Goal: Task Accomplishment & Management: Complete application form

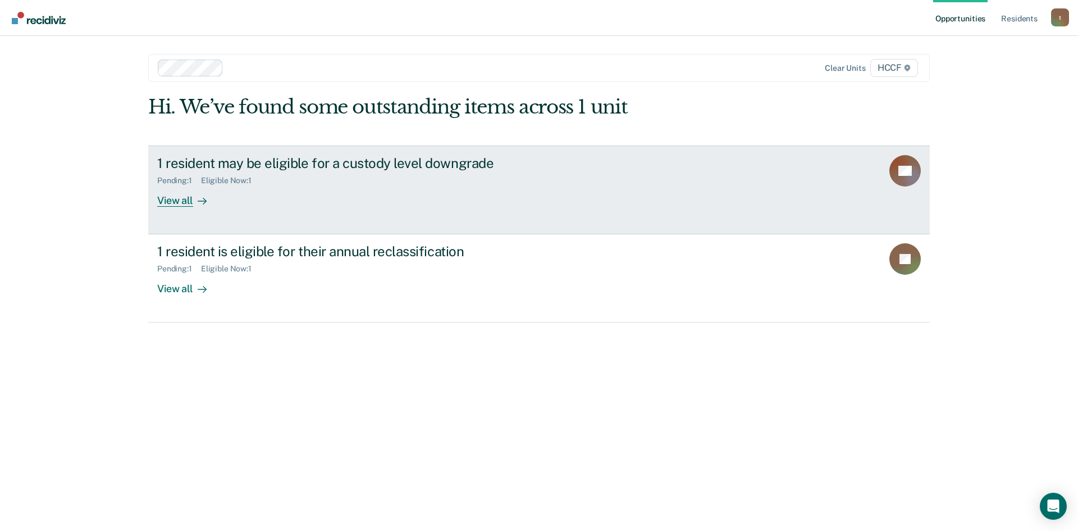
click at [184, 202] on div "View all" at bounding box center [188, 196] width 63 height 22
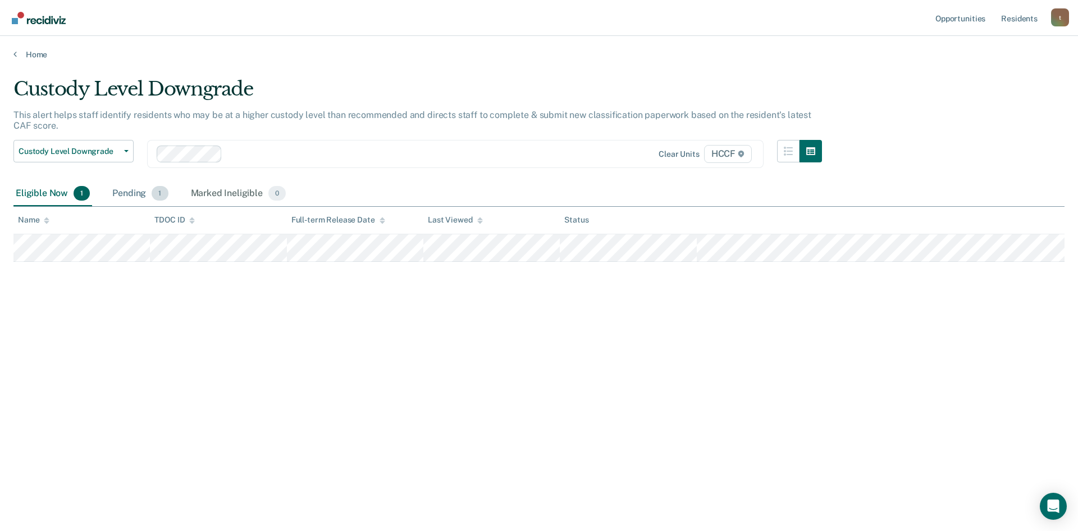
click at [133, 185] on div "Pending 1" at bounding box center [140, 193] width 60 height 25
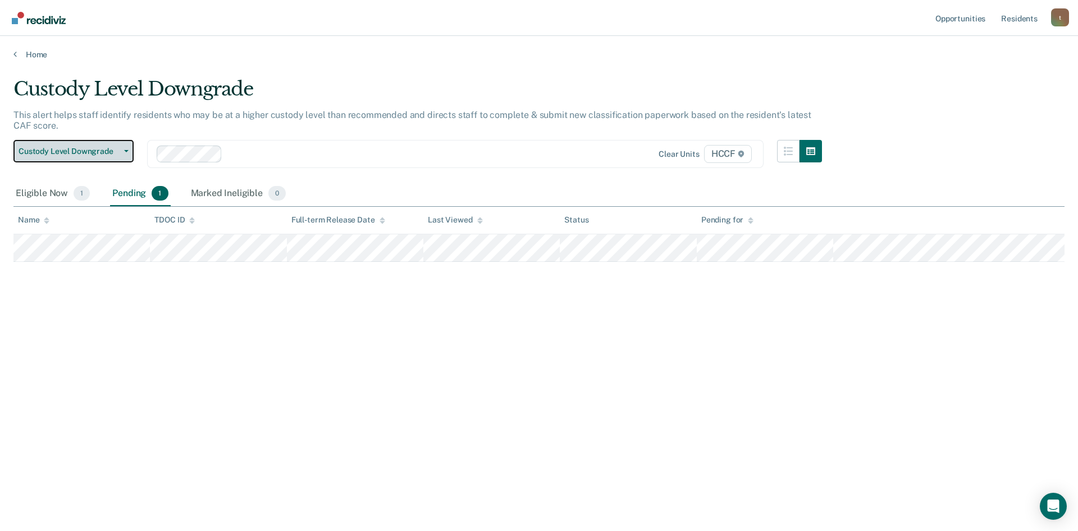
click at [81, 149] on span "Custody Level Downgrade" at bounding box center [69, 152] width 101 height 10
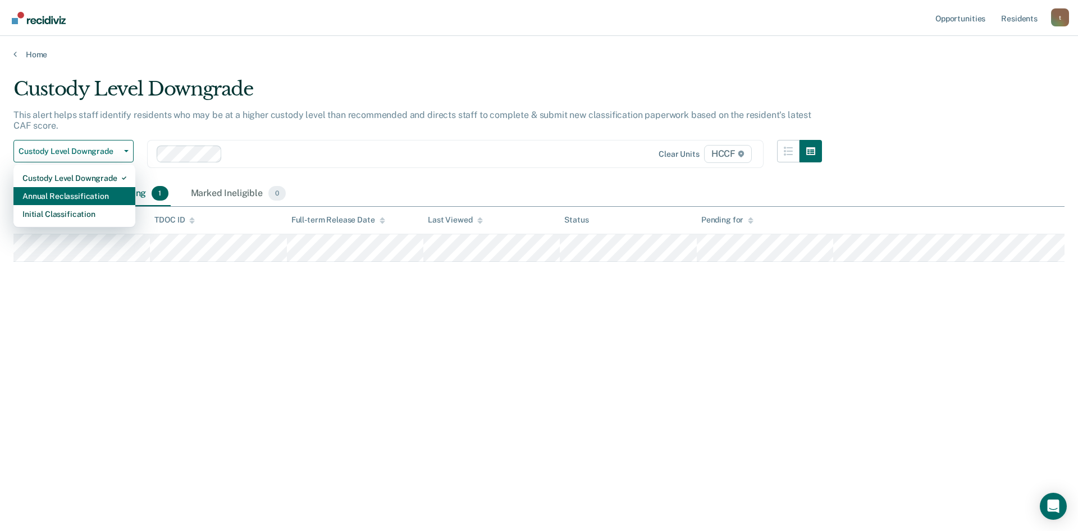
click at [95, 194] on div "Annual Reclassification" at bounding box center [74, 196] width 104 height 18
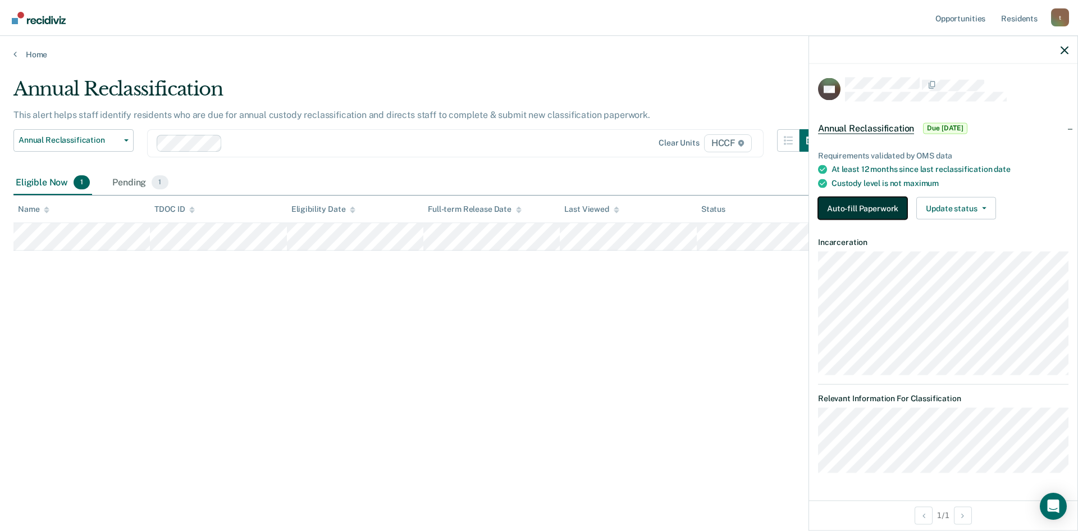
click at [882, 209] on button "Auto-fill Paperwork" at bounding box center [862, 208] width 89 height 22
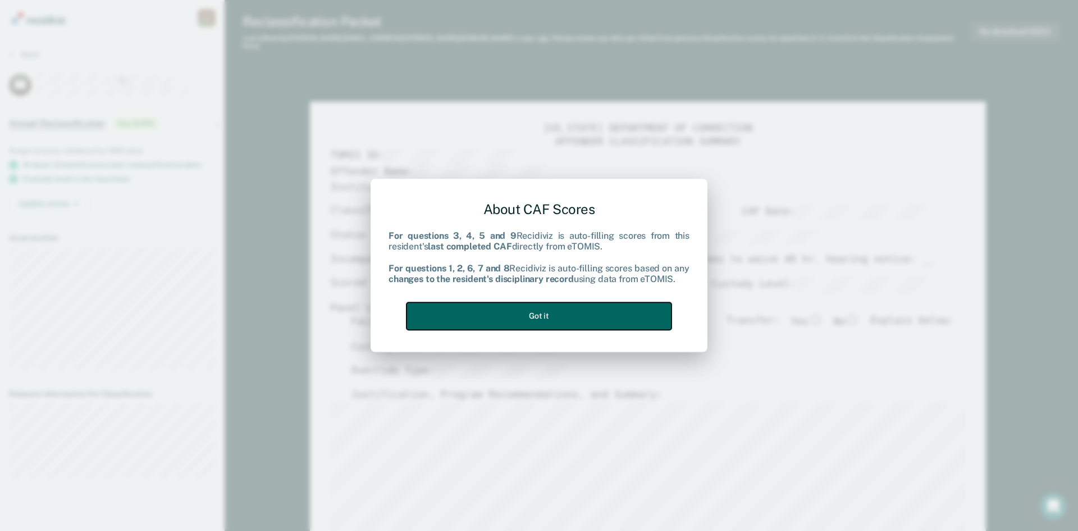
click at [579, 316] on button "Got it" at bounding box center [539, 316] width 265 height 28
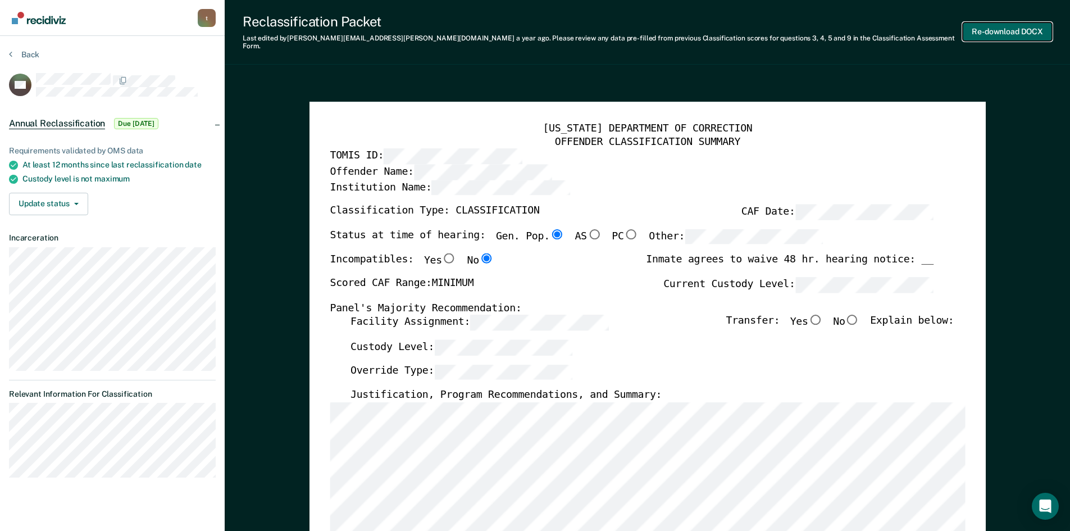
click at [1007, 25] on button "Re-download DOCX" at bounding box center [1007, 31] width 89 height 19
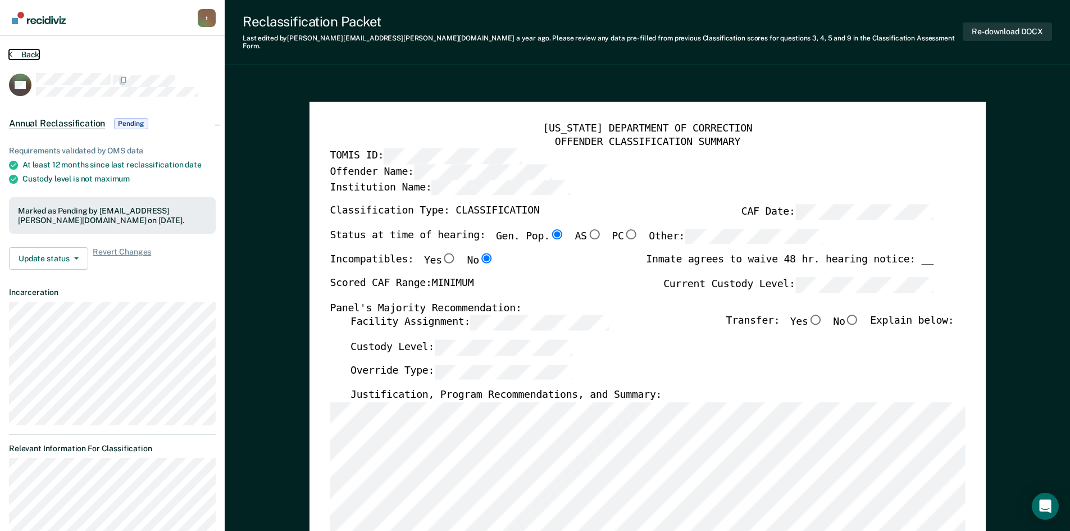
click at [14, 52] on button "Back" at bounding box center [24, 54] width 30 height 10
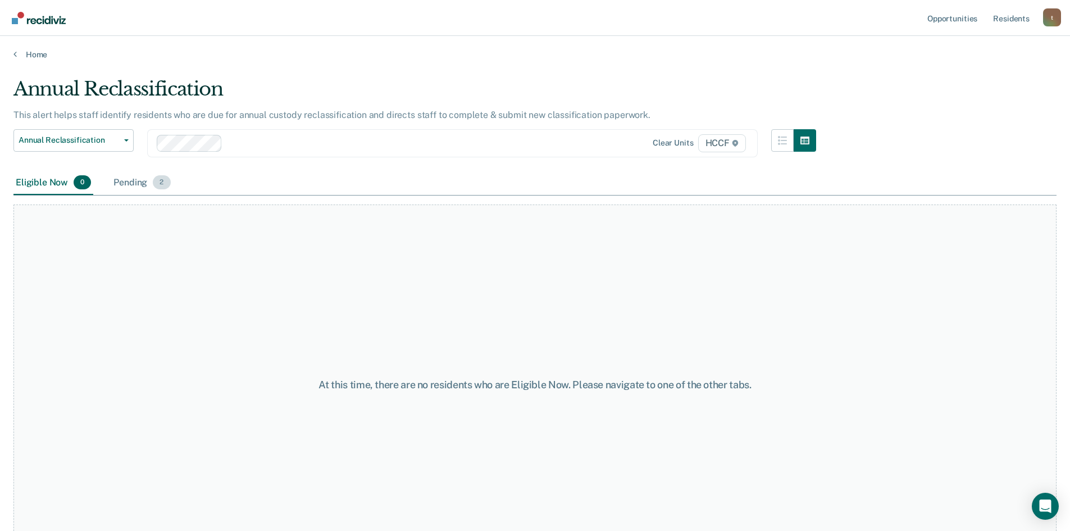
click at [141, 189] on div "Pending 2" at bounding box center [141, 183] width 61 height 25
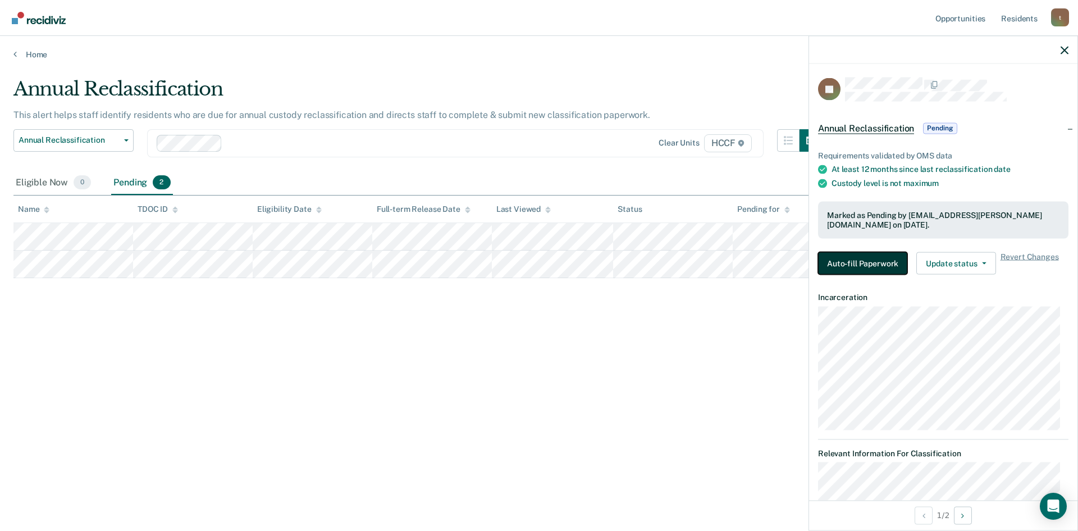
click at [852, 256] on button "Auto-fill Paperwork" at bounding box center [862, 263] width 89 height 22
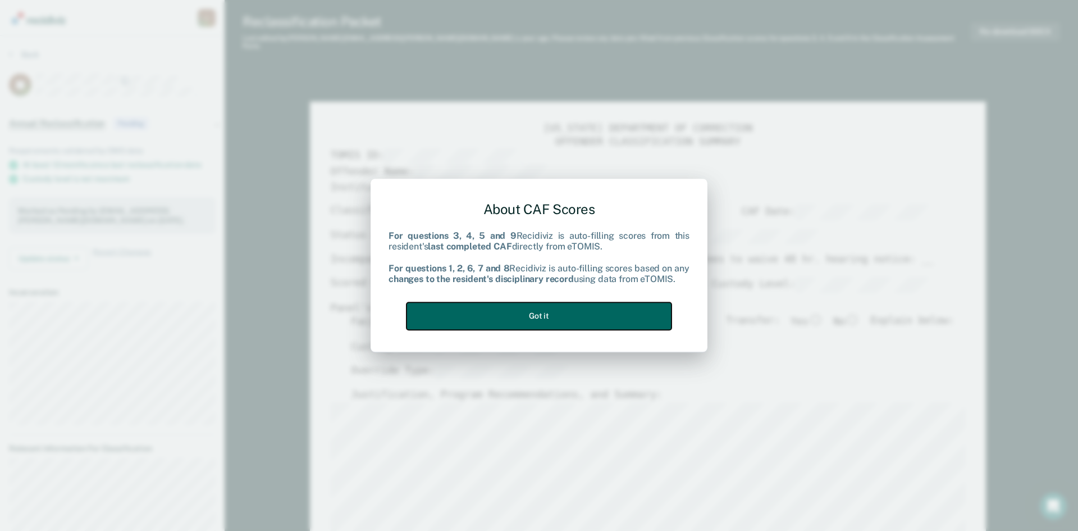
click at [543, 317] on button "Got it" at bounding box center [539, 316] width 265 height 28
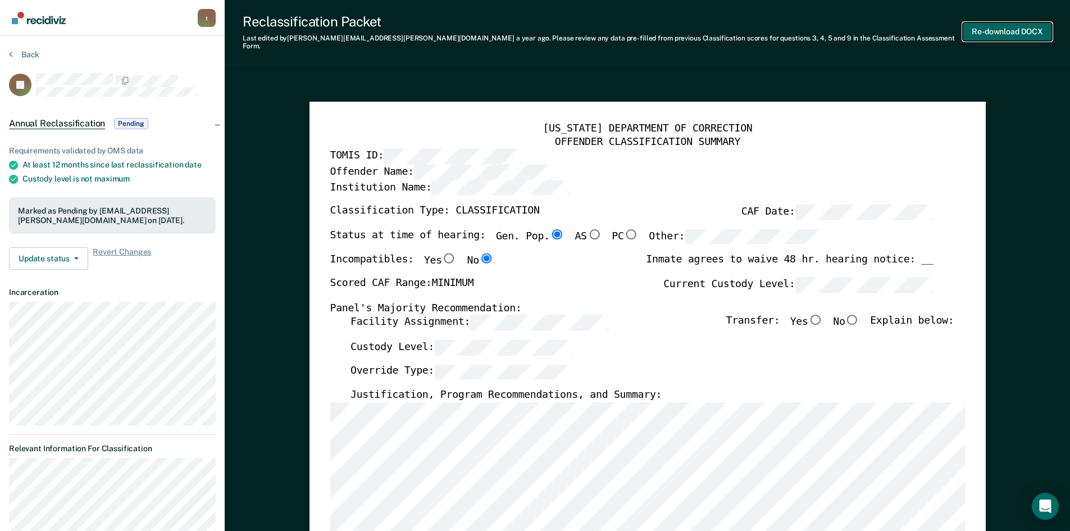
click at [996, 30] on button "Re-download DOCX" at bounding box center [1007, 31] width 89 height 19
type textarea "x"
click at [12, 58] on button "Back" at bounding box center [24, 54] width 30 height 10
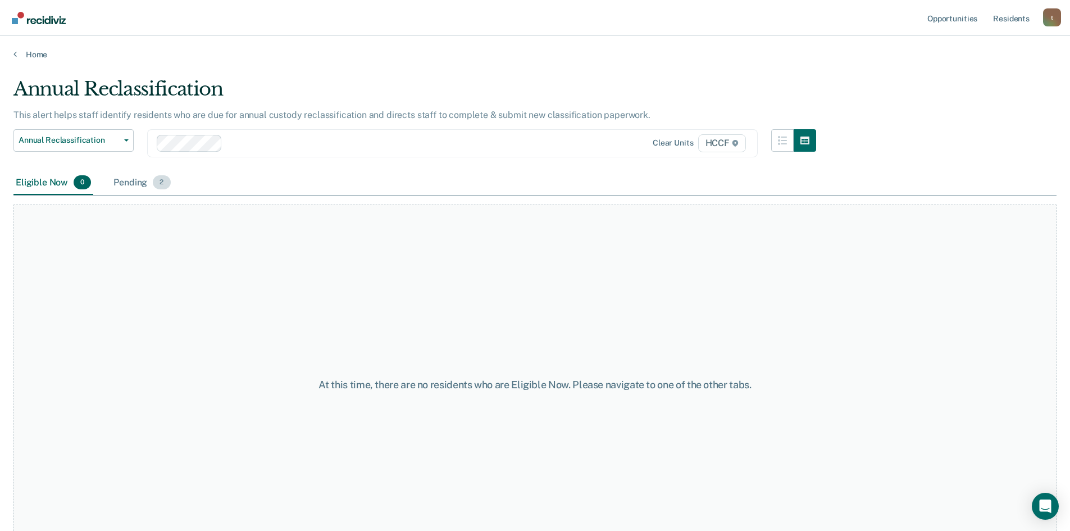
click at [134, 185] on div "Pending 2" at bounding box center [141, 183] width 61 height 25
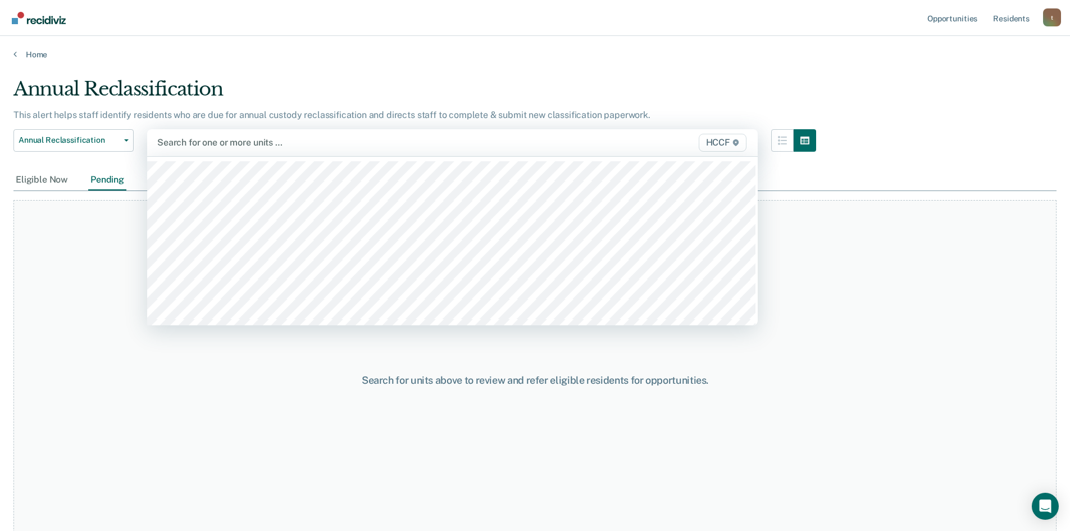
drag, startPoint x: 203, startPoint y: 153, endPoint x: 211, endPoint y: 143, distance: 13.3
click at [211, 143] on div at bounding box center [363, 142] width 412 height 13
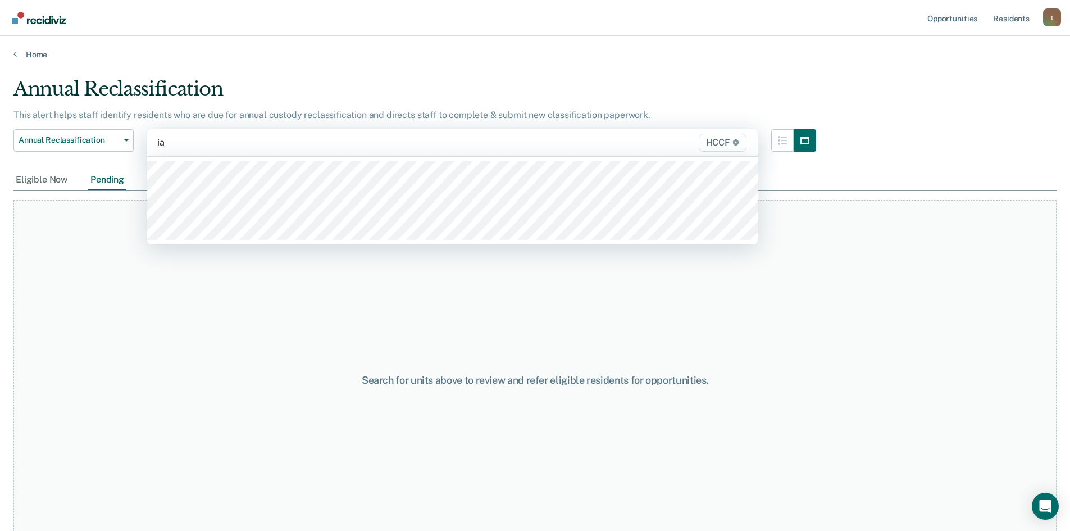
type input "ia2"
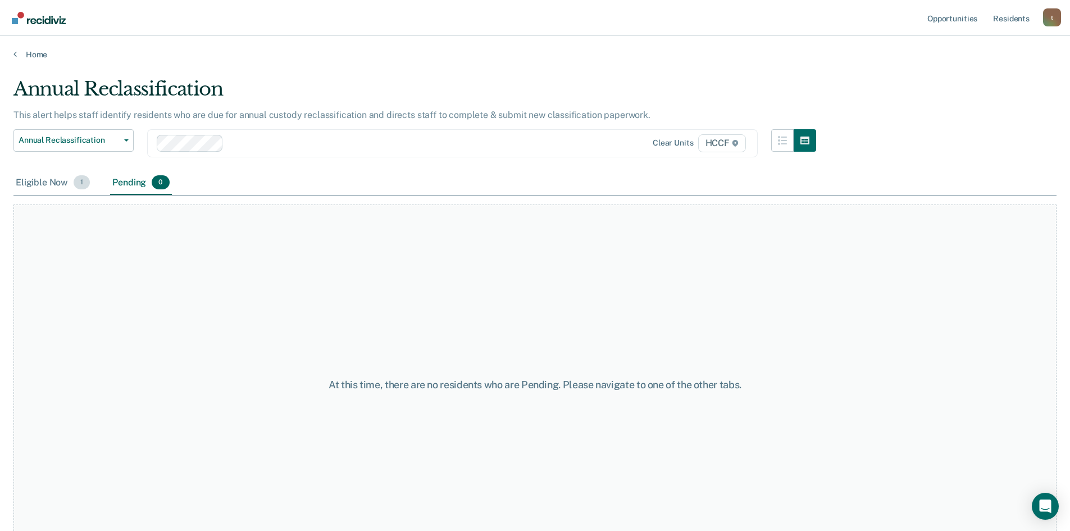
click at [54, 179] on div "Eligible Now 1" at bounding box center [52, 183] width 79 height 25
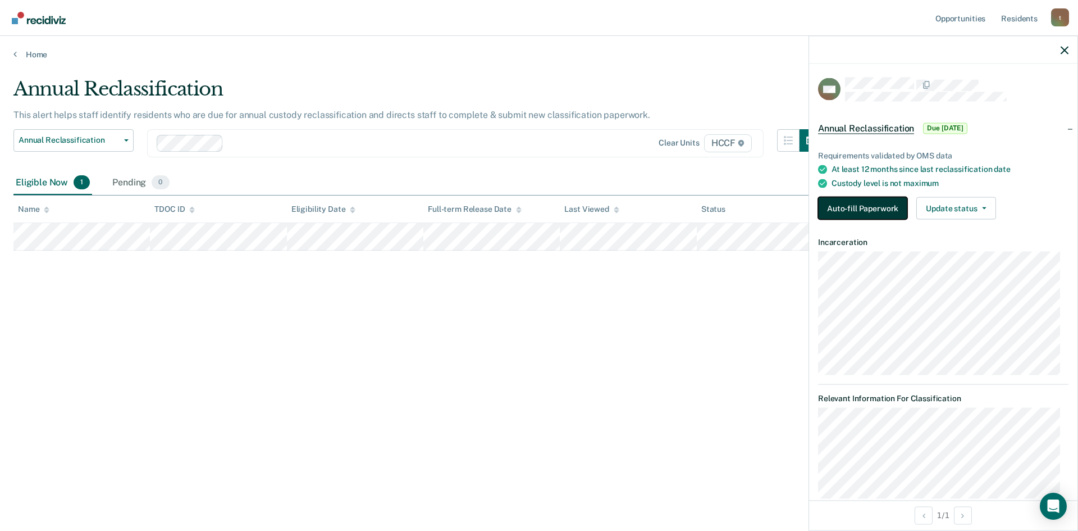
click at [882, 203] on button "Auto-fill Paperwork" at bounding box center [862, 208] width 89 height 22
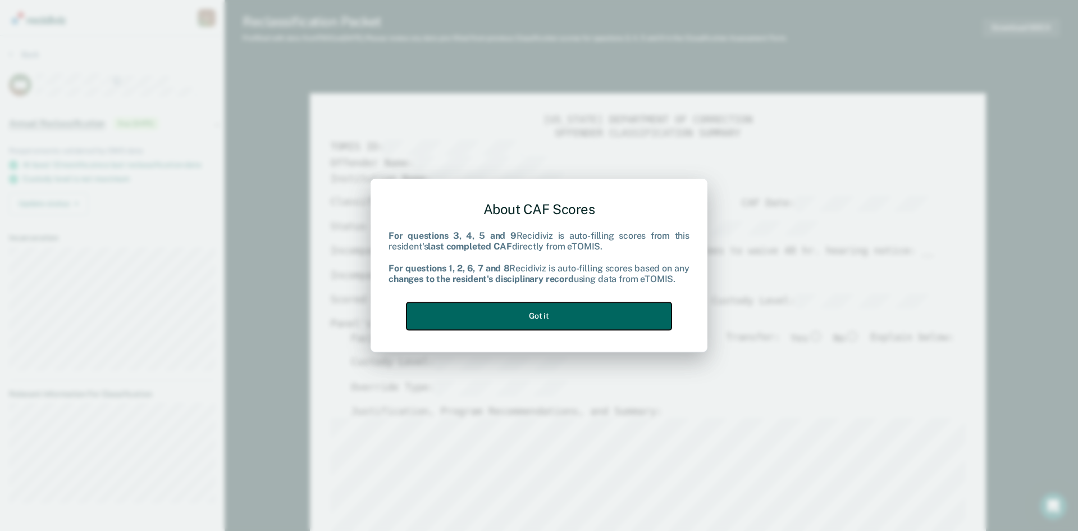
click at [588, 312] on button "Got it" at bounding box center [539, 316] width 265 height 28
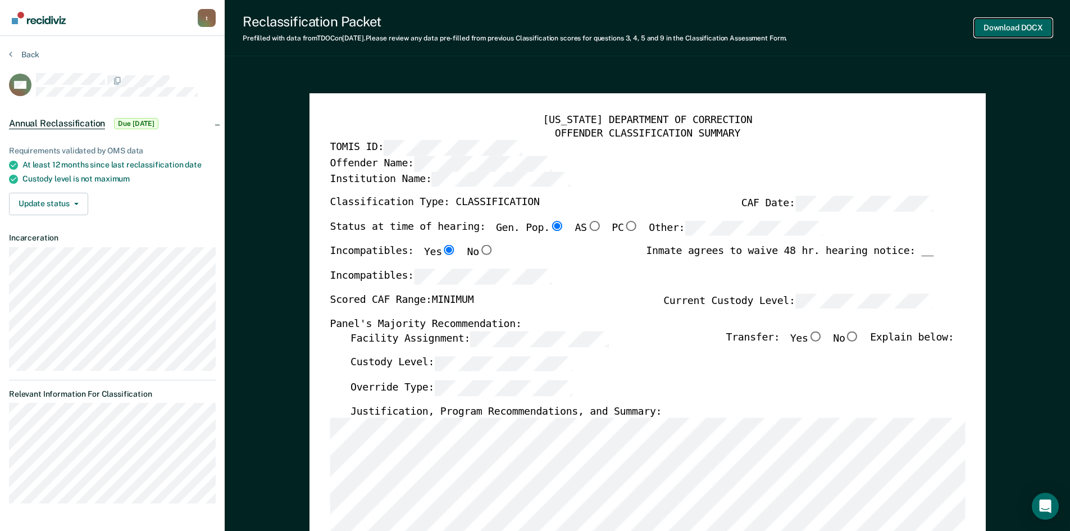
click at [999, 24] on button "Download DOCX" at bounding box center [1013, 28] width 78 height 19
type textarea "x"
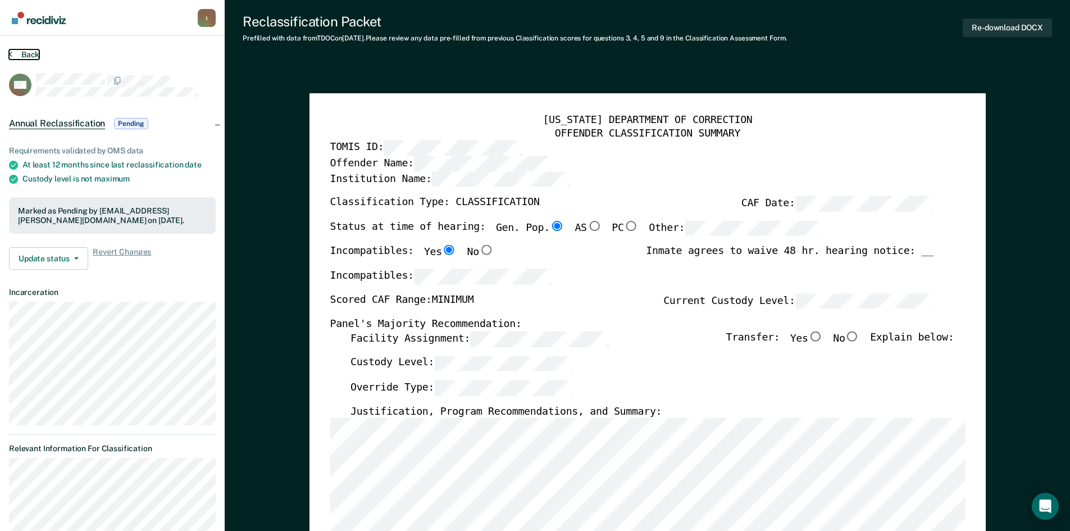
click at [15, 51] on button "Back" at bounding box center [24, 54] width 30 height 10
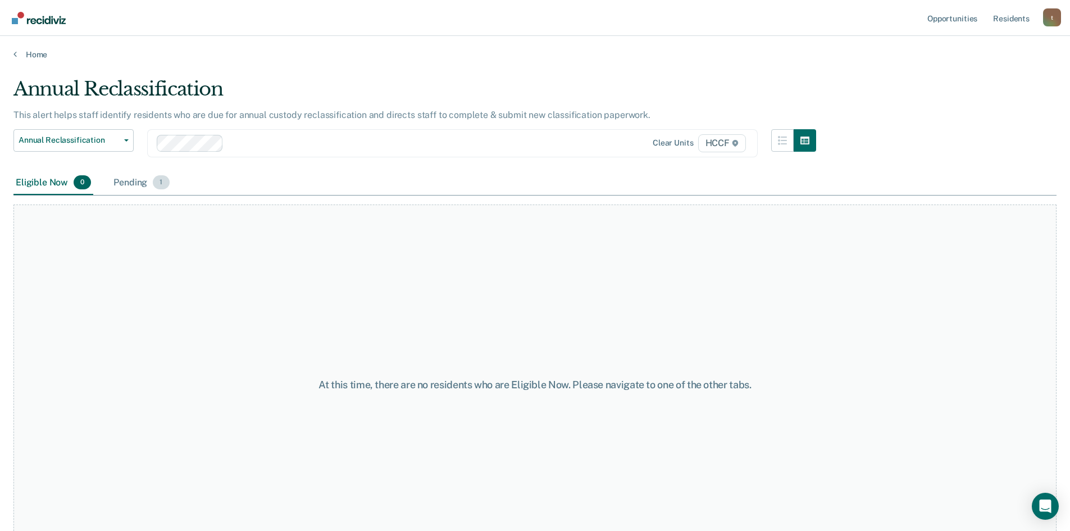
click at [135, 183] on div "Pending 1" at bounding box center [141, 183] width 60 height 25
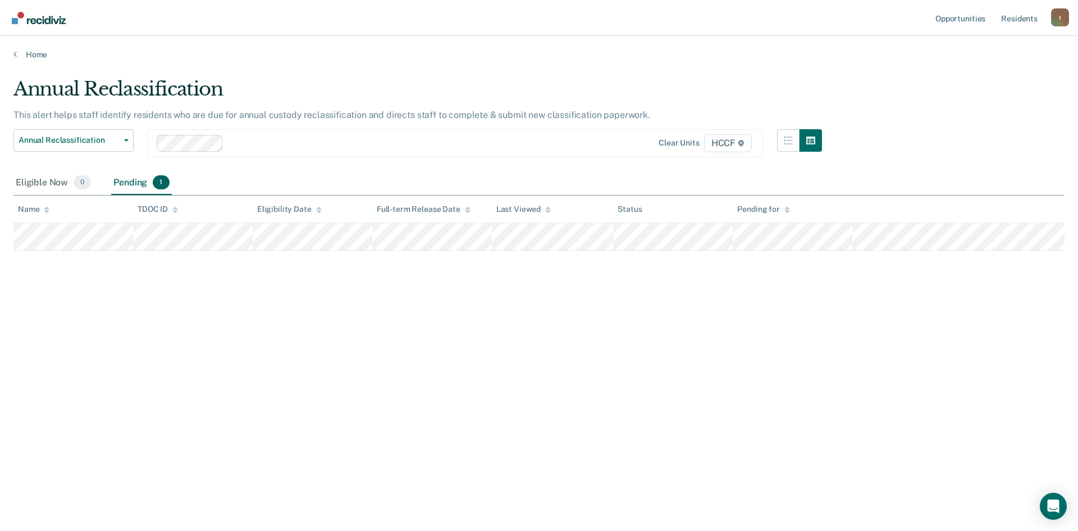
click at [130, 184] on div "Pending 1" at bounding box center [141, 183] width 60 height 25
click at [72, 151] on button "Annual Reclassification" at bounding box center [73, 140] width 120 height 22
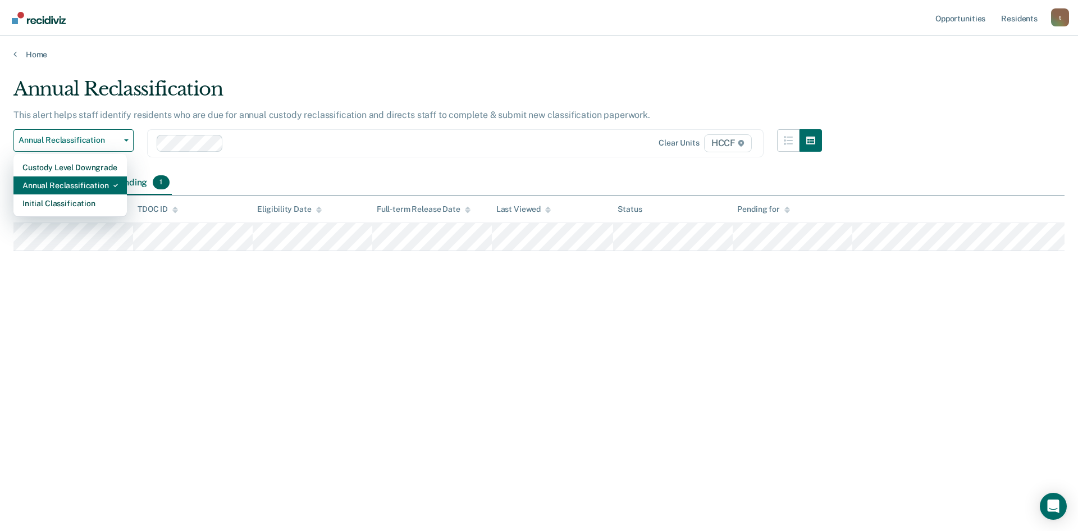
click at [81, 181] on div "Annual Reclassification" at bounding box center [69, 185] width 95 height 18
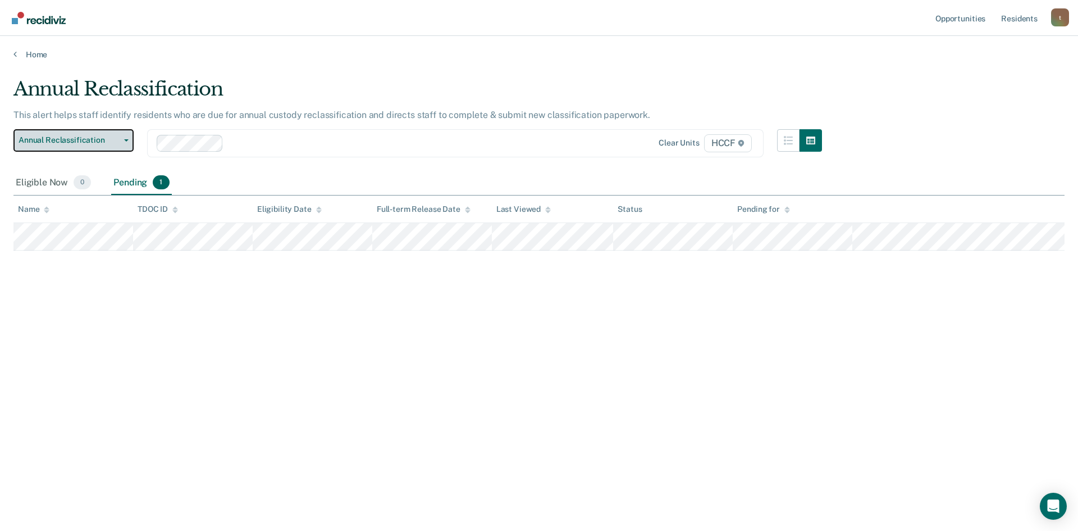
click at [76, 145] on span "Annual Reclassification" at bounding box center [69, 140] width 101 height 10
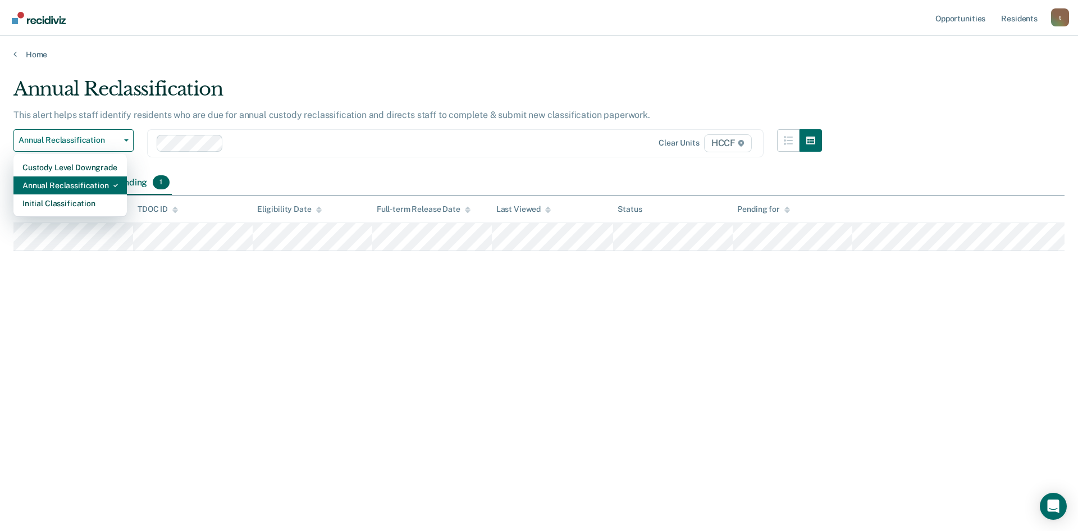
click at [82, 189] on div "Annual Reclassification" at bounding box center [69, 185] width 95 height 18
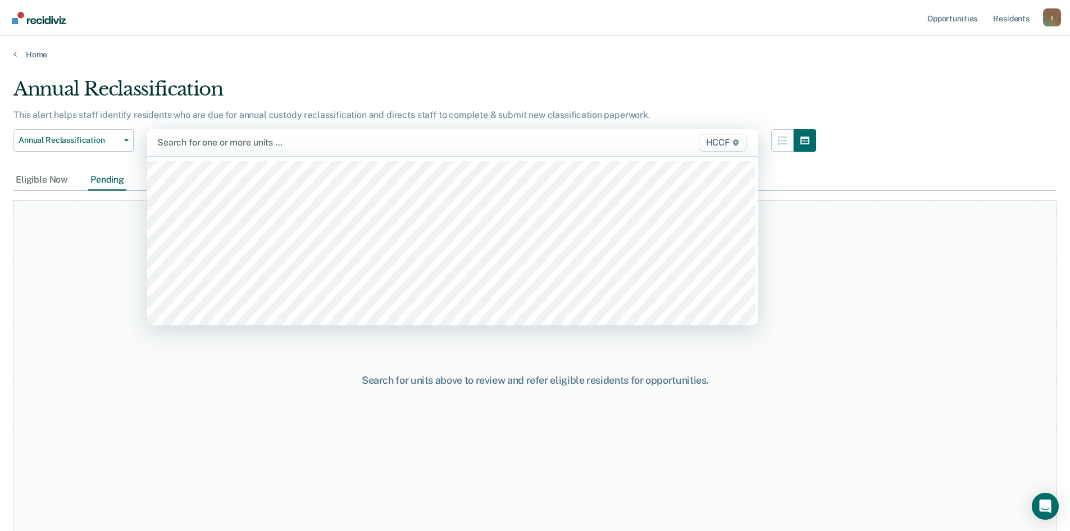
click at [213, 142] on div at bounding box center [363, 142] width 412 height 13
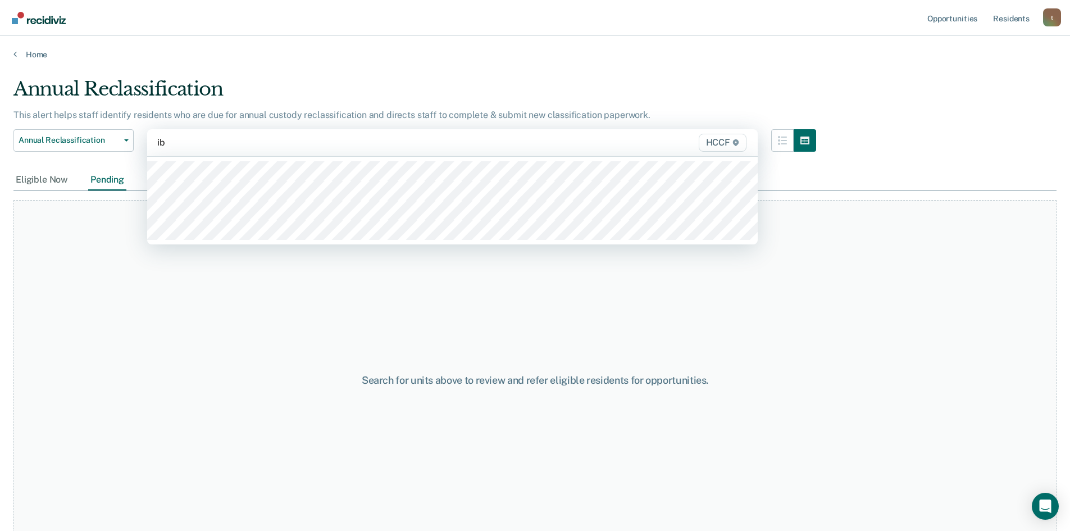
type input "ib1"
type input "ib2"
type input "ic1"
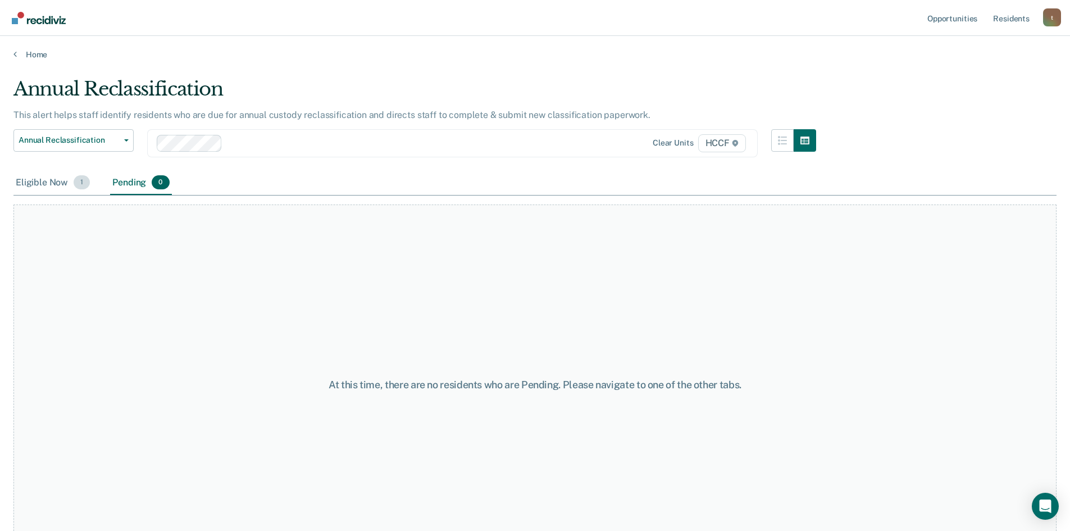
click at [62, 185] on div "Eligible Now 1" at bounding box center [52, 183] width 79 height 25
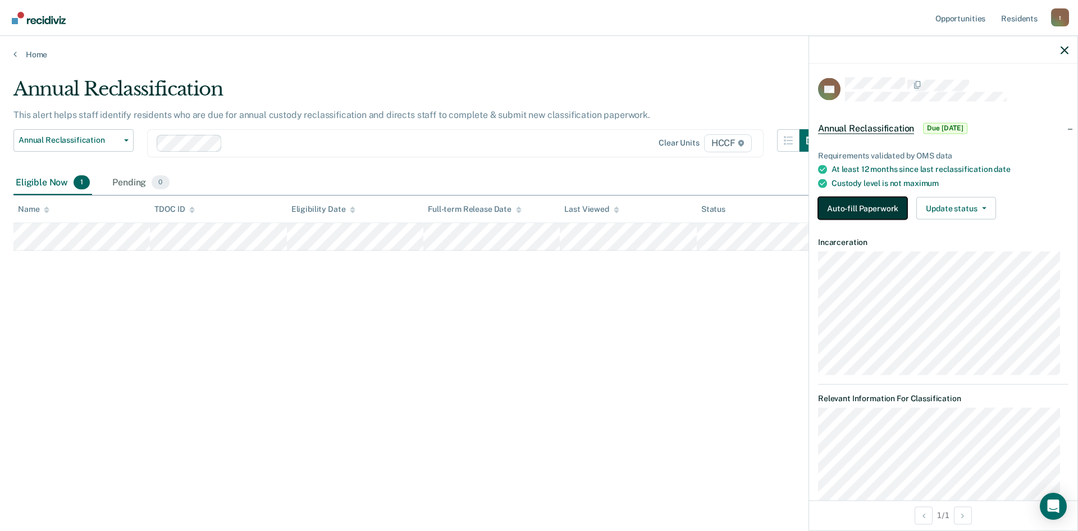
click at [845, 207] on button "Auto-fill Paperwork" at bounding box center [862, 208] width 89 height 22
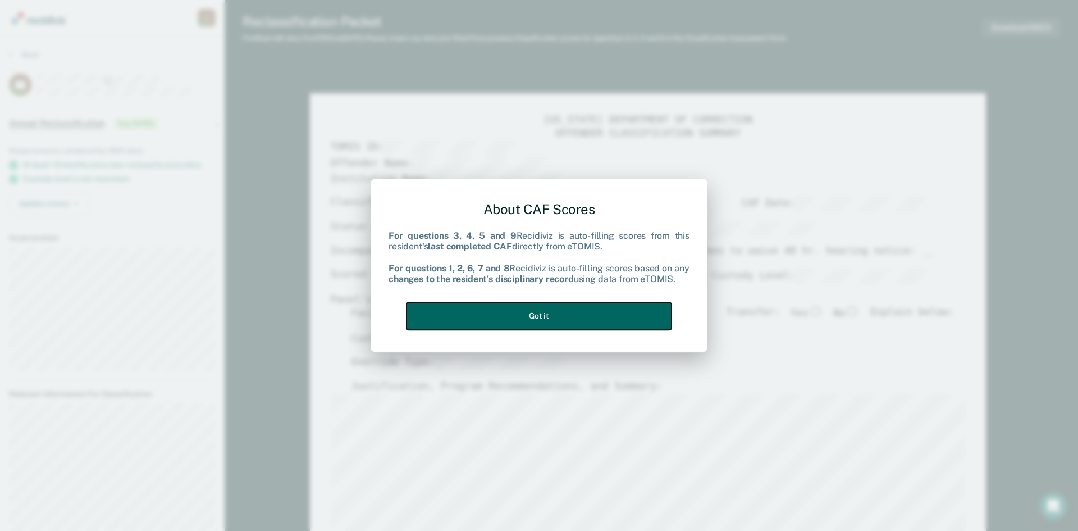
click at [578, 316] on button "Got it" at bounding box center [539, 316] width 265 height 28
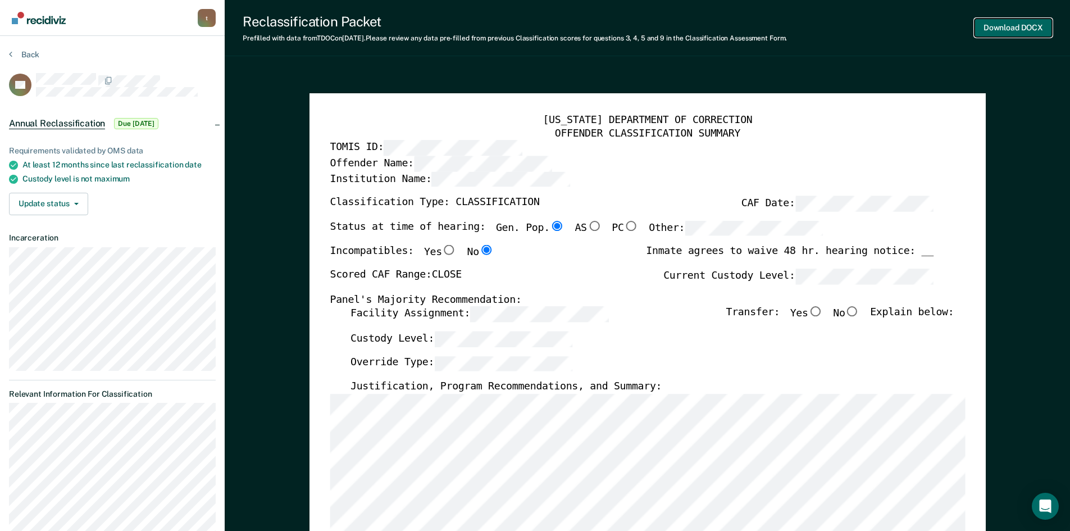
click at [1006, 22] on button "Download DOCX" at bounding box center [1013, 28] width 78 height 19
type textarea "x"
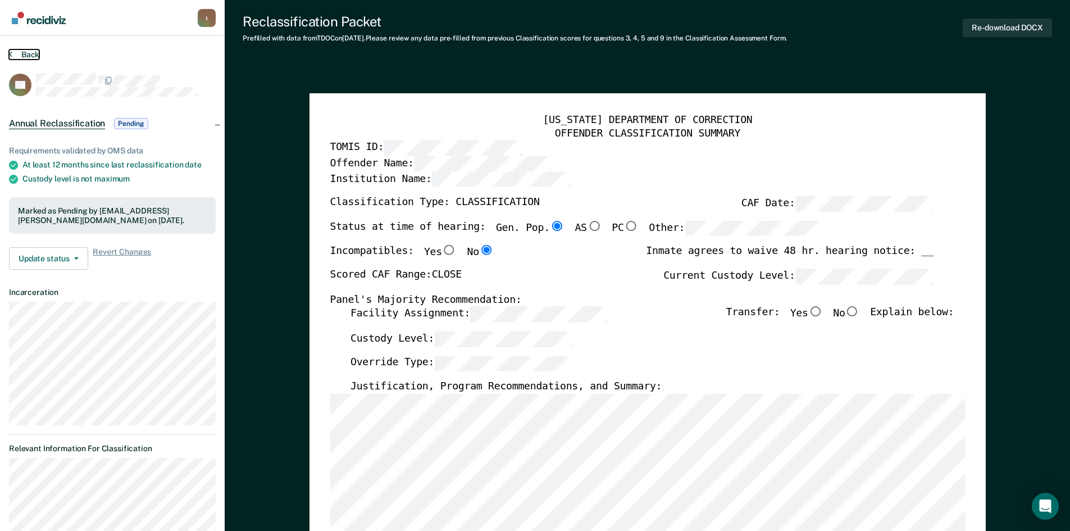
click at [13, 57] on button "Back" at bounding box center [24, 54] width 30 height 10
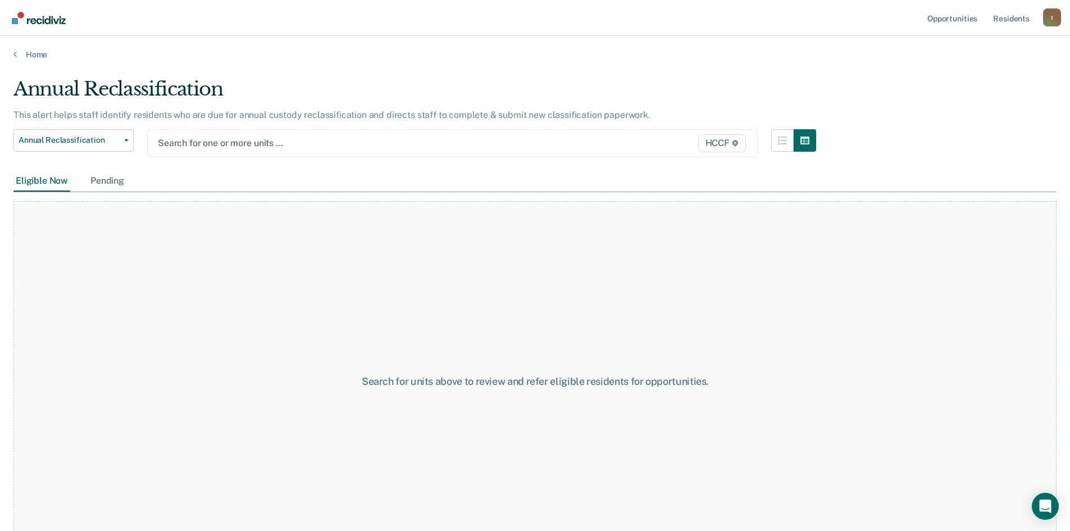
click at [203, 140] on div at bounding box center [364, 142] width 412 height 13
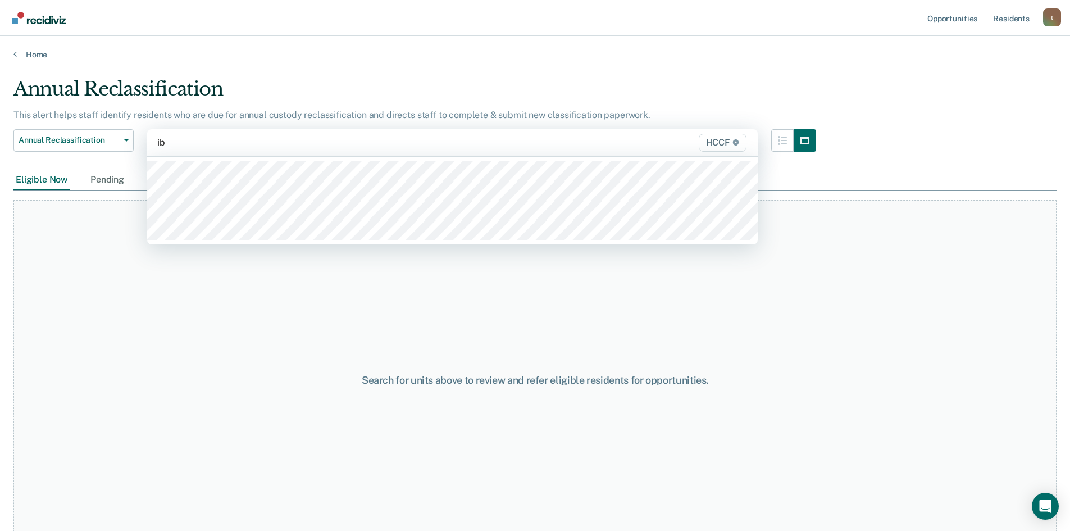
type input "ib1"
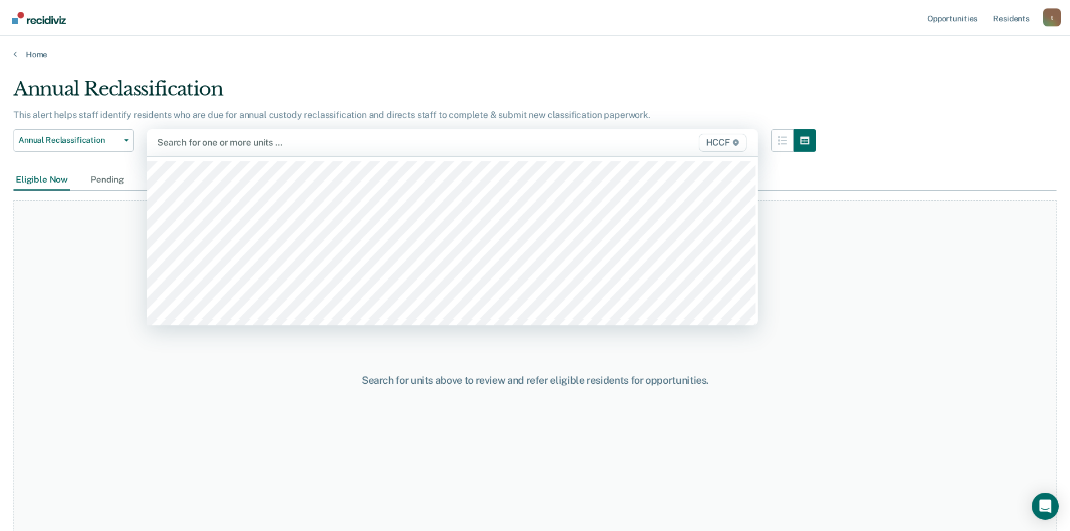
click at [209, 144] on div at bounding box center [363, 142] width 412 height 13
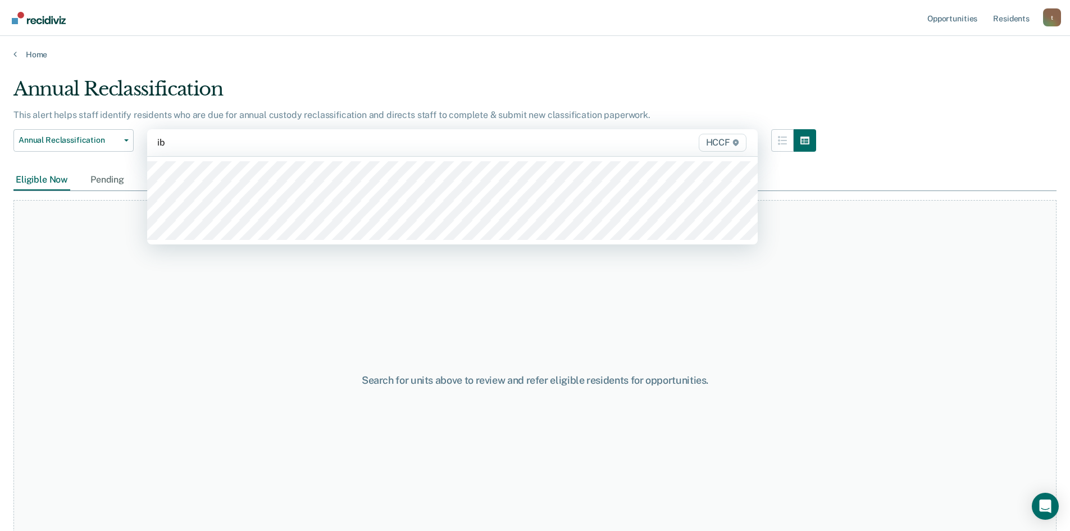
type input "ib2"
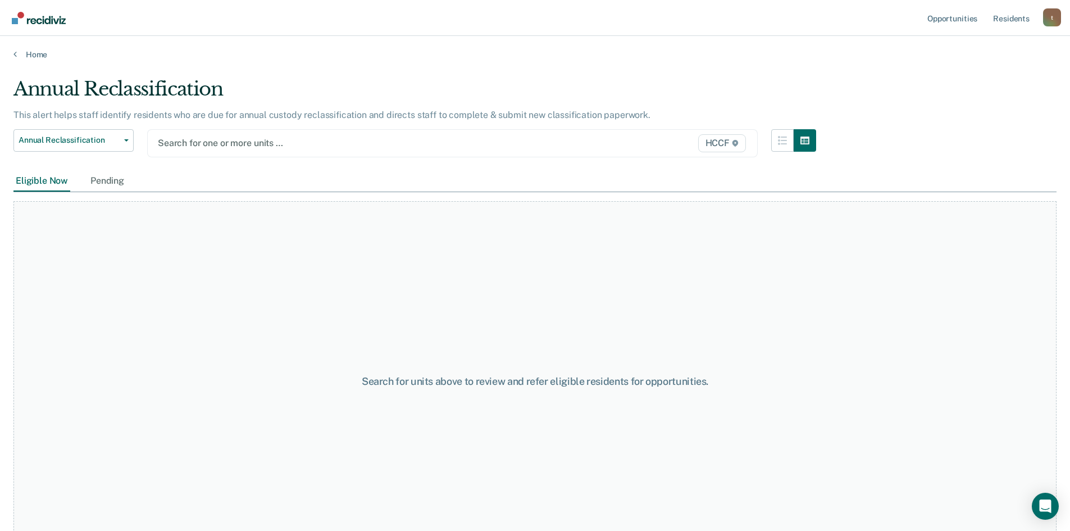
click at [215, 142] on div at bounding box center [364, 142] width 412 height 13
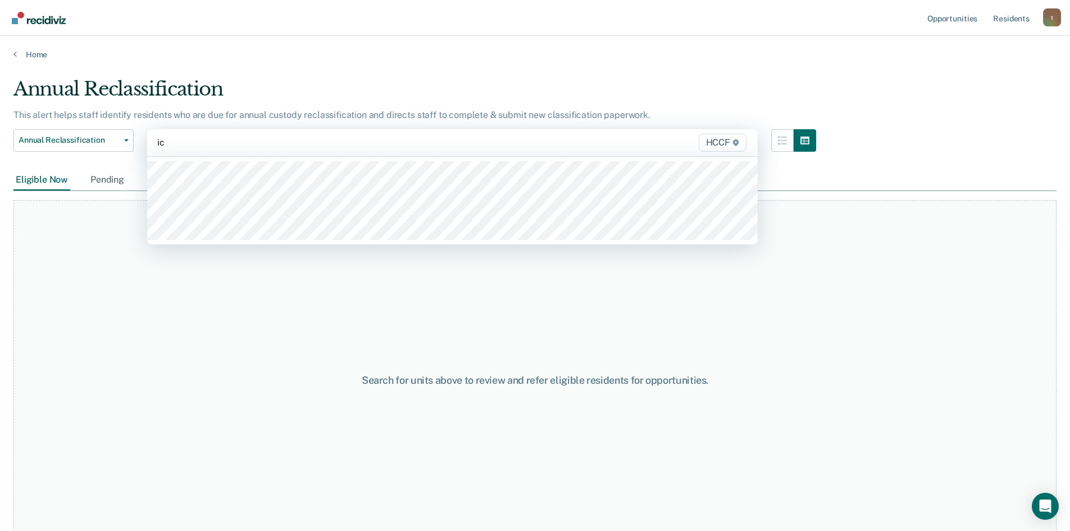
type input "ic1"
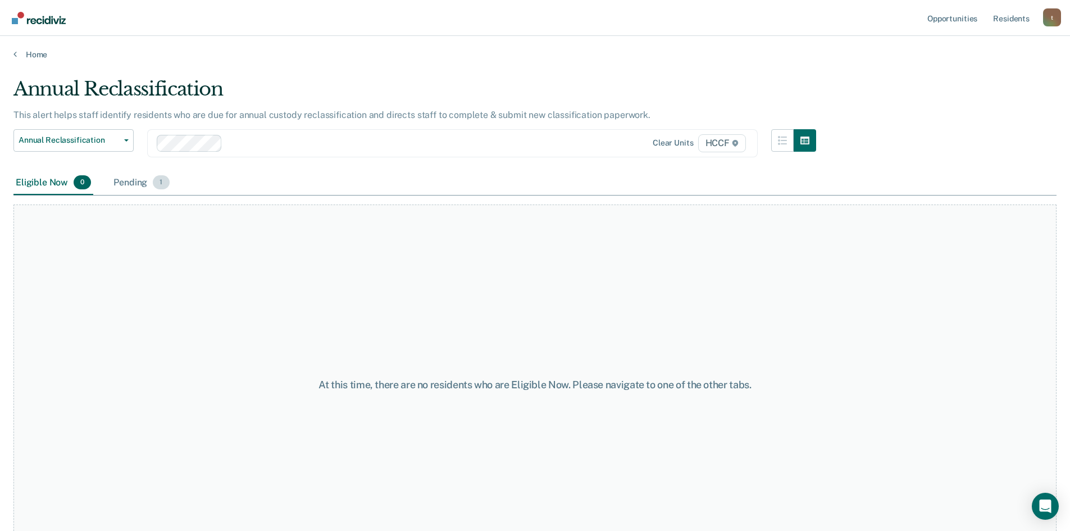
click at [121, 185] on div "Pending 1" at bounding box center [141, 183] width 60 height 25
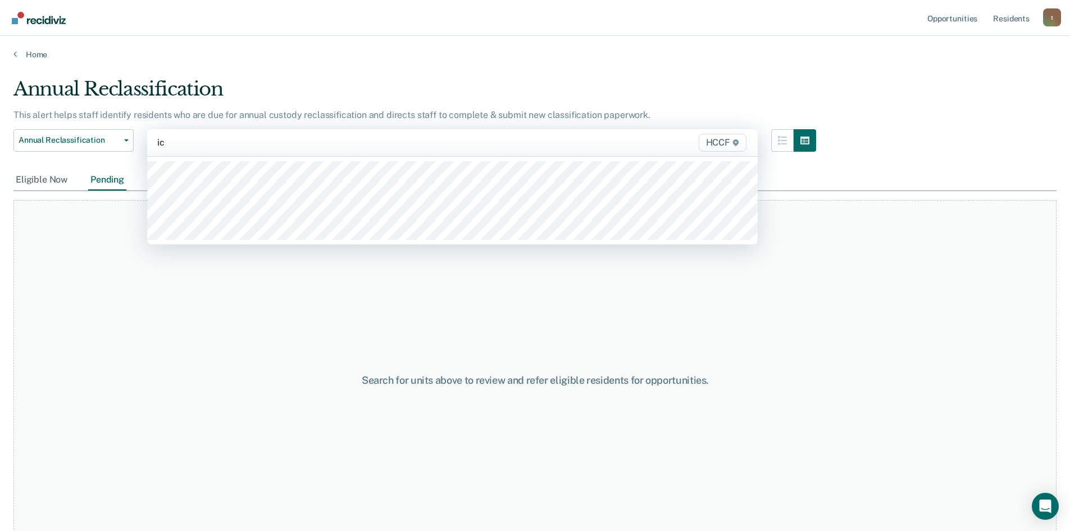
type input "ic2"
type input "id1"
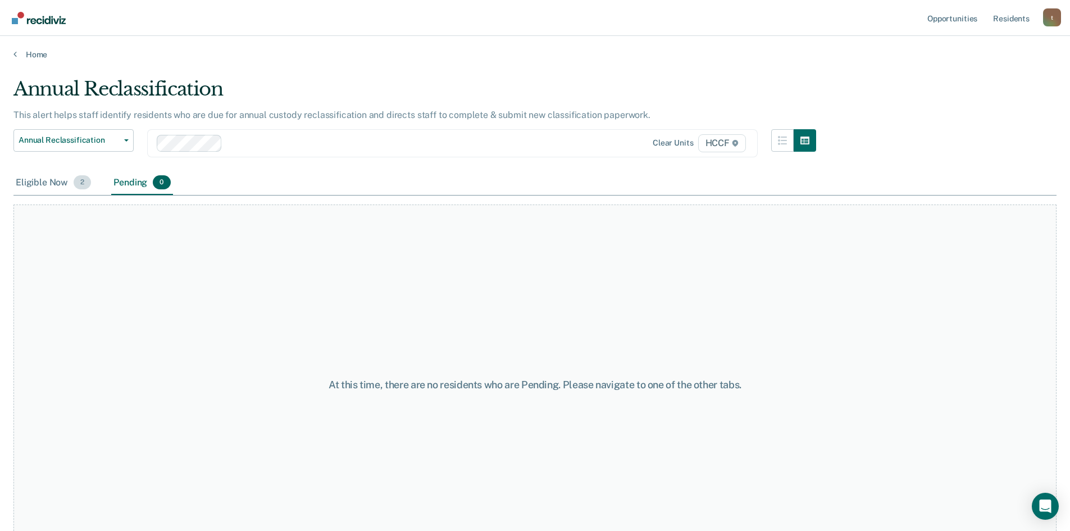
click at [49, 187] on div "Eligible Now 2" at bounding box center [53, 183] width 80 height 25
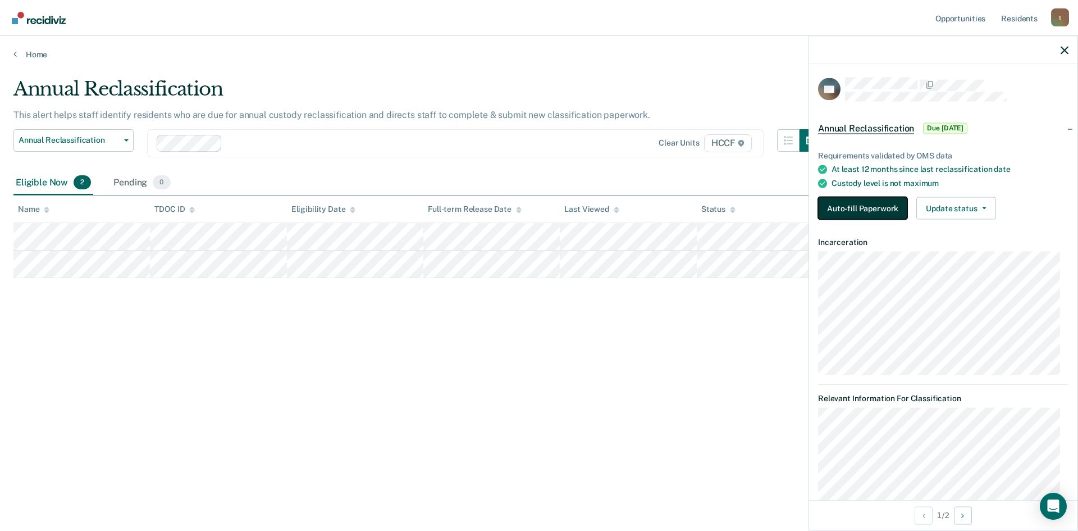
click at [860, 205] on button "Auto-fill Paperwork" at bounding box center [862, 208] width 89 height 22
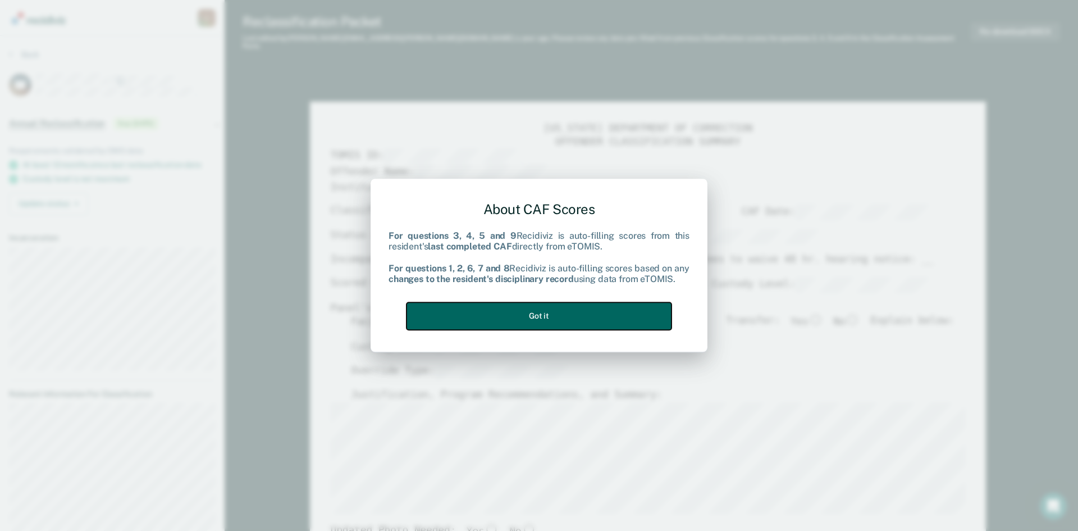
click at [567, 307] on button "Got it" at bounding box center [539, 316] width 265 height 28
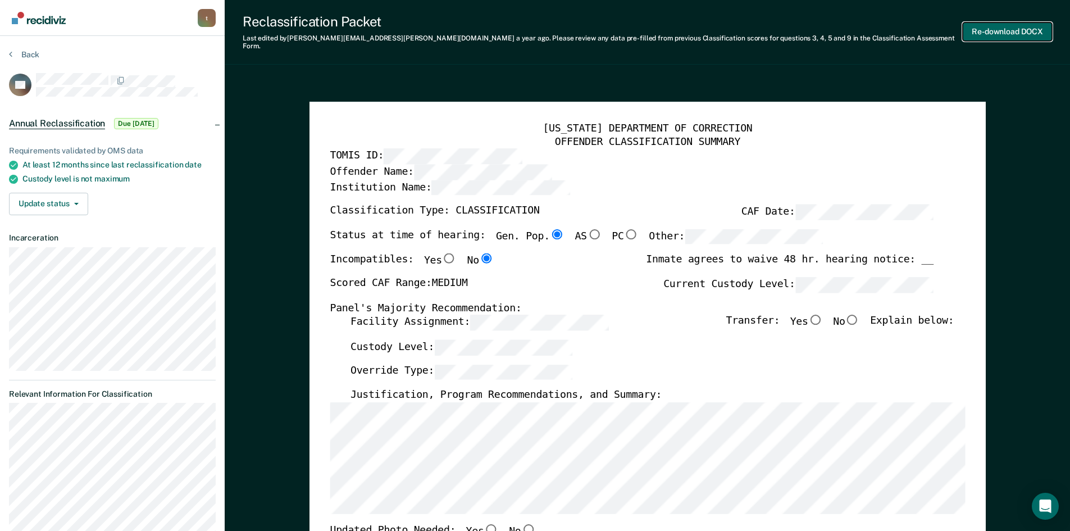
click at [997, 26] on button "Re-download DOCX" at bounding box center [1007, 31] width 89 height 19
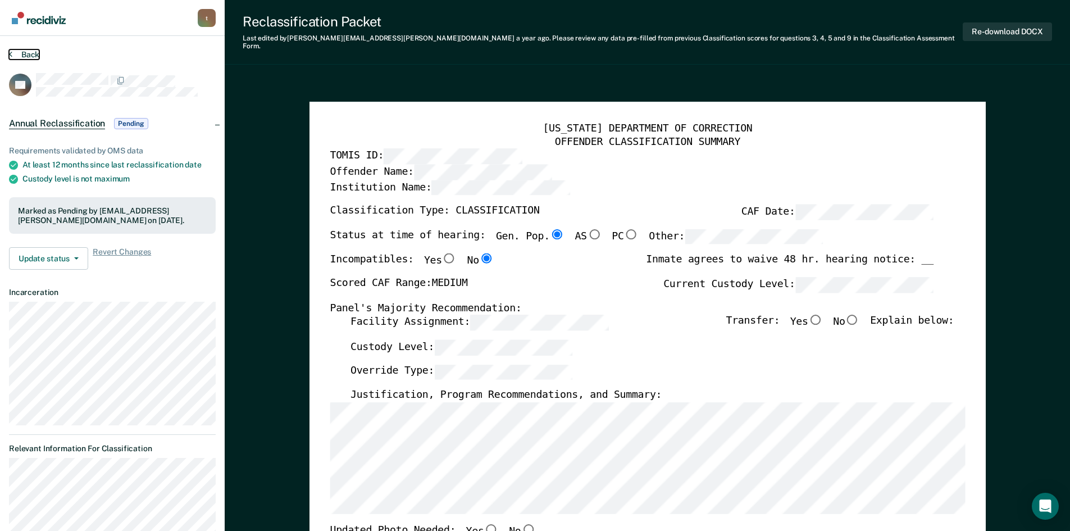
click at [16, 56] on button "Back" at bounding box center [24, 54] width 30 height 10
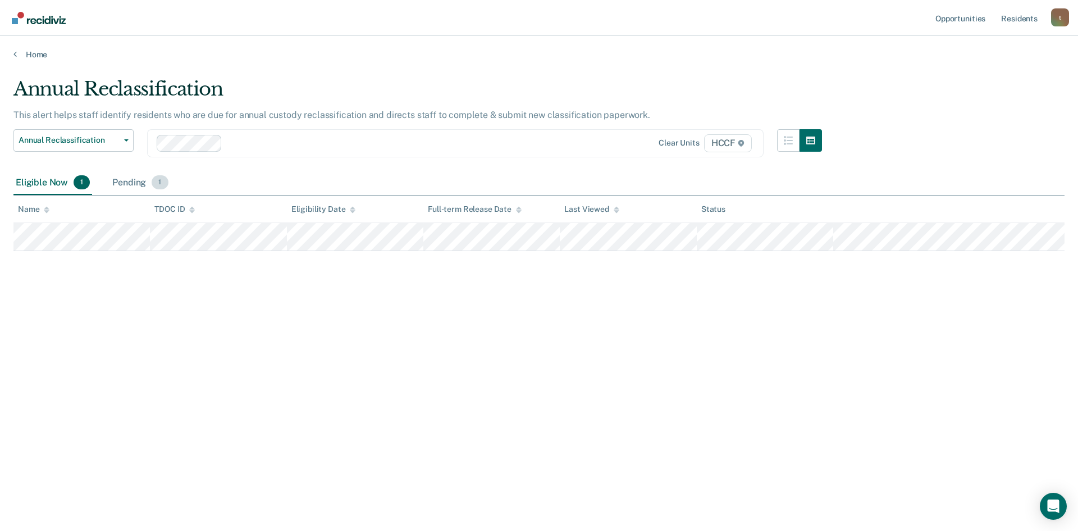
click at [134, 185] on div "Pending 1" at bounding box center [140, 183] width 60 height 25
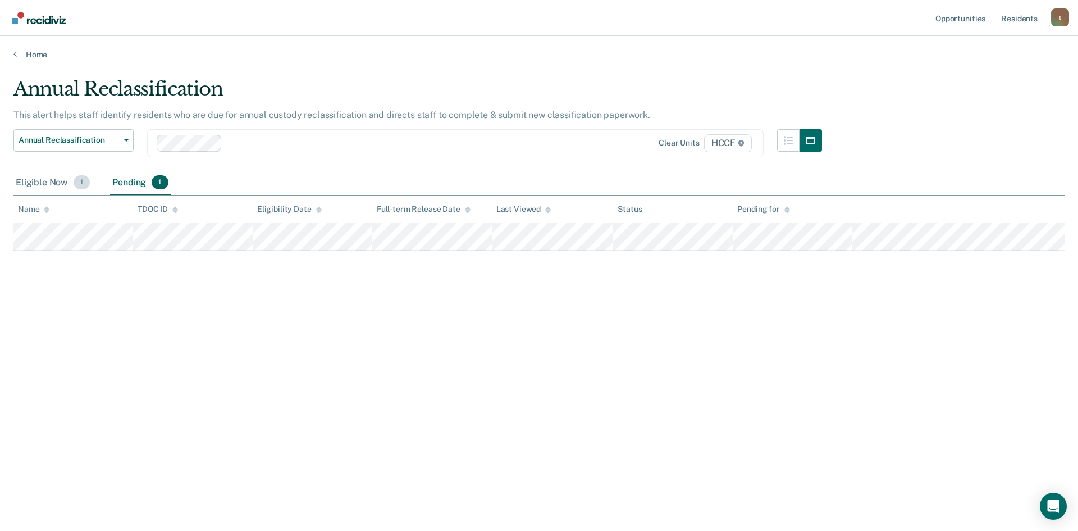
click at [77, 187] on span "1" at bounding box center [82, 182] width 16 height 15
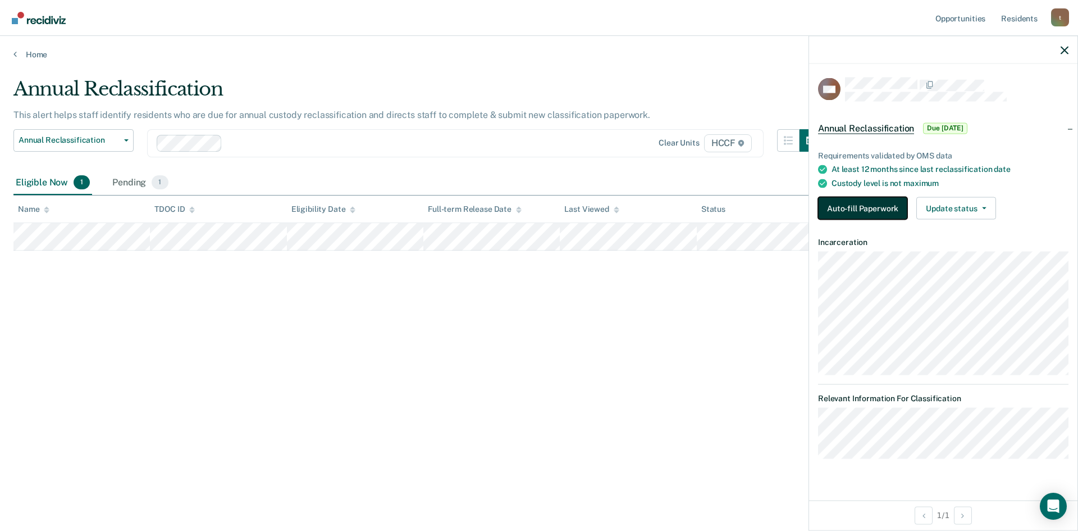
click at [864, 207] on button "Auto-fill Paperwork" at bounding box center [862, 208] width 89 height 22
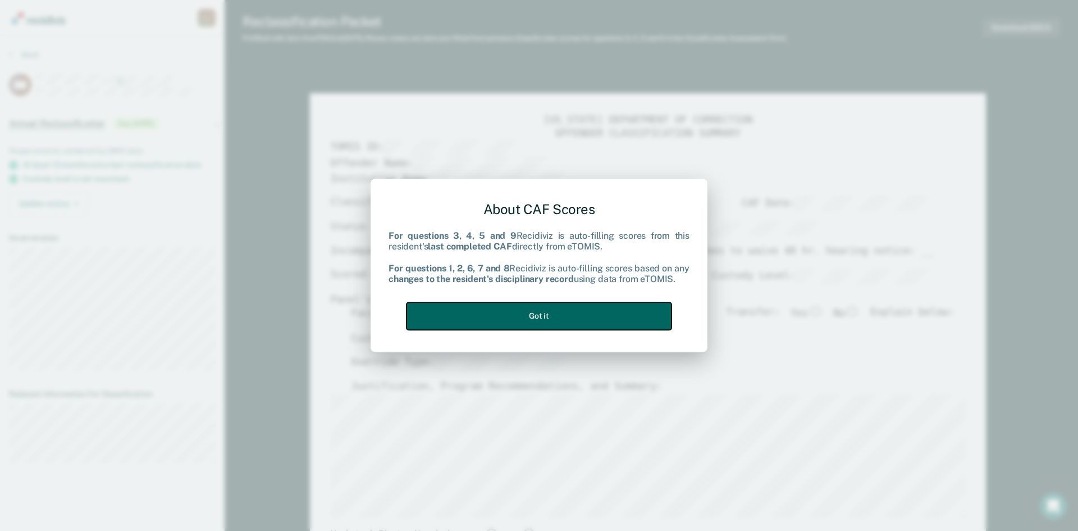
drag, startPoint x: 609, startPoint y: 315, endPoint x: 601, endPoint y: 306, distance: 11.9
click at [607, 312] on button "Got it" at bounding box center [539, 316] width 265 height 28
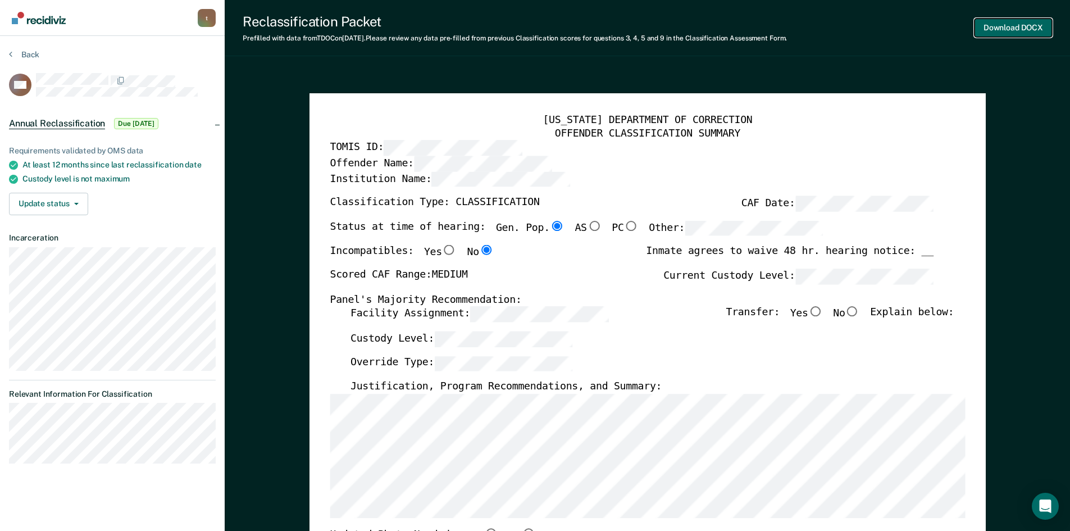
click at [1005, 24] on button "Download DOCX" at bounding box center [1013, 28] width 78 height 19
type textarea "x"
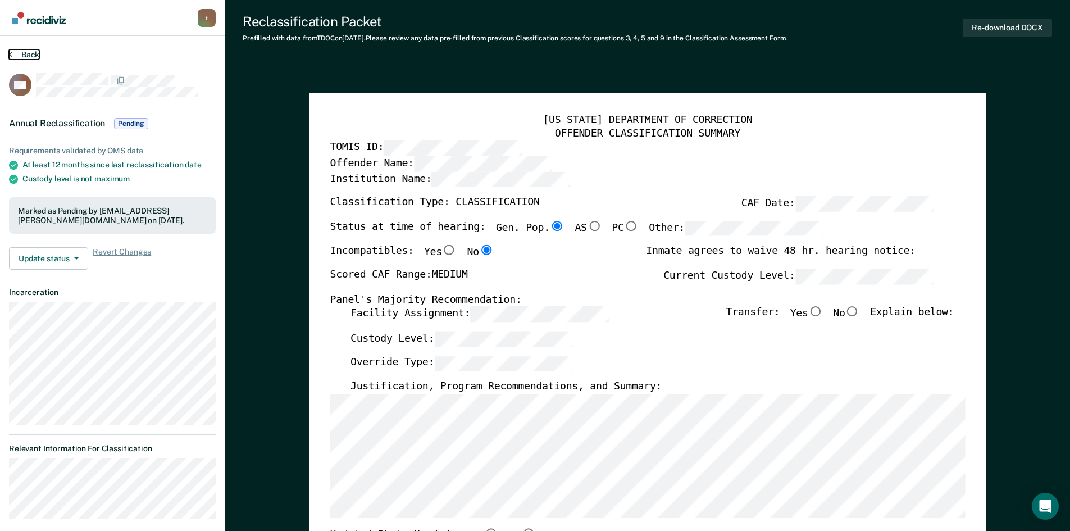
click at [12, 53] on button "Back" at bounding box center [24, 54] width 30 height 10
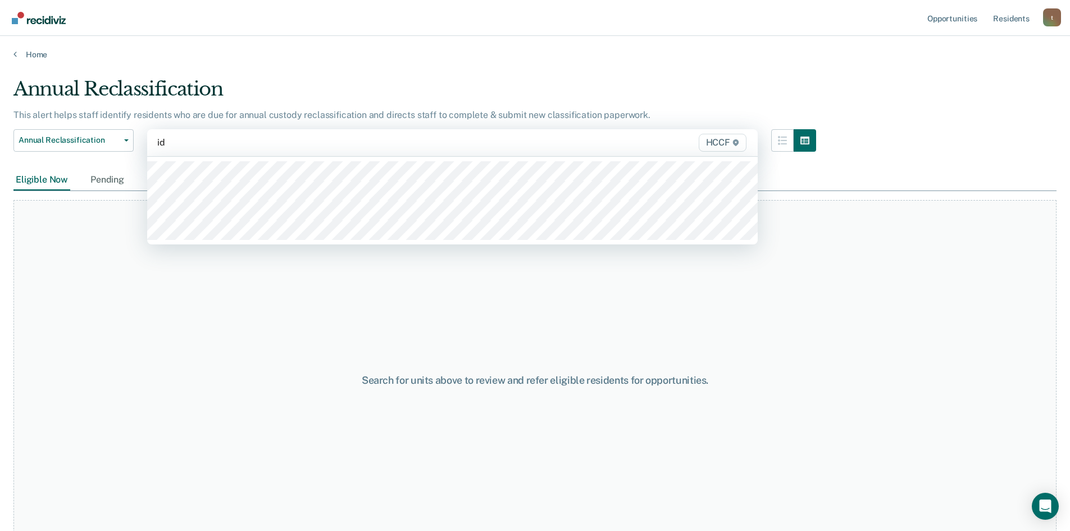
type input "id2"
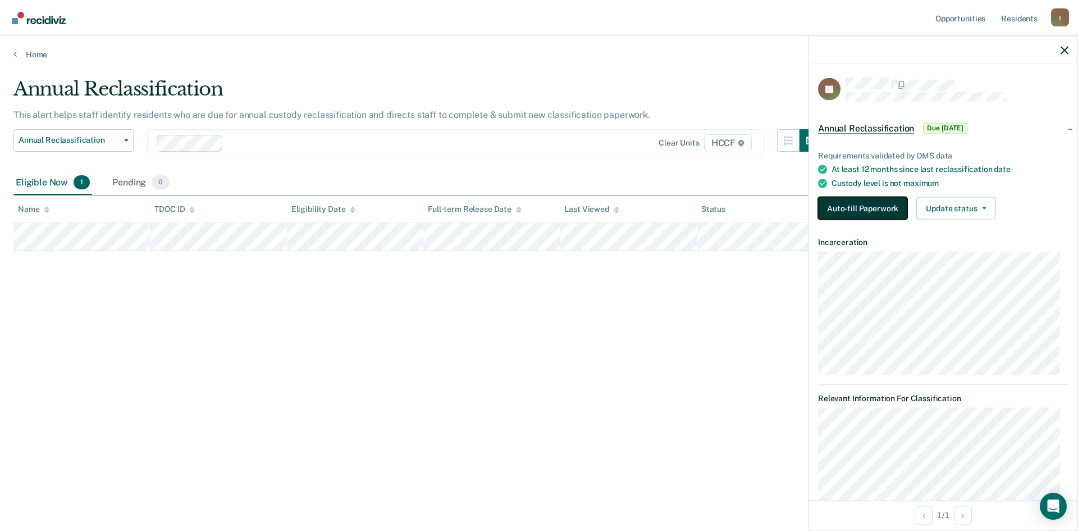
click at [884, 213] on button "Auto-fill Paperwork" at bounding box center [862, 208] width 89 height 22
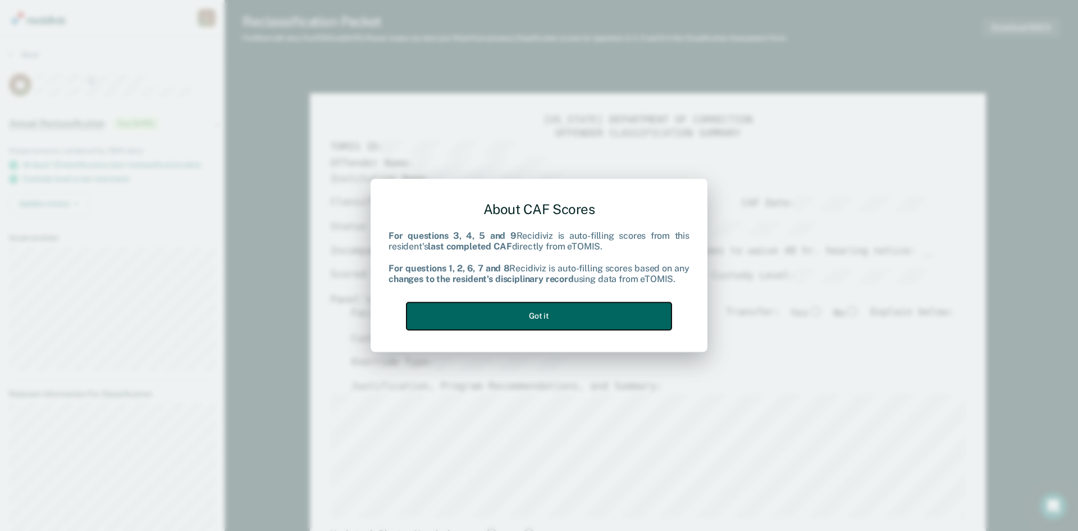
drag, startPoint x: 577, startPoint y: 311, endPoint x: 584, endPoint y: 304, distance: 9.5
click at [576, 311] on button "Got it" at bounding box center [539, 316] width 265 height 28
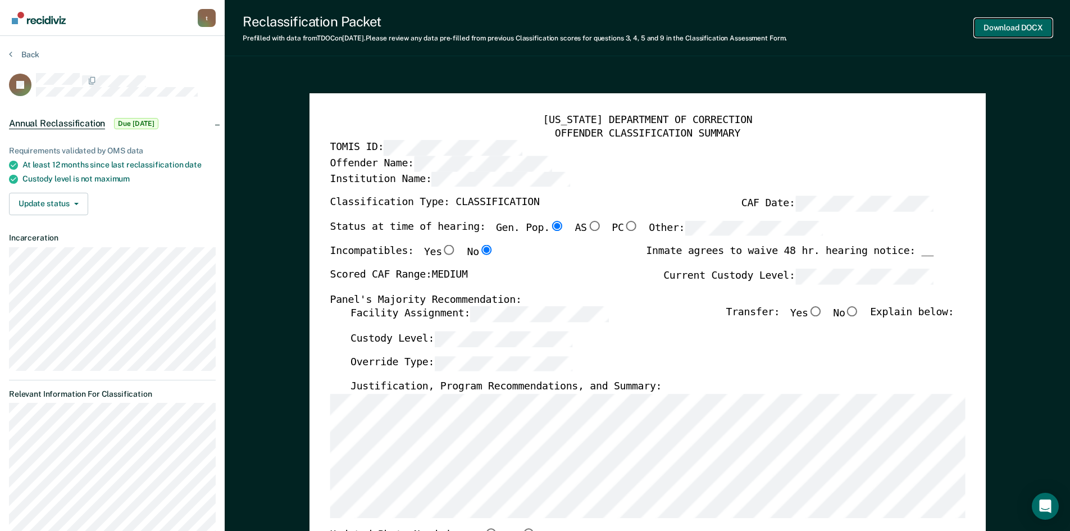
click at [1014, 28] on button "Download DOCX" at bounding box center [1013, 28] width 78 height 19
type textarea "x"
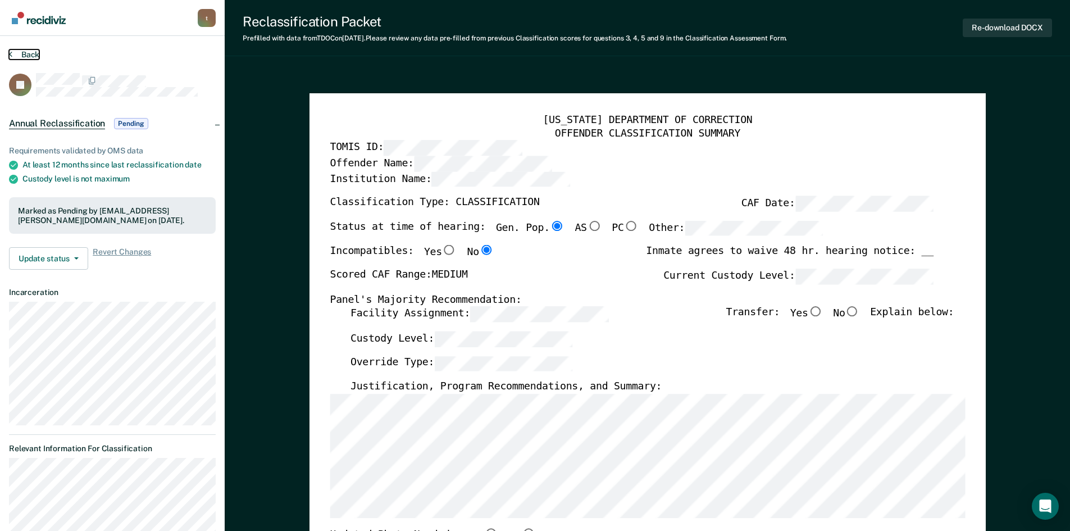
click at [12, 56] on icon at bounding box center [10, 53] width 3 height 9
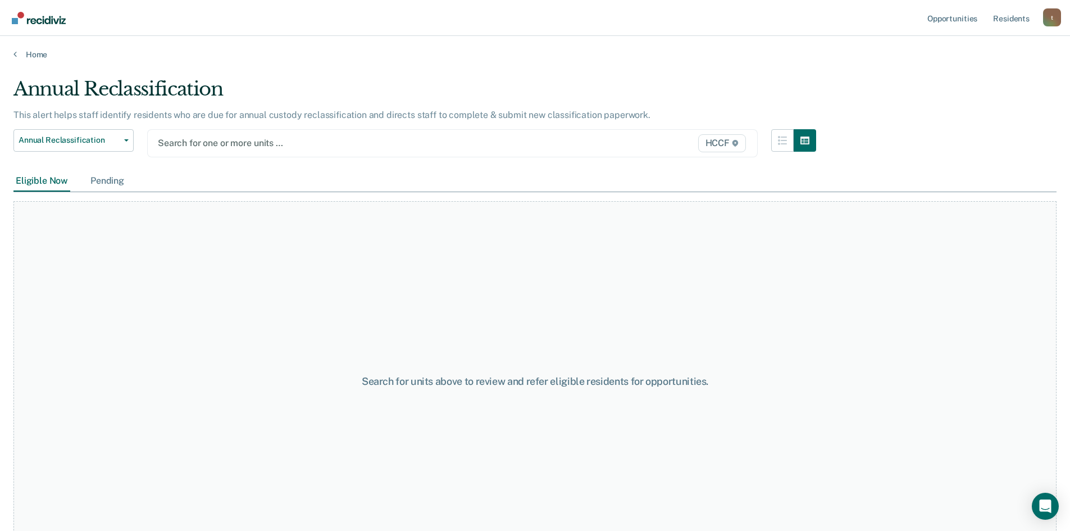
click at [107, 183] on div "Pending" at bounding box center [107, 181] width 38 height 21
click at [234, 144] on div at bounding box center [364, 142] width 412 height 13
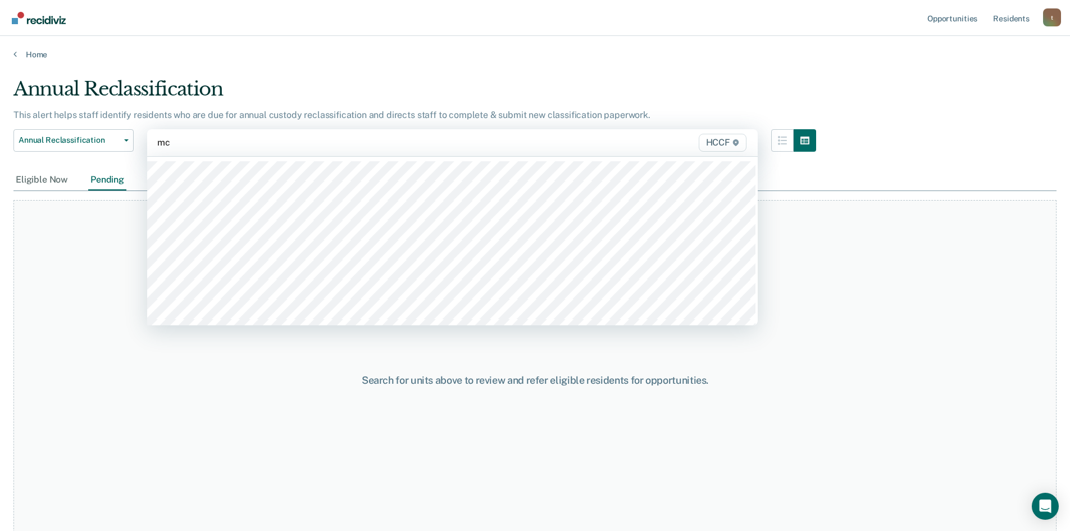
type input "mc1"
type input "mc2"
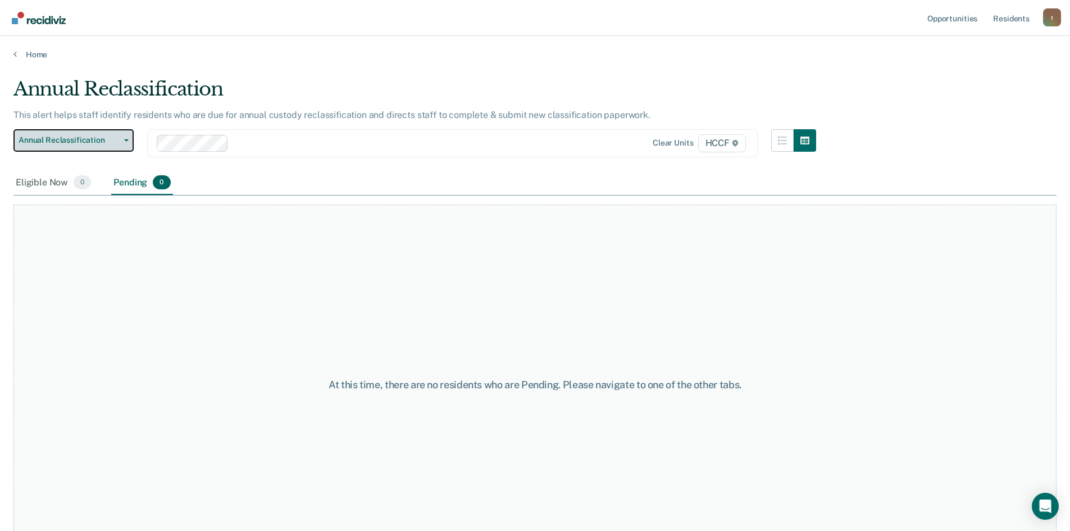
click at [85, 140] on span "Annual Reclassification" at bounding box center [69, 140] width 101 height 10
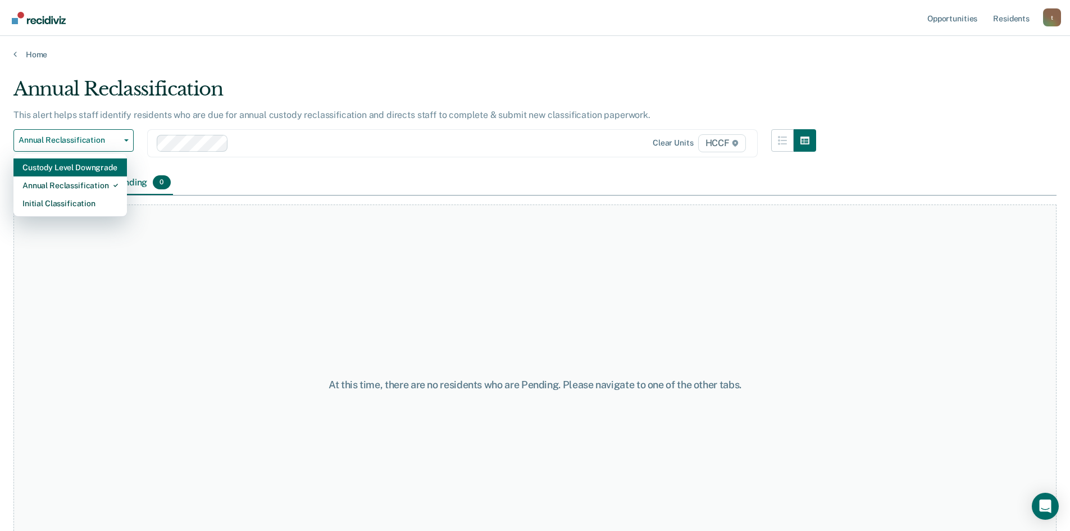
click at [81, 163] on div "Custody Level Downgrade" at bounding box center [69, 167] width 95 height 18
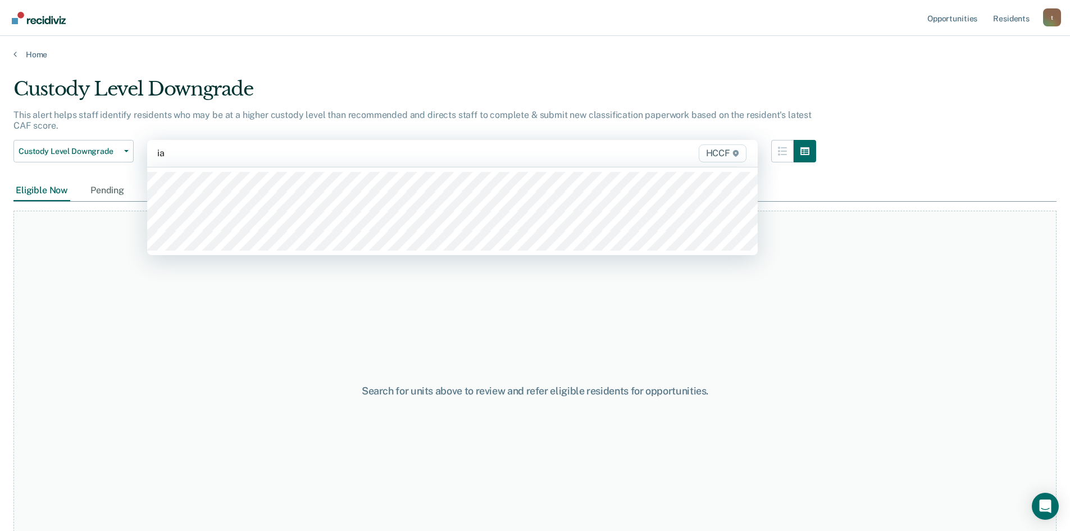
type input "ia1"
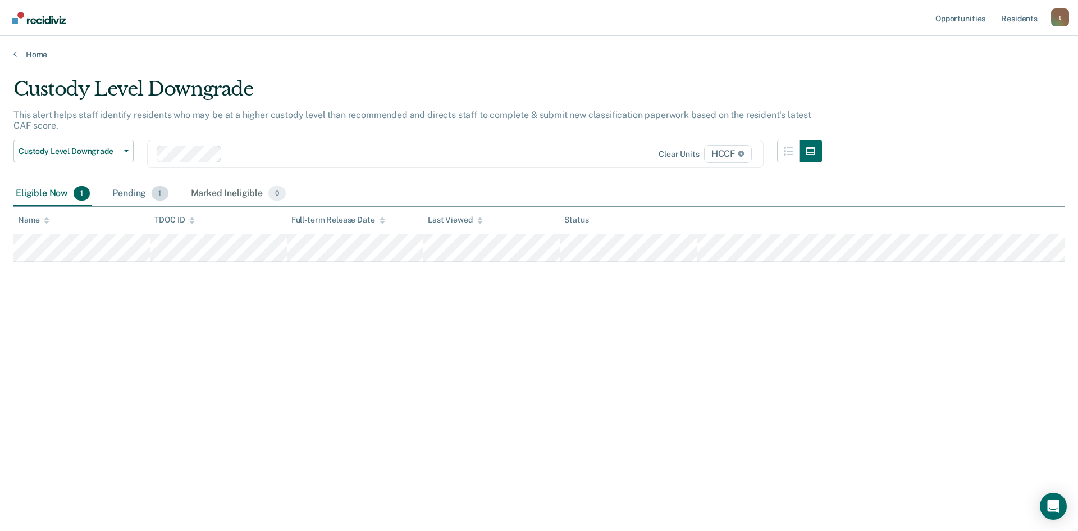
click at [144, 198] on div "Pending 1" at bounding box center [140, 193] width 60 height 25
click at [249, 190] on div "Marked Ineligible 0" at bounding box center [239, 193] width 100 height 25
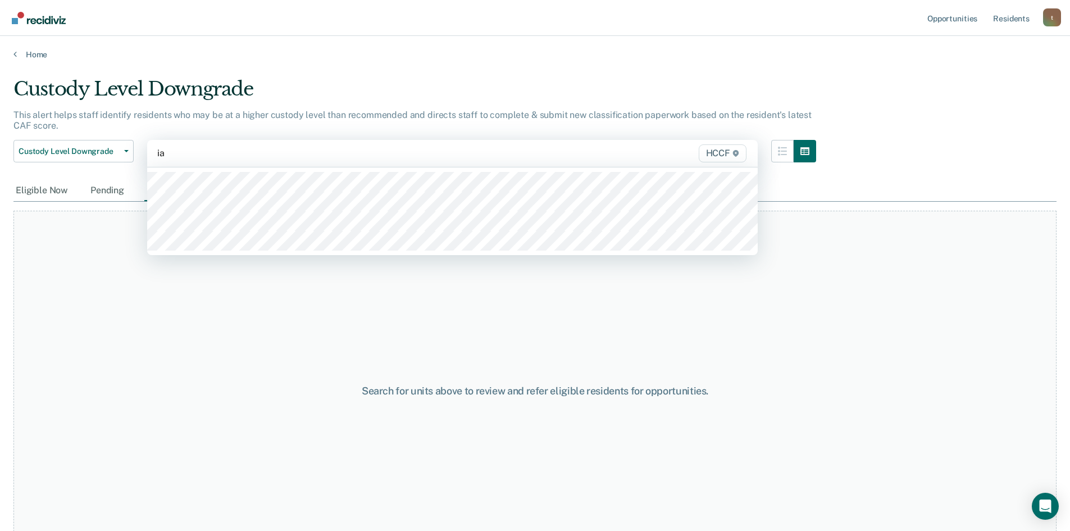
type input "ia2"
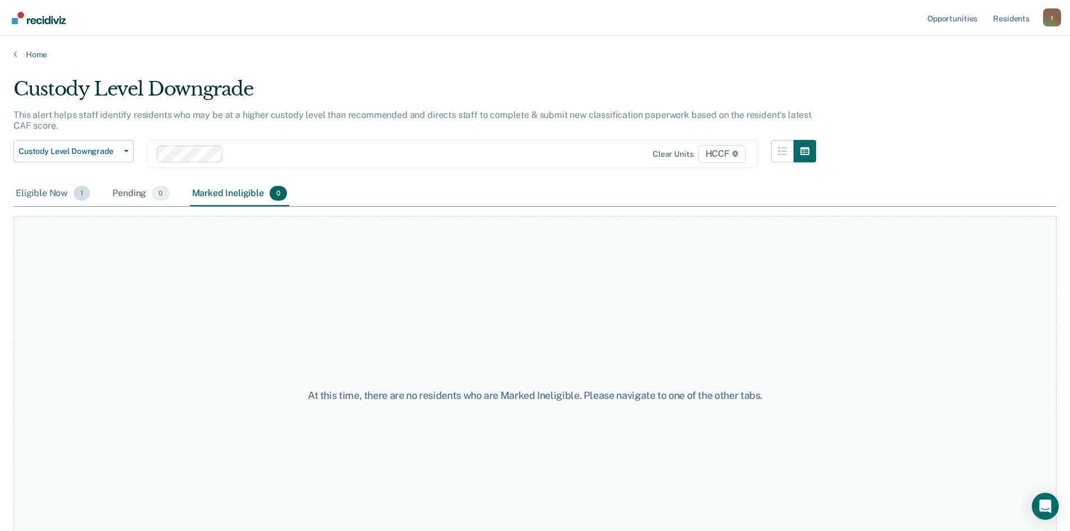
click at [49, 198] on div "Eligible Now 1" at bounding box center [52, 193] width 79 height 25
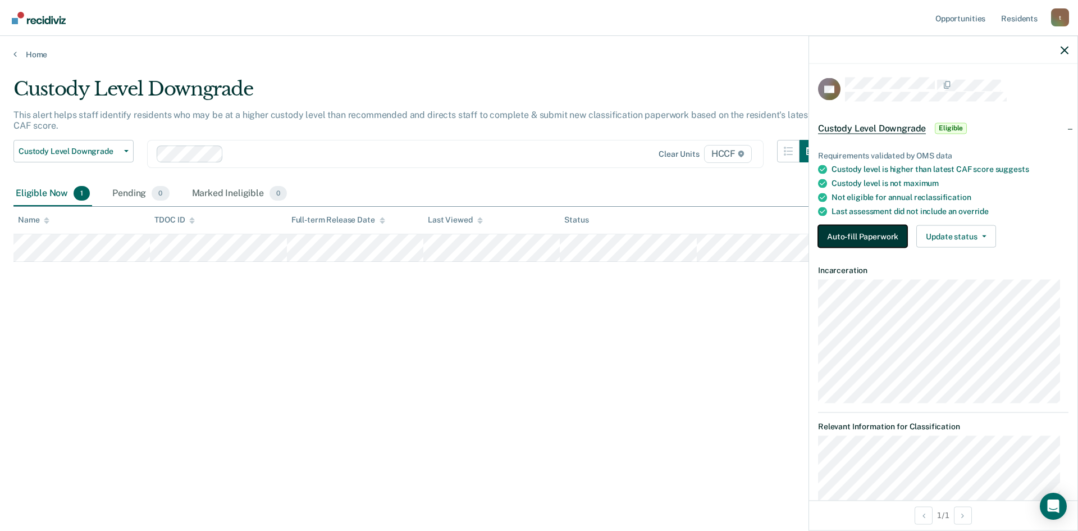
click at [872, 236] on button "Auto-fill Paperwork" at bounding box center [862, 236] width 89 height 22
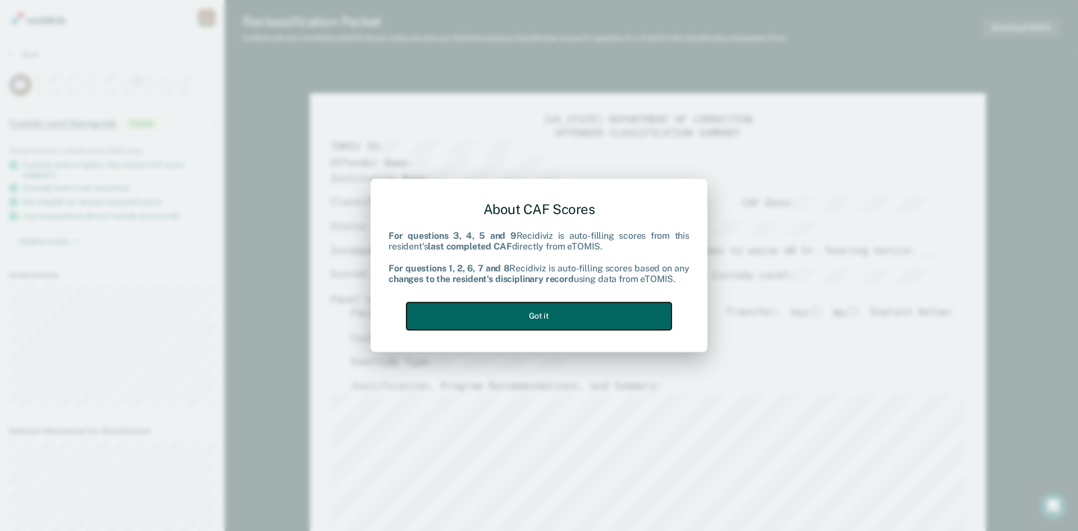
click at [567, 309] on button "Got it" at bounding box center [539, 316] width 265 height 28
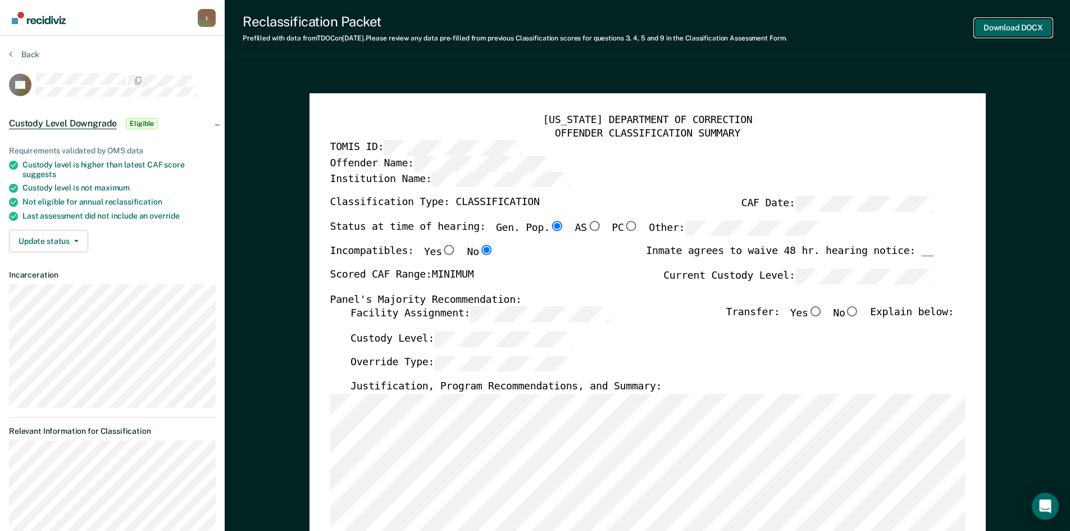
click at [1003, 23] on button "Download DOCX" at bounding box center [1013, 28] width 78 height 19
type textarea "x"
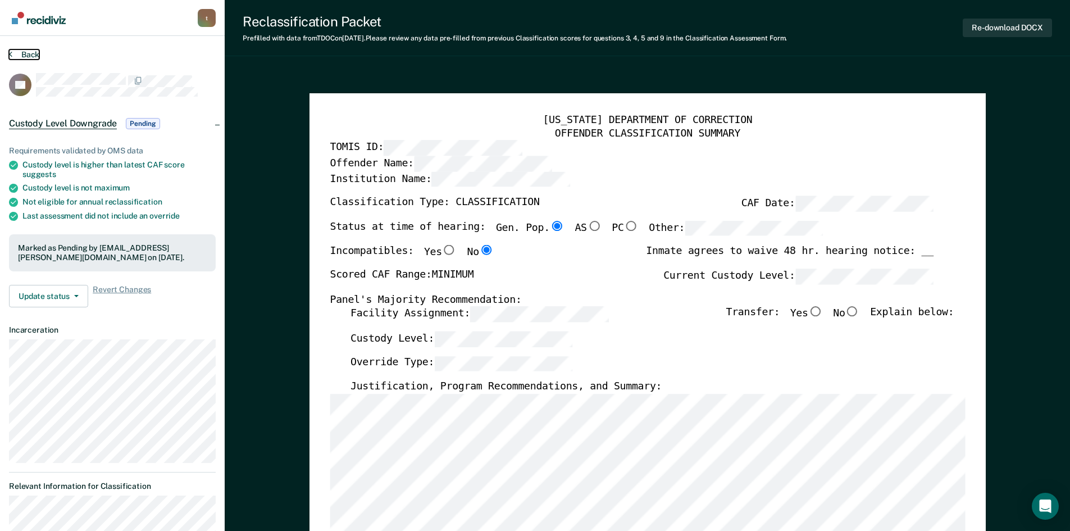
click at [12, 54] on button "Back" at bounding box center [24, 54] width 30 height 10
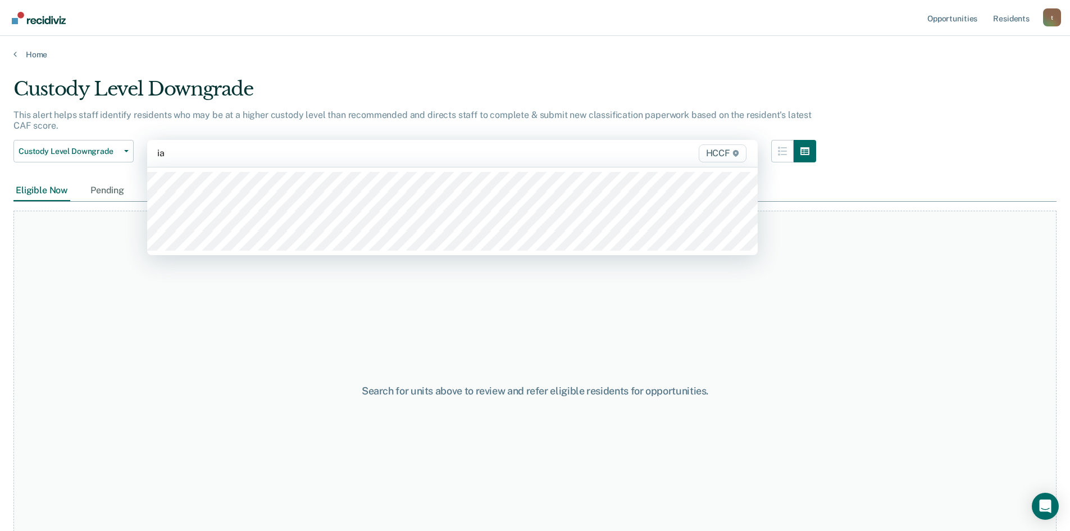
type input "ia2"
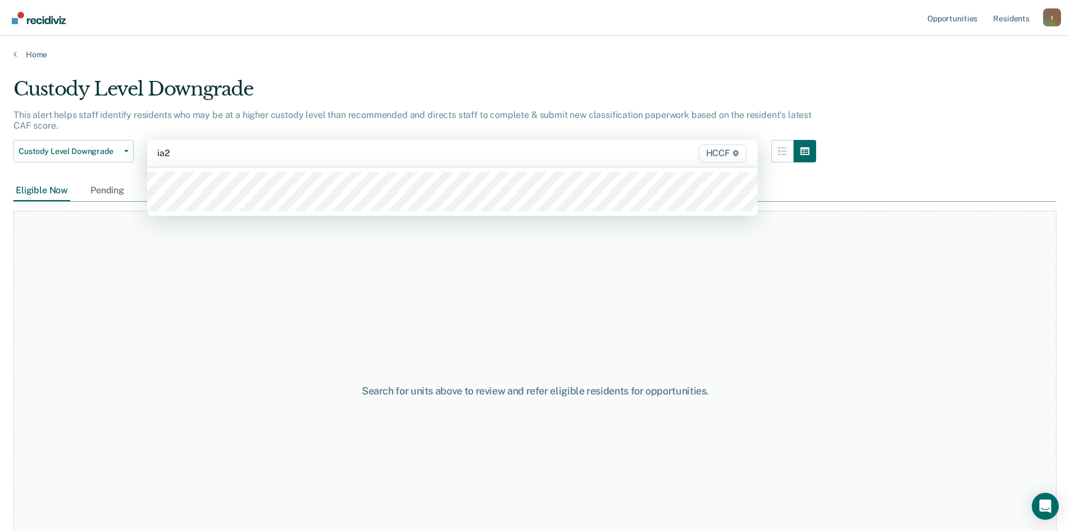
click at [258, 170] on div at bounding box center [452, 191] width 610 height 48
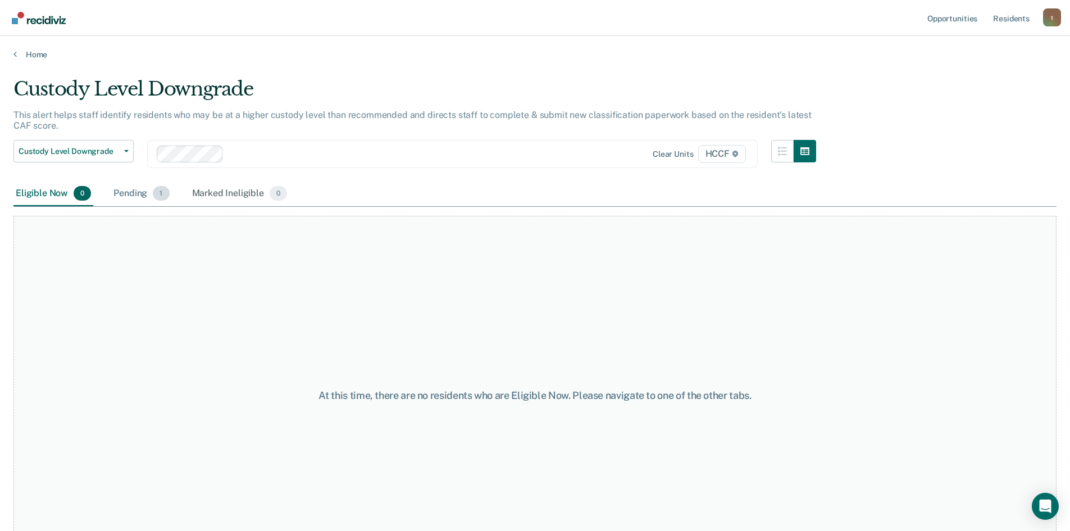
click at [145, 194] on div "Pending 1" at bounding box center [141, 193] width 60 height 25
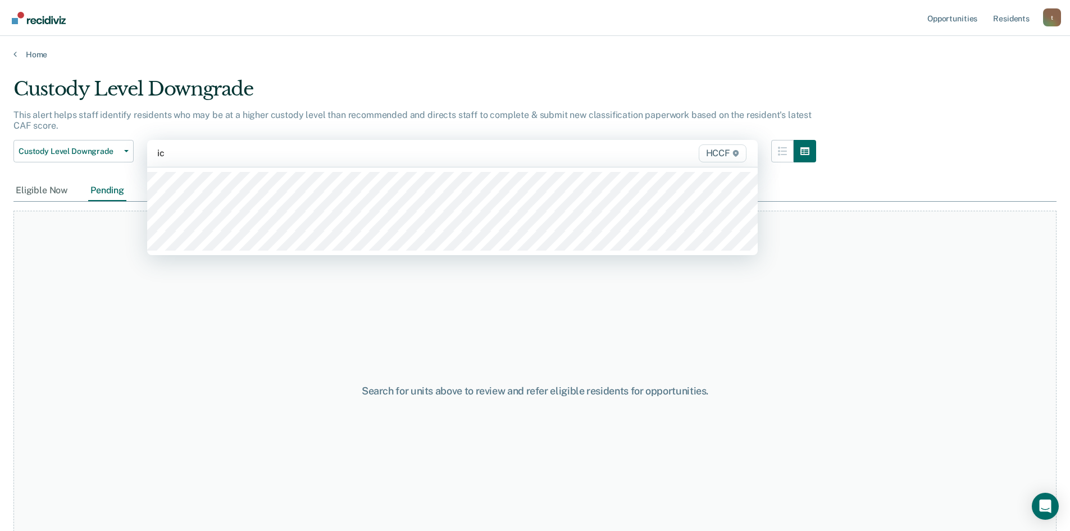
type input "ic1"
type input "ic2"
type input "id1"
type input "id2"
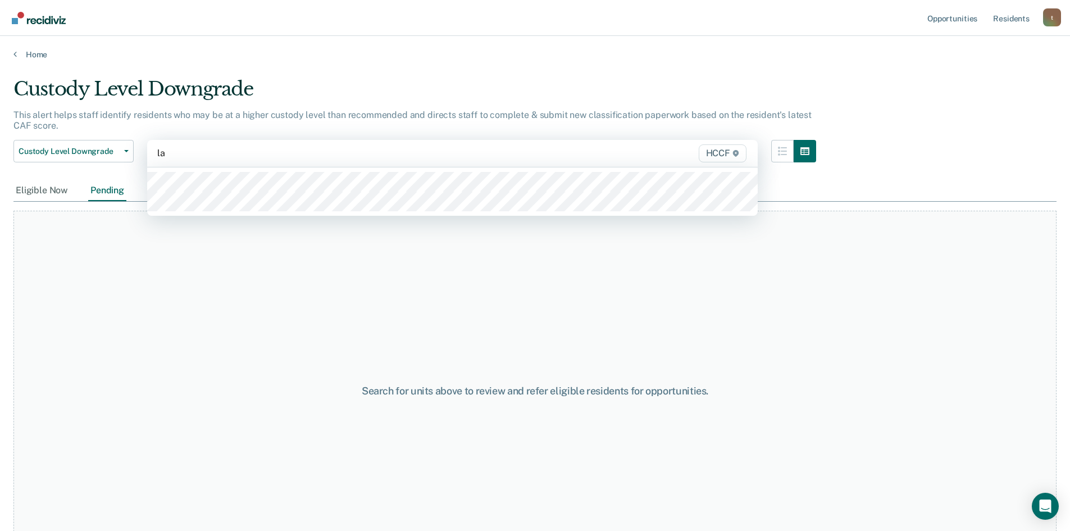
type input "la1"
type input "la2"
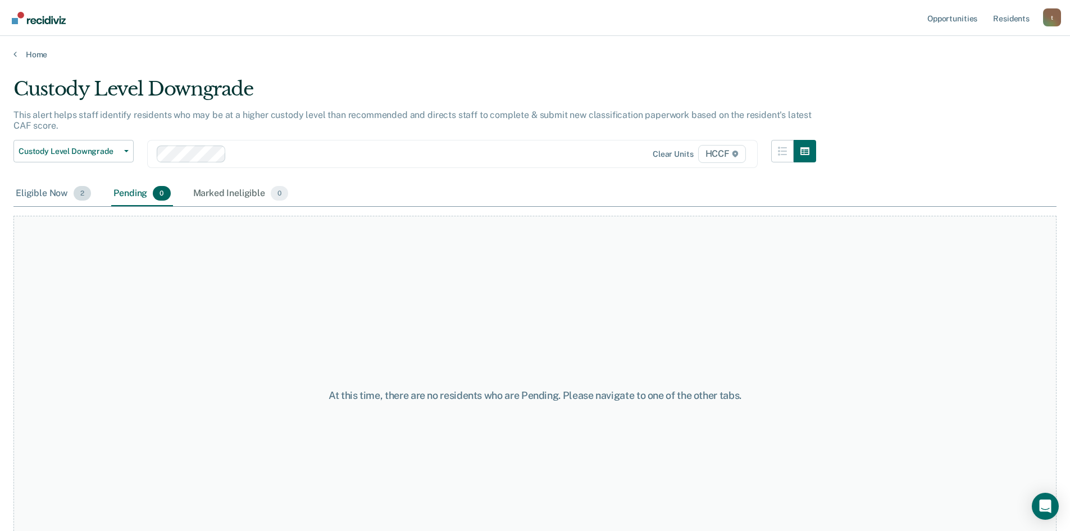
click at [38, 190] on div "Eligible Now 2" at bounding box center [53, 193] width 80 height 25
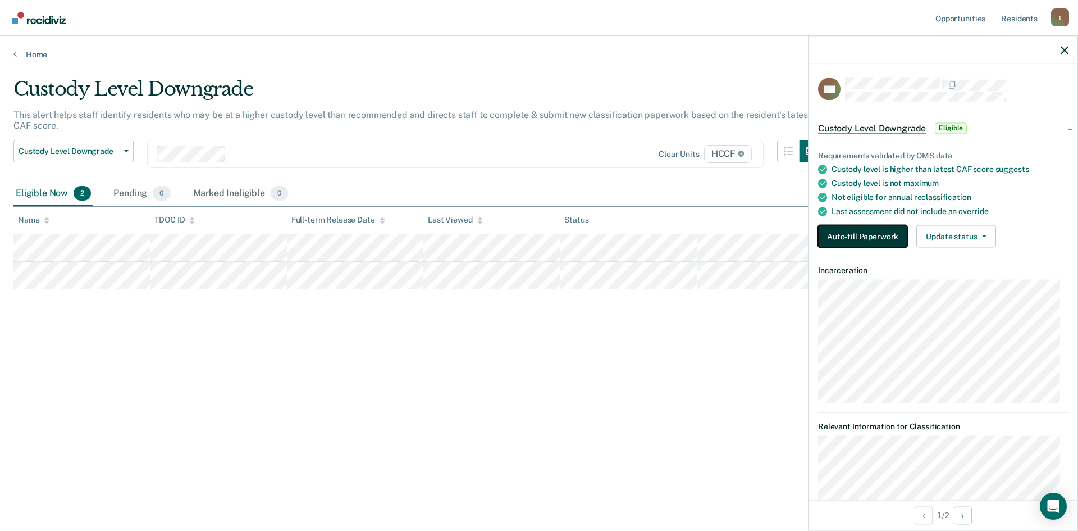
click at [847, 237] on button "Auto-fill Paperwork" at bounding box center [862, 236] width 89 height 22
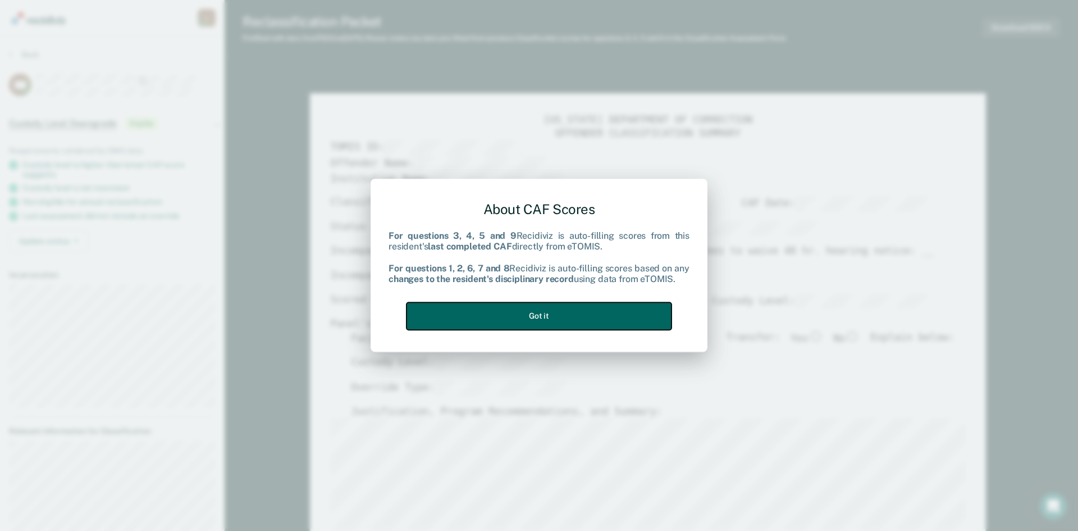
click at [577, 309] on button "Got it" at bounding box center [539, 316] width 265 height 28
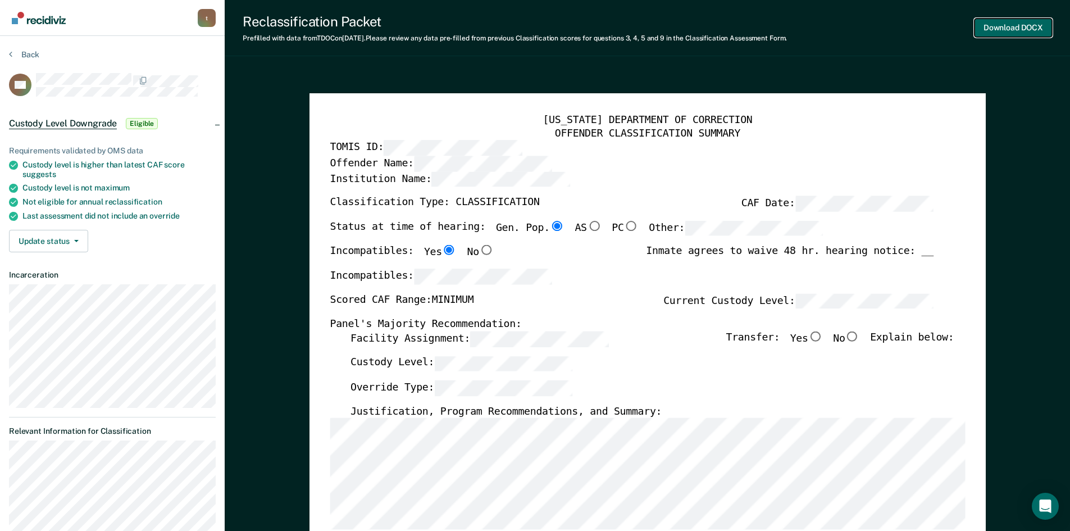
click at [1017, 29] on button "Download DOCX" at bounding box center [1013, 28] width 78 height 19
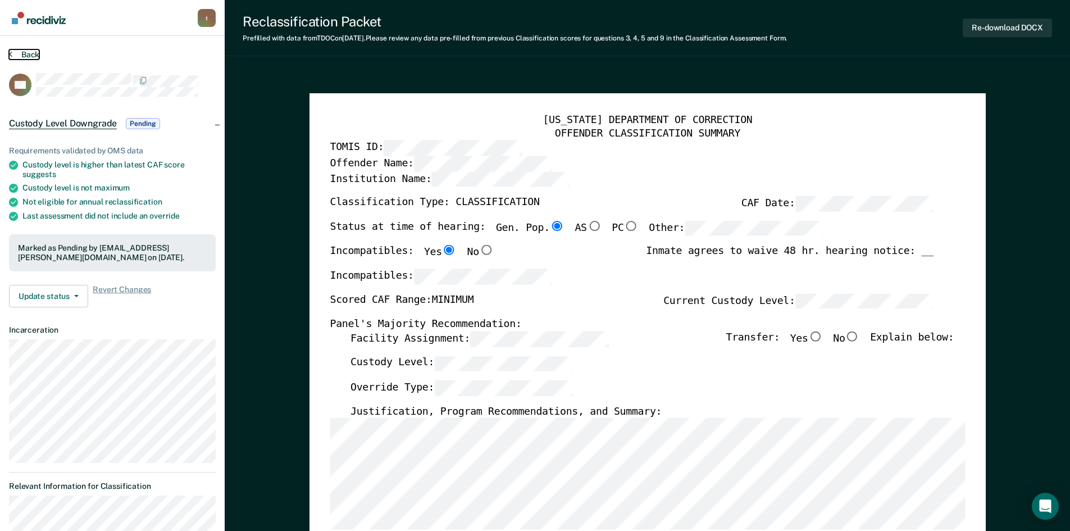
click at [13, 55] on button "Back" at bounding box center [24, 54] width 30 height 10
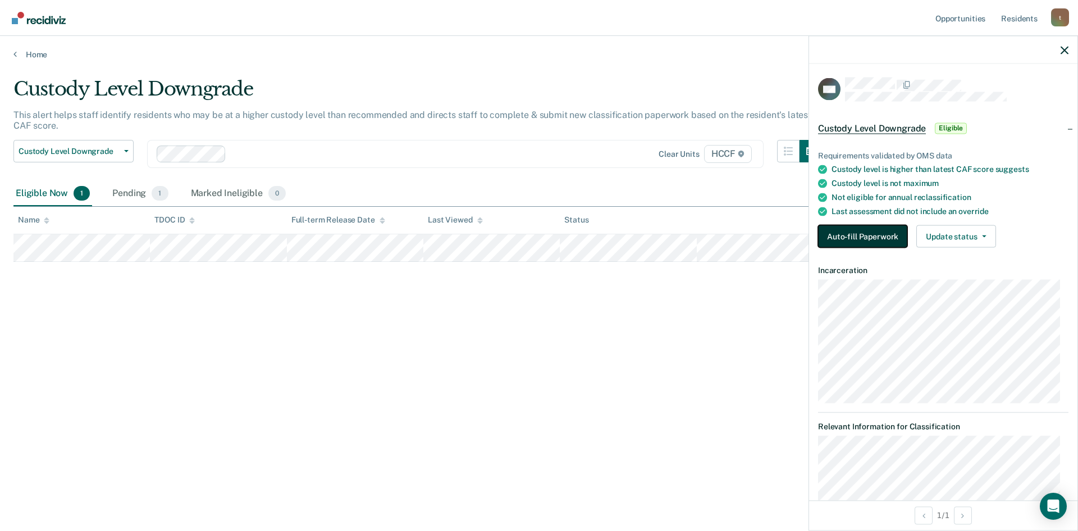
click at [882, 238] on button "Auto-fill Paperwork" at bounding box center [862, 236] width 89 height 22
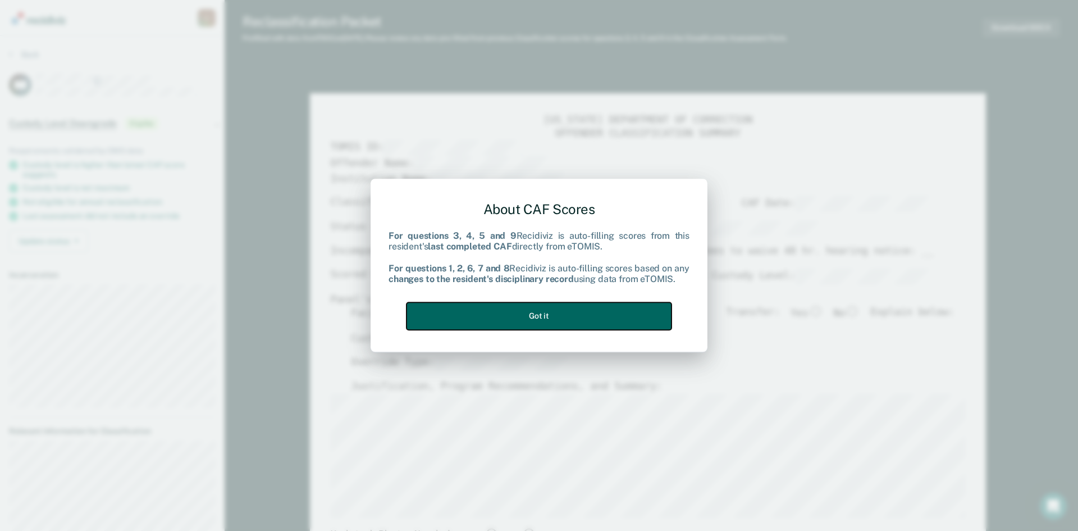
drag, startPoint x: 530, startPoint y: 326, endPoint x: 633, endPoint y: 294, distance: 108.0
click at [530, 325] on button "Got it" at bounding box center [539, 316] width 265 height 28
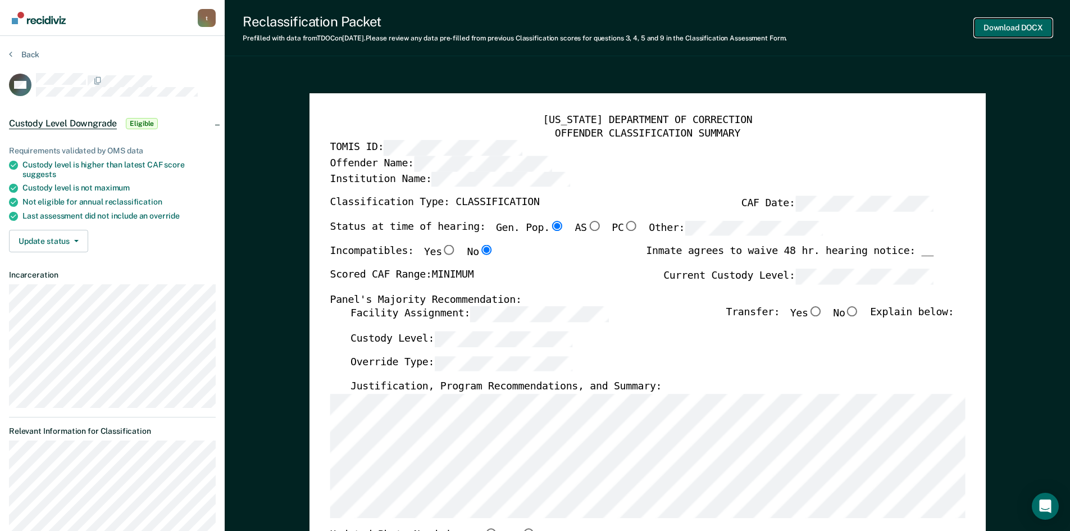
click at [1032, 26] on button "Download DOCX" at bounding box center [1013, 28] width 78 height 19
type textarea "x"
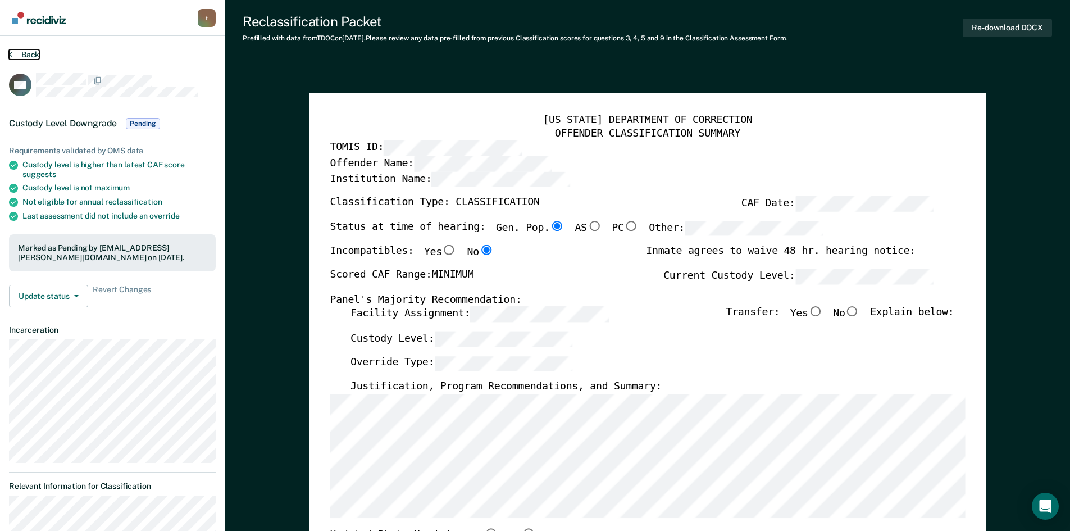
click at [11, 53] on icon at bounding box center [10, 53] width 3 height 9
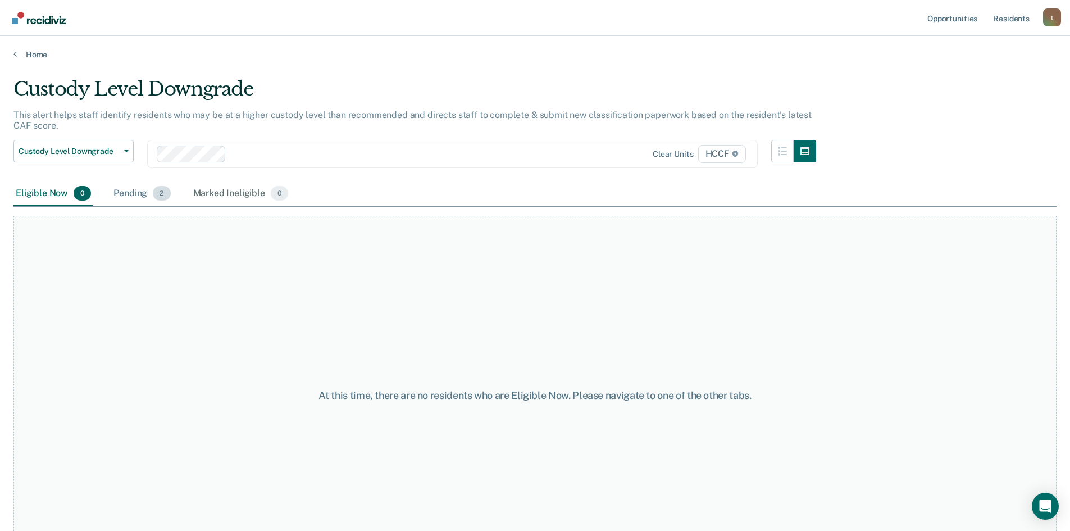
click at [140, 192] on div "Pending 2" at bounding box center [141, 193] width 61 height 25
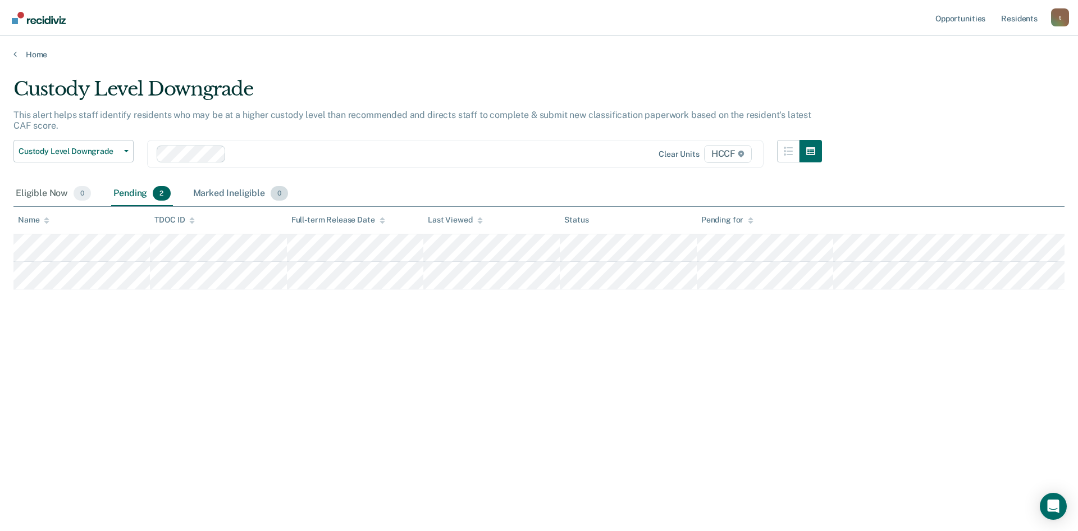
click at [249, 195] on div "Marked Ineligible 0" at bounding box center [241, 193] width 100 height 25
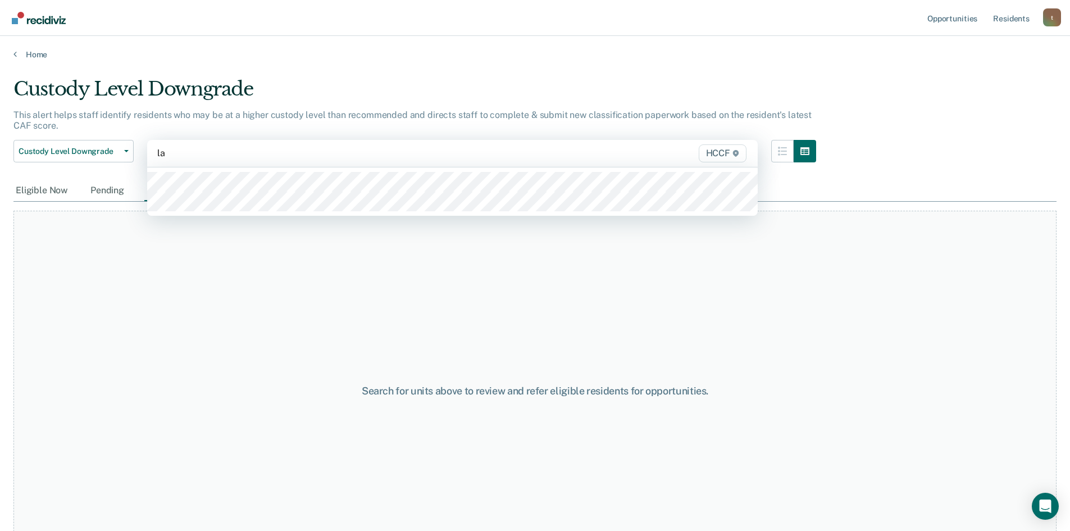
type input "la2"
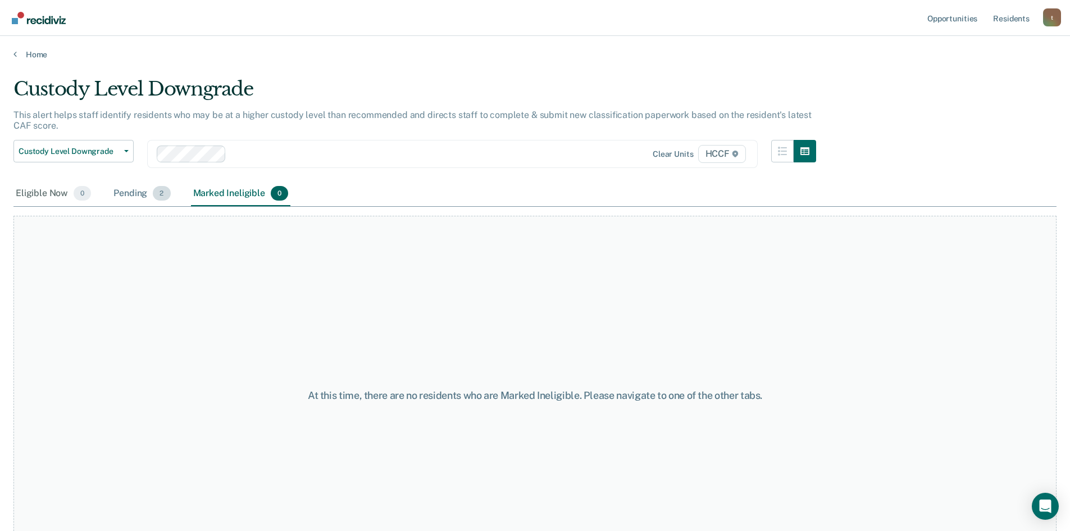
click at [149, 194] on div "Pending 2" at bounding box center [141, 193] width 61 height 25
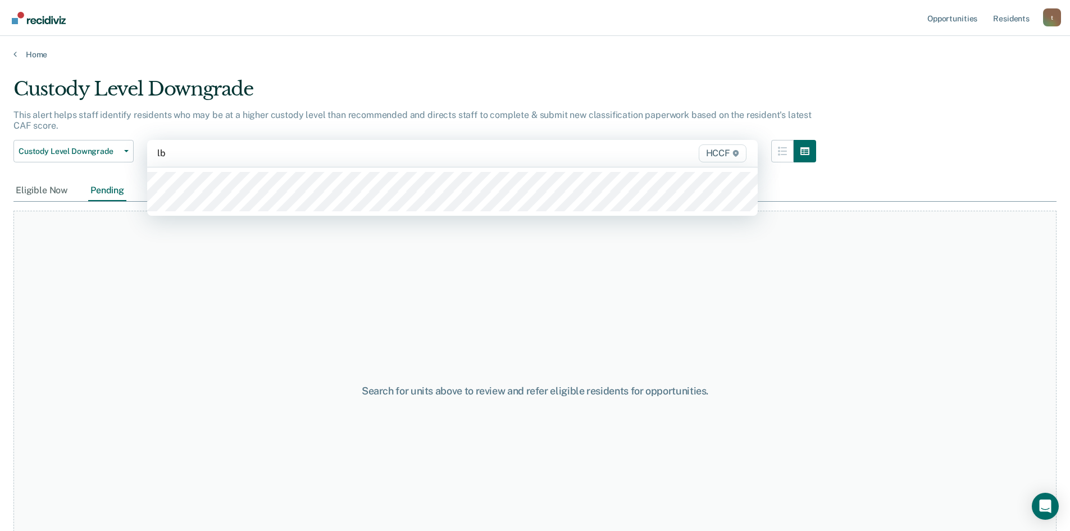
type input "lb1"
type input "lb2"
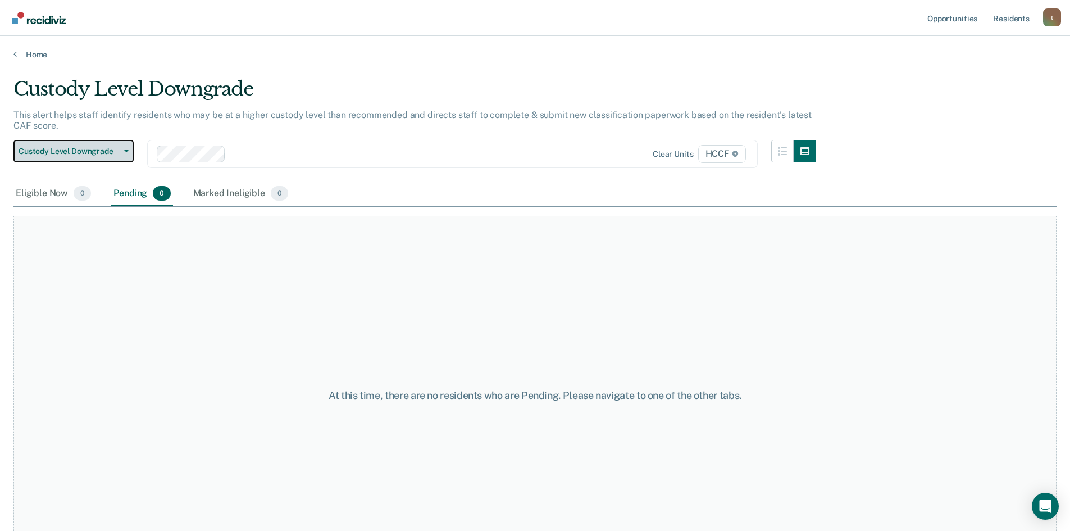
click at [90, 155] on span "Custody Level Downgrade" at bounding box center [69, 152] width 101 height 10
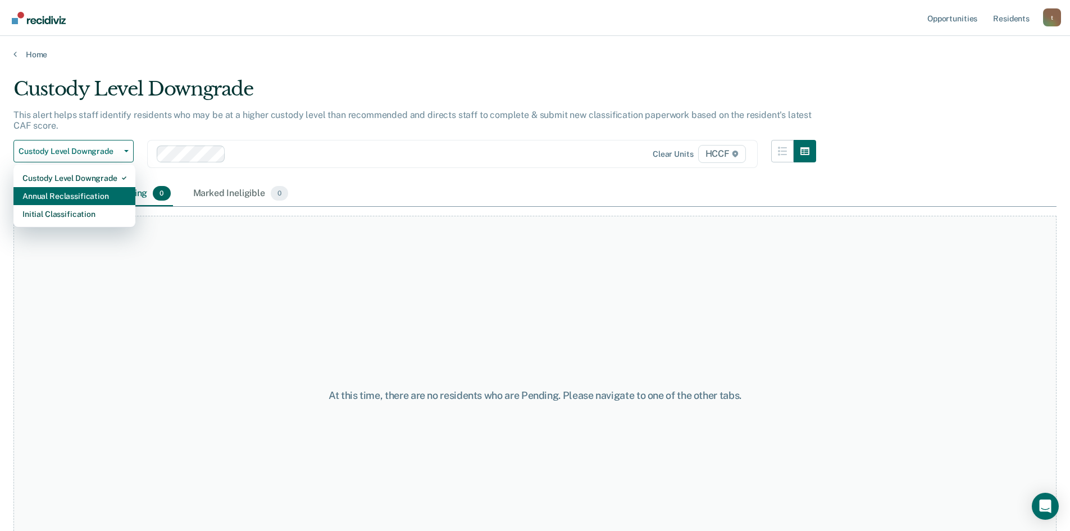
click at [93, 199] on div "Annual Reclassification" at bounding box center [74, 196] width 104 height 18
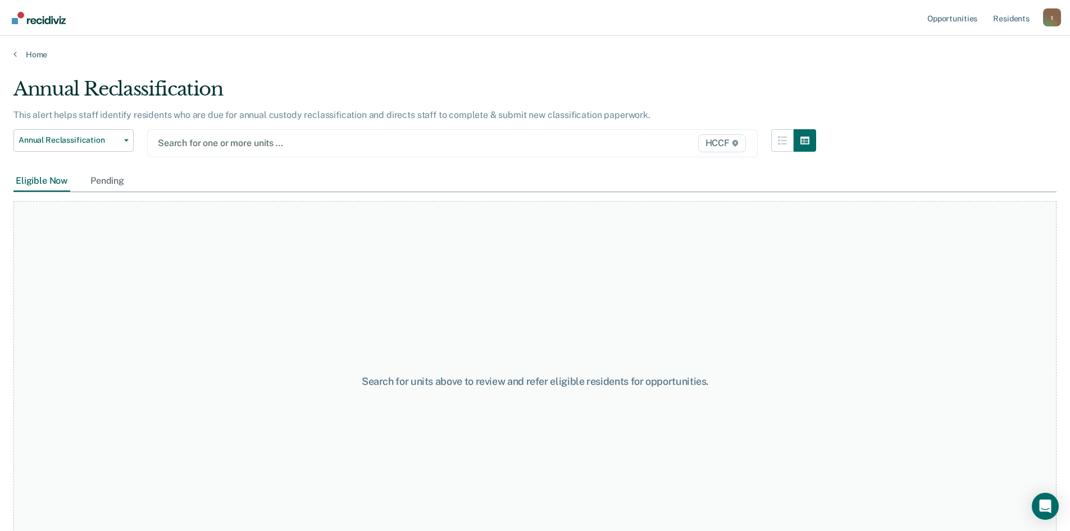
click at [208, 142] on div at bounding box center [364, 142] width 412 height 13
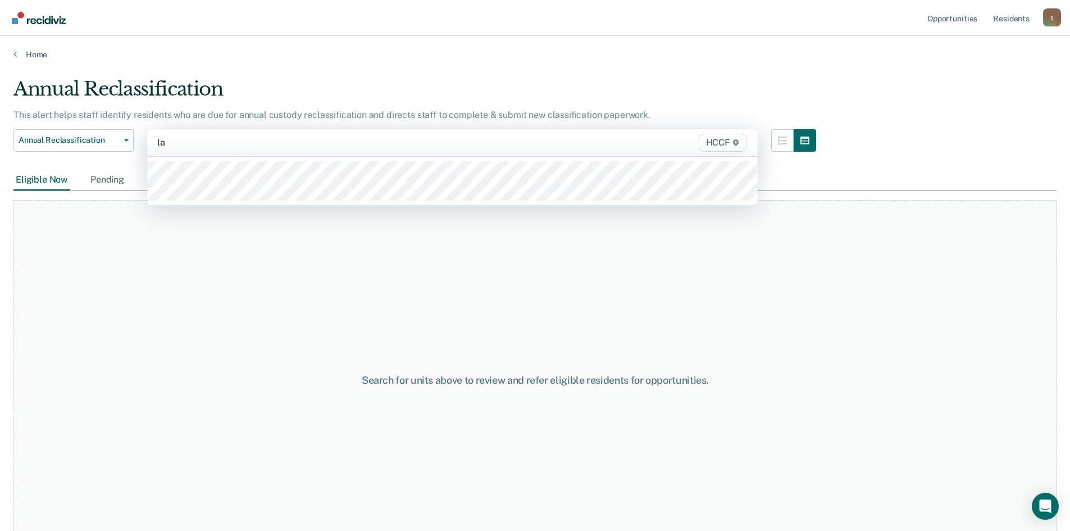
type input "la1"
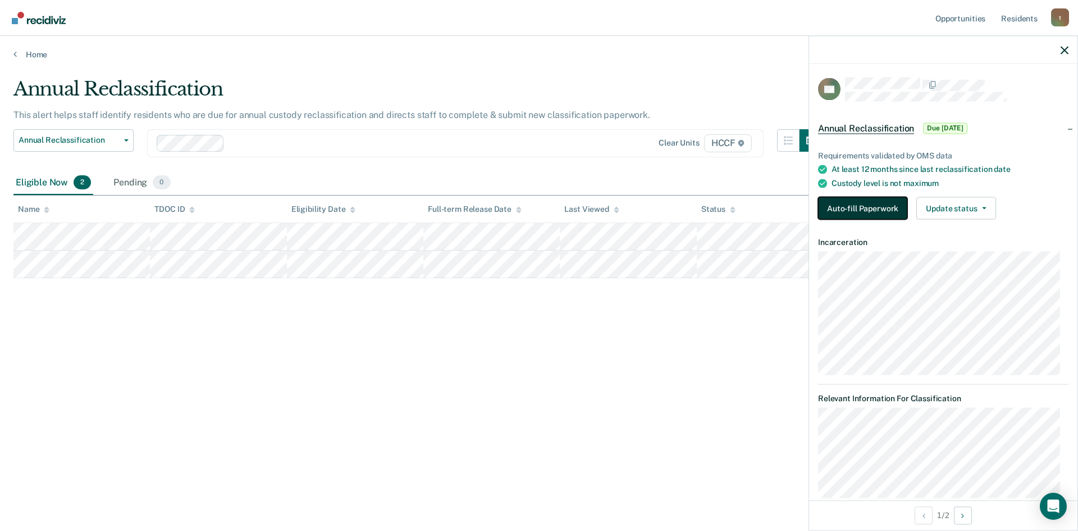
click at [849, 208] on button "Auto-fill Paperwork" at bounding box center [862, 208] width 89 height 22
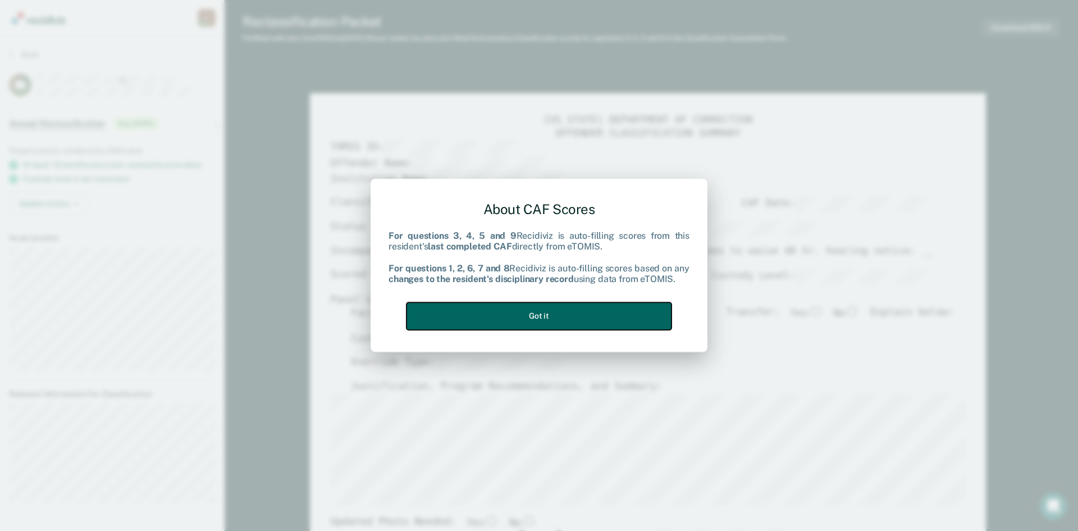
click at [598, 311] on button "Got it" at bounding box center [539, 316] width 265 height 28
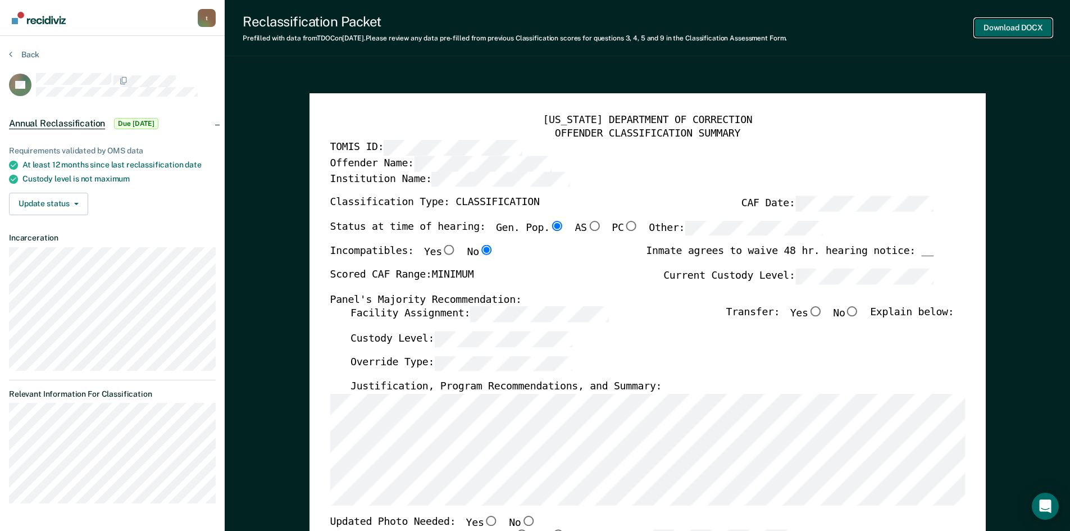
click at [996, 25] on button "Download DOCX" at bounding box center [1013, 28] width 78 height 19
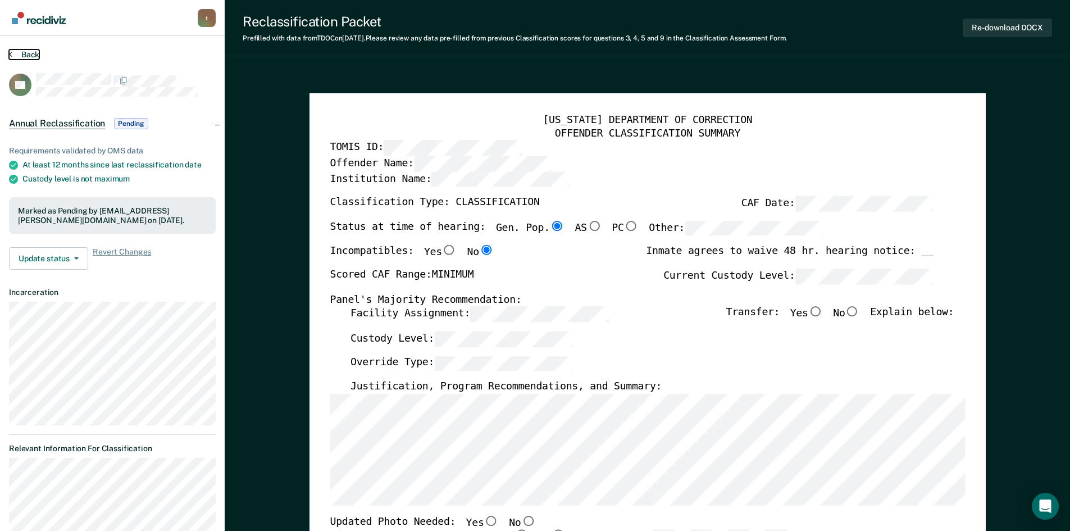
click at [13, 54] on button "Back" at bounding box center [24, 54] width 30 height 10
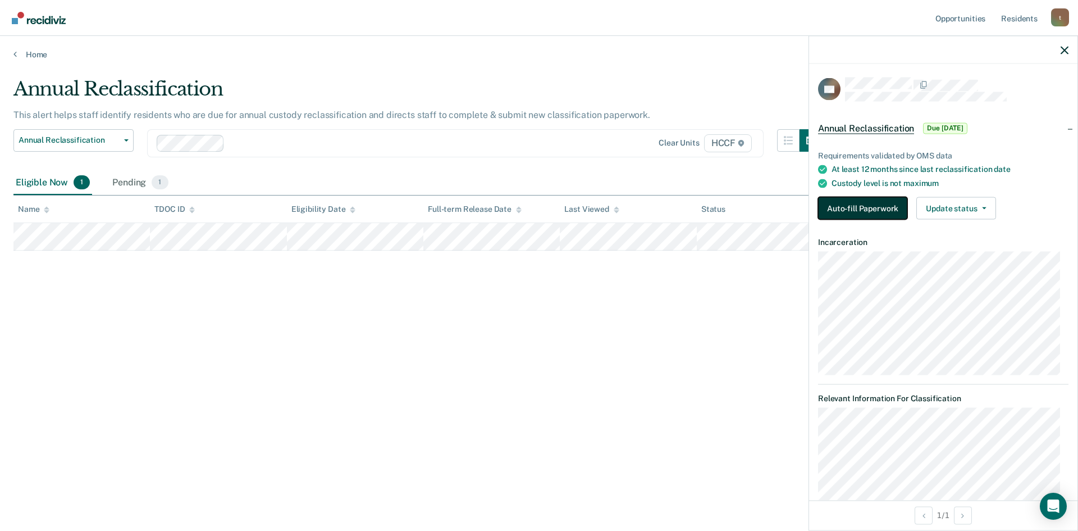
click at [886, 211] on button "Auto-fill Paperwork" at bounding box center [862, 208] width 89 height 22
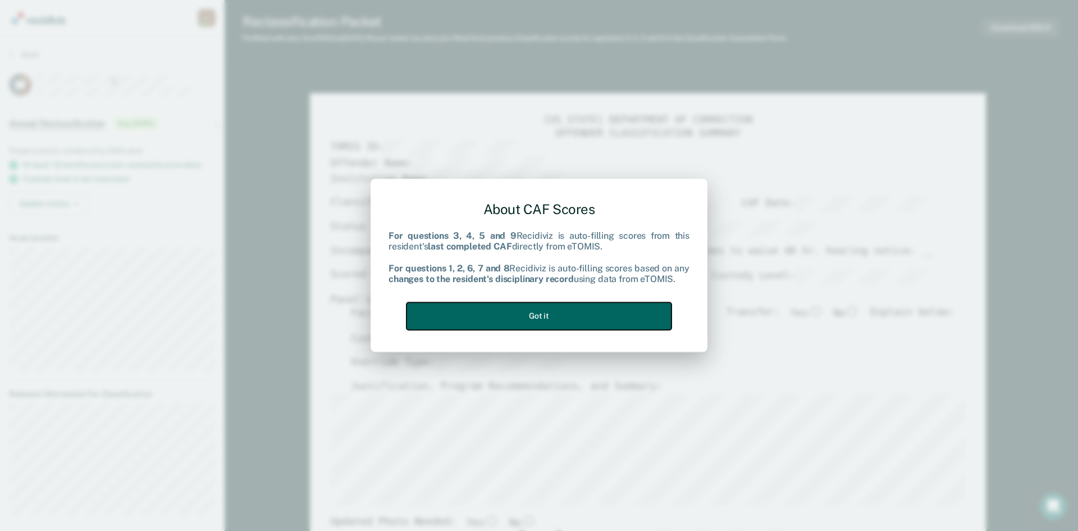
click at [550, 311] on button "Got it" at bounding box center [539, 316] width 265 height 28
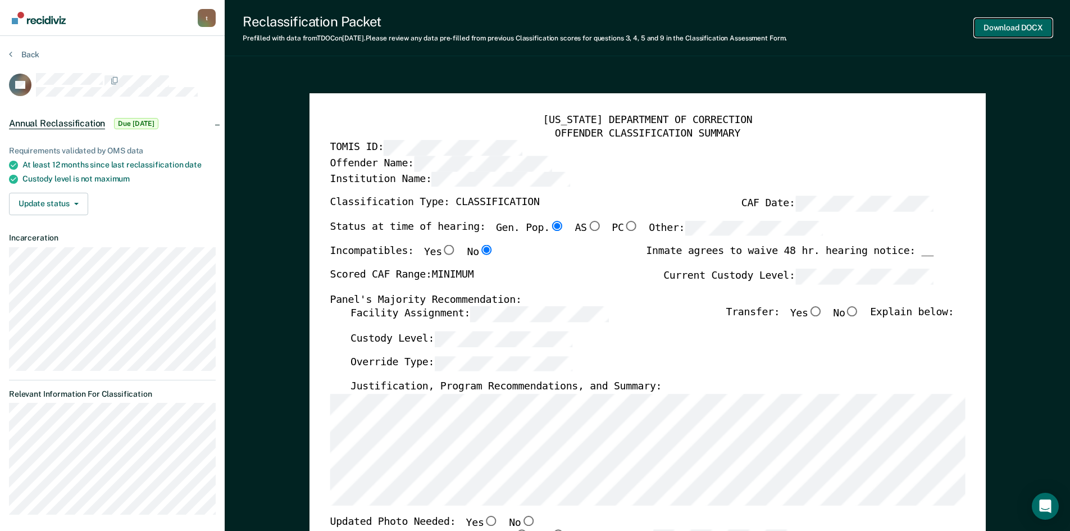
click at [1011, 25] on button "Download DOCX" at bounding box center [1013, 28] width 78 height 19
type textarea "x"
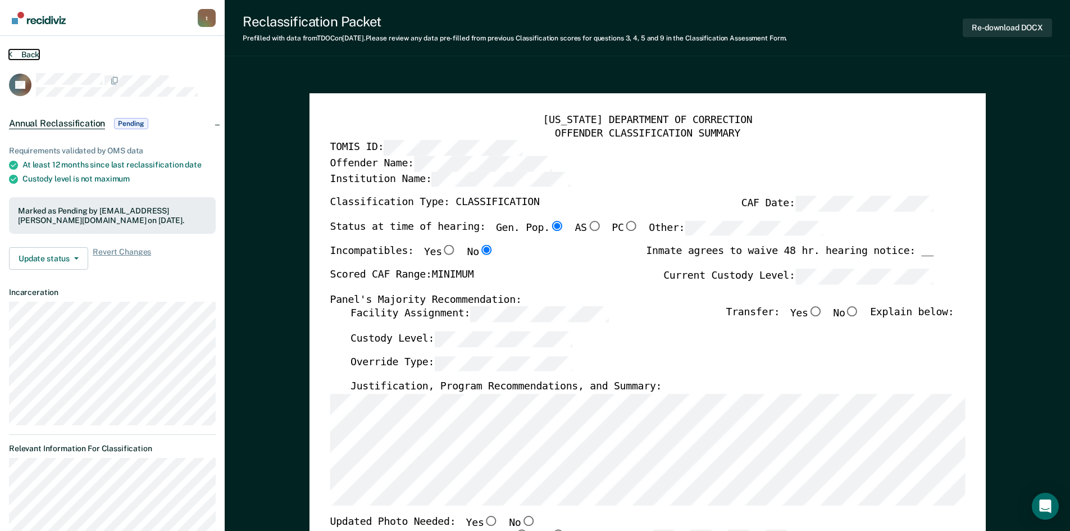
click at [12, 54] on button "Back" at bounding box center [24, 54] width 30 height 10
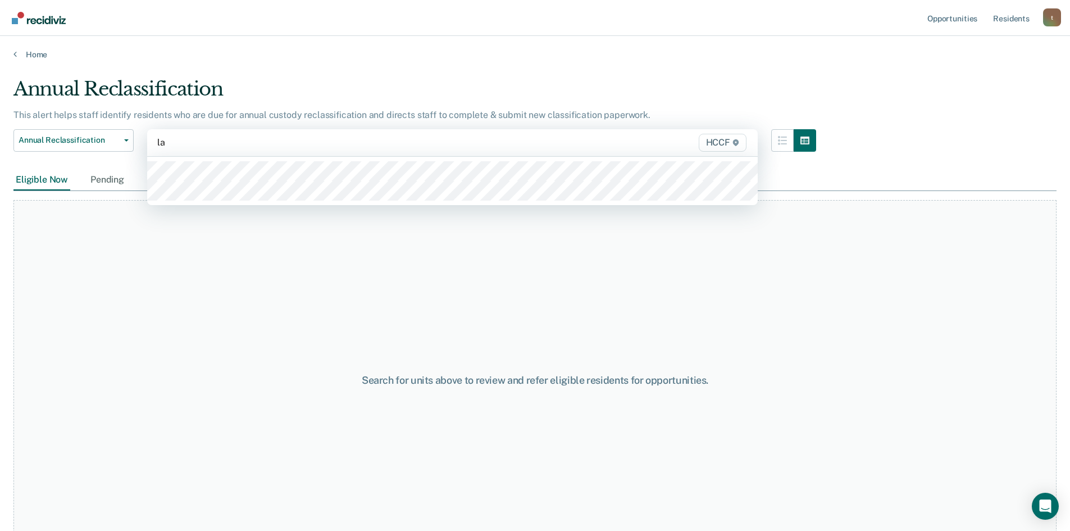
type input "la2"
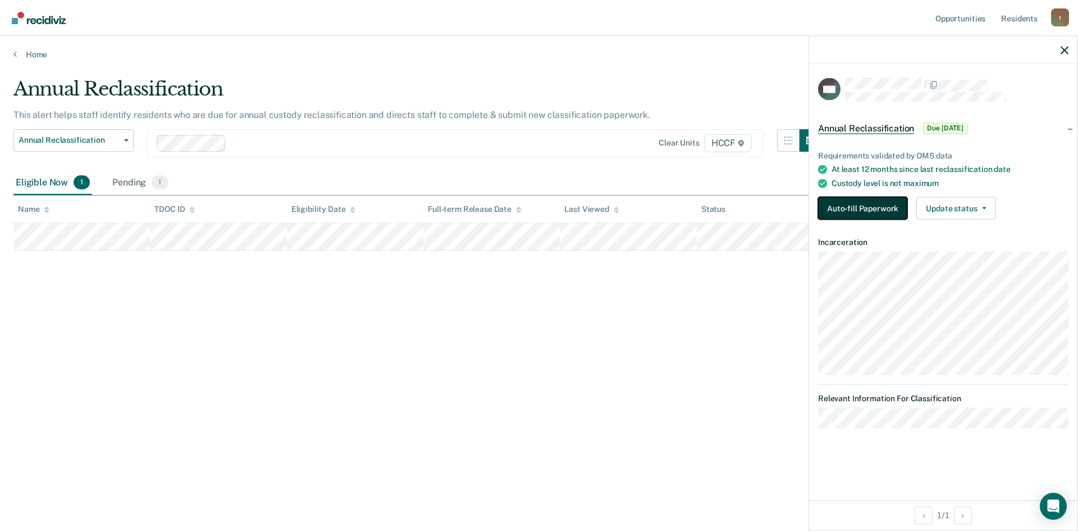
click at [843, 216] on button "Auto-fill Paperwork" at bounding box center [862, 208] width 89 height 22
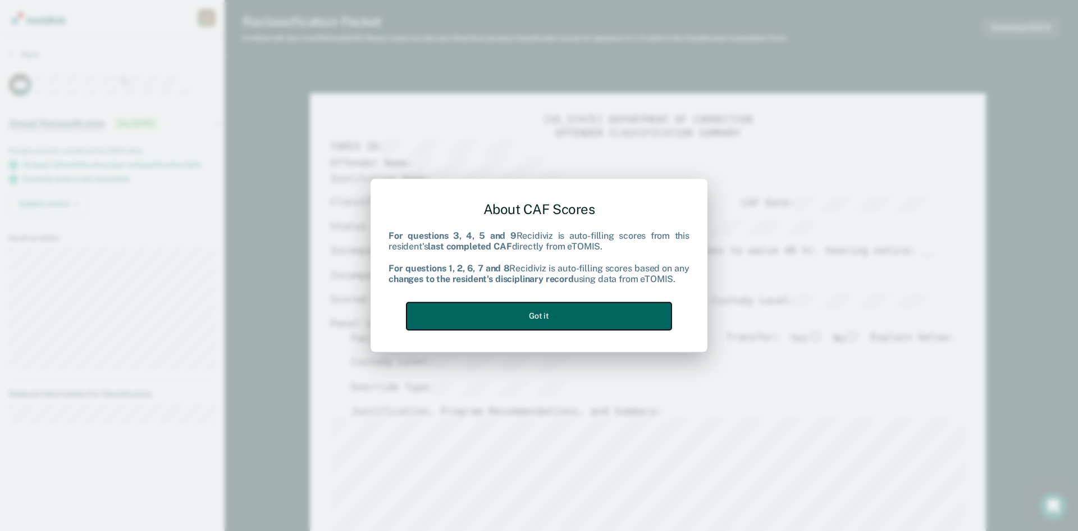
click at [555, 302] on button "Got it" at bounding box center [539, 316] width 265 height 28
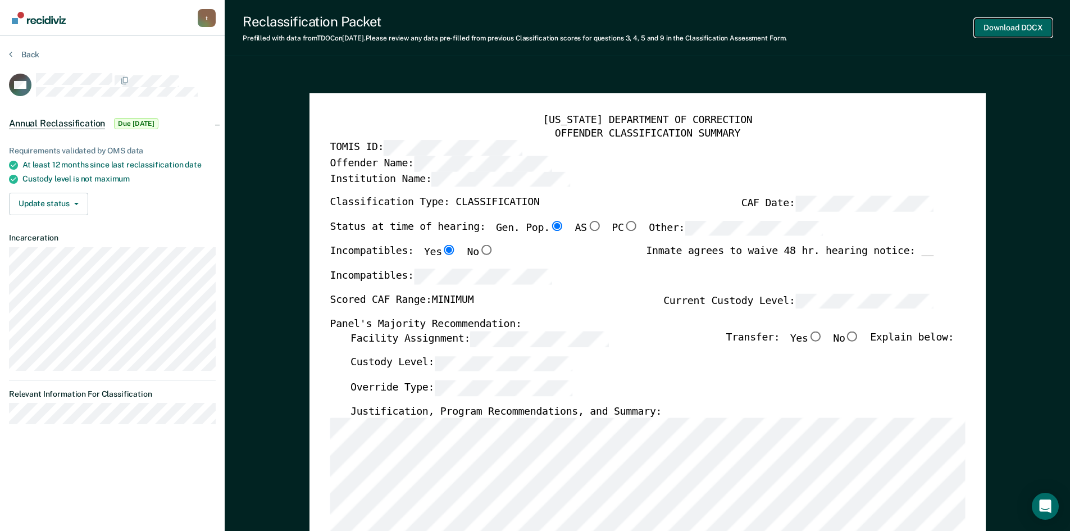
click at [996, 24] on button "Download DOCX" at bounding box center [1013, 28] width 78 height 19
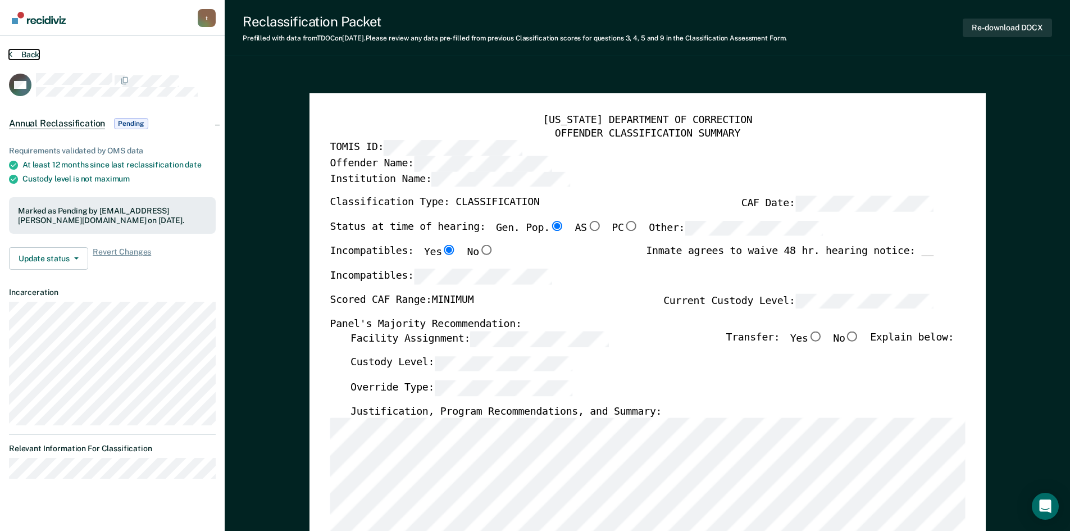
click at [15, 50] on button "Back" at bounding box center [24, 54] width 30 height 10
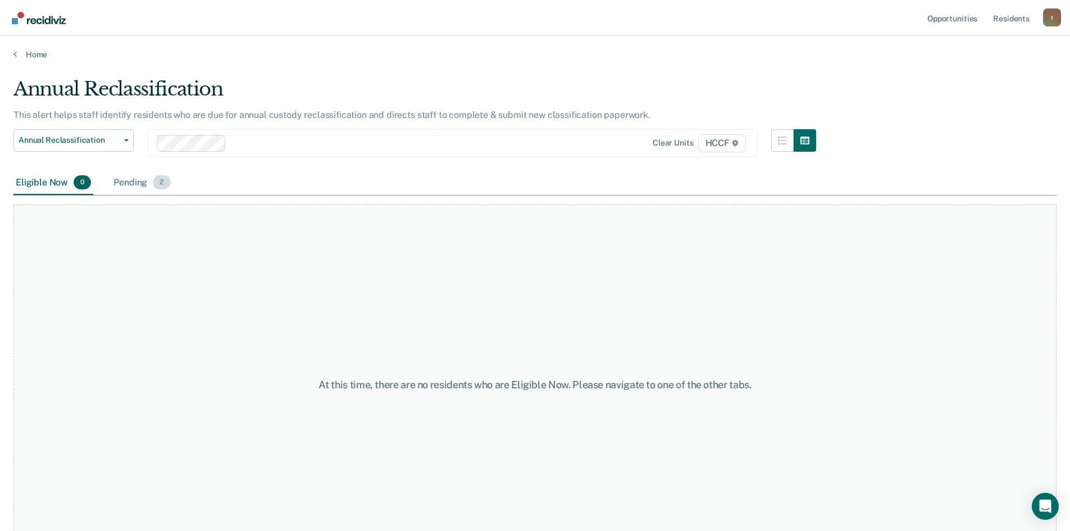
click at [125, 188] on div "Pending 2" at bounding box center [141, 183] width 61 height 25
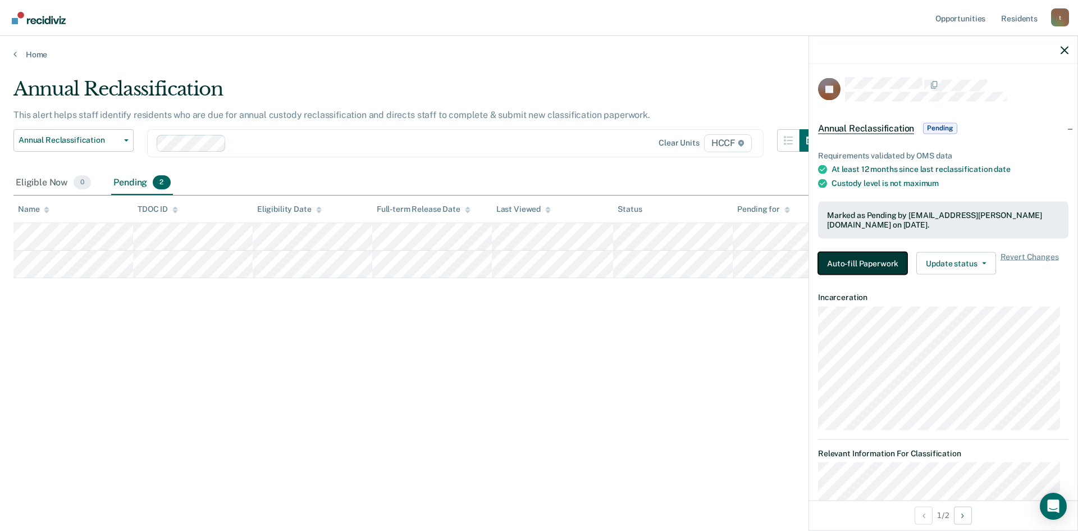
click at [858, 261] on button "Auto-fill Paperwork" at bounding box center [862, 263] width 89 height 22
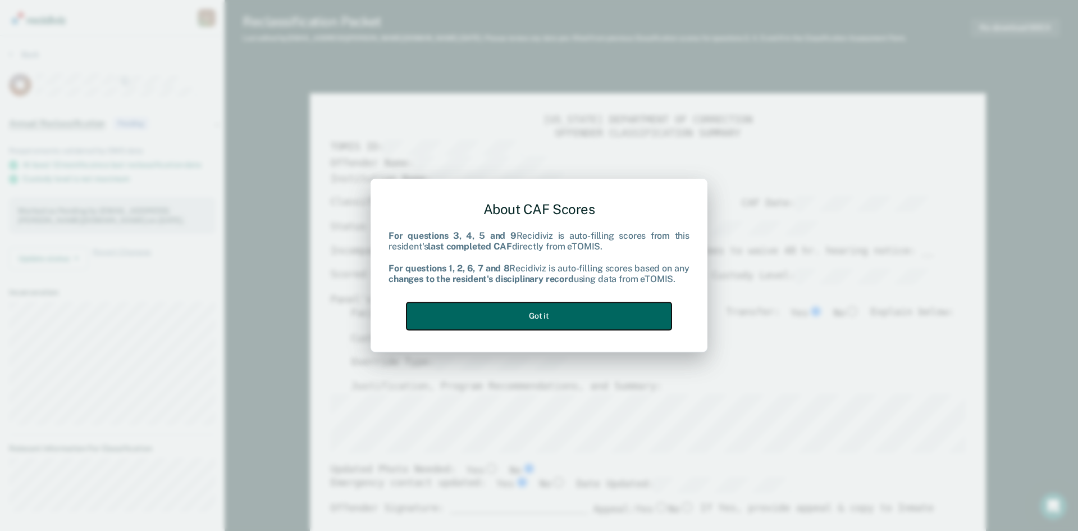
click at [526, 310] on button "Got it" at bounding box center [539, 316] width 265 height 28
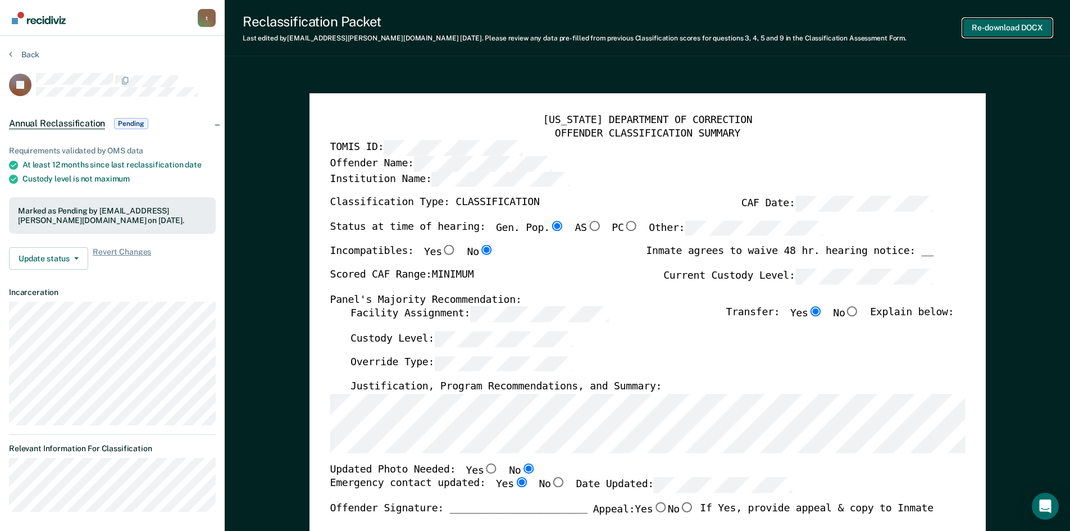
click at [993, 27] on button "Re-download DOCX" at bounding box center [1007, 28] width 89 height 19
type textarea "x"
click at [10, 57] on icon at bounding box center [10, 53] width 3 height 9
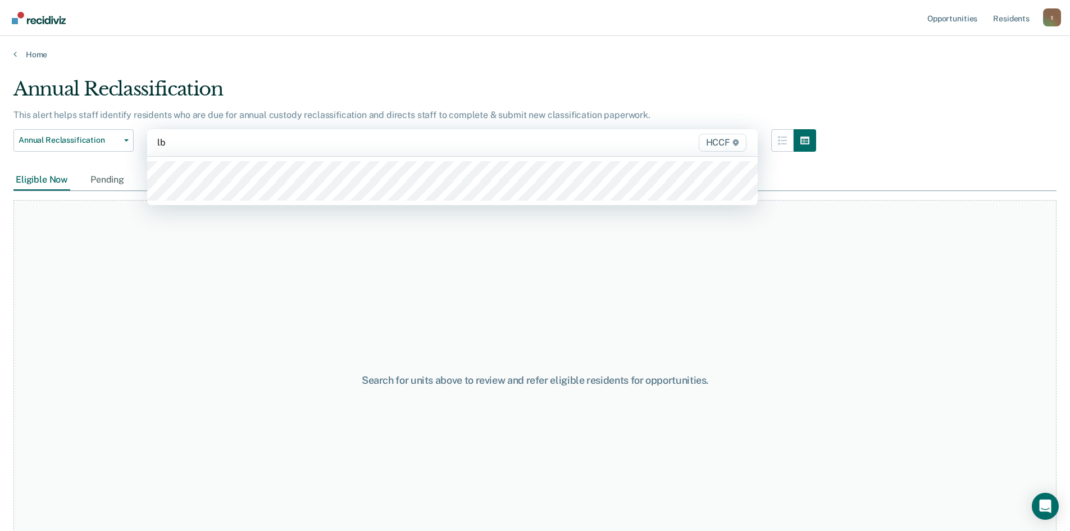
type input "lb1"
type input "lb2"
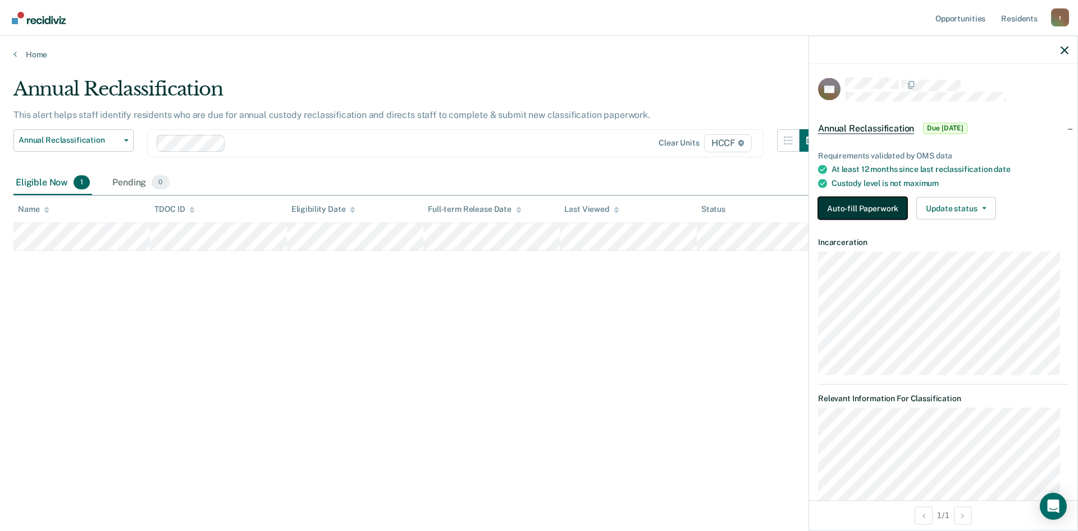
click at [881, 207] on button "Auto-fill Paperwork" at bounding box center [862, 208] width 89 height 22
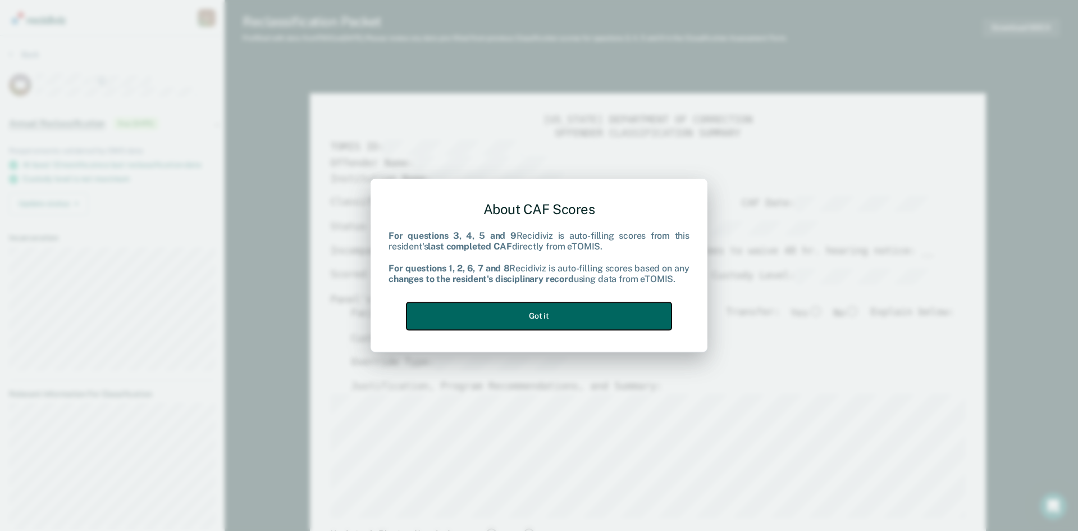
click at [571, 320] on button "Got it" at bounding box center [539, 316] width 265 height 28
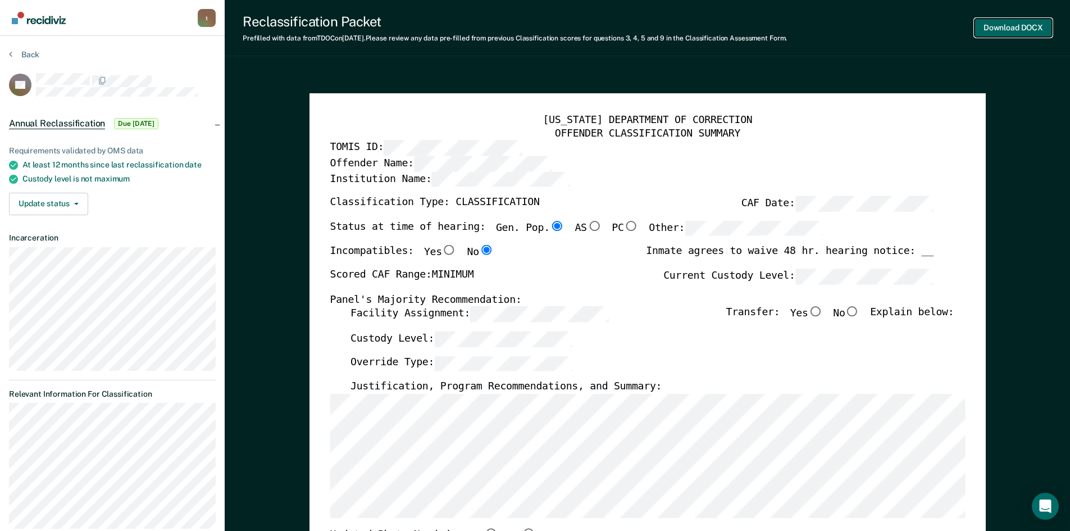
click at [996, 34] on button "Download DOCX" at bounding box center [1013, 28] width 78 height 19
type textarea "x"
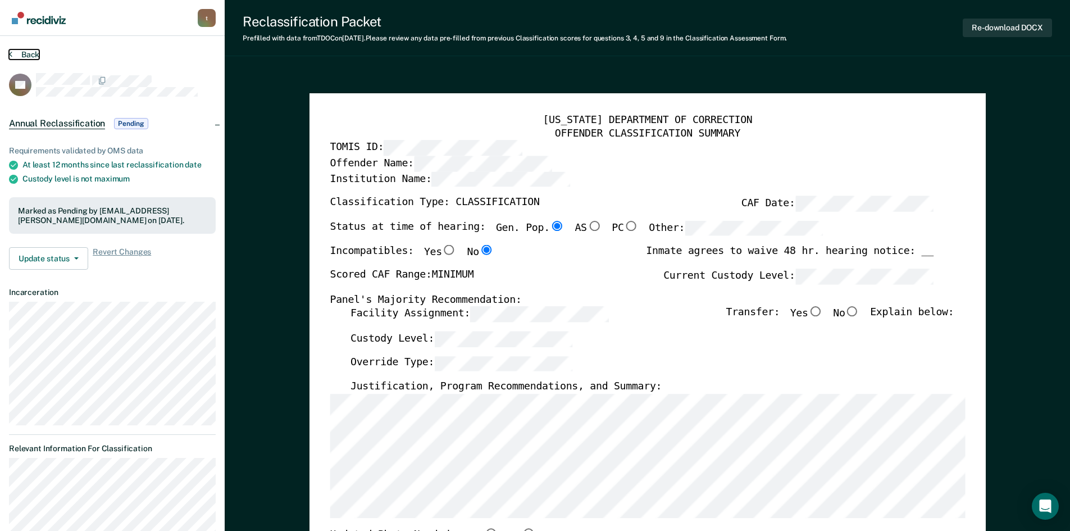
click at [10, 53] on icon at bounding box center [10, 53] width 3 height 9
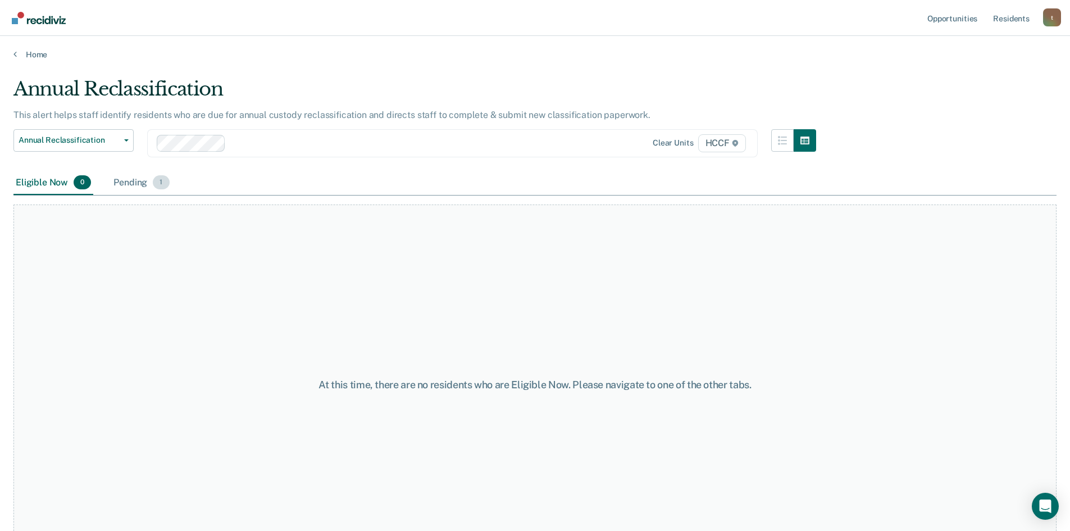
click at [138, 186] on div "Pending 1" at bounding box center [141, 183] width 60 height 25
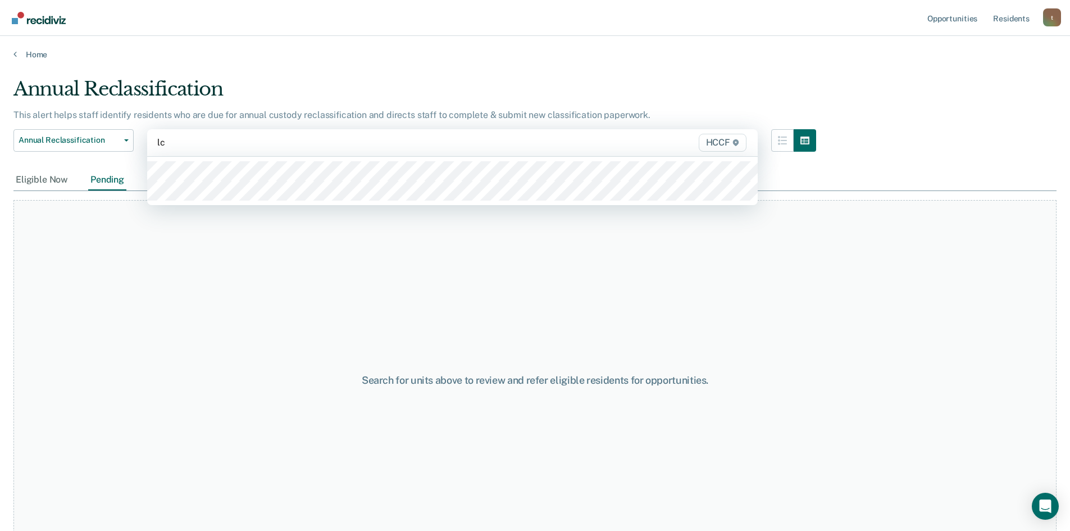
type input "lc1"
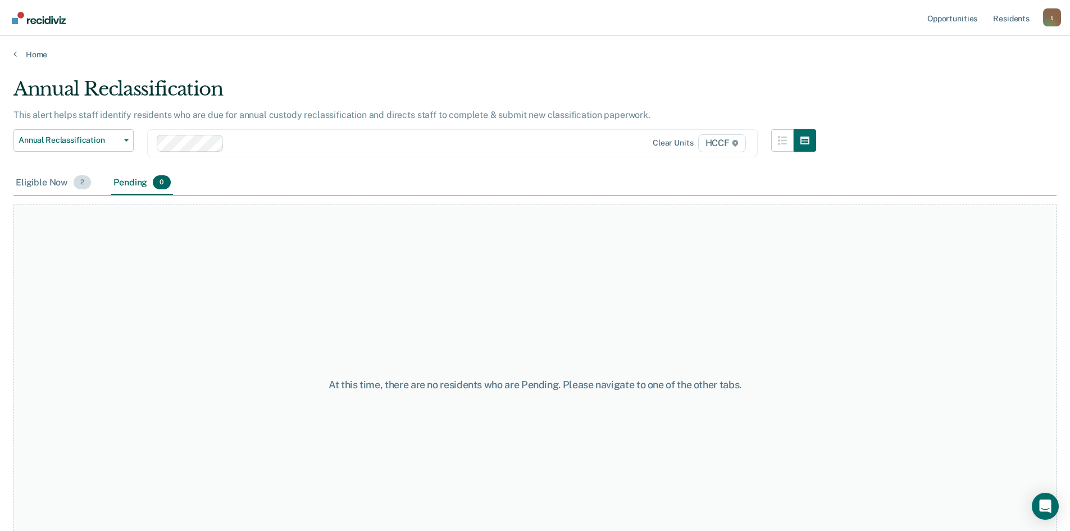
click at [37, 185] on div "Eligible Now 2" at bounding box center [53, 183] width 80 height 25
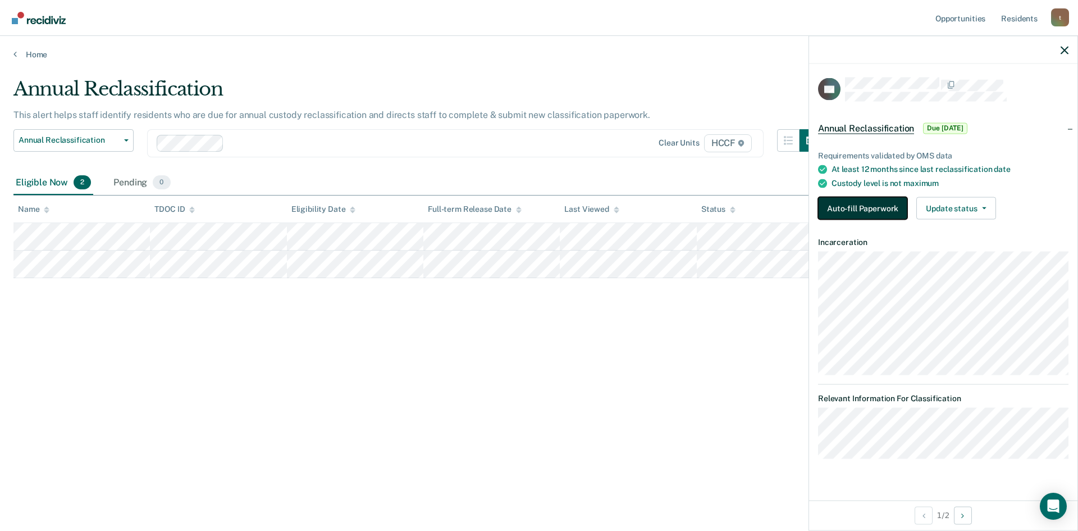
click at [859, 207] on button "Auto-fill Paperwork" at bounding box center [862, 208] width 89 height 22
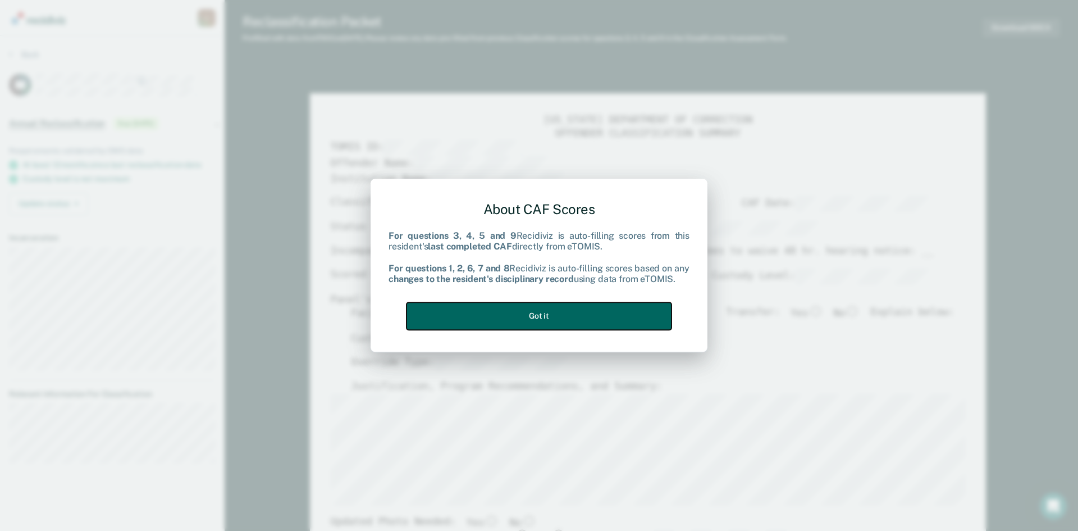
drag, startPoint x: 579, startPoint y: 325, endPoint x: 580, endPoint y: 319, distance: 6.3
click at [579, 325] on button "Got it" at bounding box center [539, 316] width 265 height 28
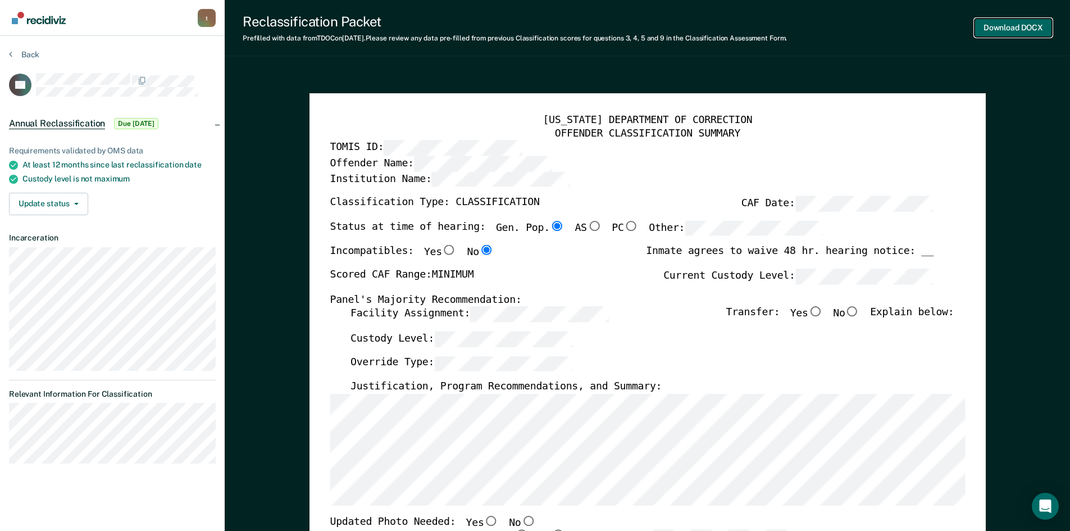
click at [1010, 30] on button "Download DOCX" at bounding box center [1013, 28] width 78 height 19
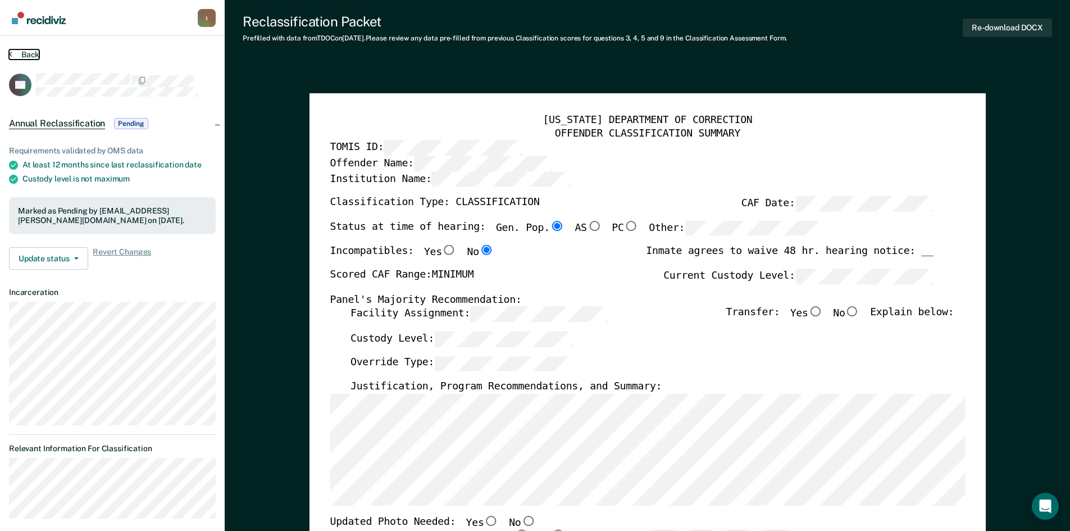
click at [15, 50] on button "Back" at bounding box center [24, 54] width 30 height 10
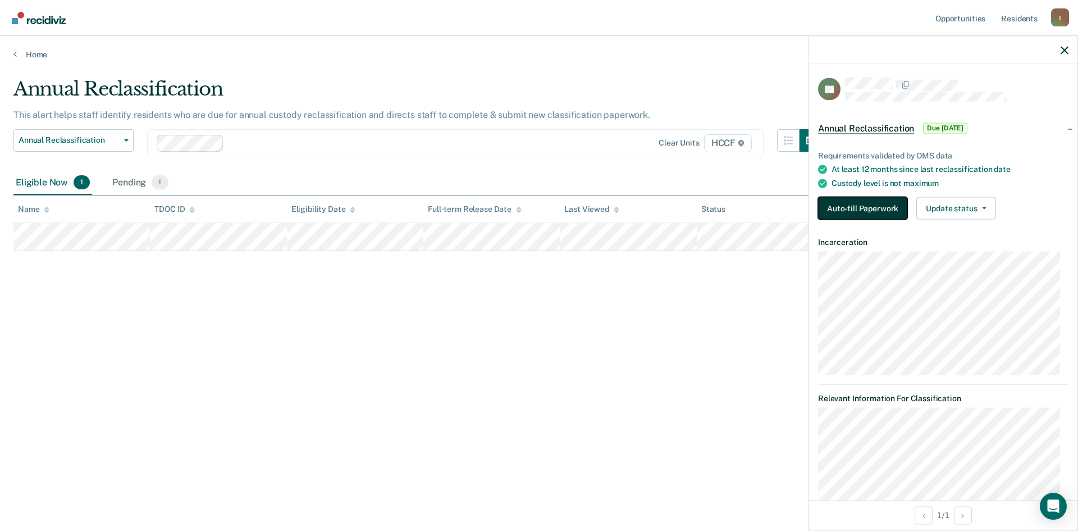
click at [889, 206] on button "Auto-fill Paperwork" at bounding box center [862, 208] width 89 height 22
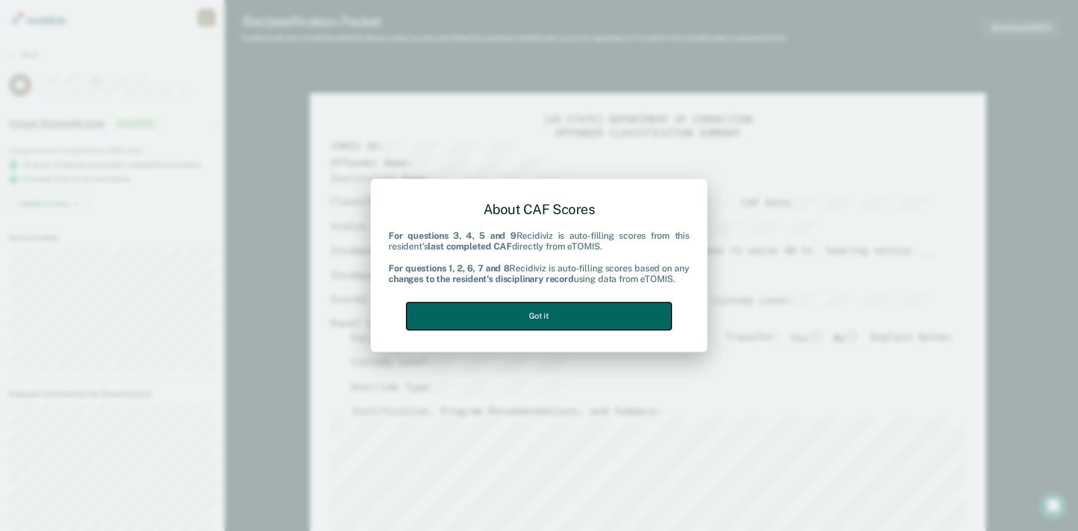
click at [579, 317] on button "Got it" at bounding box center [539, 316] width 265 height 28
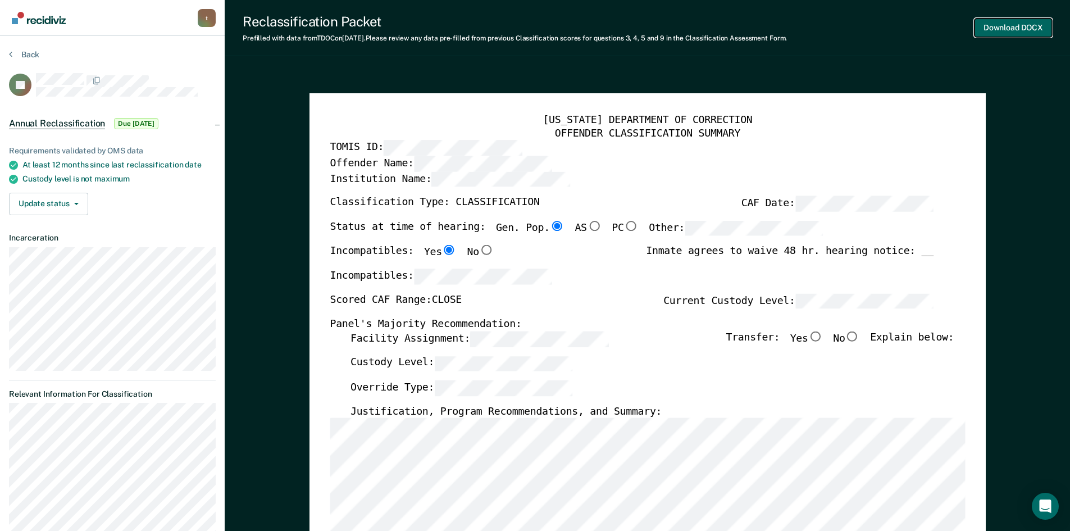
click at [1015, 28] on button "Download DOCX" at bounding box center [1013, 28] width 78 height 19
type textarea "x"
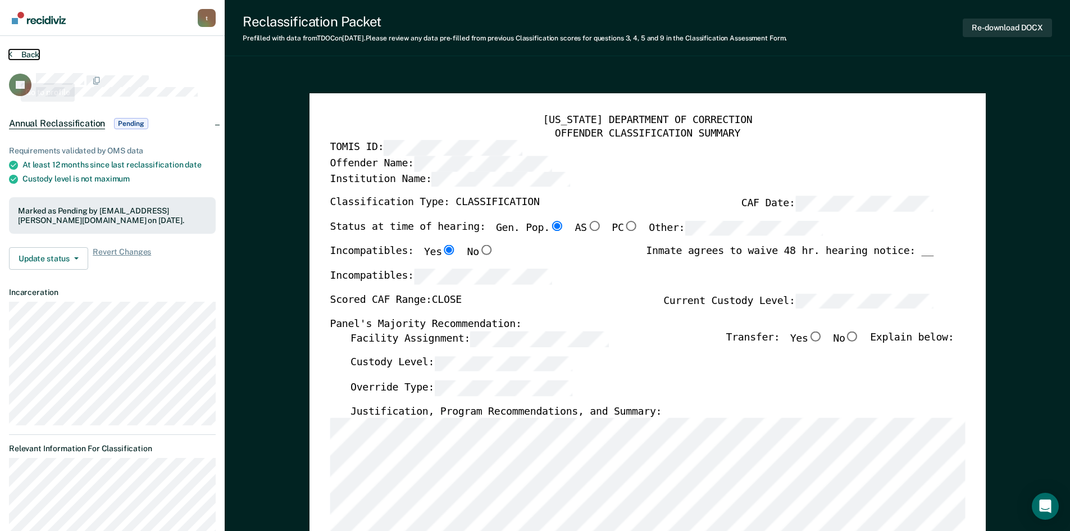
click at [24, 53] on button "Back" at bounding box center [24, 54] width 30 height 10
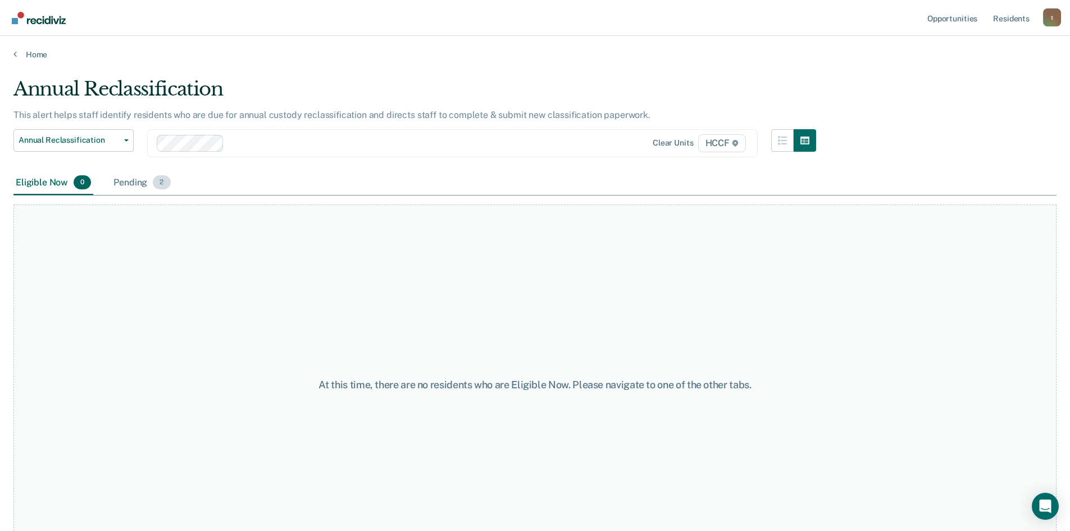
click at [150, 185] on div "Pending 2" at bounding box center [141, 183] width 61 height 25
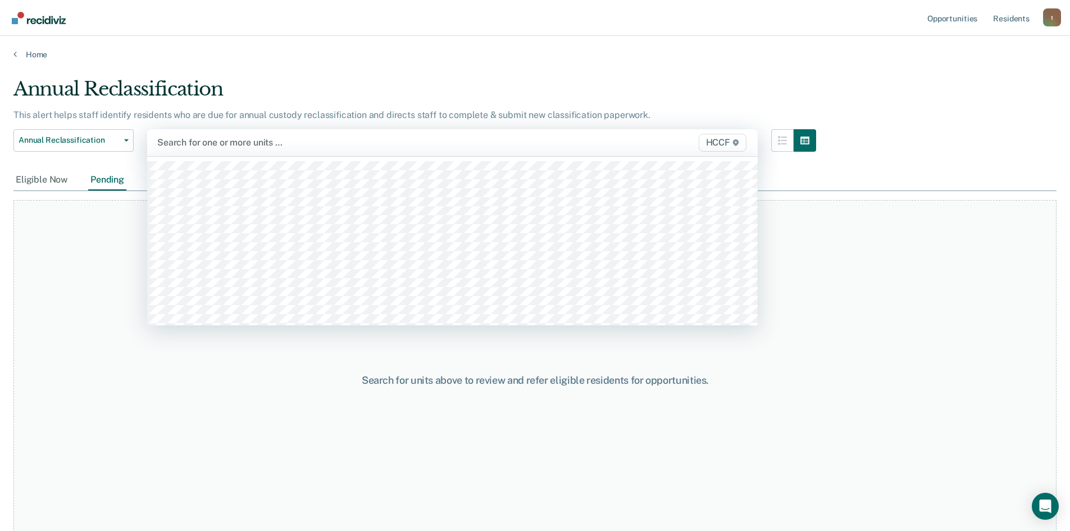
click at [206, 144] on div at bounding box center [363, 142] width 412 height 13
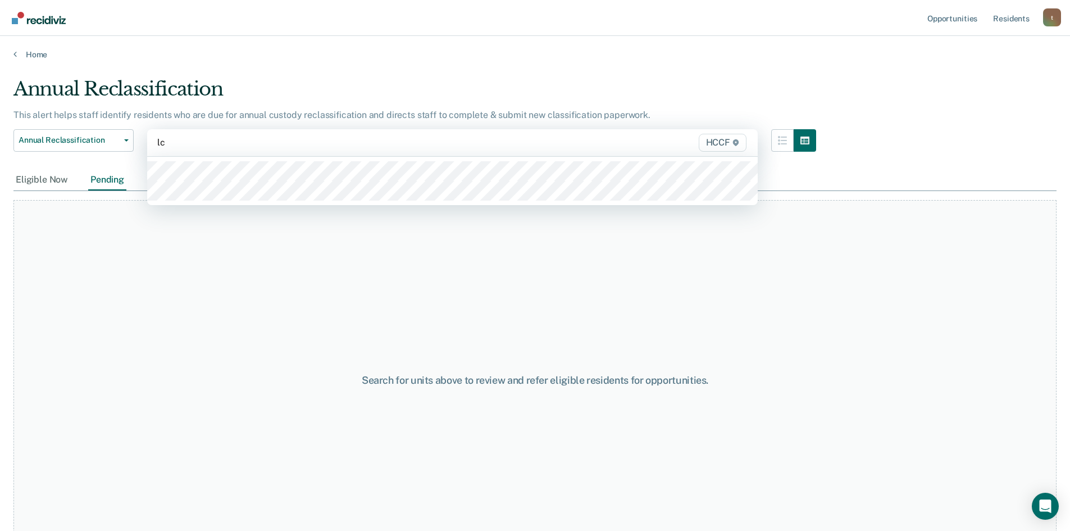
type input "lc2"
type input "ld1"
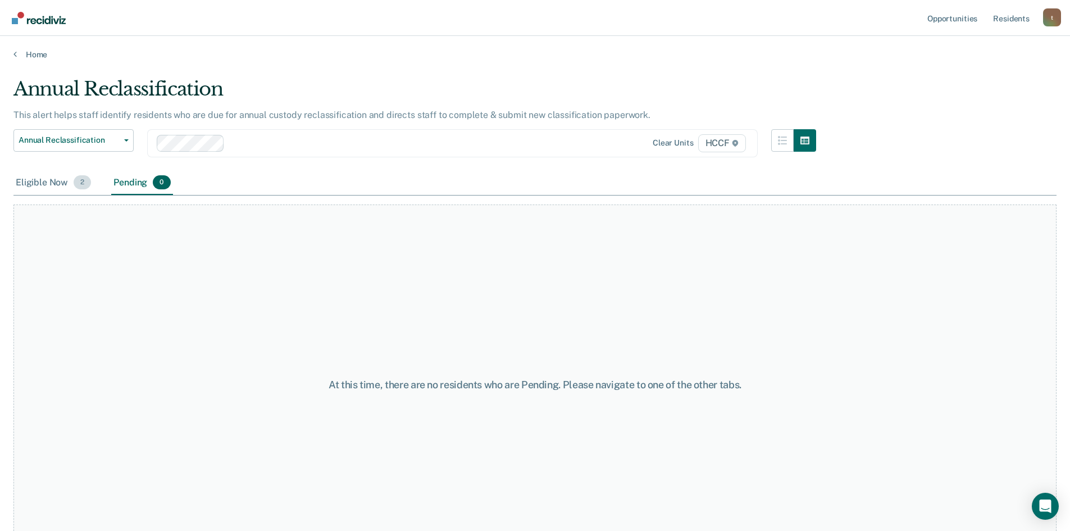
click at [54, 181] on div "Eligible Now 2" at bounding box center [53, 183] width 80 height 25
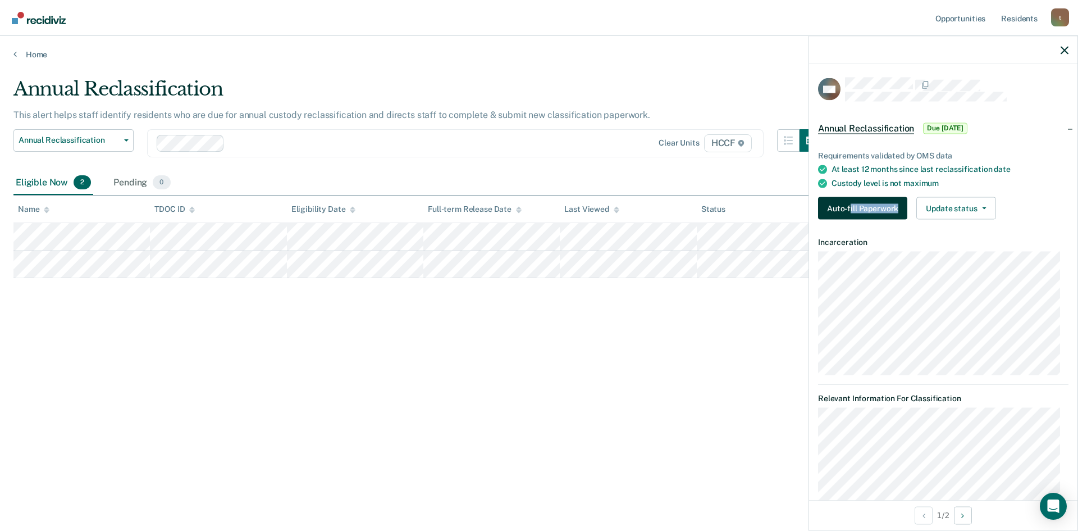
click at [851, 215] on div "Requirements validated by OMS data At least 12 months since last reclassificati…" at bounding box center [943, 181] width 268 height 96
click at [853, 207] on button "Auto-fill Paperwork" at bounding box center [862, 208] width 89 height 22
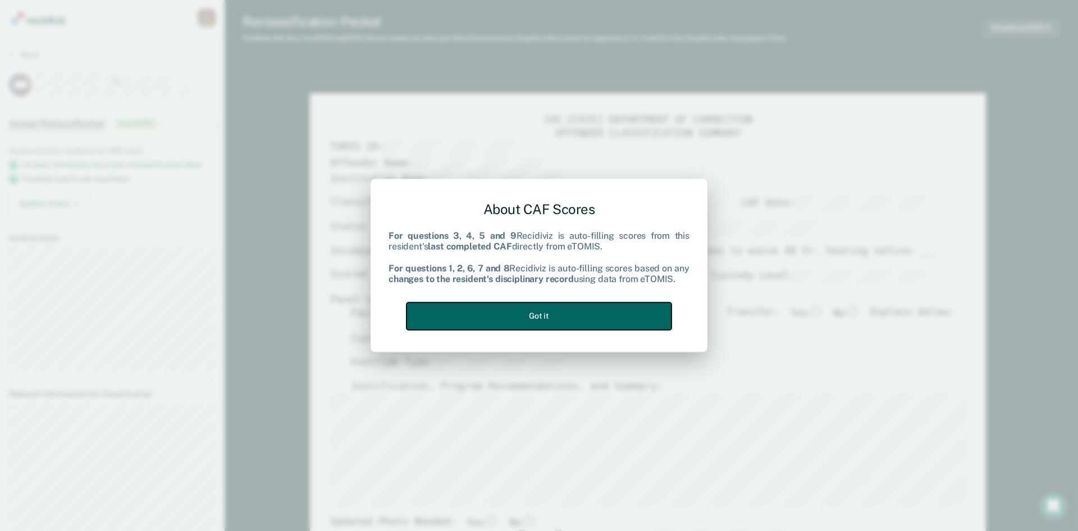
click at [588, 311] on button "Got it" at bounding box center [539, 316] width 265 height 28
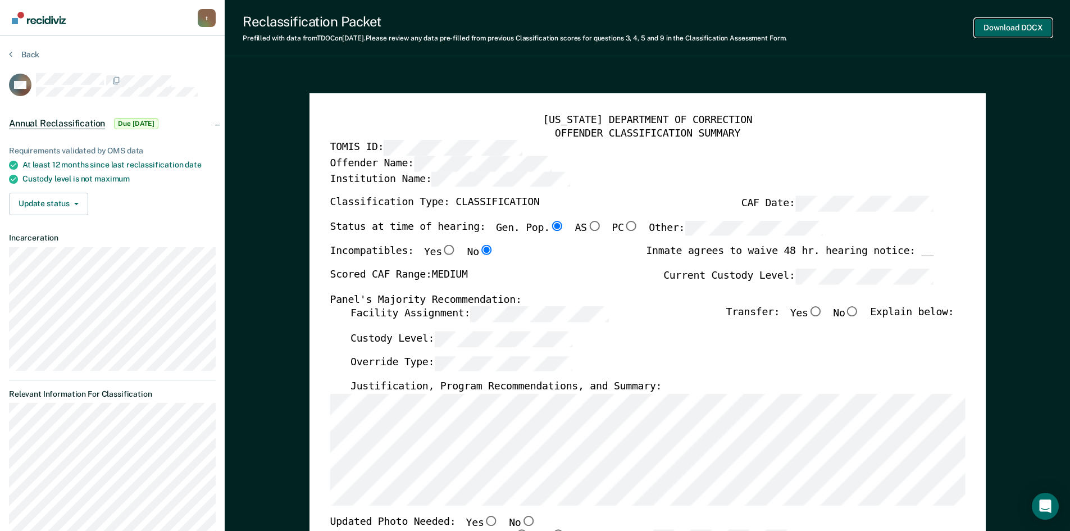
click at [1002, 37] on button "Download DOCX" at bounding box center [1013, 28] width 78 height 19
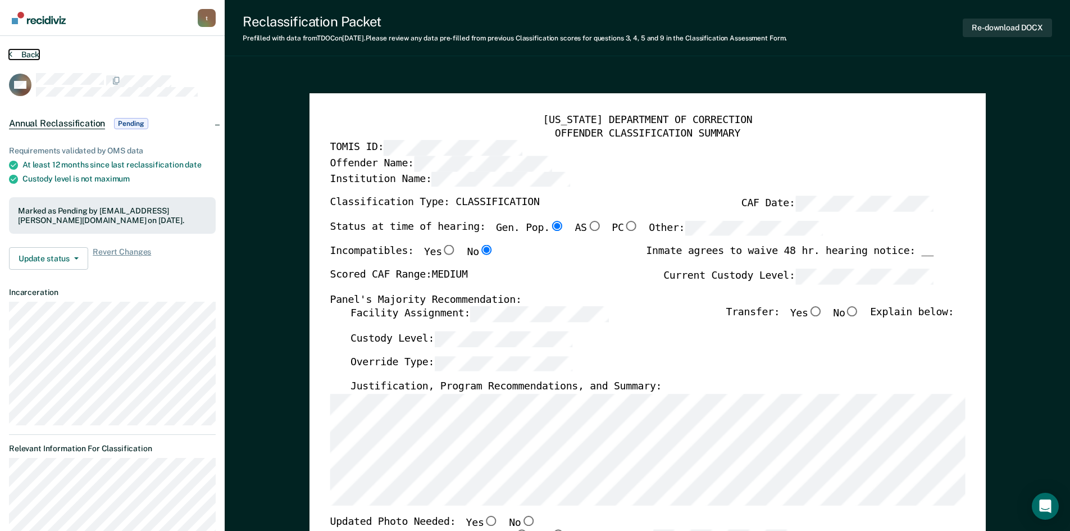
click at [14, 54] on button "Back" at bounding box center [24, 54] width 30 height 10
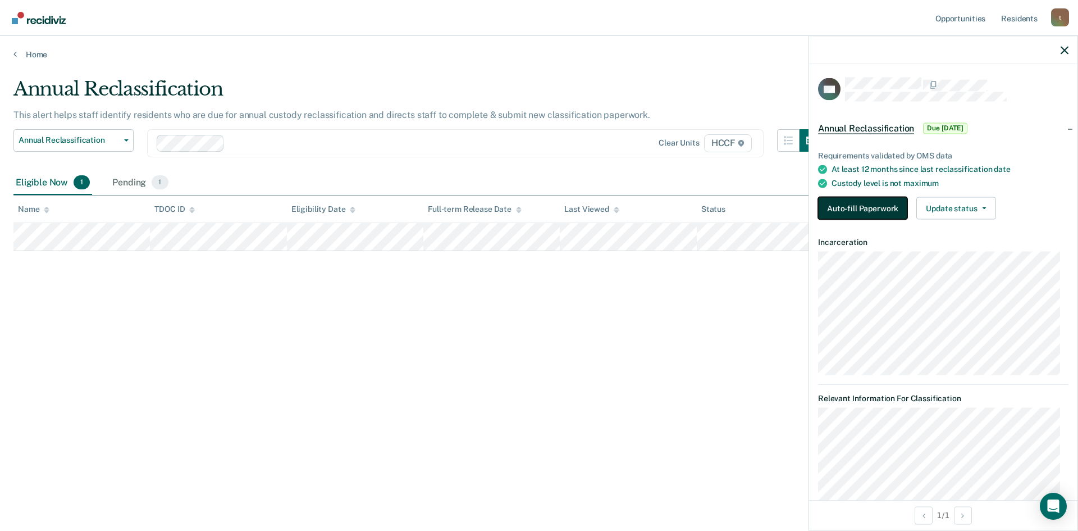
click at [855, 206] on button "Auto-fill Paperwork" at bounding box center [862, 208] width 89 height 22
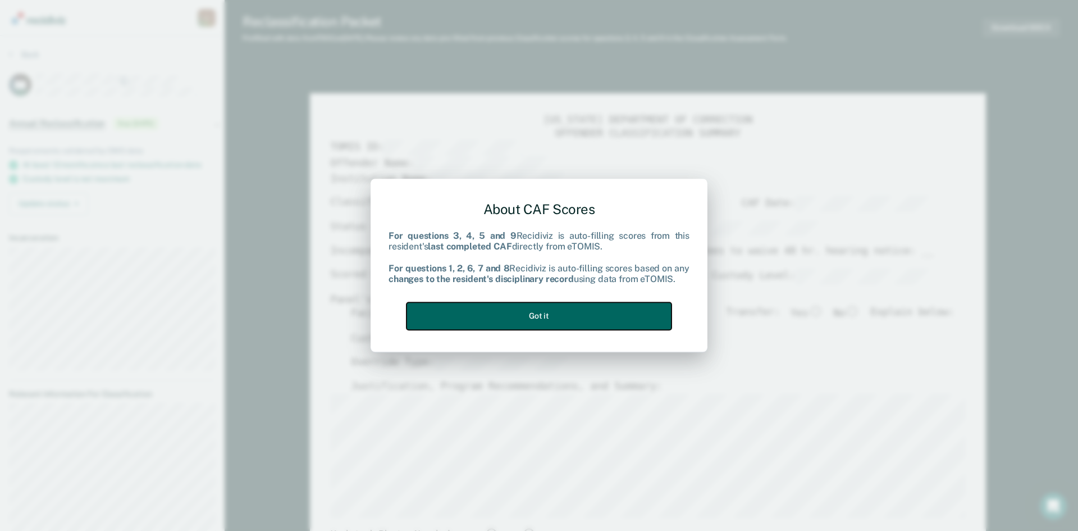
click at [530, 312] on button "Got it" at bounding box center [539, 316] width 265 height 28
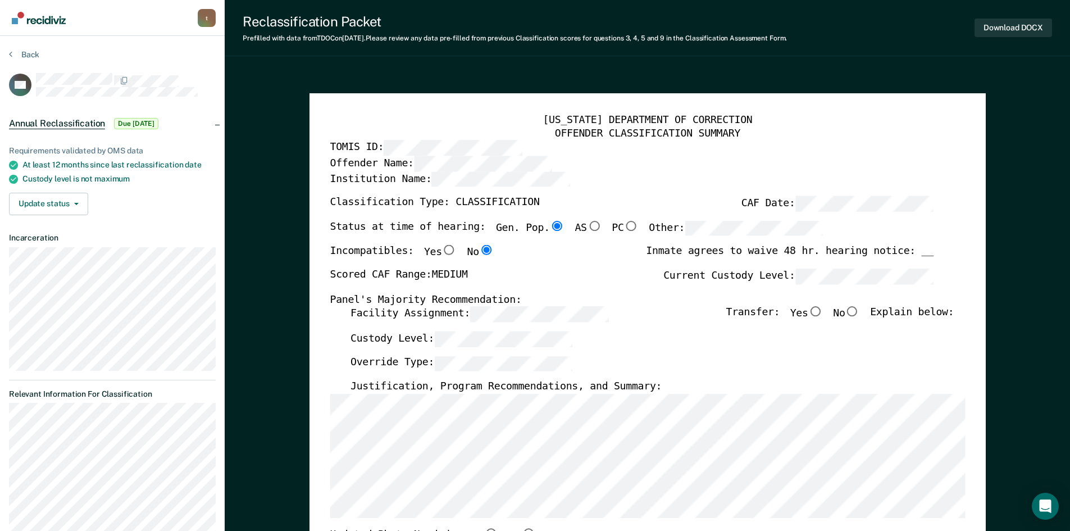
click at [1028, 39] on div "Download DOCX" at bounding box center [1013, 27] width 78 height 29
click at [1028, 22] on button "Download DOCX" at bounding box center [1013, 28] width 78 height 19
type textarea "x"
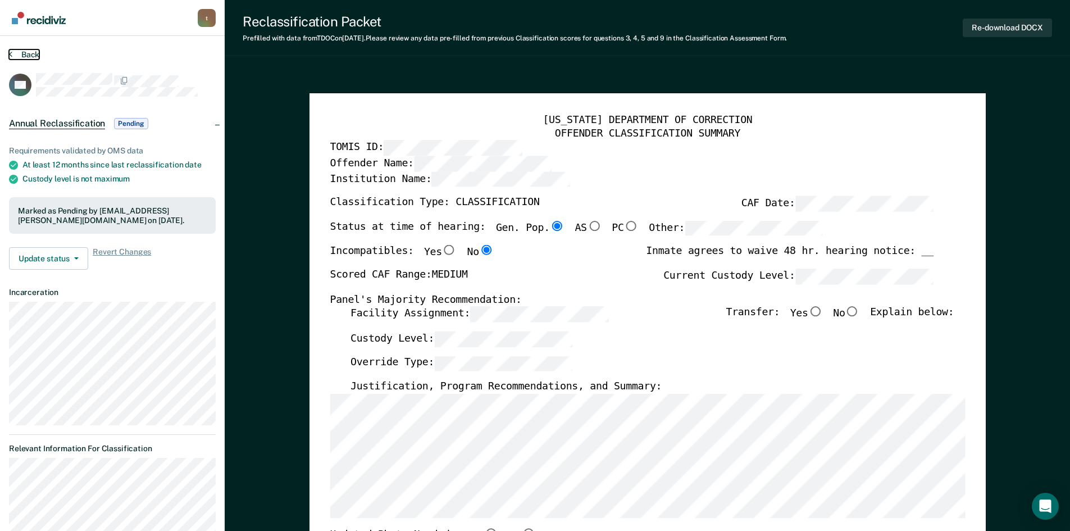
click at [8, 54] on section "Back DH Annual Reclassification Pending Requirements validated by OMS data At l…" at bounding box center [112, 365] width 225 height 658
click at [17, 51] on button "Back" at bounding box center [24, 54] width 30 height 10
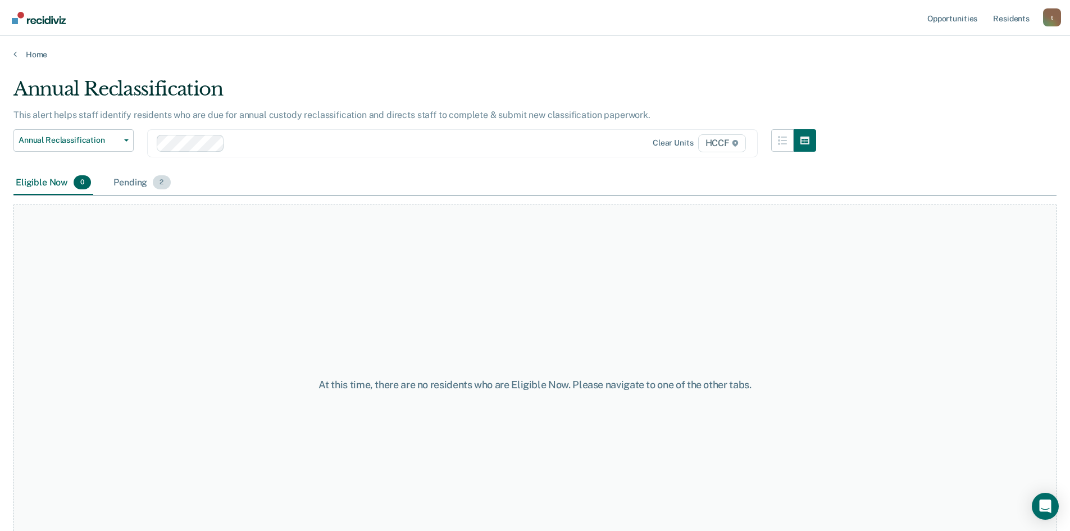
click at [133, 180] on div "Pending 2" at bounding box center [141, 183] width 61 height 25
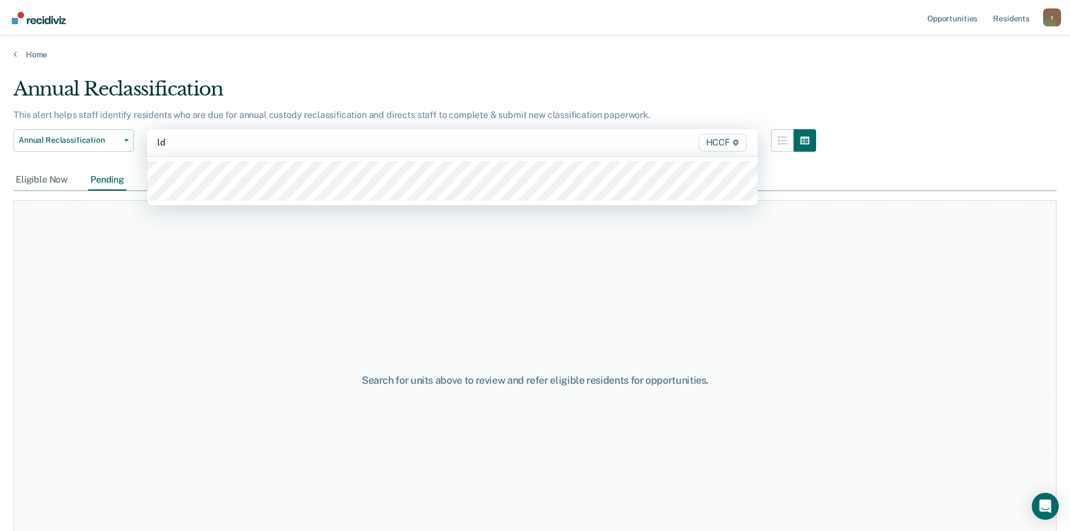
type input "ld2"
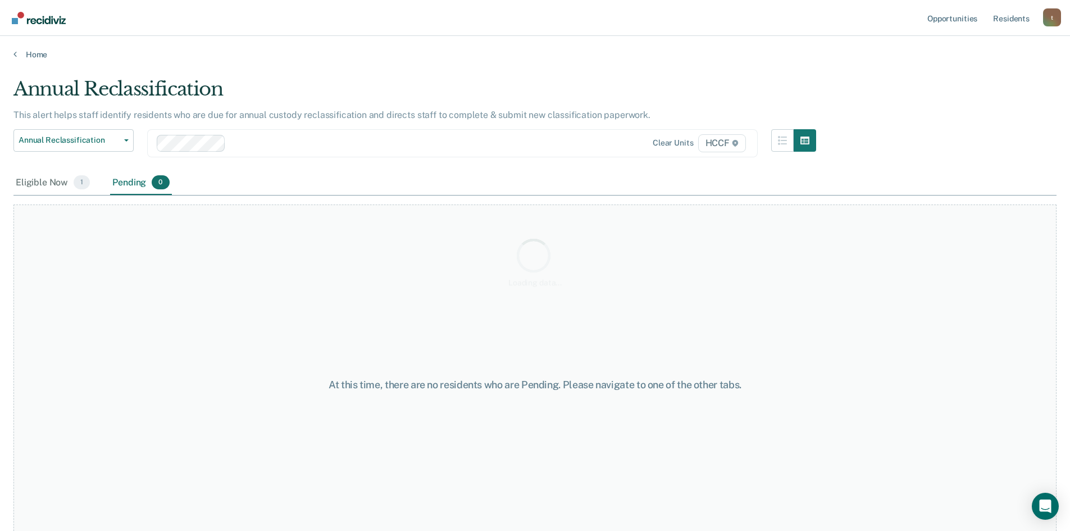
click at [73, 186] on div "Loading data..." at bounding box center [534, 262] width 1043 height 369
click at [54, 187] on div "Eligible Now 1" at bounding box center [52, 183] width 79 height 25
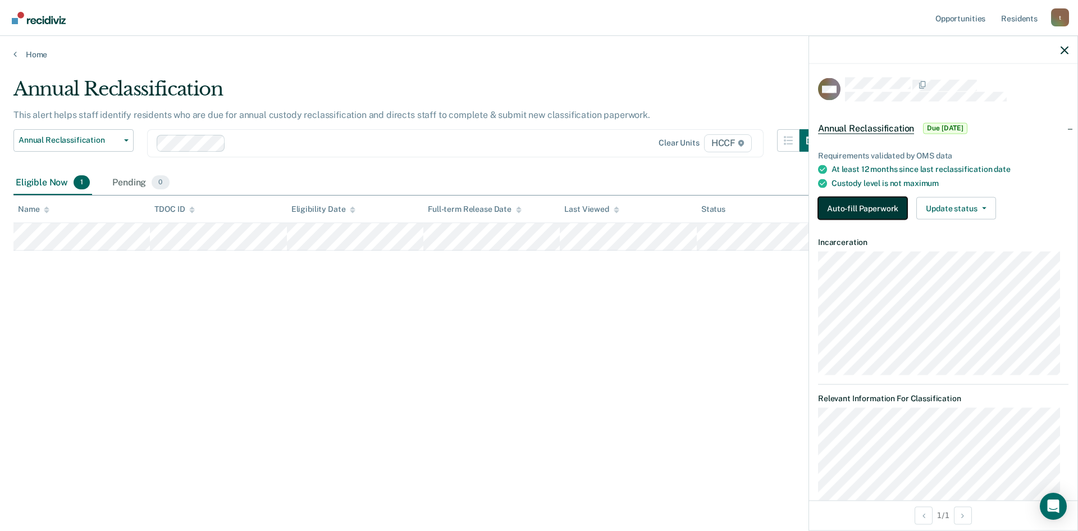
click at [837, 211] on button "Auto-fill Paperwork" at bounding box center [862, 208] width 89 height 22
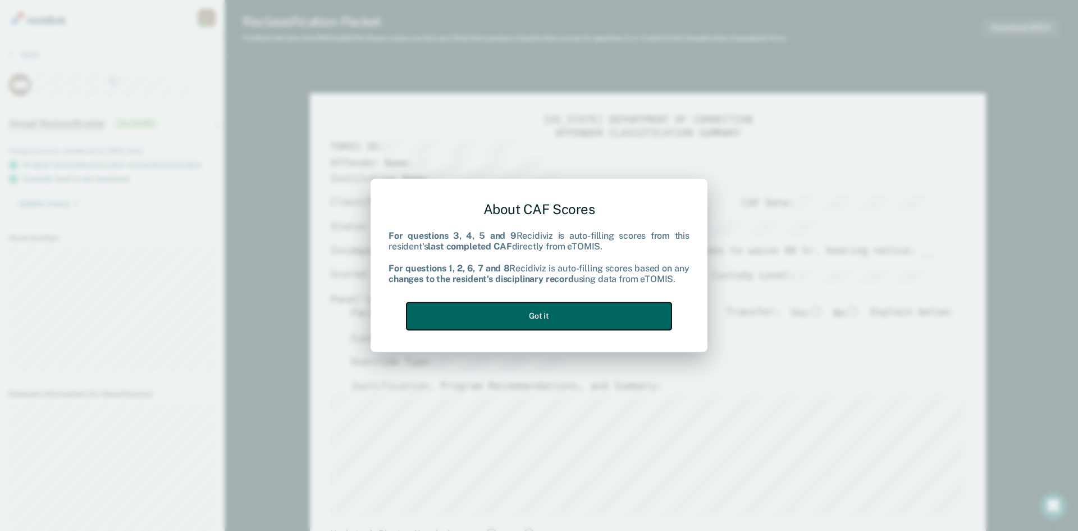
click at [563, 313] on button "Got it" at bounding box center [539, 316] width 265 height 28
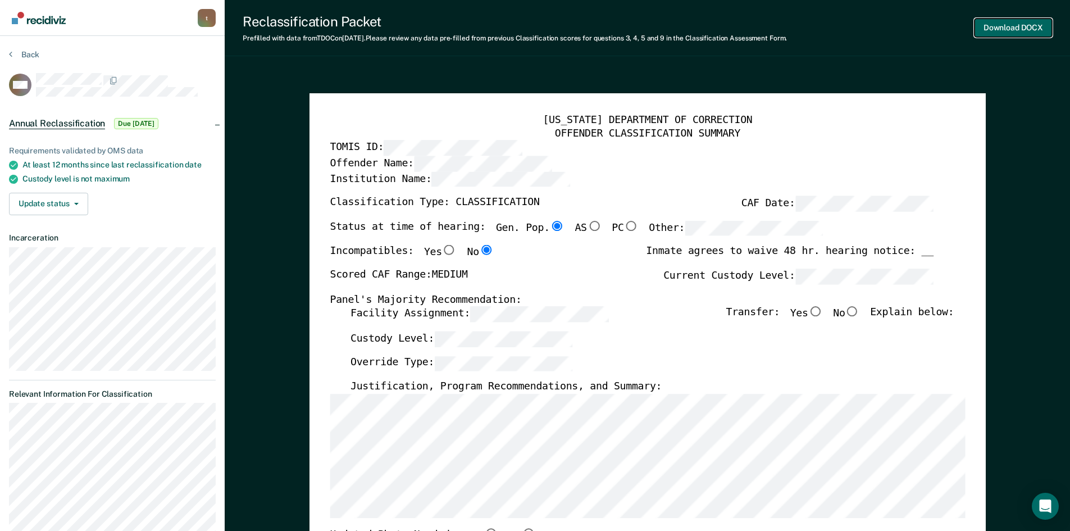
click at [1019, 28] on button "Download DOCX" at bounding box center [1013, 28] width 78 height 19
type textarea "x"
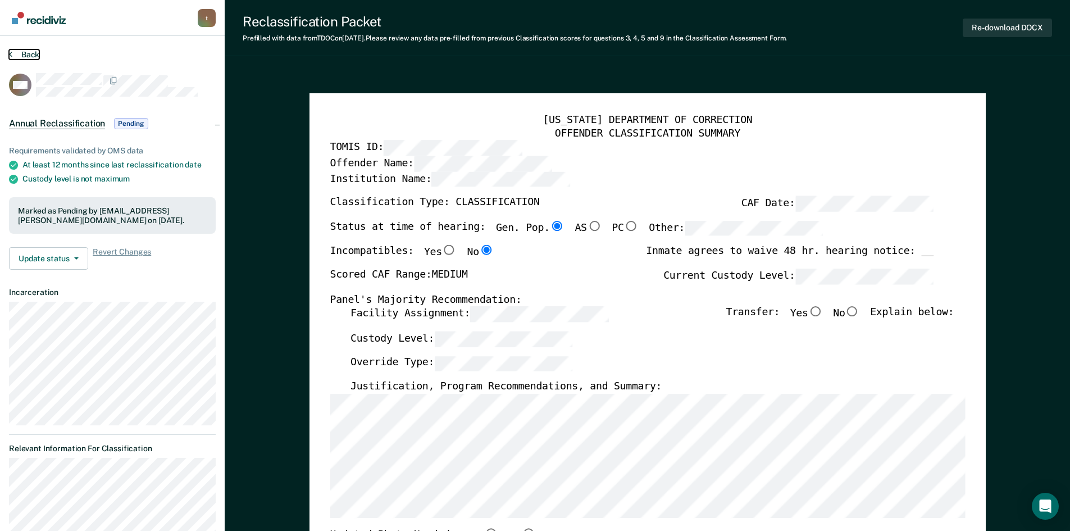
click at [12, 53] on button "Back" at bounding box center [24, 54] width 30 height 10
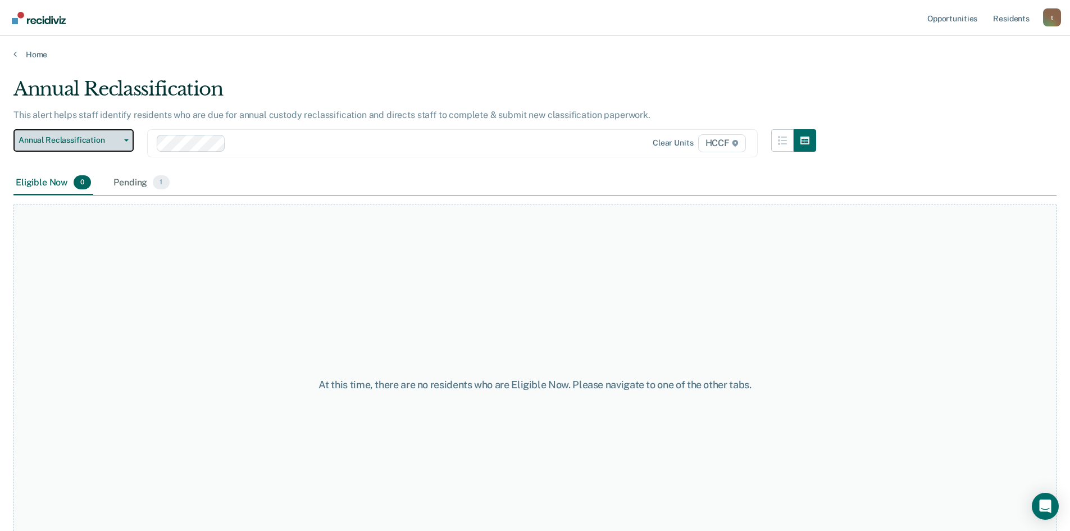
click at [110, 140] on span "Annual Reclassification" at bounding box center [69, 140] width 101 height 10
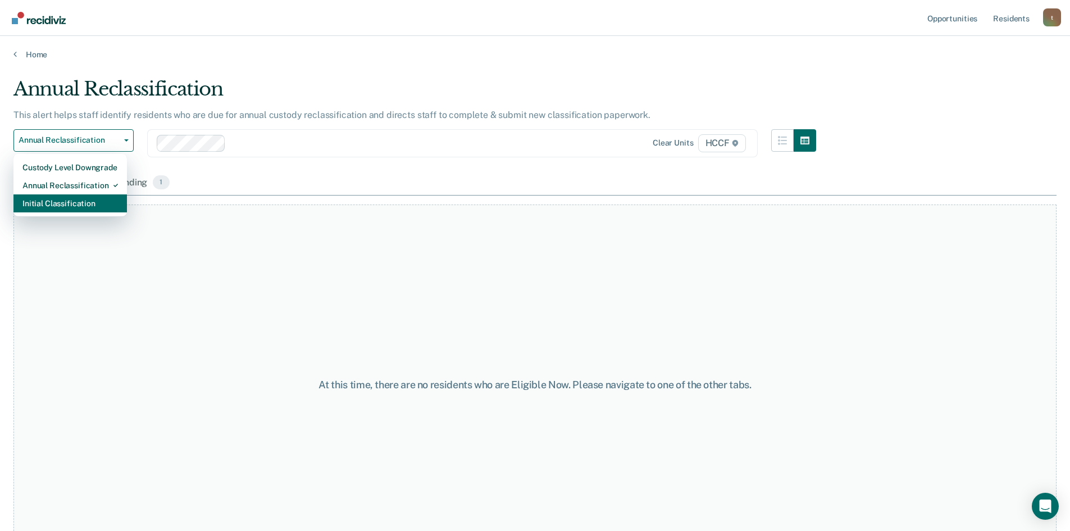
click at [94, 207] on div "Initial Classification" at bounding box center [69, 203] width 95 height 18
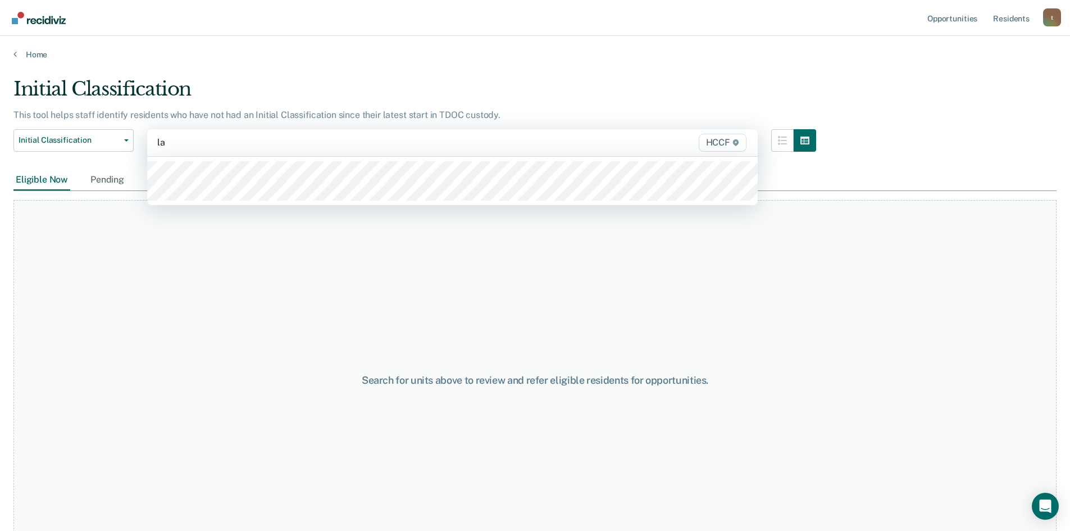
type input "la1"
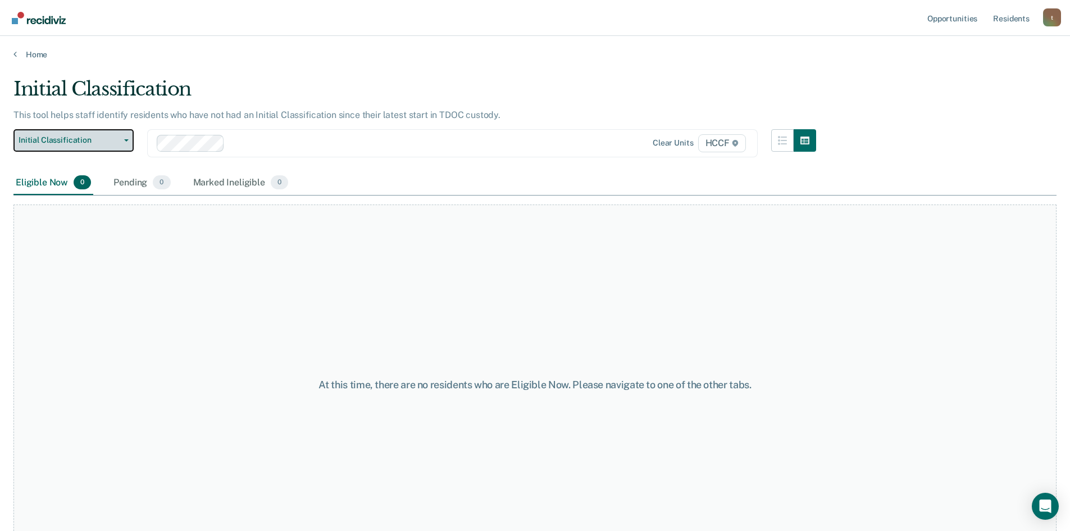
click at [70, 146] on button "Initial Classification" at bounding box center [73, 140] width 120 height 22
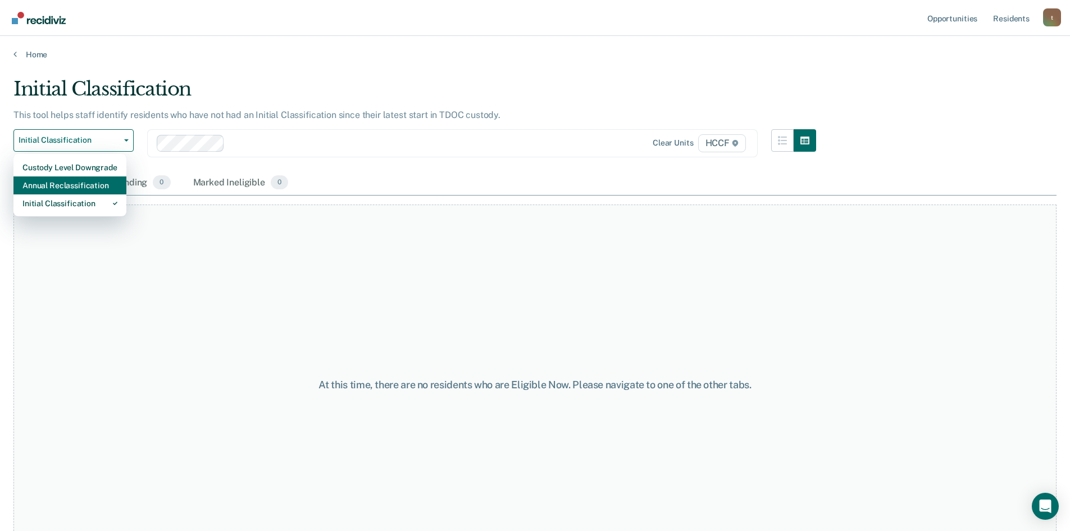
click at [80, 184] on div "Annual Reclassification" at bounding box center [69, 185] width 95 height 18
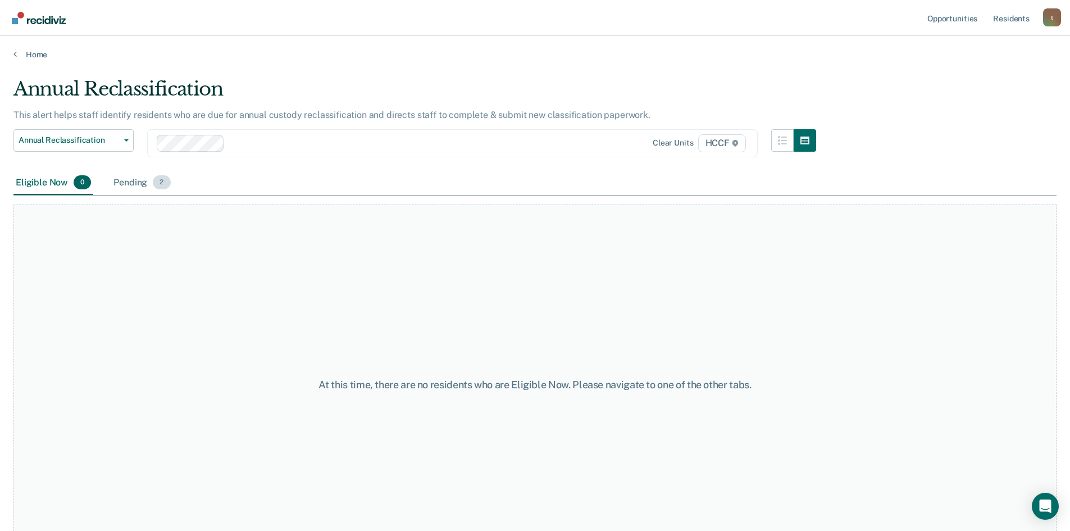
click at [144, 185] on div "Pending 2" at bounding box center [141, 183] width 61 height 25
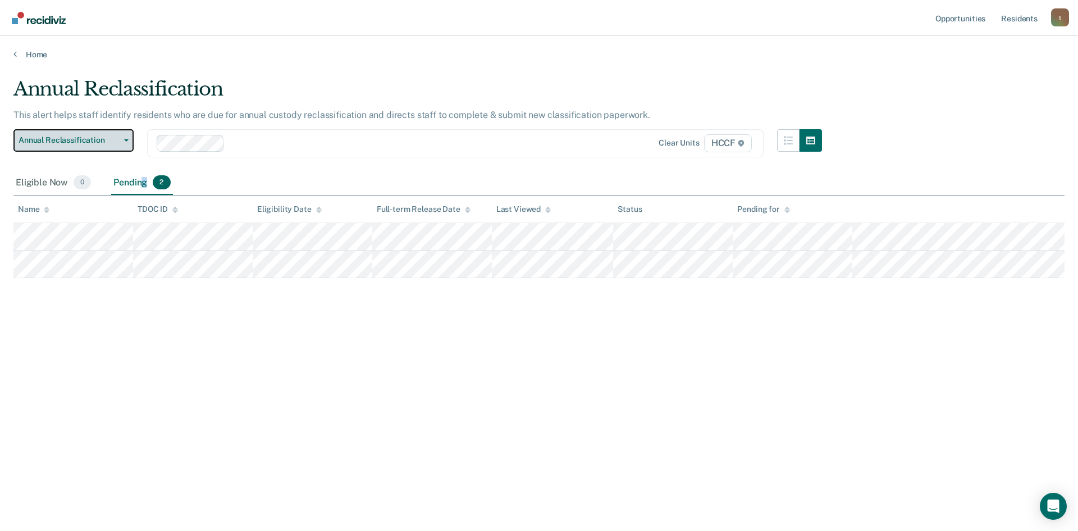
click at [115, 136] on span "Annual Reclassification" at bounding box center [69, 140] width 101 height 10
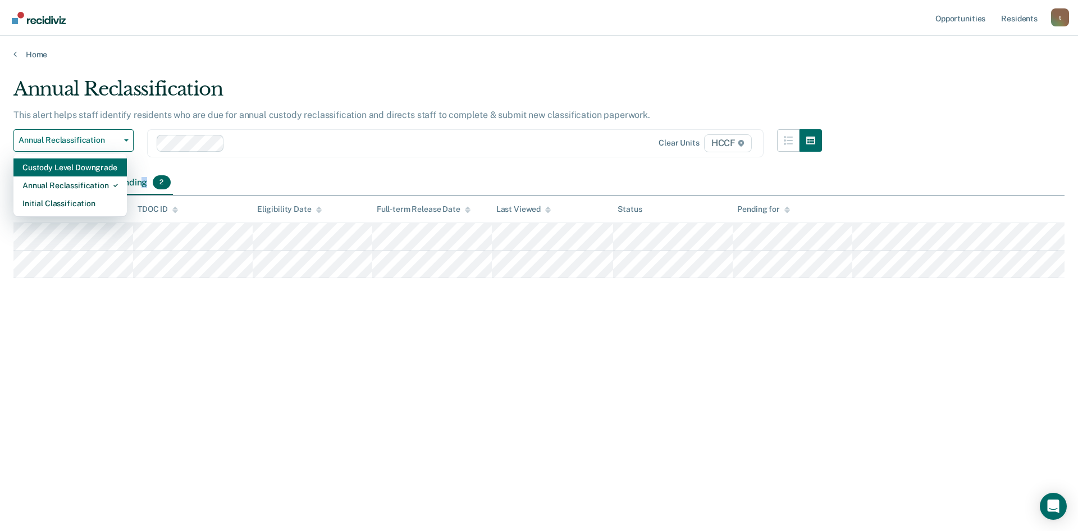
click at [102, 168] on div "Custody Level Downgrade" at bounding box center [69, 167] width 95 height 18
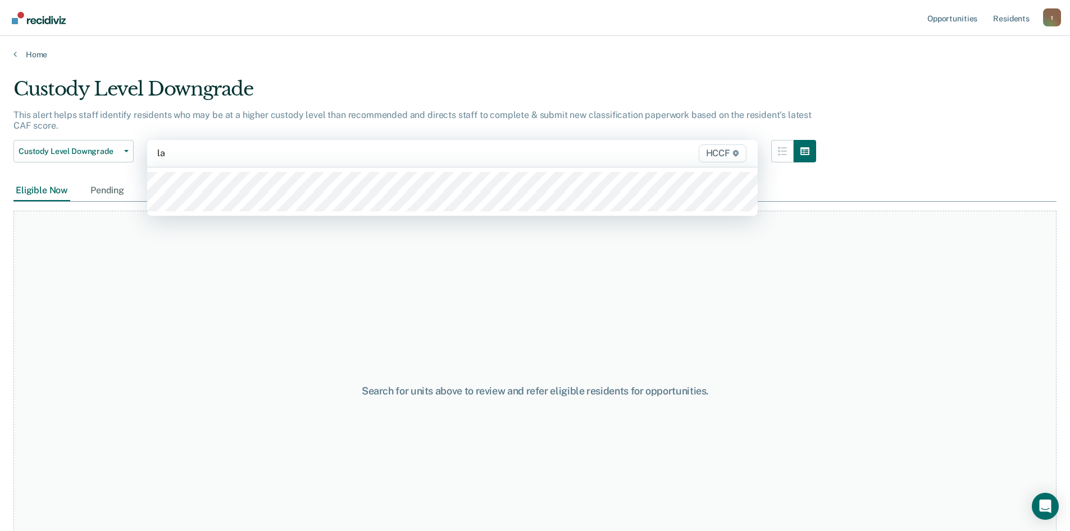
type input "la2"
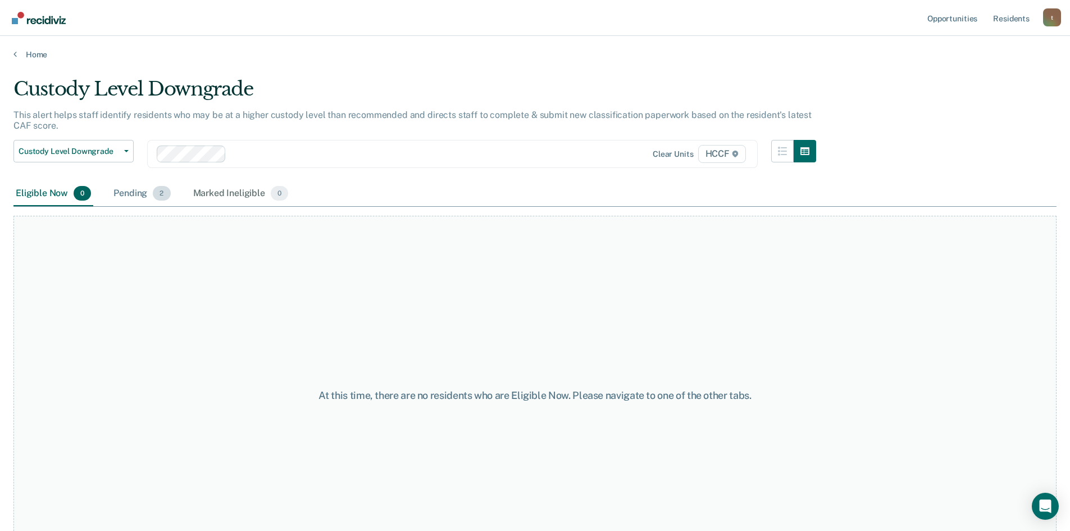
click at [131, 196] on div "Pending 2" at bounding box center [141, 193] width 61 height 25
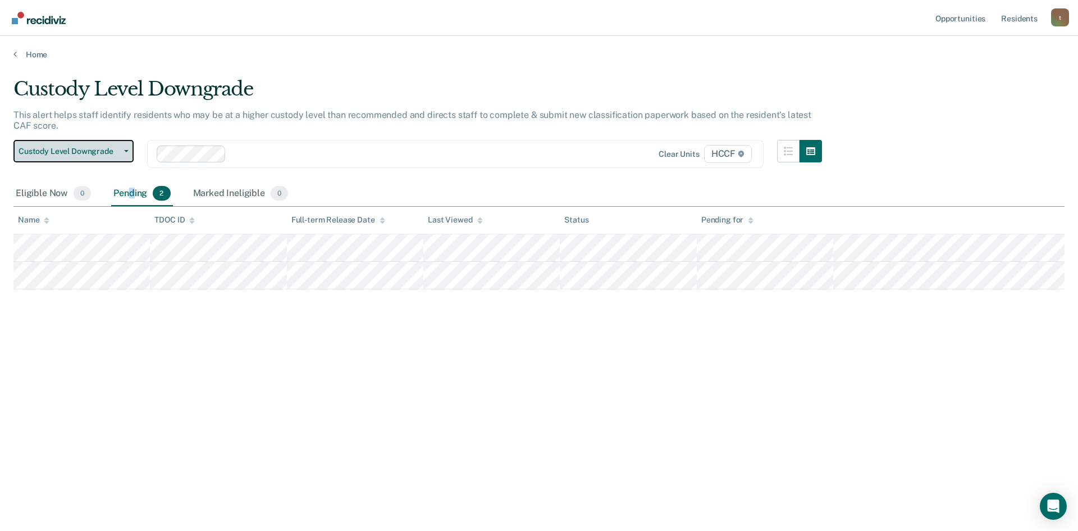
click at [116, 152] on span "Custody Level Downgrade" at bounding box center [69, 152] width 101 height 10
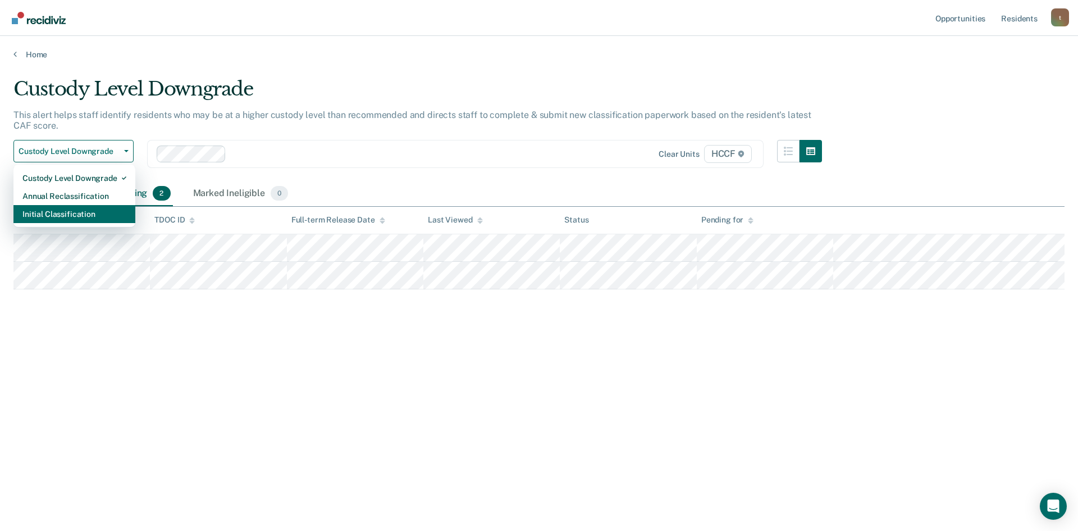
click at [107, 216] on div "Initial Classification" at bounding box center [74, 214] width 104 height 18
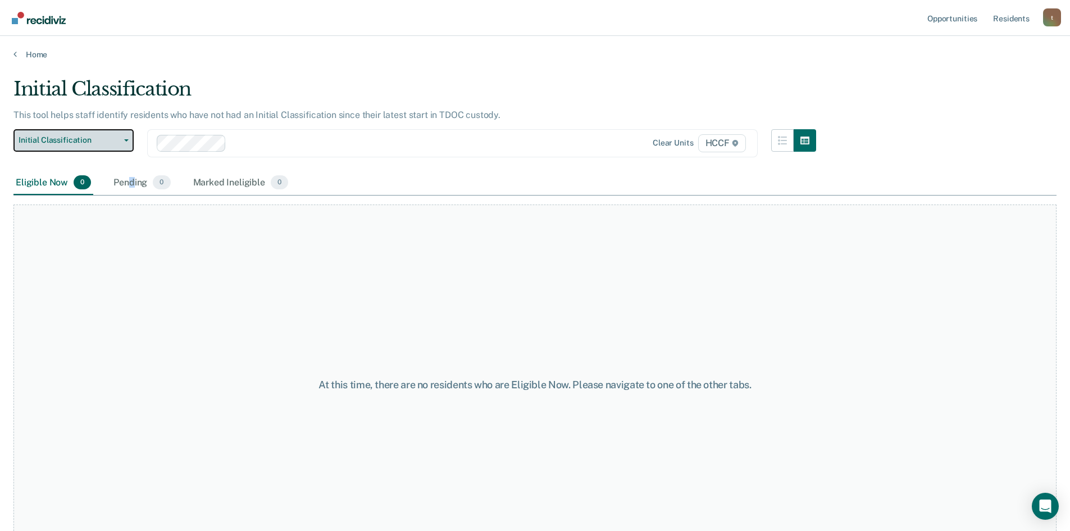
click at [124, 141] on icon "button" at bounding box center [126, 140] width 4 height 2
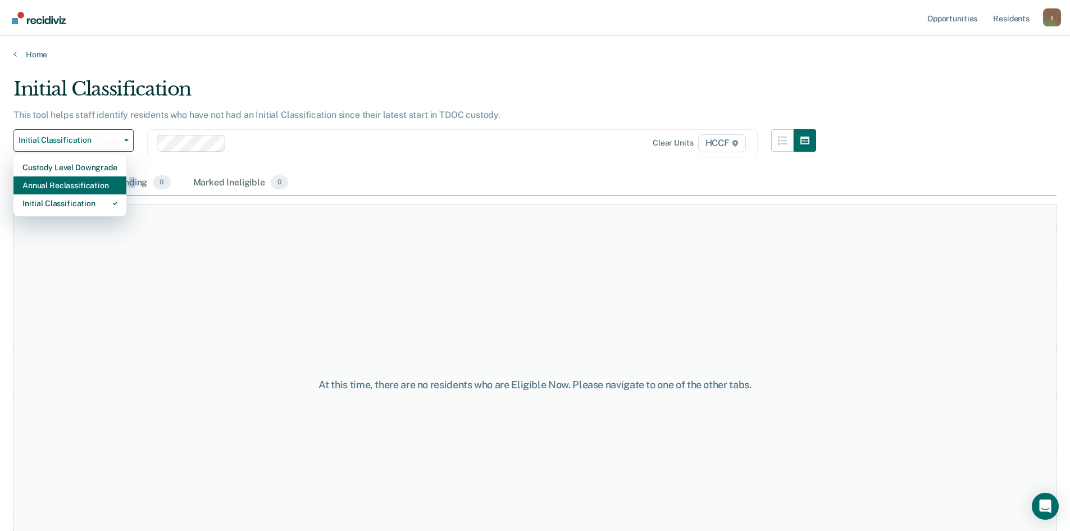
click at [107, 188] on div "Annual Reclassification" at bounding box center [69, 185] width 95 height 18
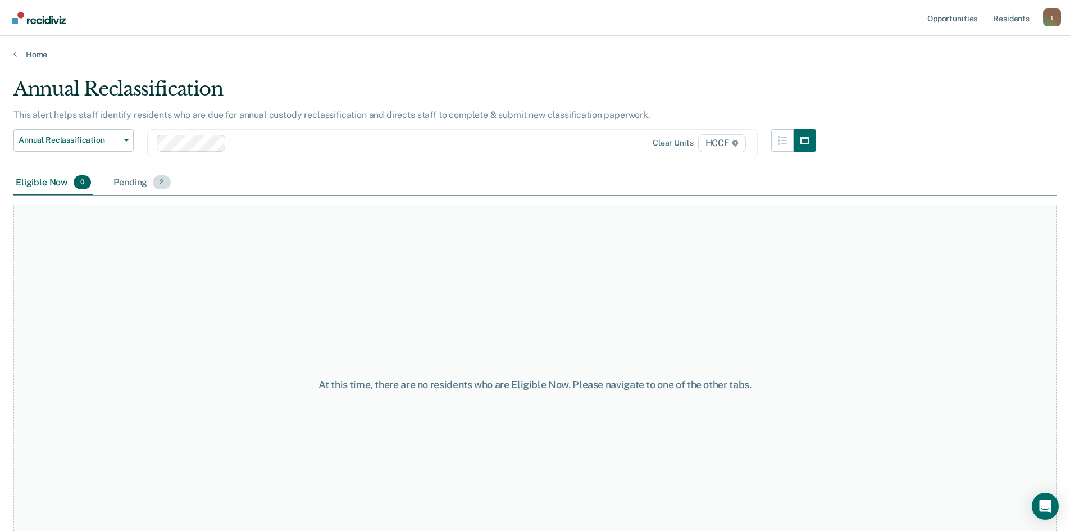
click at [138, 183] on div "Pending 2" at bounding box center [141, 183] width 61 height 25
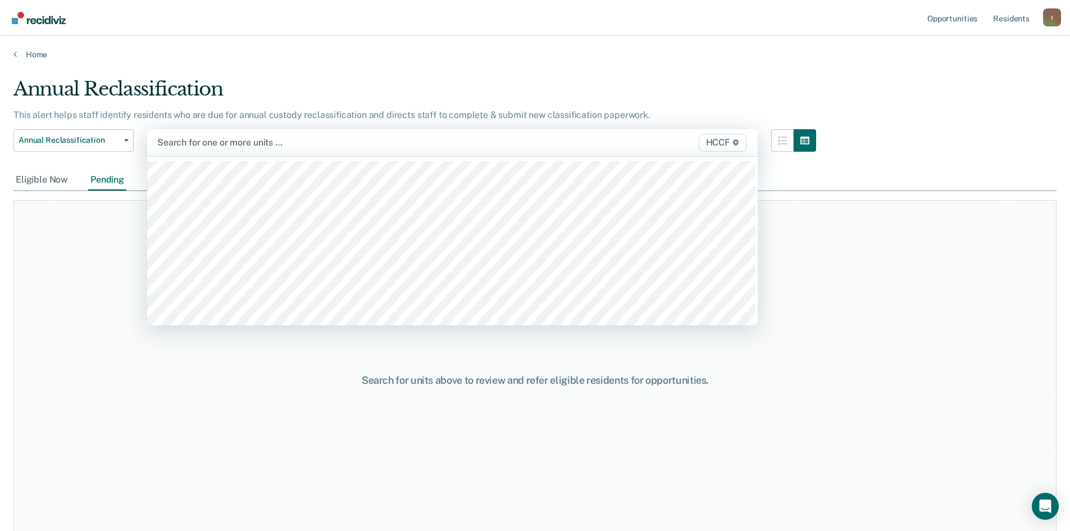
click at [212, 143] on div at bounding box center [363, 142] width 412 height 13
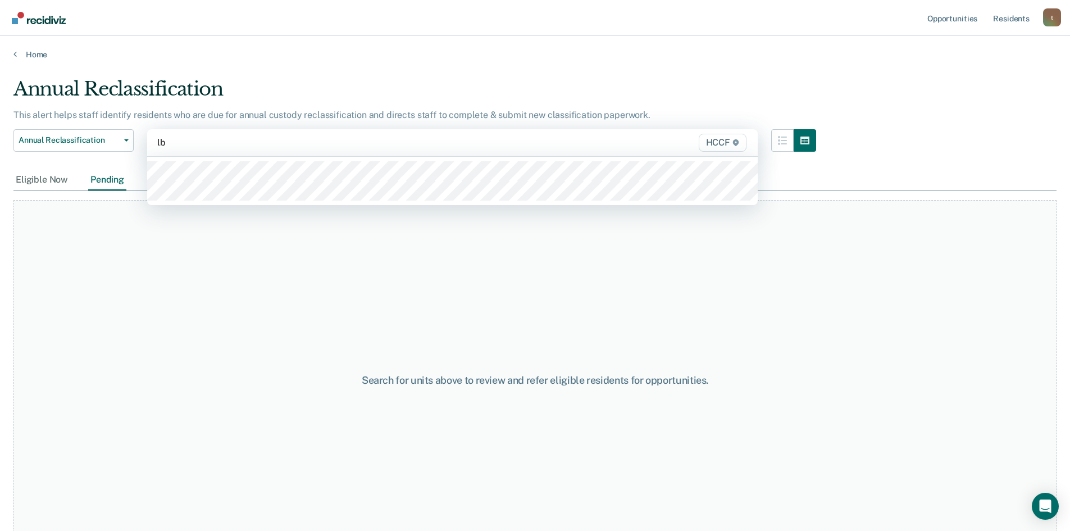
type input "lb1"
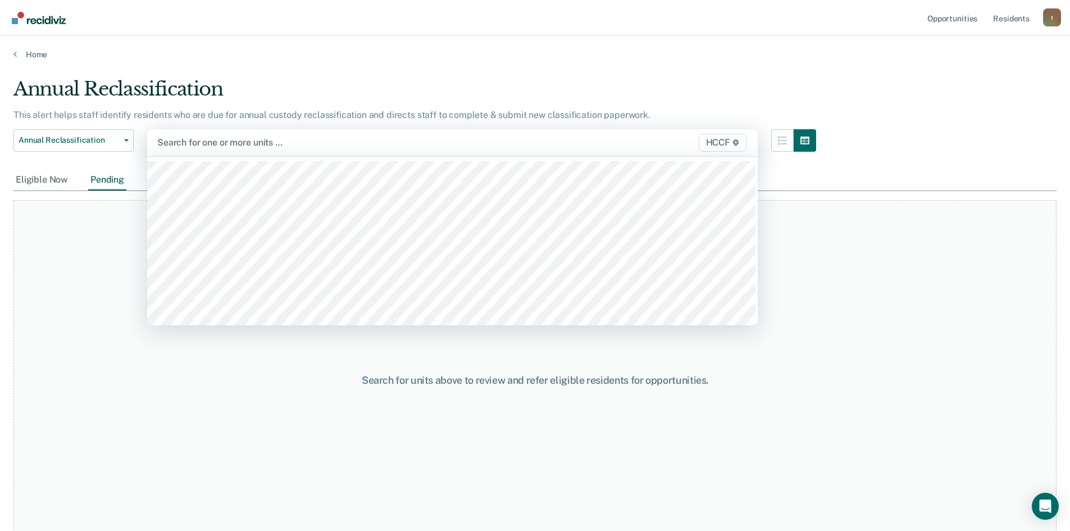
click at [171, 143] on div at bounding box center [363, 142] width 412 height 13
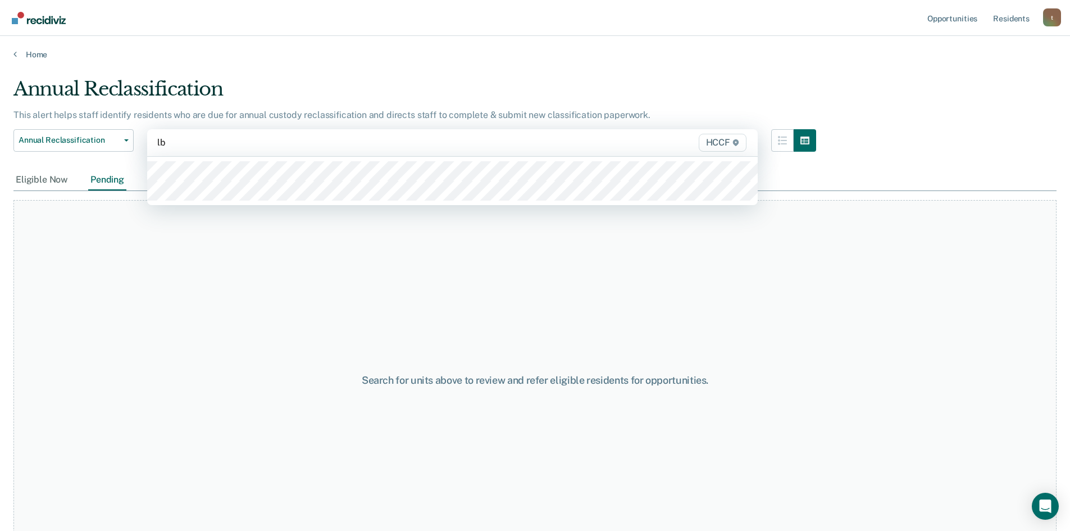
type input "lb1"
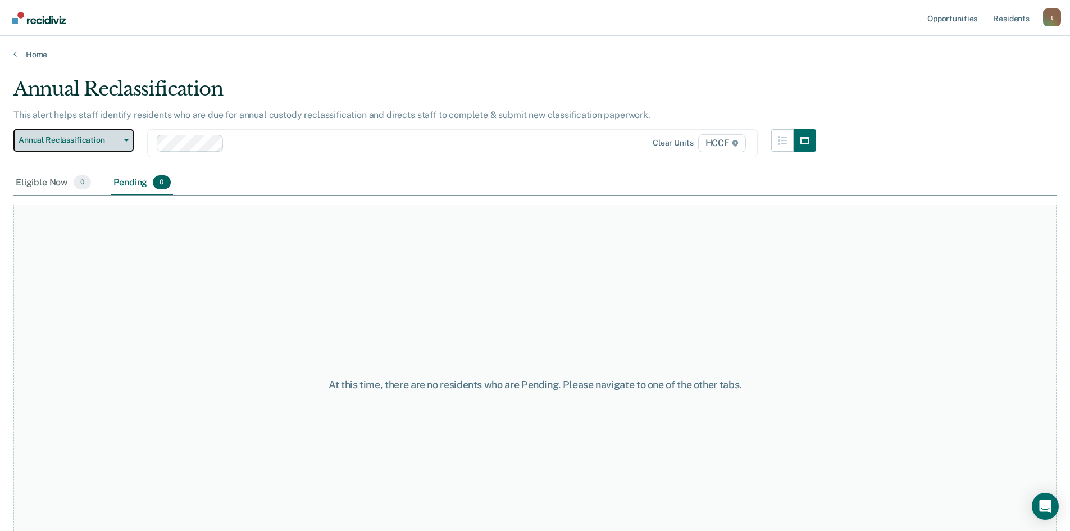
click at [111, 144] on span "Annual Reclassification" at bounding box center [69, 140] width 101 height 10
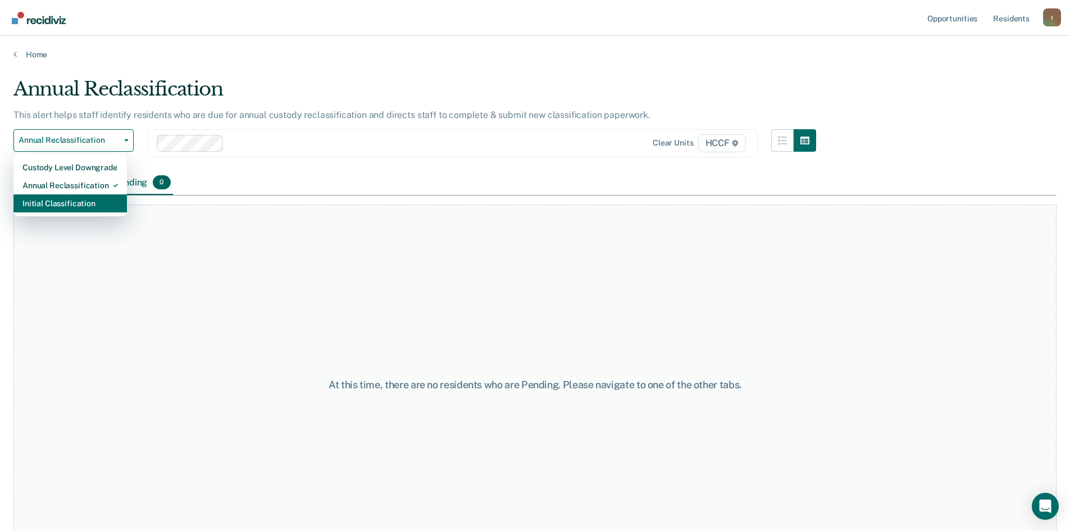
click at [103, 209] on div "Initial Classification" at bounding box center [69, 203] width 95 height 18
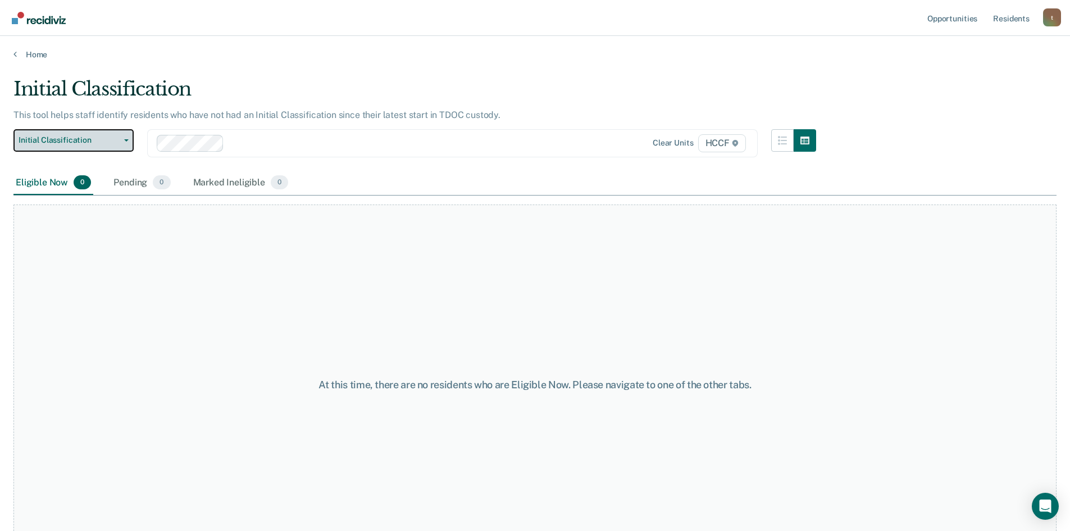
click at [107, 144] on span "Initial Classification" at bounding box center [69, 140] width 101 height 10
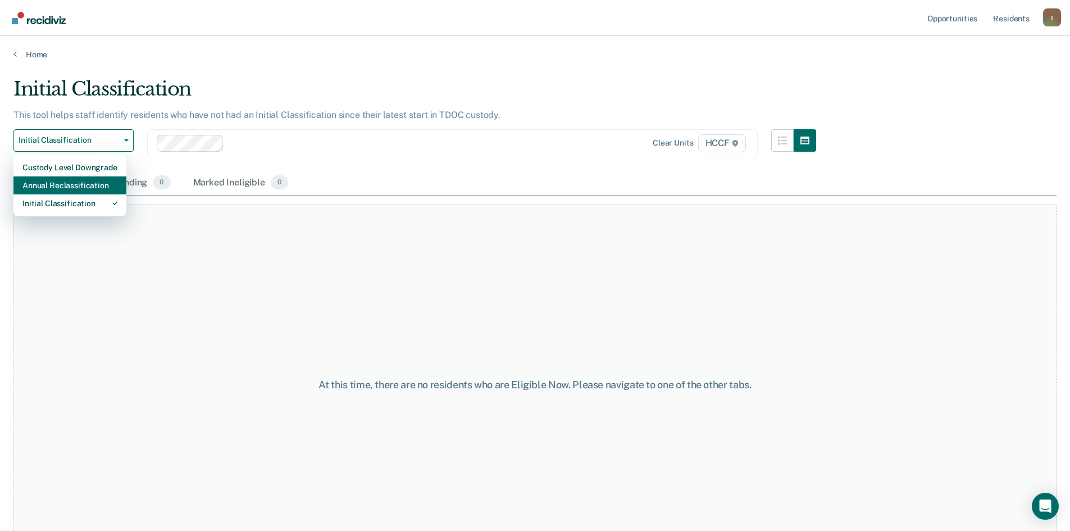
click at [108, 183] on div "Annual Reclassification" at bounding box center [69, 185] width 95 height 18
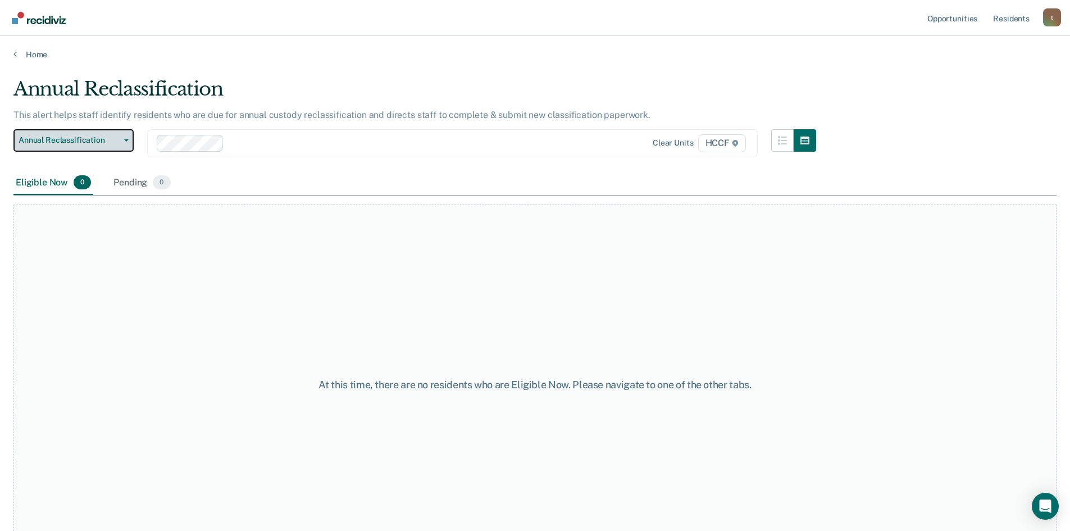
click at [102, 134] on button "Annual Reclassification" at bounding box center [73, 140] width 120 height 22
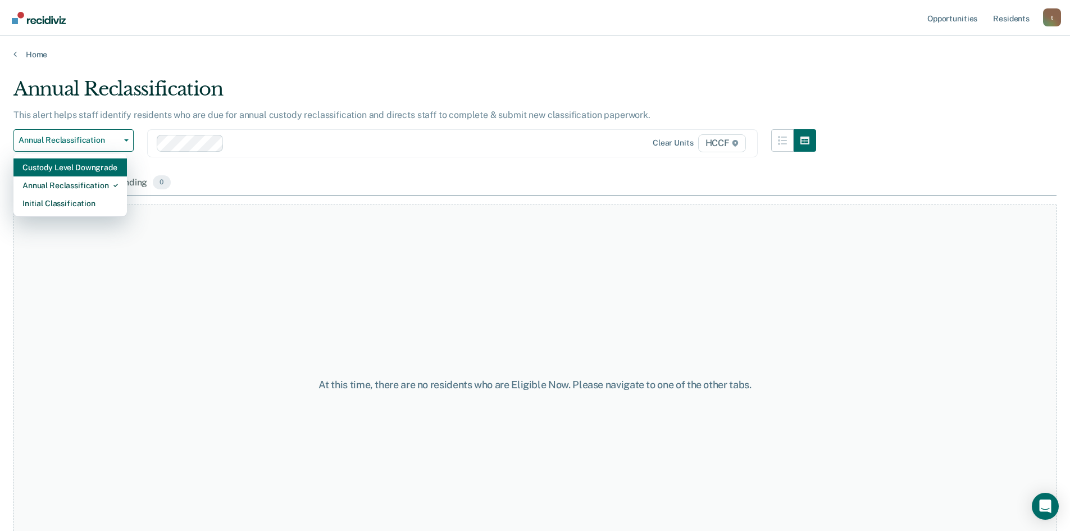
click at [111, 170] on div "Custody Level Downgrade" at bounding box center [69, 167] width 95 height 18
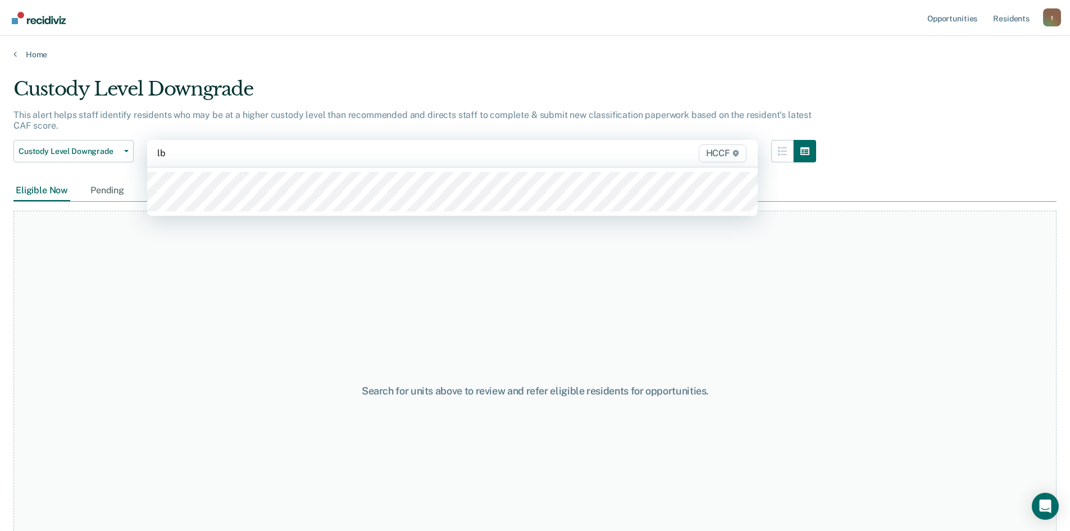
type input "lb2"
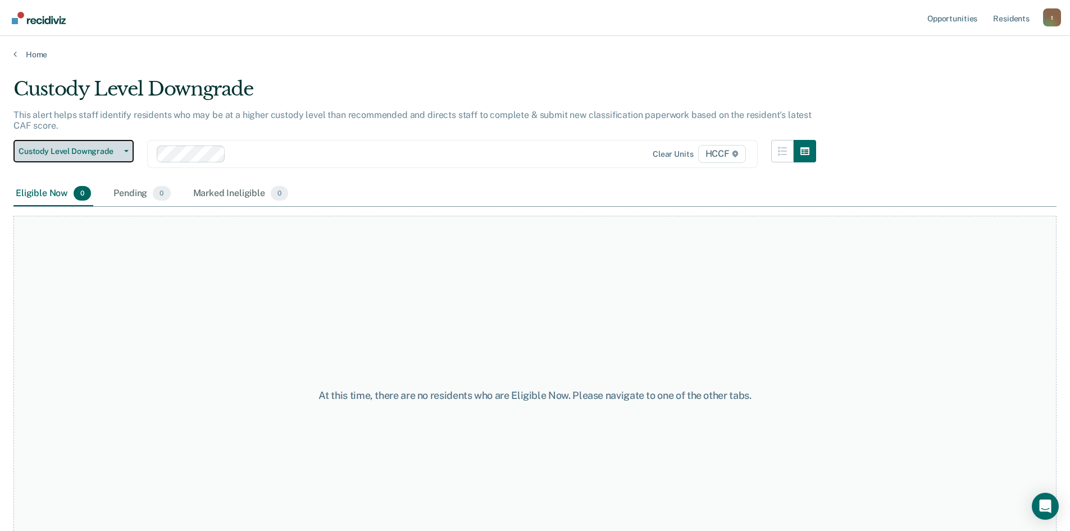
click at [74, 156] on button "Custody Level Downgrade" at bounding box center [73, 151] width 120 height 22
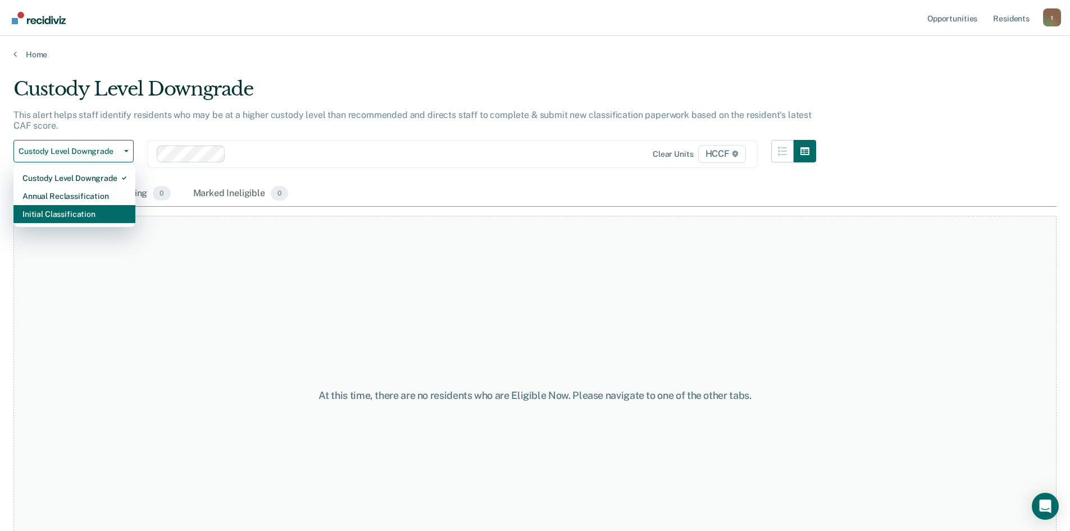
click at [87, 216] on div "Initial Classification" at bounding box center [74, 214] width 104 height 18
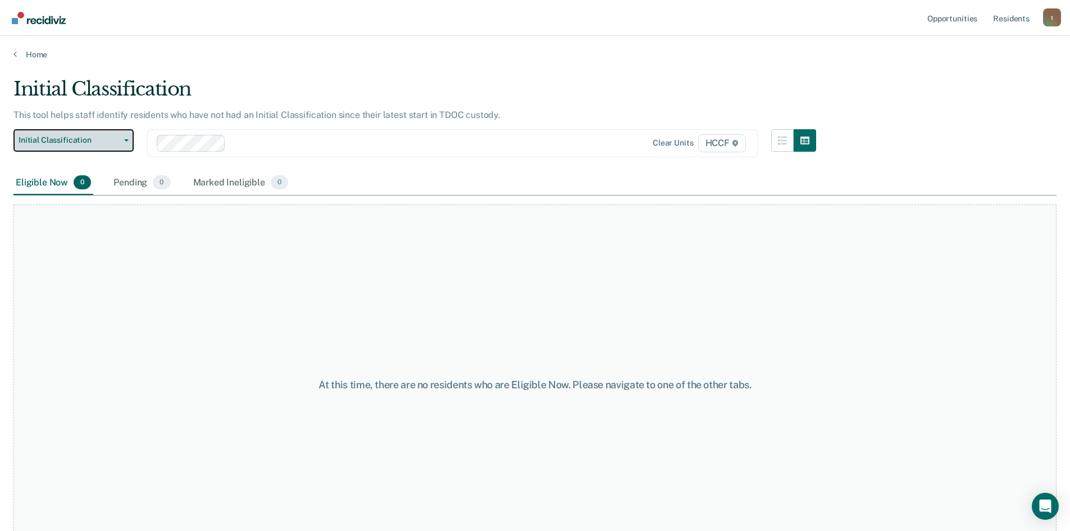
click at [101, 142] on span "Initial Classification" at bounding box center [69, 140] width 101 height 10
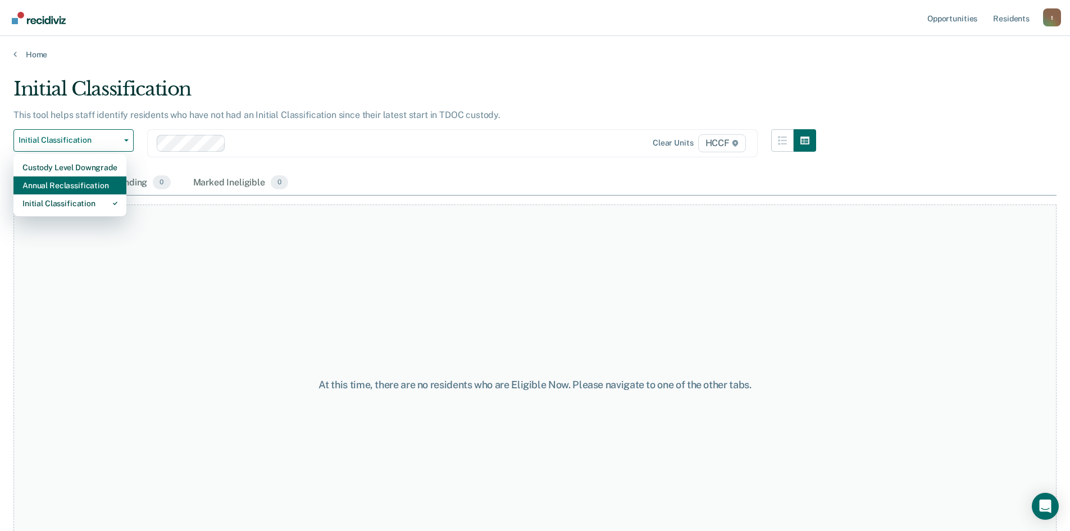
click at [107, 191] on div "Annual Reclassification" at bounding box center [69, 185] width 95 height 18
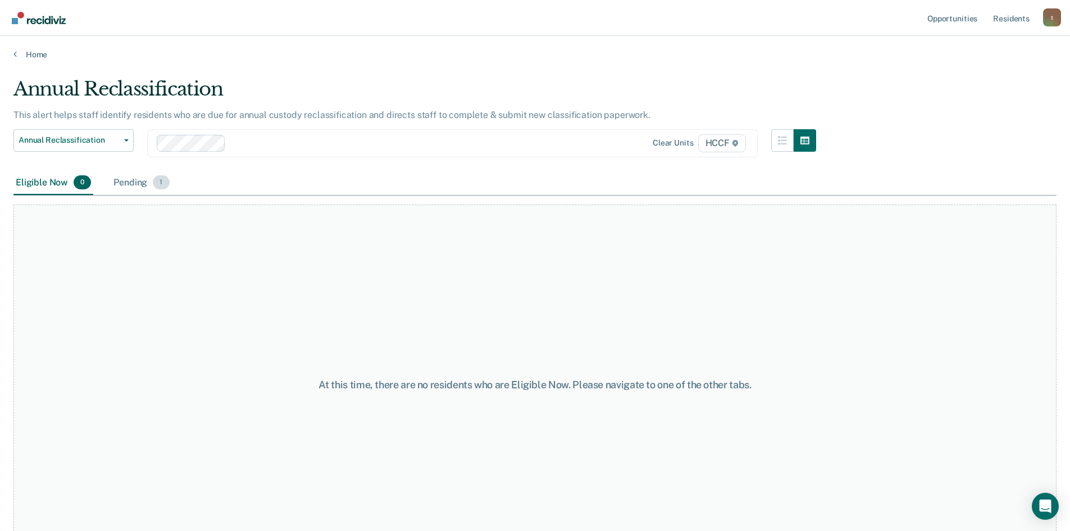
click at [126, 178] on div "Pending 1" at bounding box center [141, 183] width 60 height 25
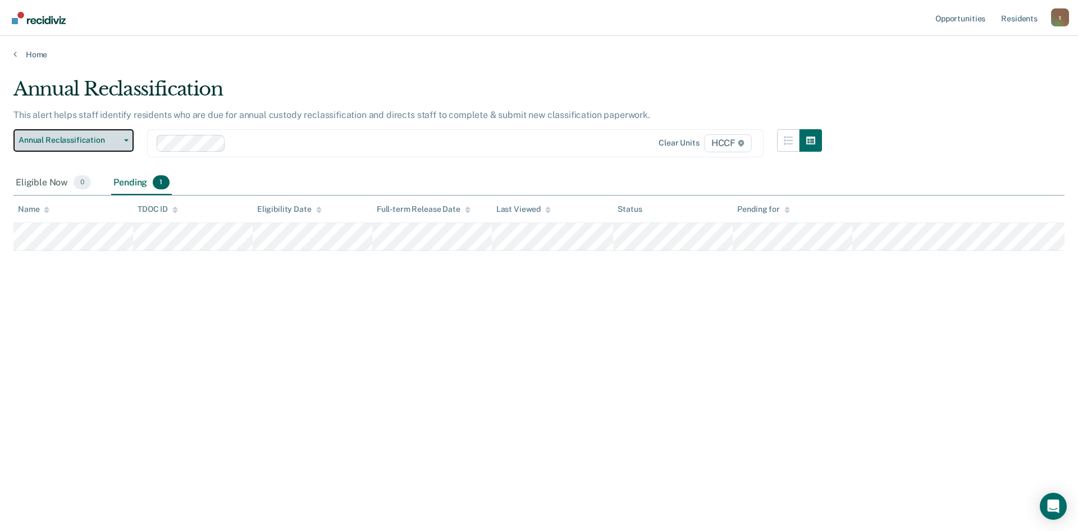
click at [95, 140] on span "Annual Reclassification" at bounding box center [69, 140] width 101 height 10
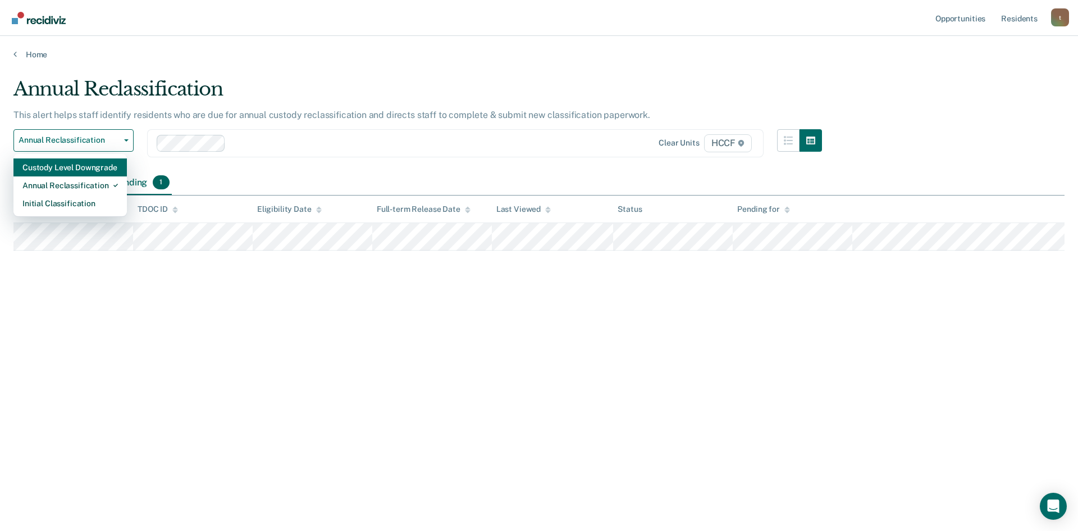
click at [109, 166] on div "Custody Level Downgrade" at bounding box center [69, 167] width 95 height 18
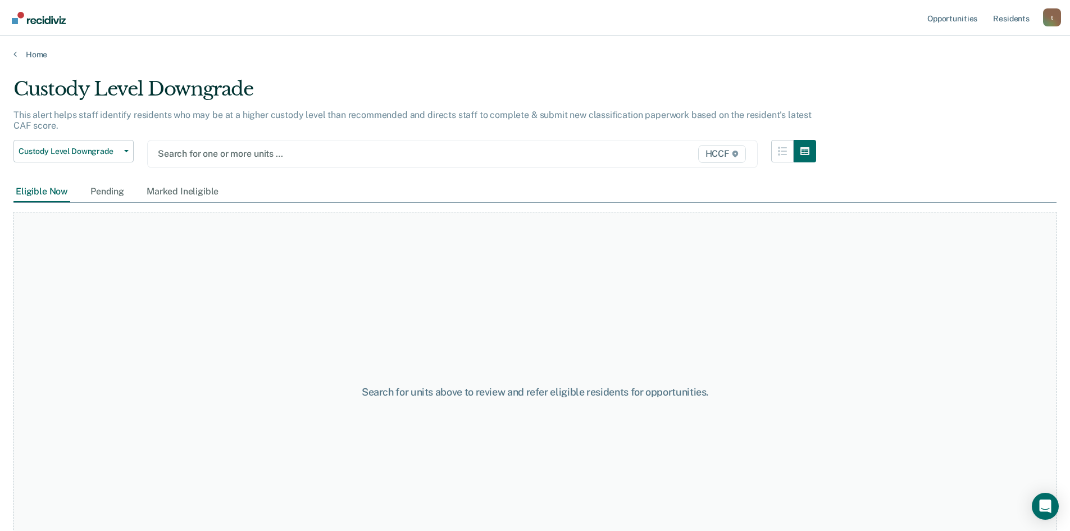
click at [212, 151] on div at bounding box center [364, 153] width 412 height 13
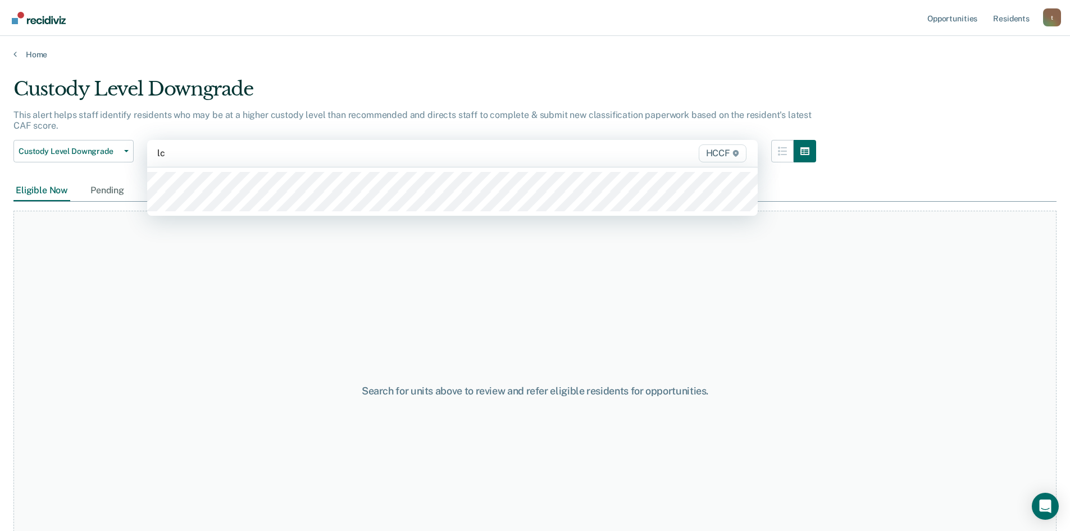
type input "lc1"
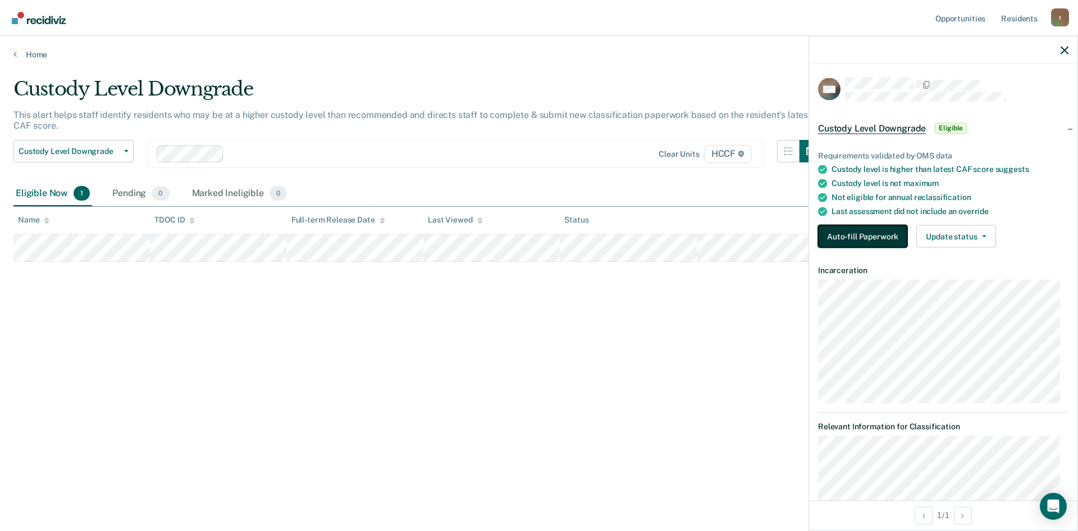
click at [881, 233] on button "Auto-fill Paperwork" at bounding box center [862, 236] width 89 height 22
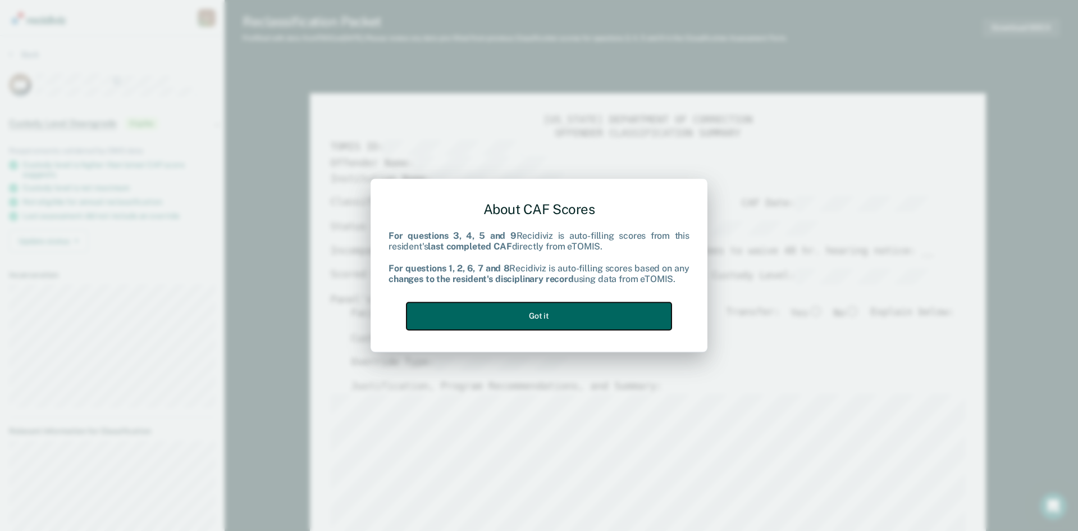
click at [594, 312] on button "Got it" at bounding box center [539, 316] width 265 height 28
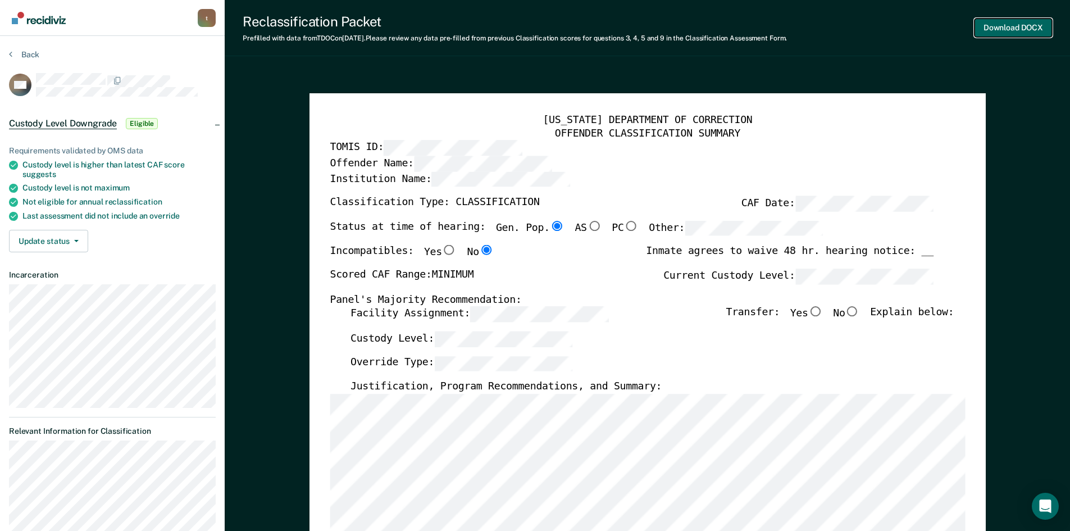
click at [1006, 29] on button "Download DOCX" at bounding box center [1013, 28] width 78 height 19
type textarea "x"
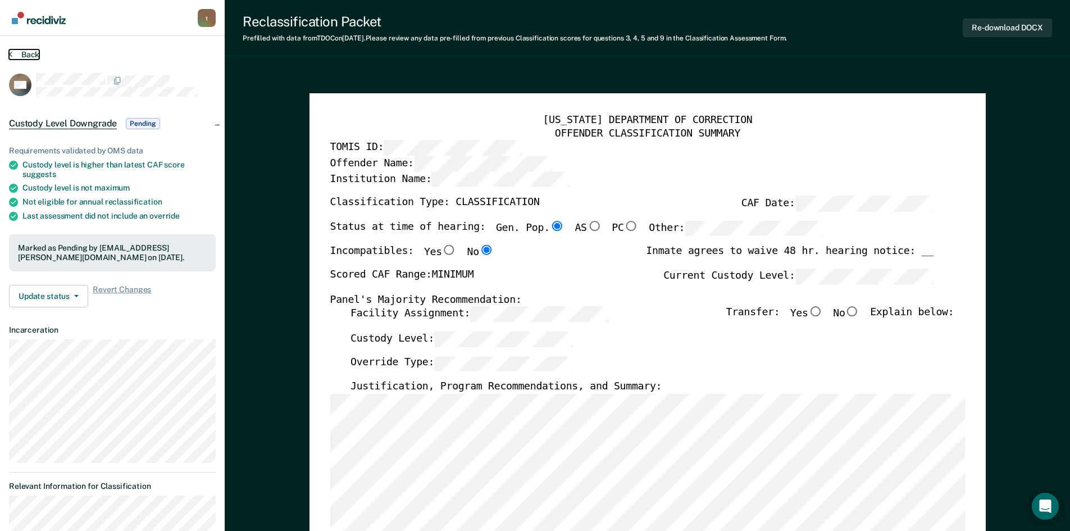
click at [15, 53] on button "Back" at bounding box center [24, 54] width 30 height 10
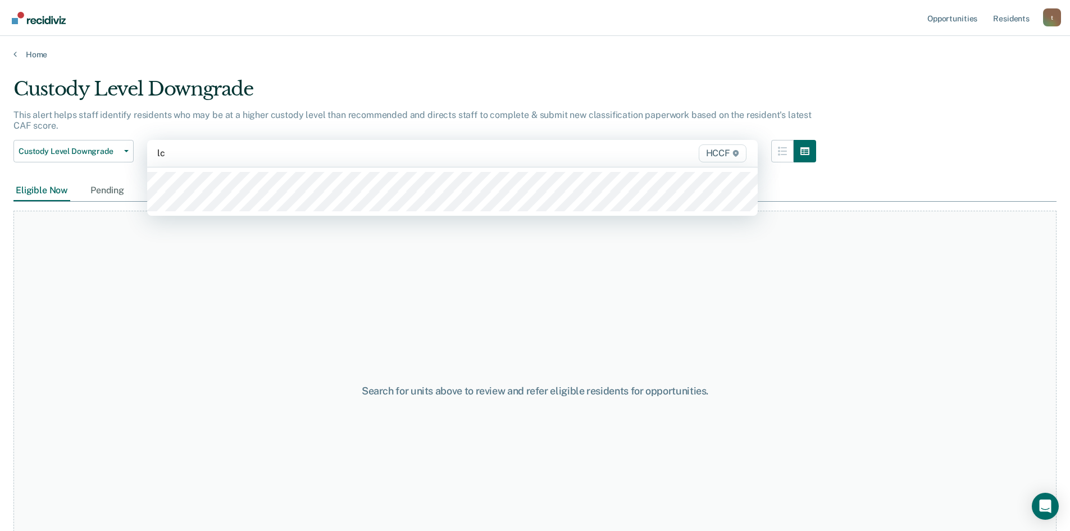
type input "lc2"
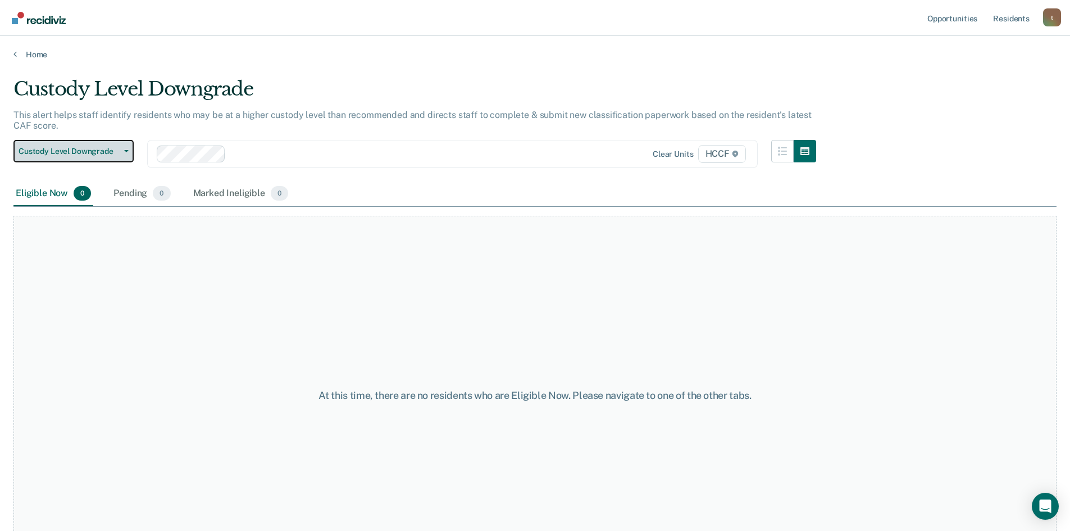
click at [89, 154] on span "Custody Level Downgrade" at bounding box center [69, 152] width 101 height 10
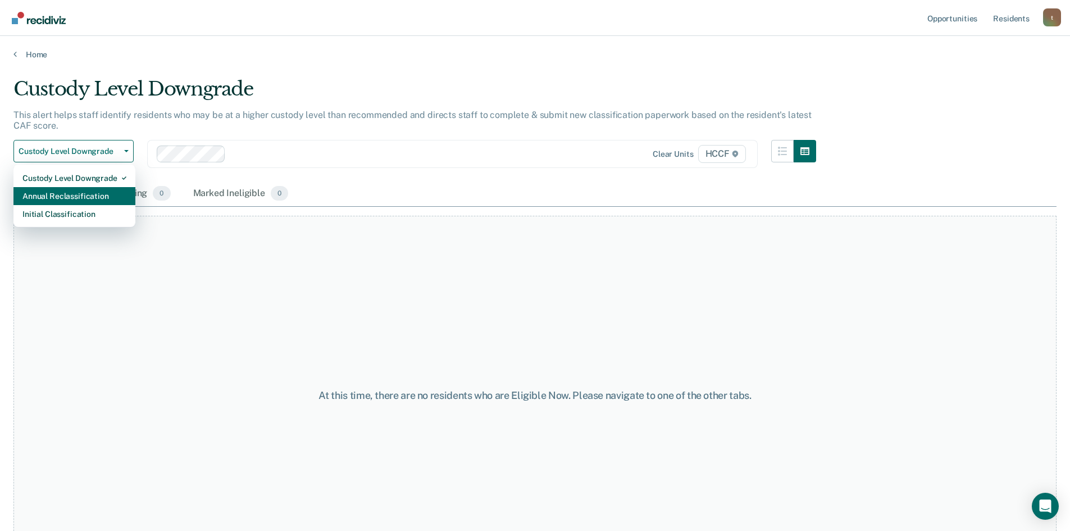
click at [100, 191] on div "Annual Reclassification" at bounding box center [74, 196] width 104 height 18
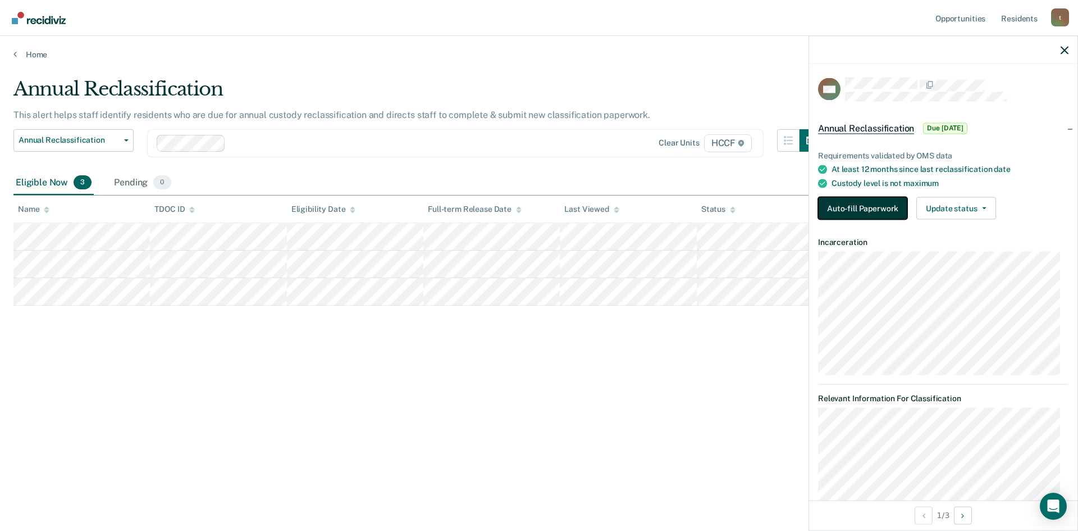
click at [878, 205] on button "Auto-fill Paperwork" at bounding box center [862, 208] width 89 height 22
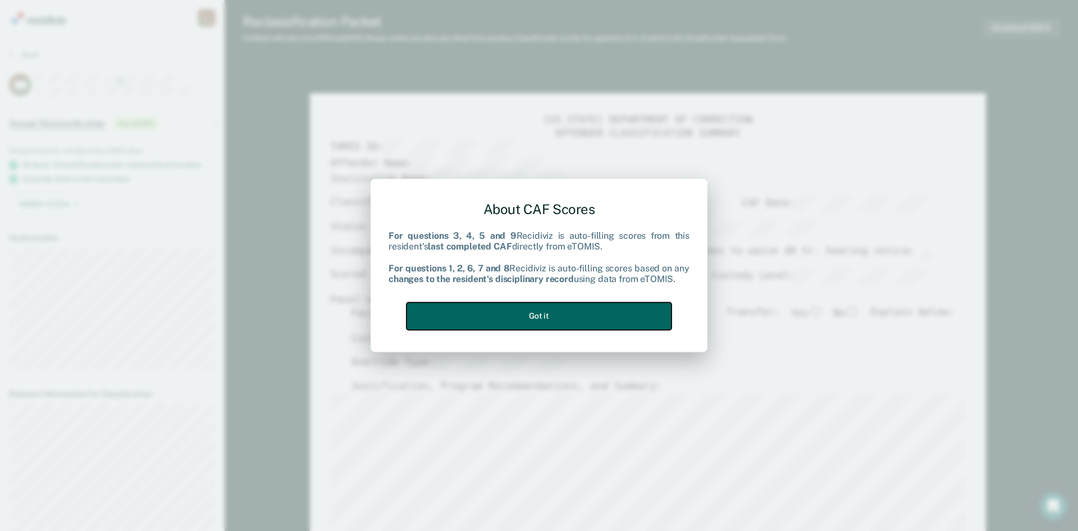
click at [576, 308] on button "Got it" at bounding box center [539, 316] width 265 height 28
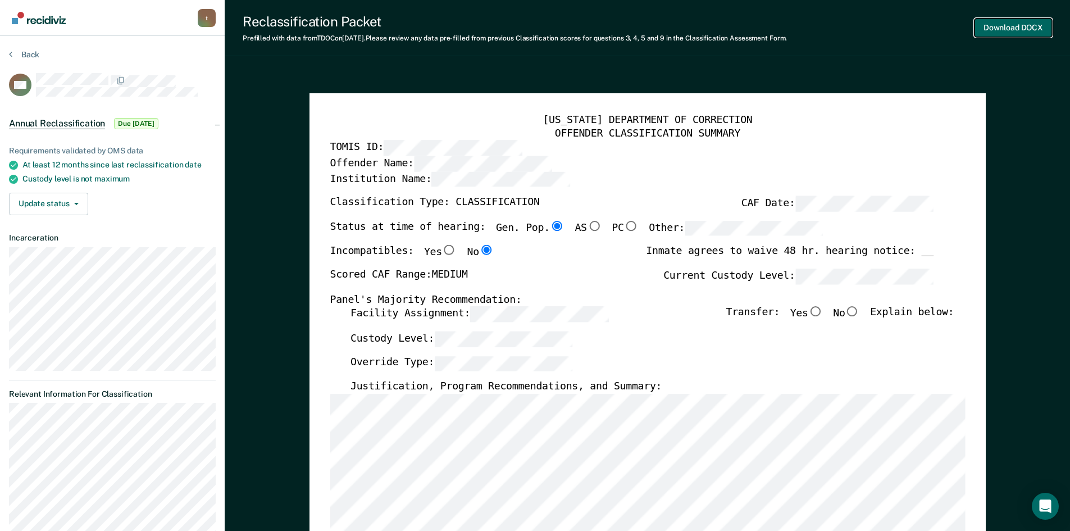
click at [1016, 24] on button "Download DOCX" at bounding box center [1013, 28] width 78 height 19
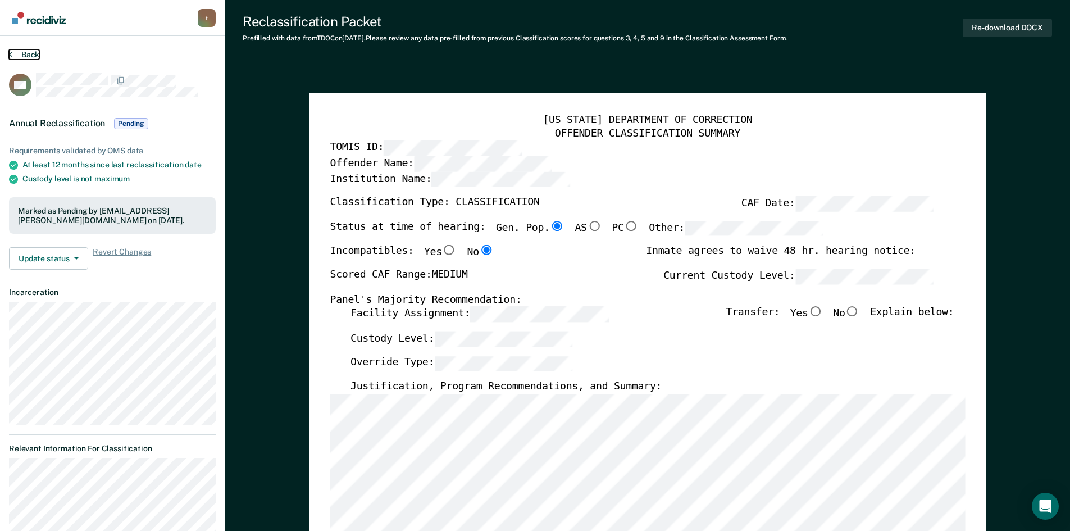
click at [10, 49] on section "Back GM Annual Reclassification Pending Requirements validated by OMS data At l…" at bounding box center [112, 377] width 225 height 682
click at [19, 54] on button "Back" at bounding box center [24, 54] width 30 height 10
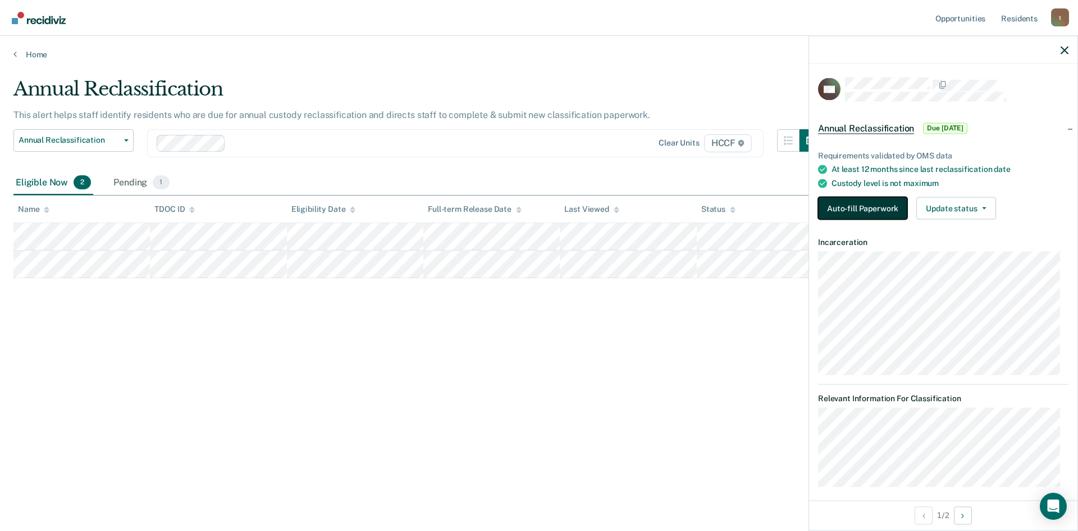
click at [879, 197] on button "Auto-fill Paperwork" at bounding box center [862, 208] width 89 height 22
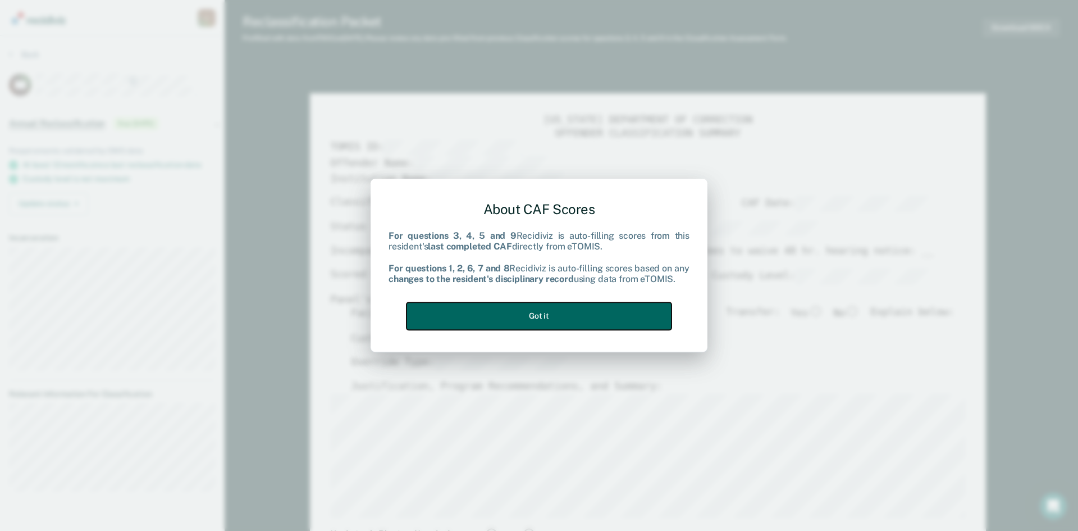
click at [596, 308] on button "Got it" at bounding box center [539, 316] width 265 height 28
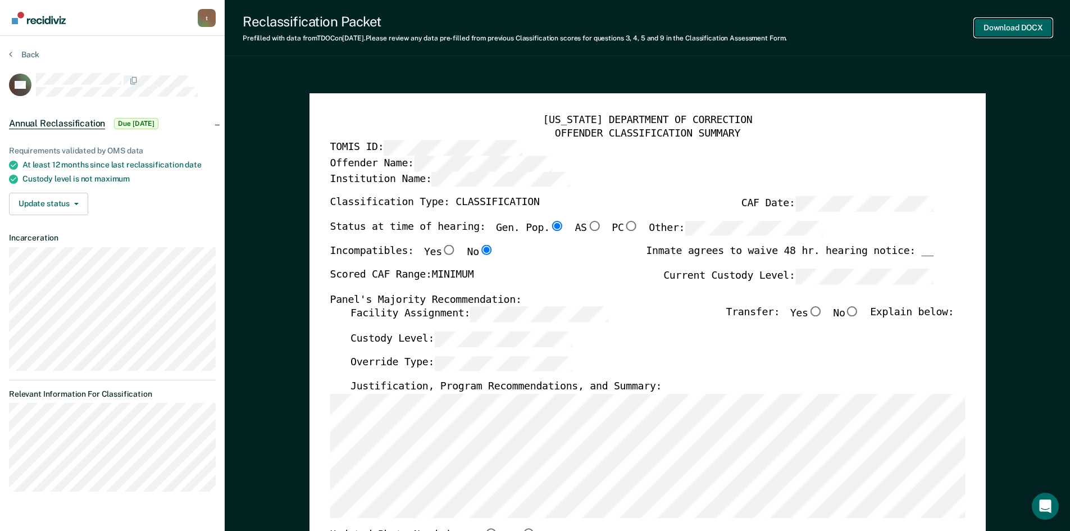
click at [1010, 27] on button "Download DOCX" at bounding box center [1013, 28] width 78 height 19
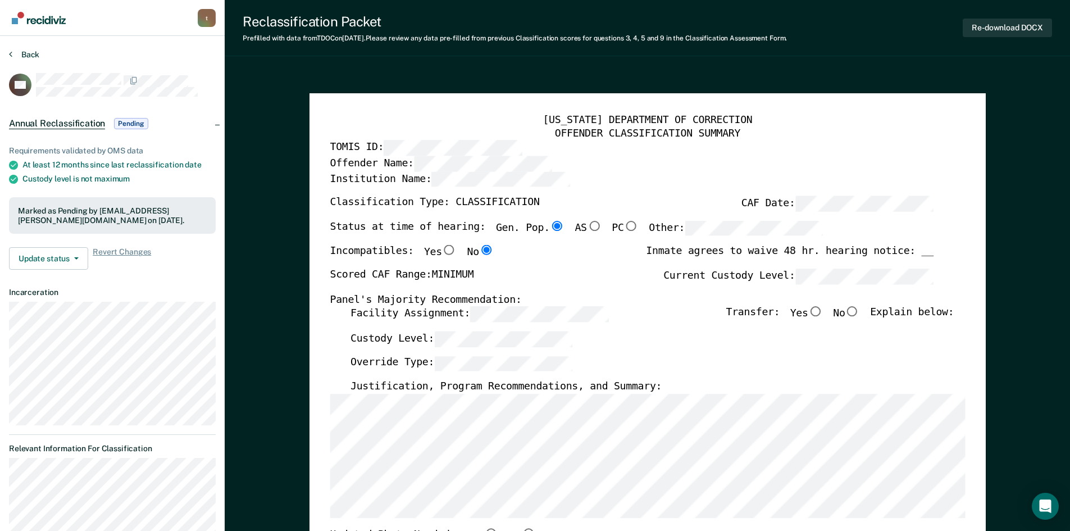
drag, startPoint x: 6, startPoint y: 51, endPoint x: 12, endPoint y: 50, distance: 5.7
click at [7, 52] on section "Back CH Annual Reclassification Pending Requirements validated by OMS data At l…" at bounding box center [112, 302] width 225 height 532
click at [16, 54] on button "Back" at bounding box center [24, 54] width 30 height 10
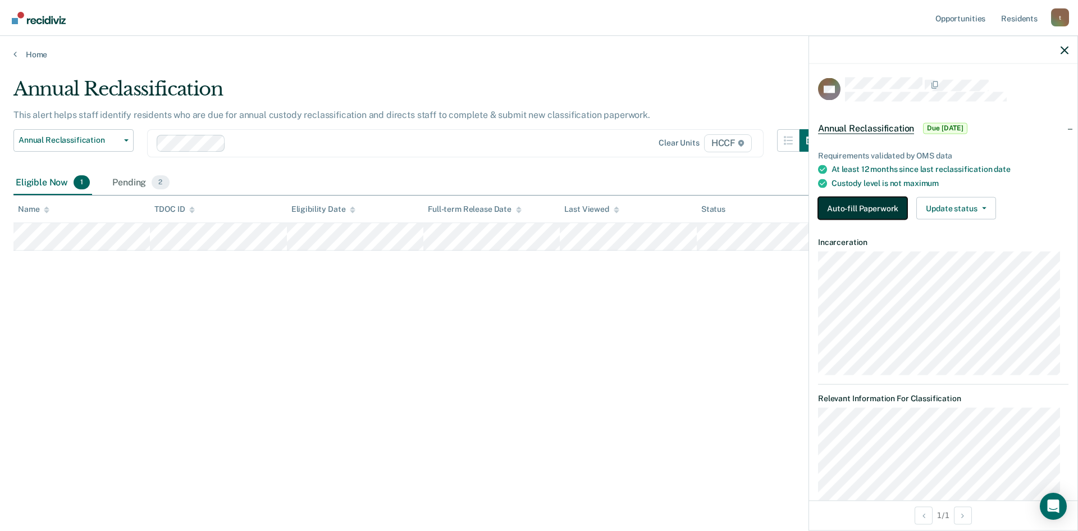
click at [867, 216] on button "Auto-fill Paperwork" at bounding box center [862, 208] width 89 height 22
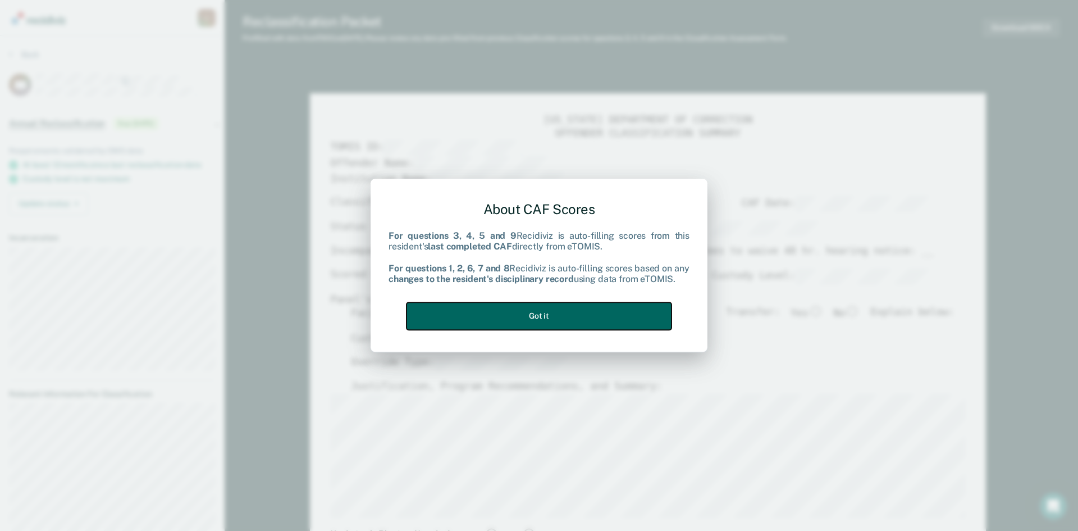
click at [530, 309] on button "Got it" at bounding box center [539, 316] width 265 height 28
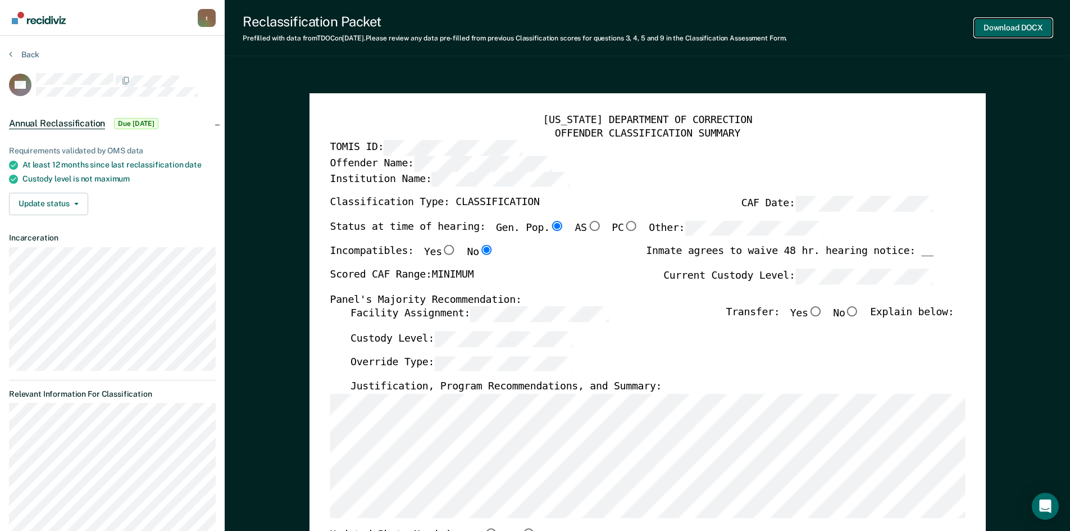
click at [1019, 25] on button "Download DOCX" at bounding box center [1013, 28] width 78 height 19
type textarea "x"
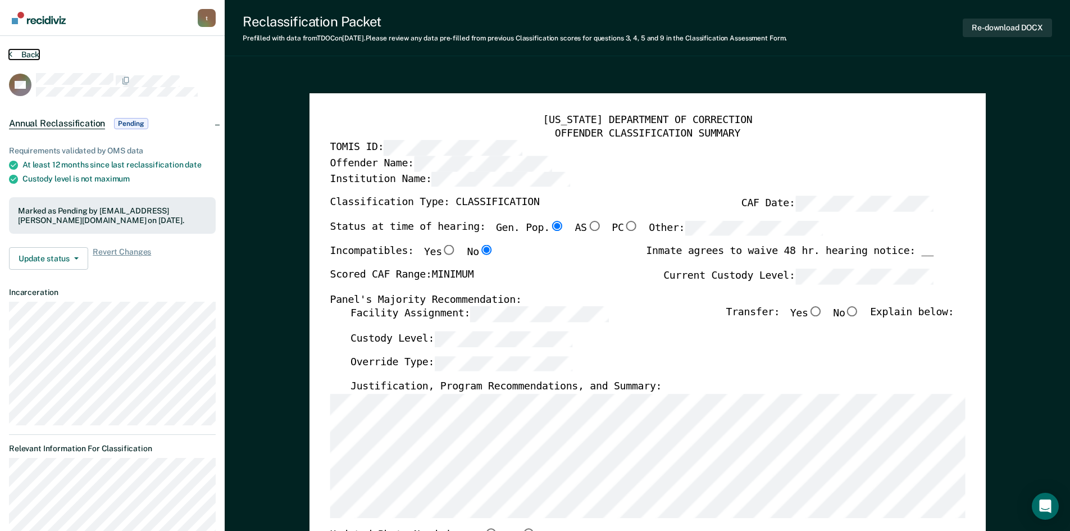
click at [12, 56] on button "Back" at bounding box center [24, 54] width 30 height 10
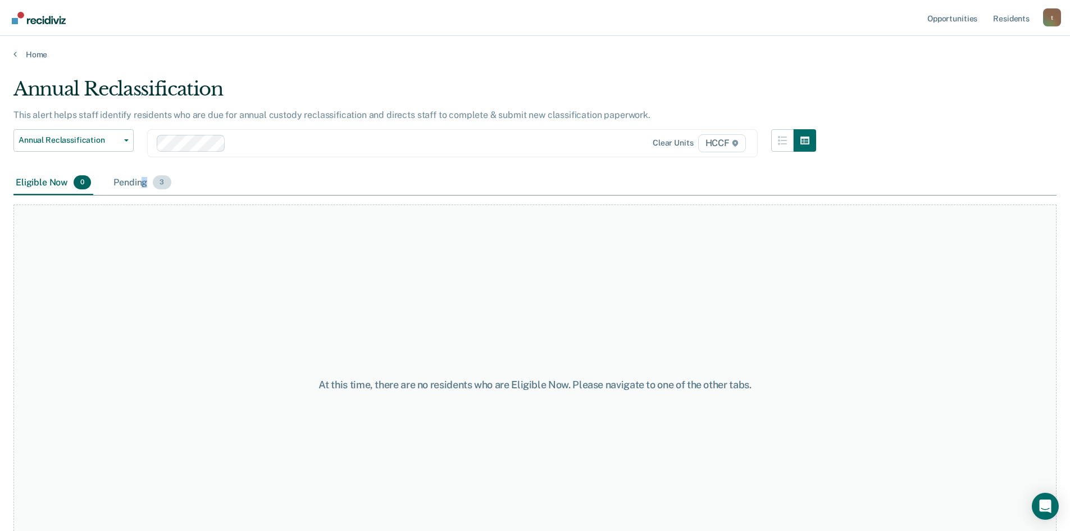
click at [143, 183] on div "Pending 3" at bounding box center [142, 183] width 62 height 25
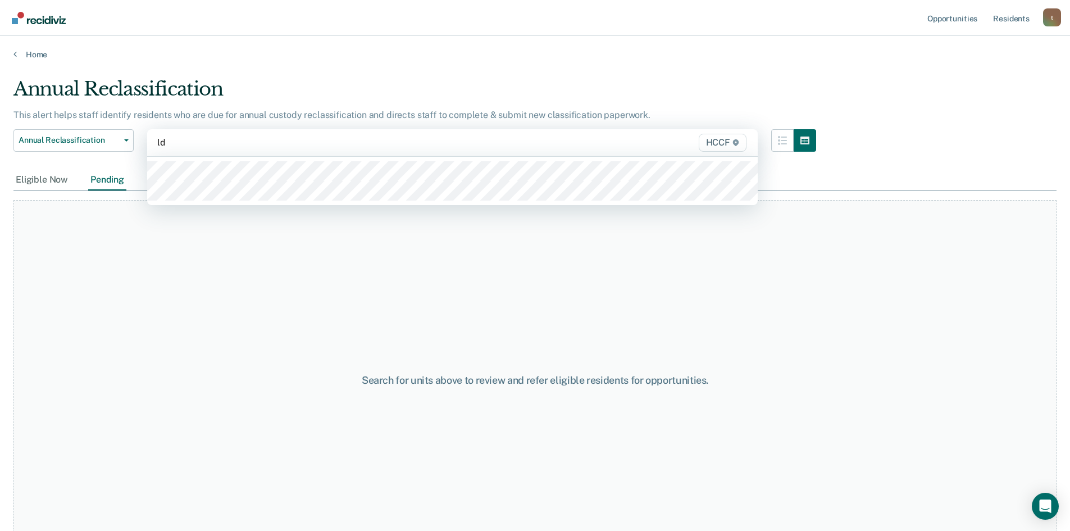
type input "ld1"
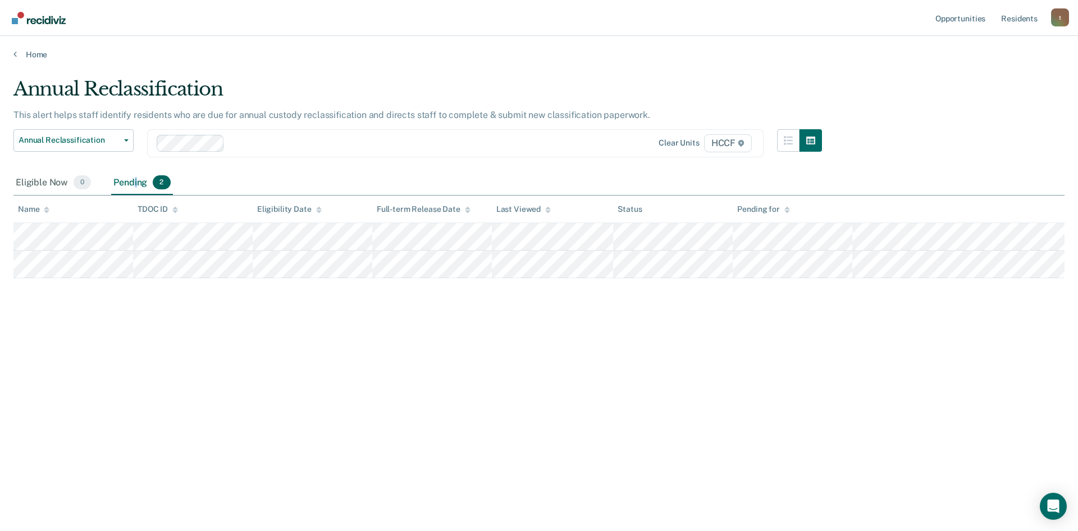
drag, startPoint x: 134, startPoint y: 176, endPoint x: 174, endPoint y: 154, distance: 45.0
click at [134, 175] on div "Pending 2" at bounding box center [141, 183] width 61 height 25
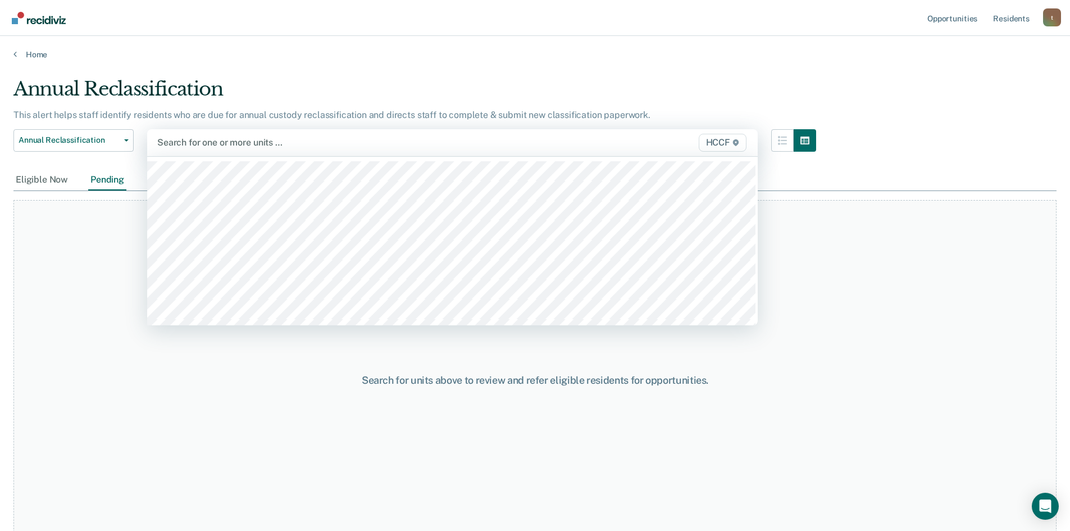
click at [204, 137] on div at bounding box center [363, 142] width 412 height 13
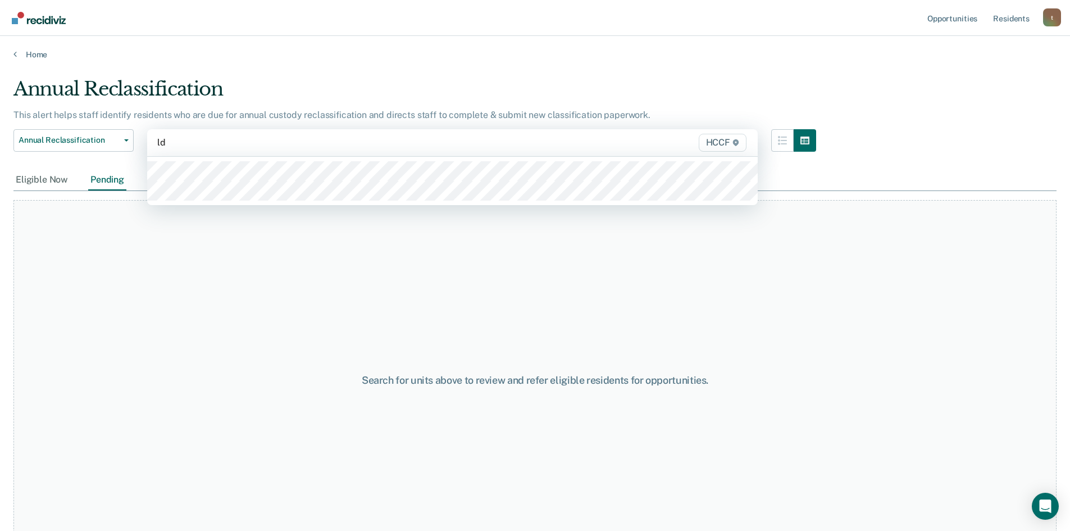
type input "ld1"
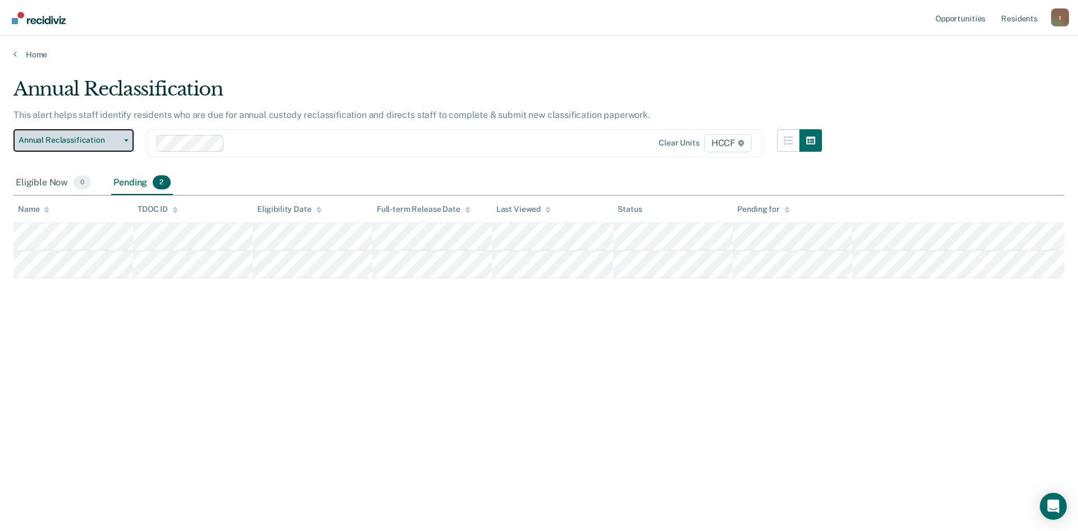
click at [95, 143] on span "Annual Reclassification" at bounding box center [69, 140] width 101 height 10
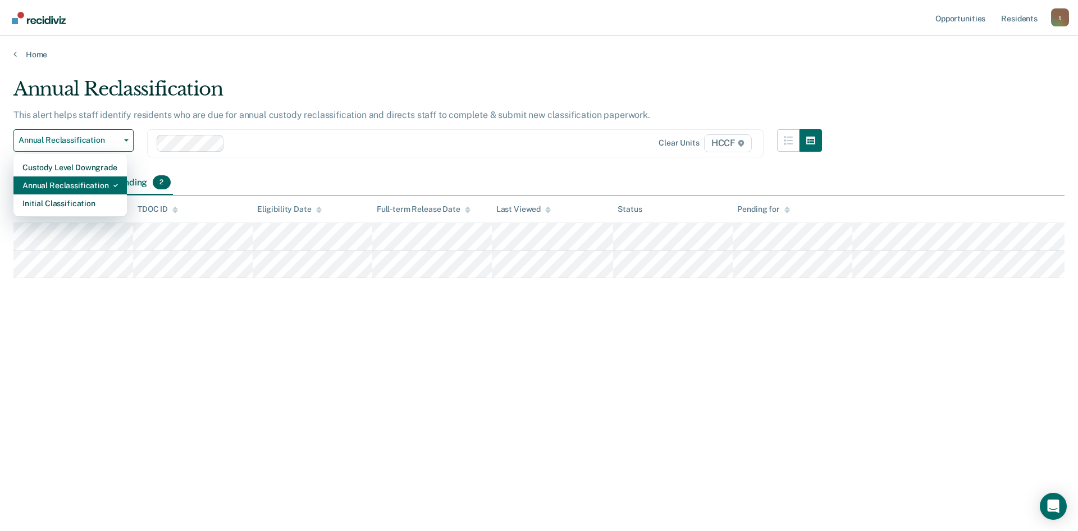
click at [97, 185] on div "Annual Reclassification" at bounding box center [69, 185] width 95 height 18
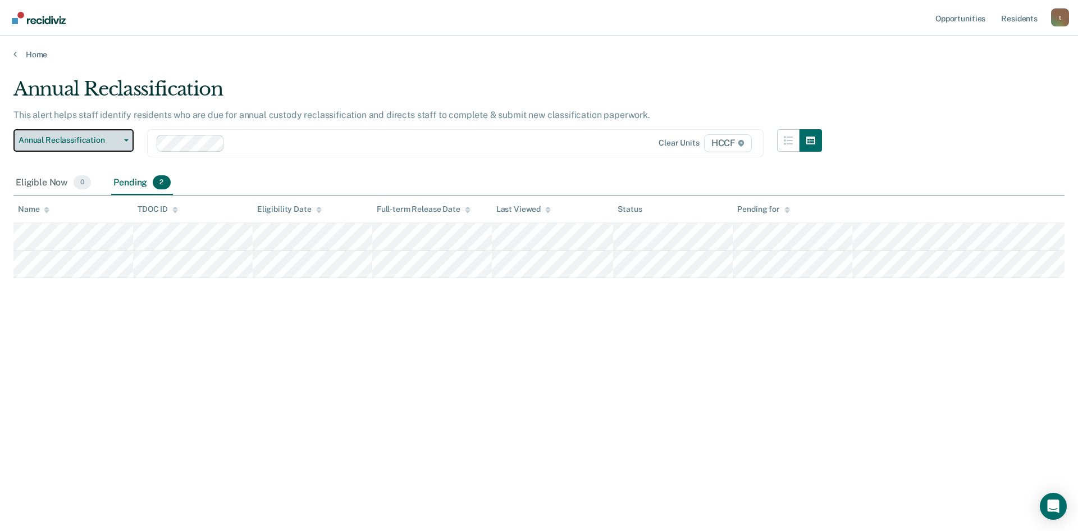
click at [89, 144] on span "Annual Reclassification" at bounding box center [69, 140] width 101 height 10
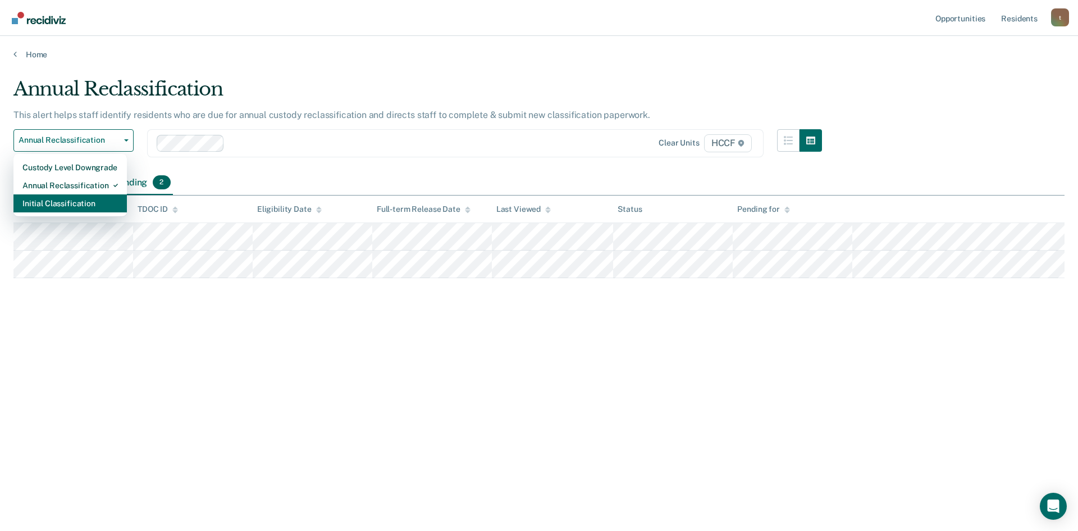
click at [98, 207] on div "Initial Classification" at bounding box center [69, 203] width 95 height 18
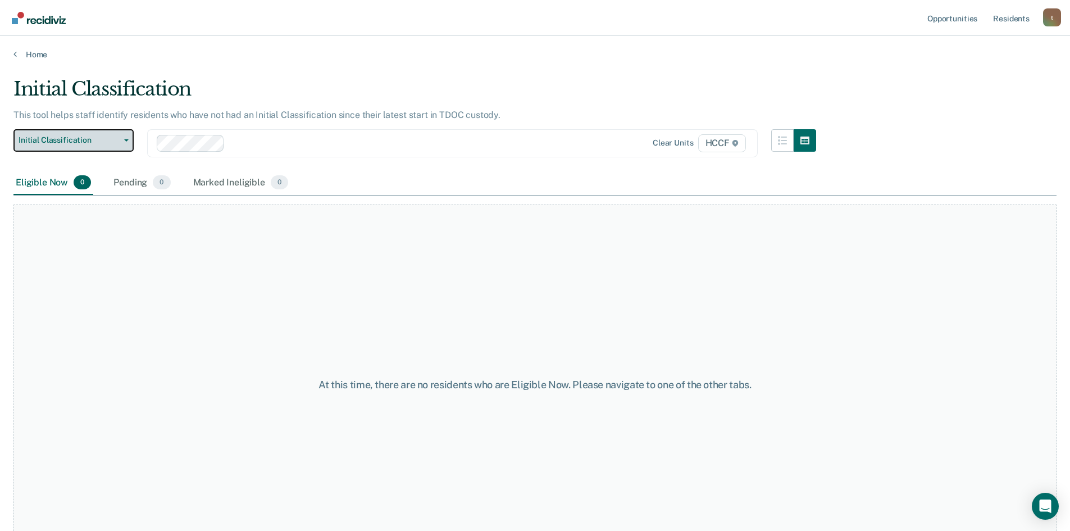
click at [92, 142] on span "Initial Classification" at bounding box center [69, 140] width 101 height 10
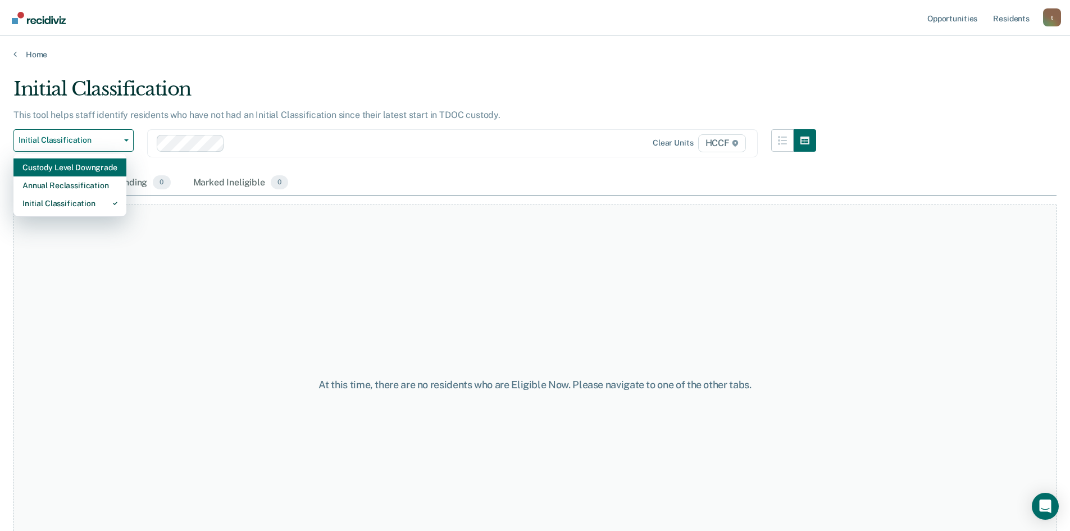
click at [92, 164] on div "Custody Level Downgrade" at bounding box center [69, 167] width 95 height 18
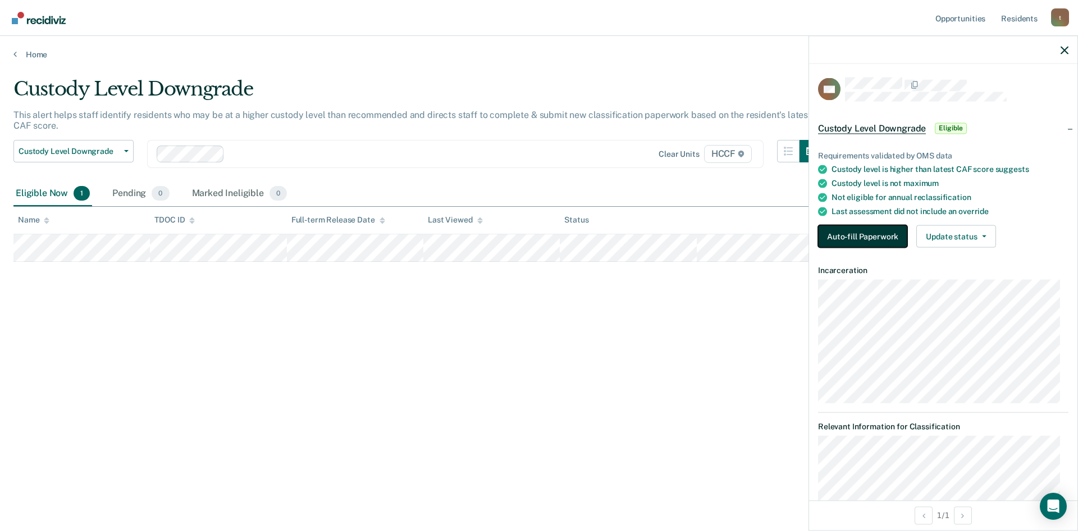
click at [856, 235] on button "Auto-fill Paperwork" at bounding box center [862, 236] width 89 height 22
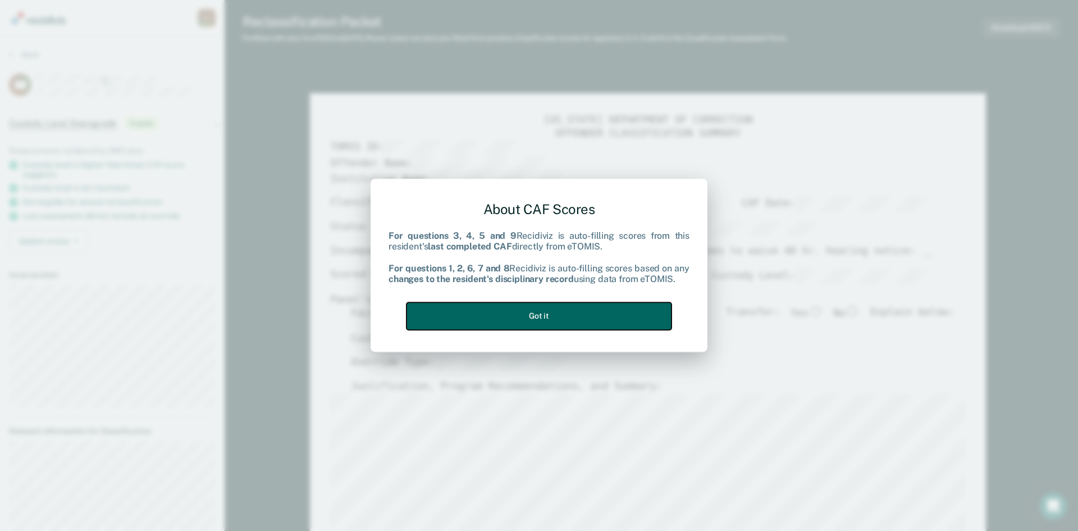
drag, startPoint x: 594, startPoint y: 320, endPoint x: 651, endPoint y: 306, distance: 59.0
click at [594, 320] on button "Got it" at bounding box center [539, 316] width 265 height 28
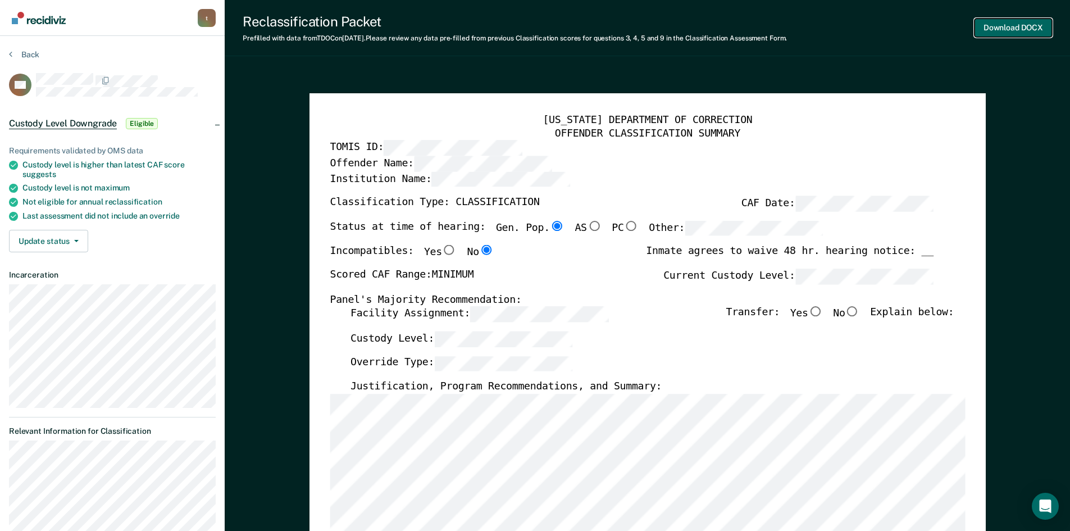
click at [1008, 28] on button "Download DOCX" at bounding box center [1013, 28] width 78 height 19
type textarea "x"
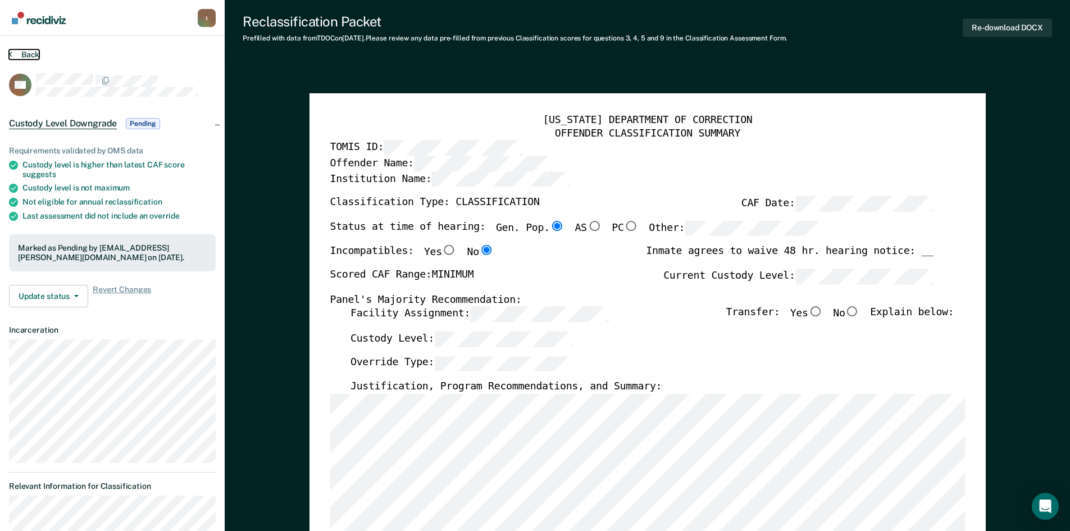
click at [13, 51] on button "Back" at bounding box center [24, 54] width 30 height 10
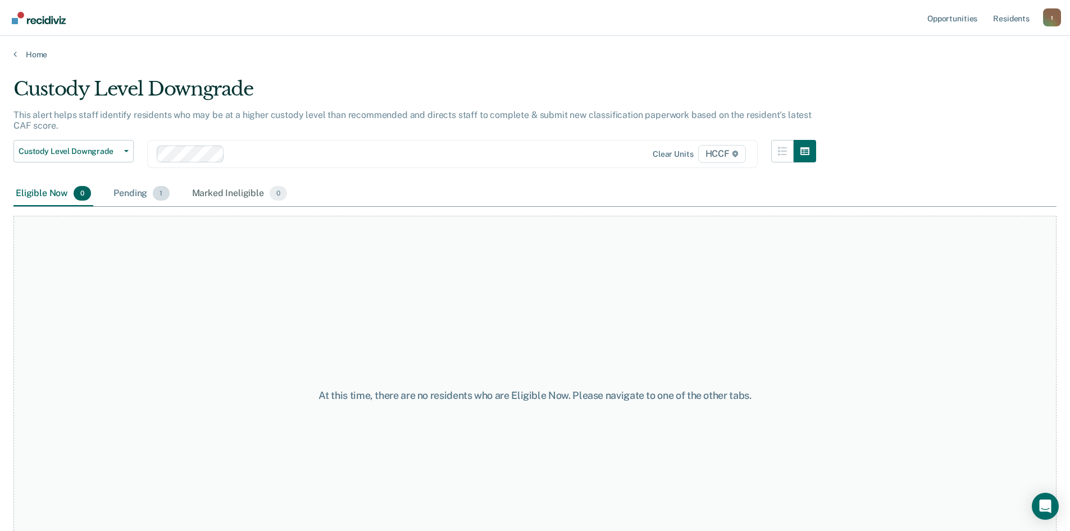
click at [123, 192] on div "Pending 1" at bounding box center [141, 193] width 60 height 25
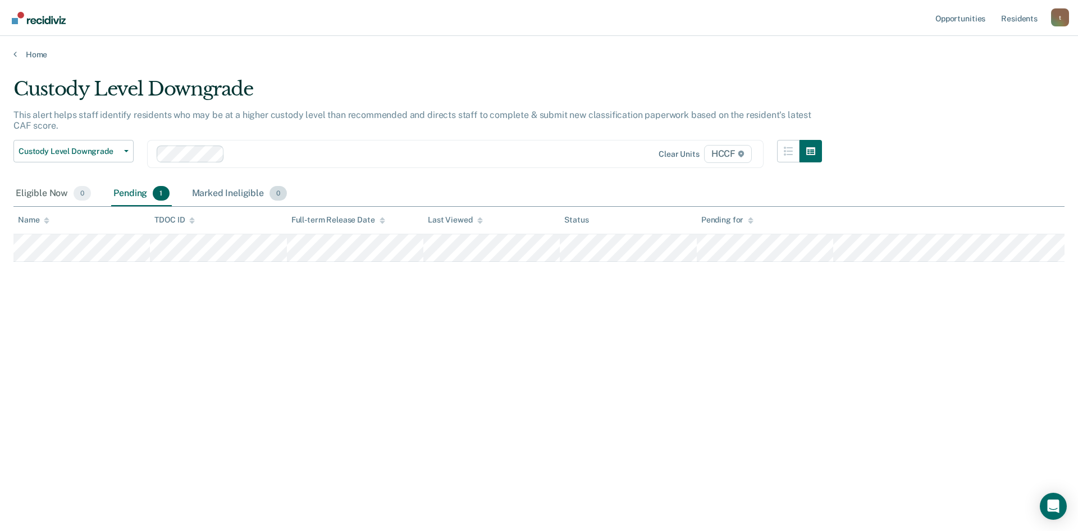
click at [215, 195] on div "Marked Ineligible 0" at bounding box center [240, 193] width 100 height 25
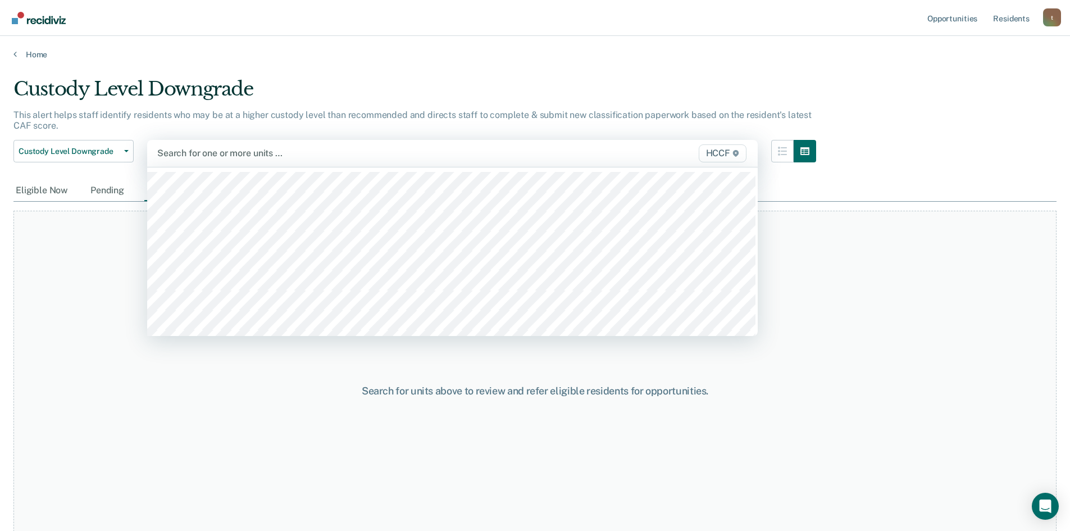
click at [203, 153] on div at bounding box center [363, 153] width 412 height 13
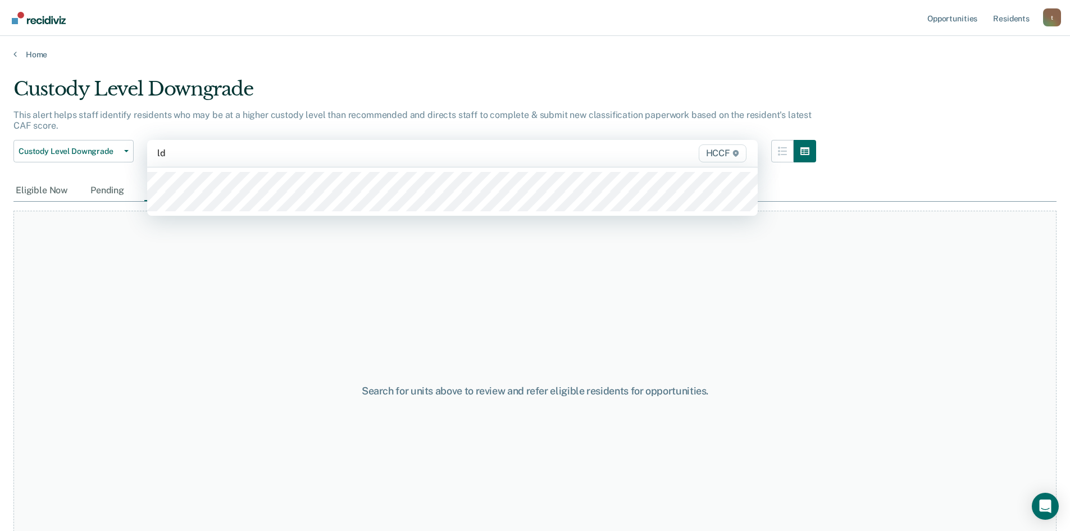
type input "ld2"
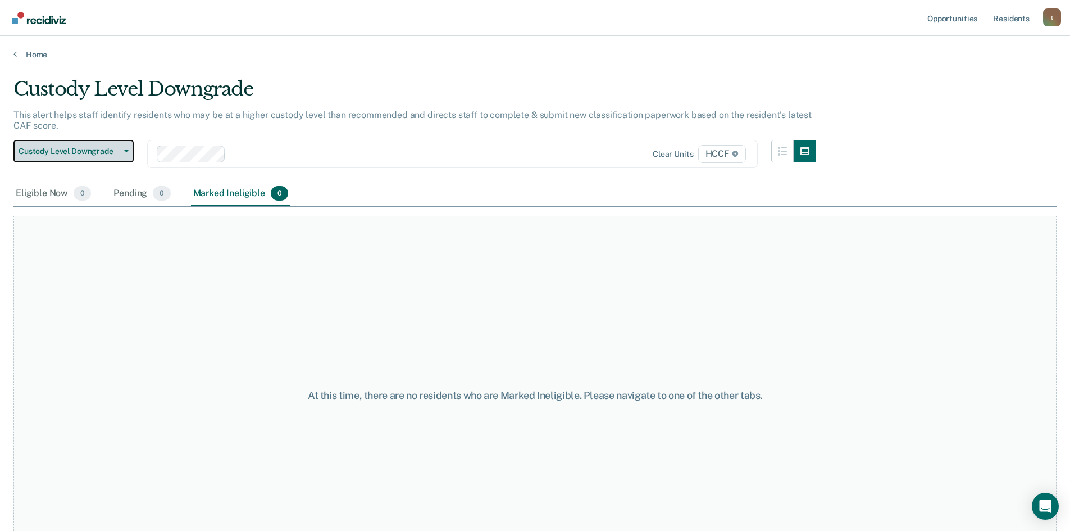
click at [87, 145] on button "Custody Level Downgrade" at bounding box center [73, 151] width 120 height 22
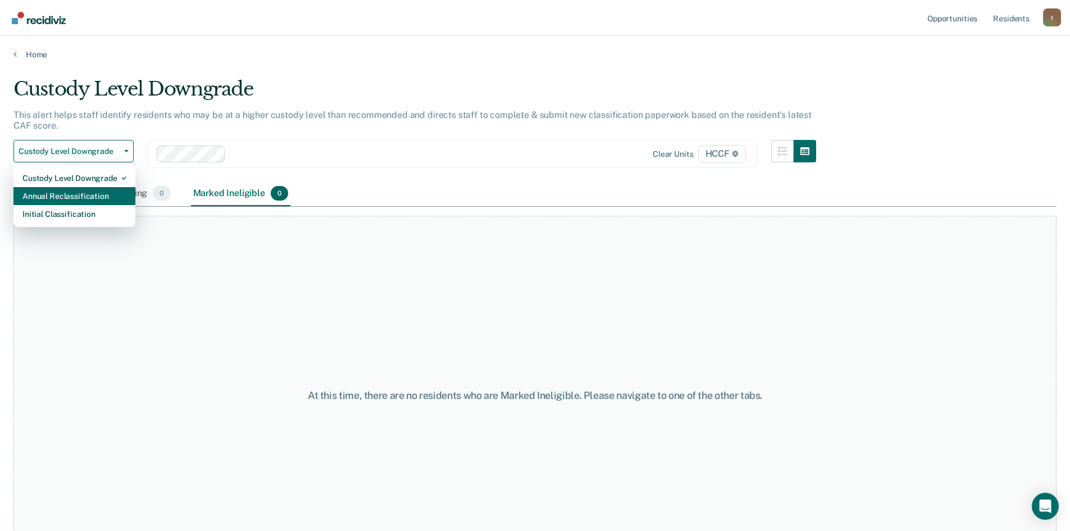
click at [88, 190] on div "Annual Reclassification" at bounding box center [74, 196] width 104 height 18
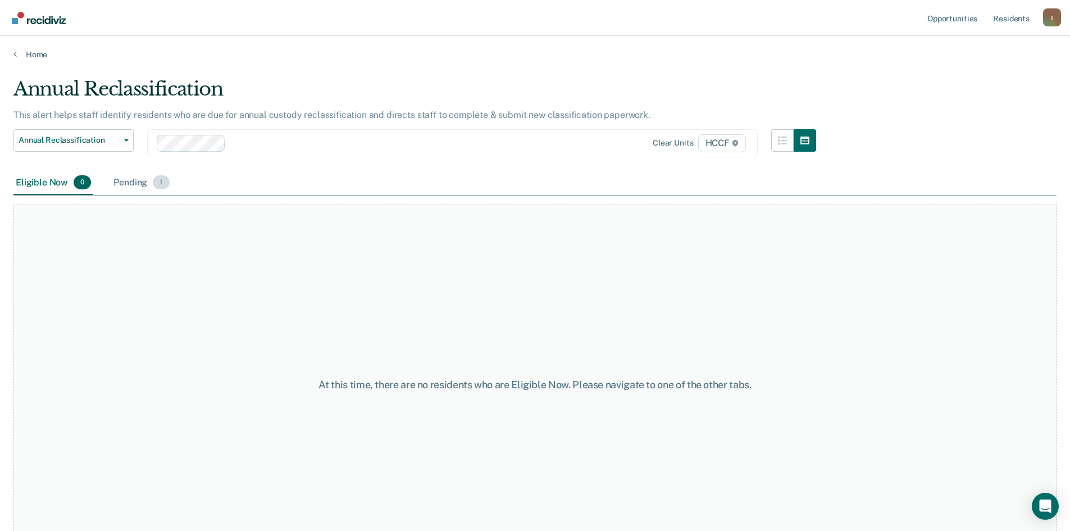
click at [138, 185] on div "Pending 1" at bounding box center [141, 183] width 60 height 25
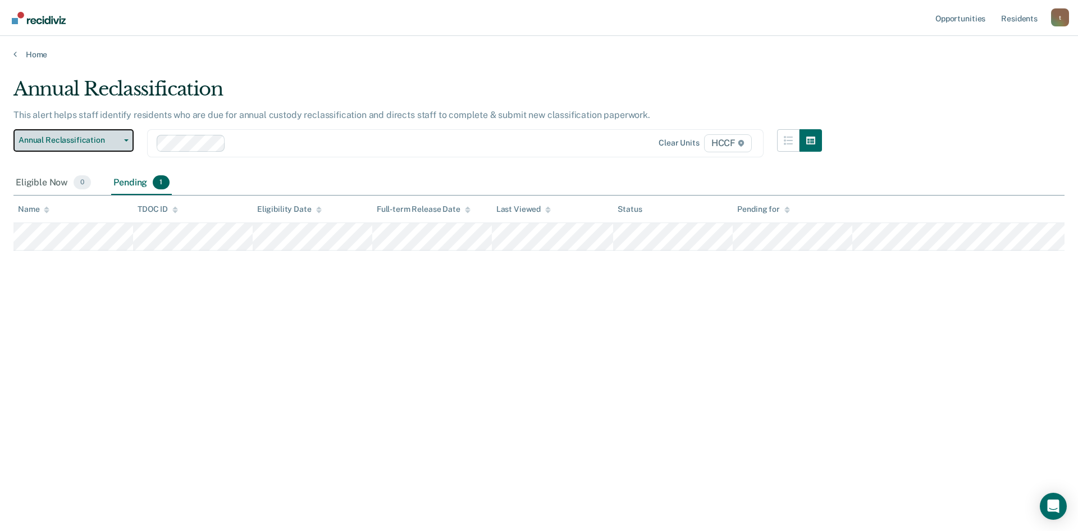
click at [99, 142] on span "Annual Reclassification" at bounding box center [69, 140] width 101 height 10
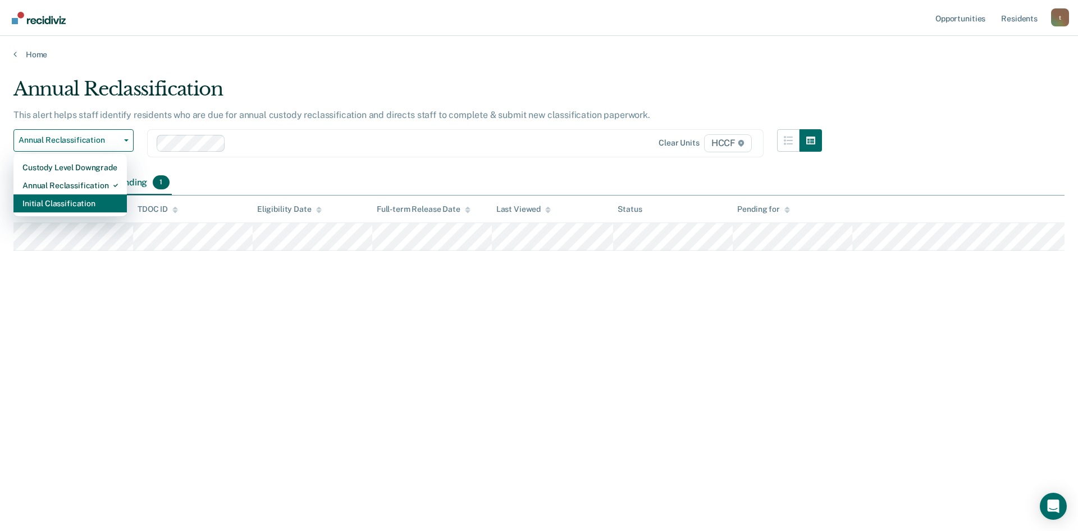
click at [101, 204] on div "Initial Classification" at bounding box center [69, 203] width 95 height 18
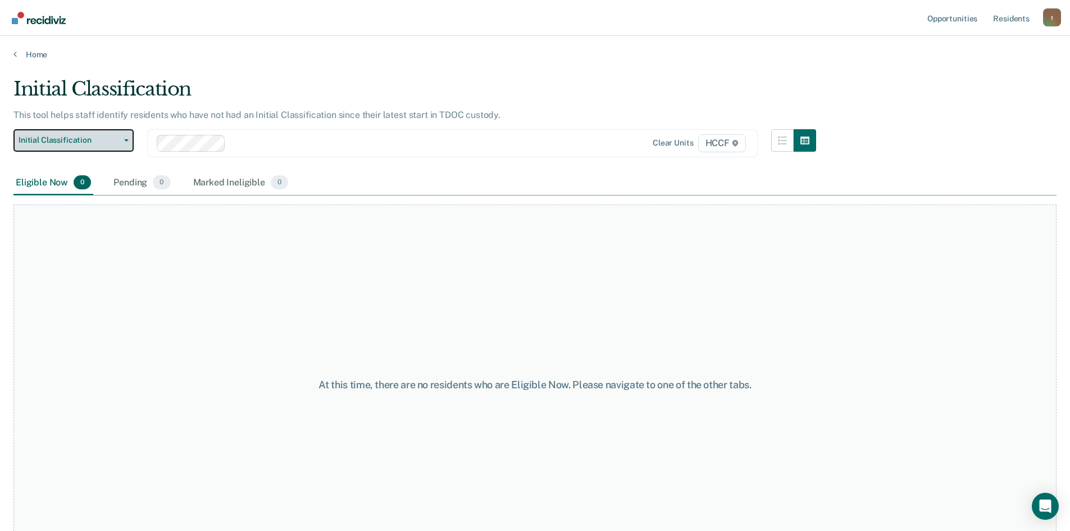
drag, startPoint x: 113, startPoint y: 140, endPoint x: 106, endPoint y: 144, distance: 8.1
click at [109, 138] on span "Initial Classification" at bounding box center [69, 140] width 101 height 10
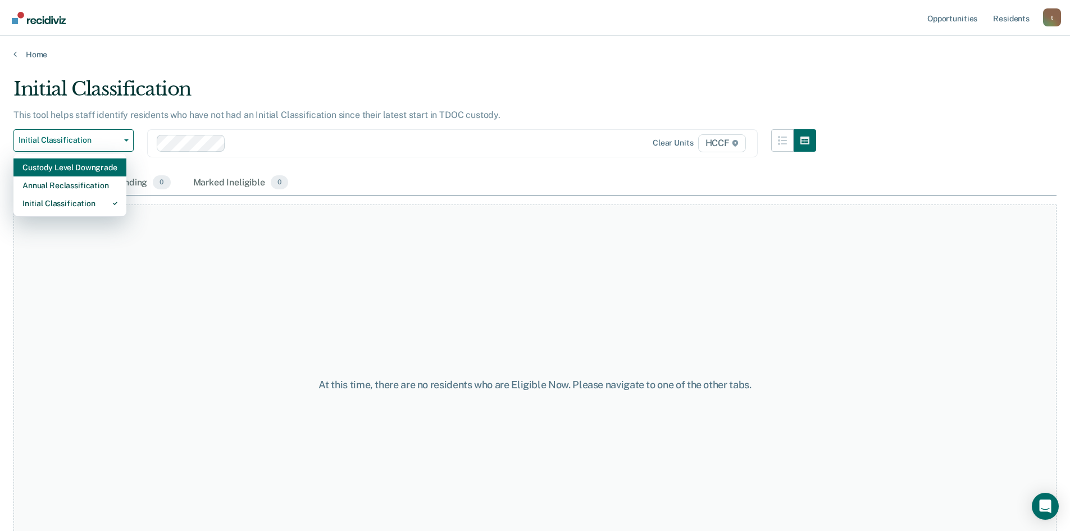
click at [97, 168] on div "Custody Level Downgrade" at bounding box center [69, 167] width 95 height 18
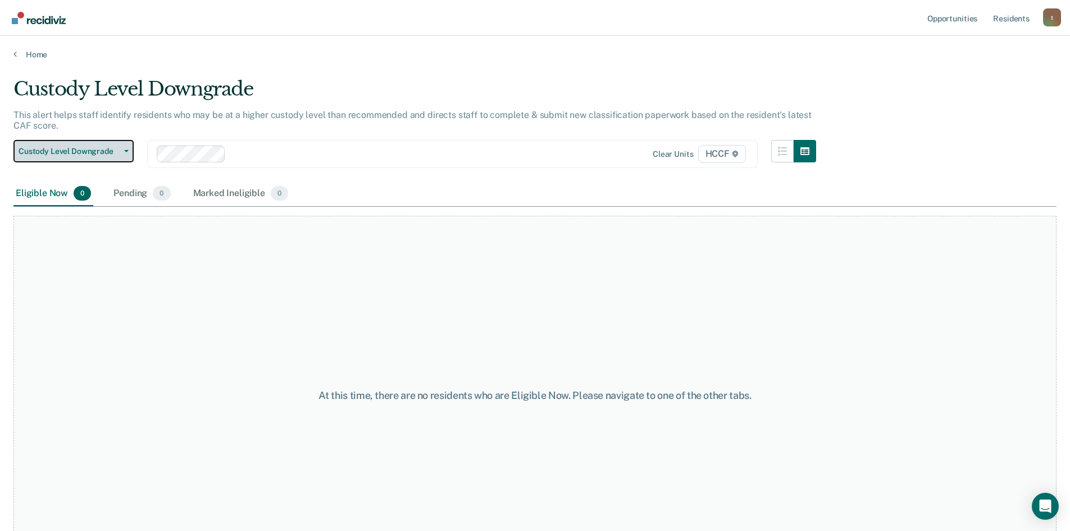
click at [90, 152] on span "Custody Level Downgrade" at bounding box center [69, 152] width 101 height 10
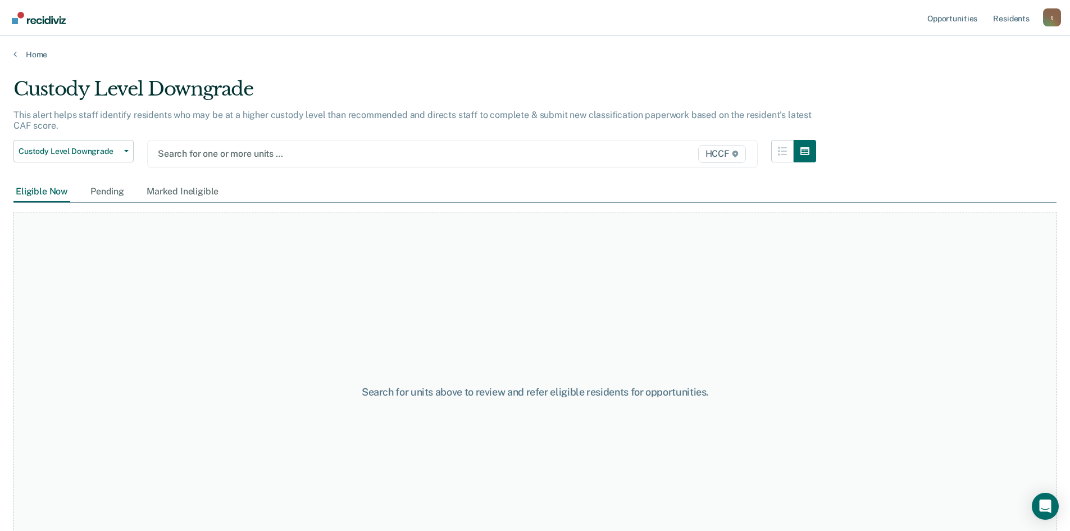
click at [215, 154] on div at bounding box center [364, 153] width 412 height 13
click at [229, 157] on div at bounding box center [364, 153] width 412 height 13
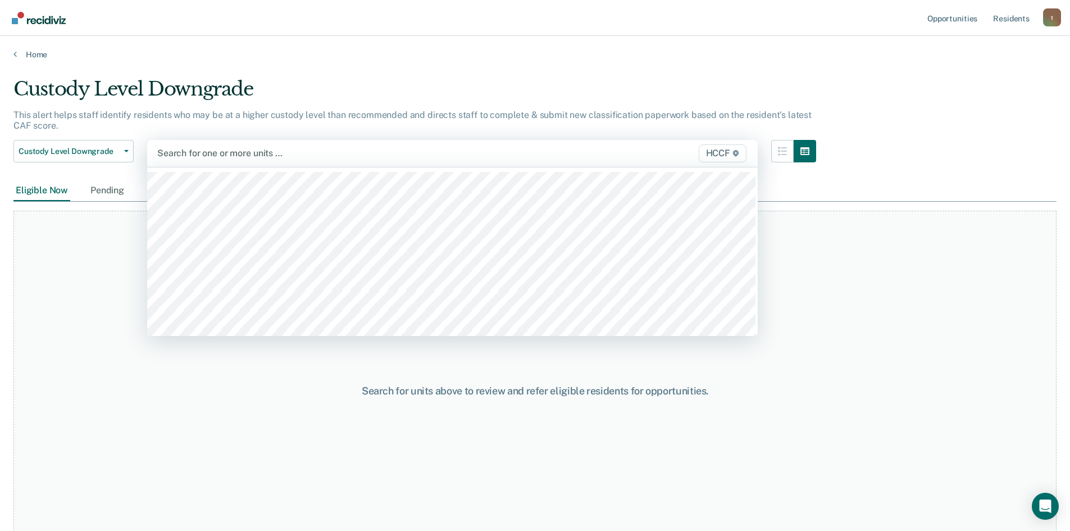
click at [231, 156] on div at bounding box center [363, 153] width 412 height 13
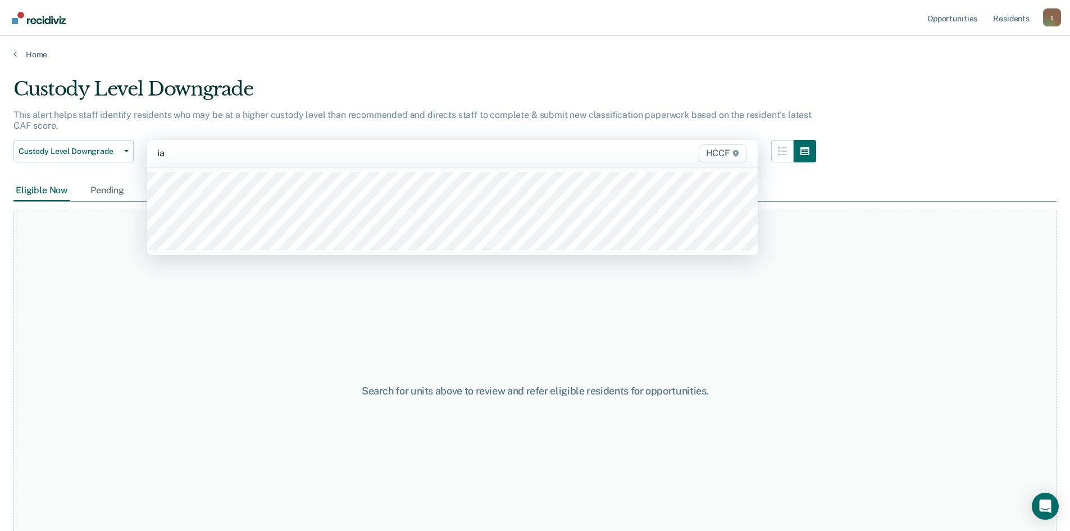
type input "ia1"
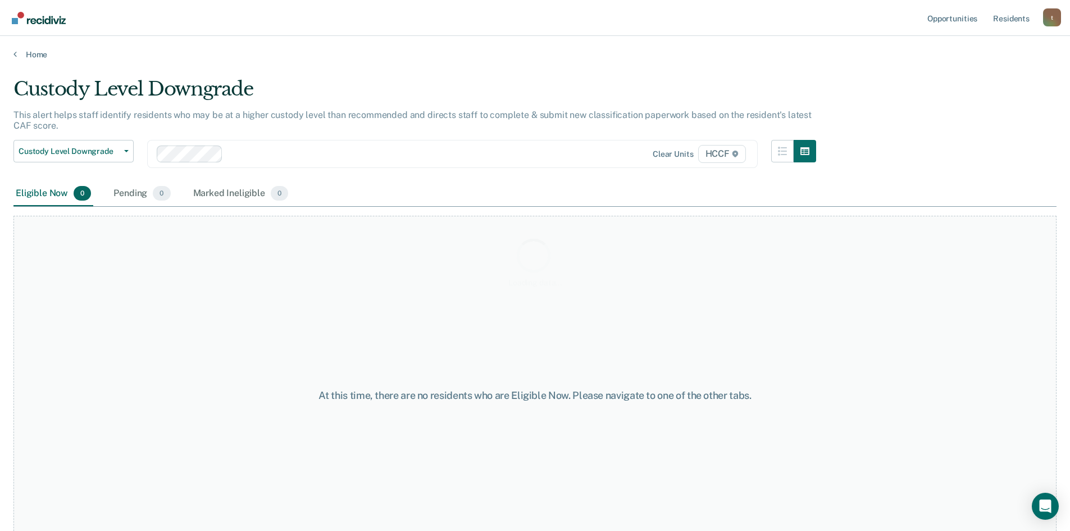
click at [206, 154] on div "Loading data..." at bounding box center [534, 262] width 1043 height 369
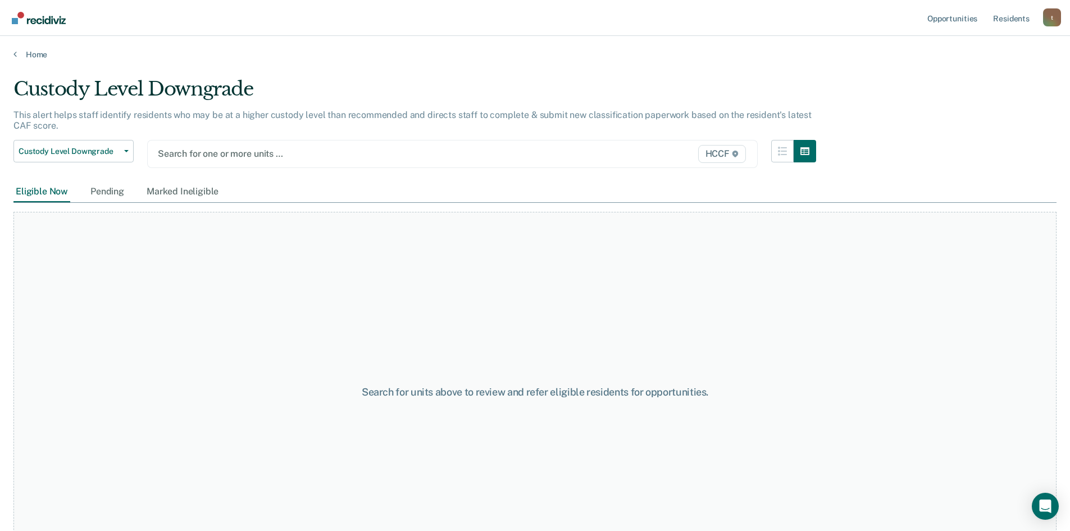
click at [211, 153] on div at bounding box center [364, 153] width 412 height 13
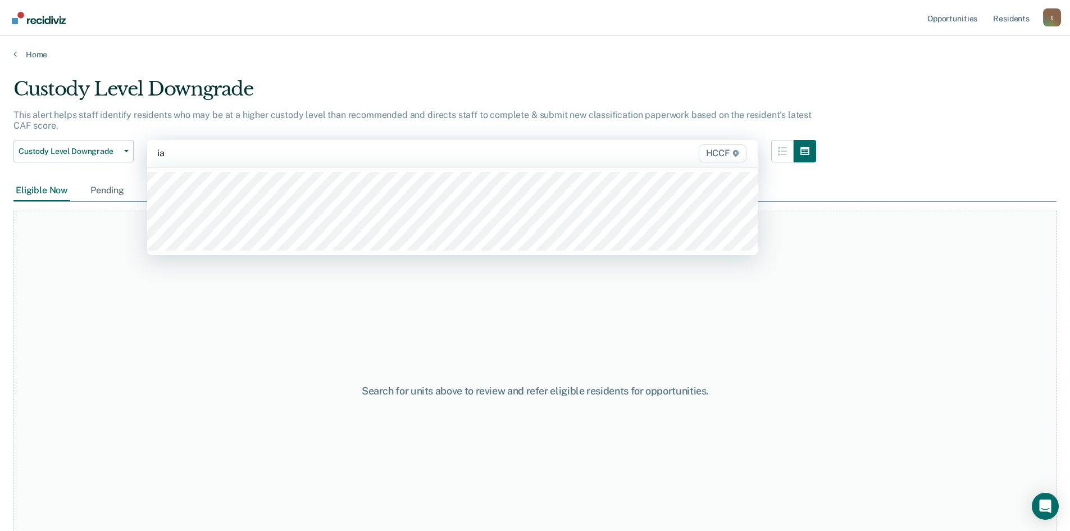
type input "ia1"
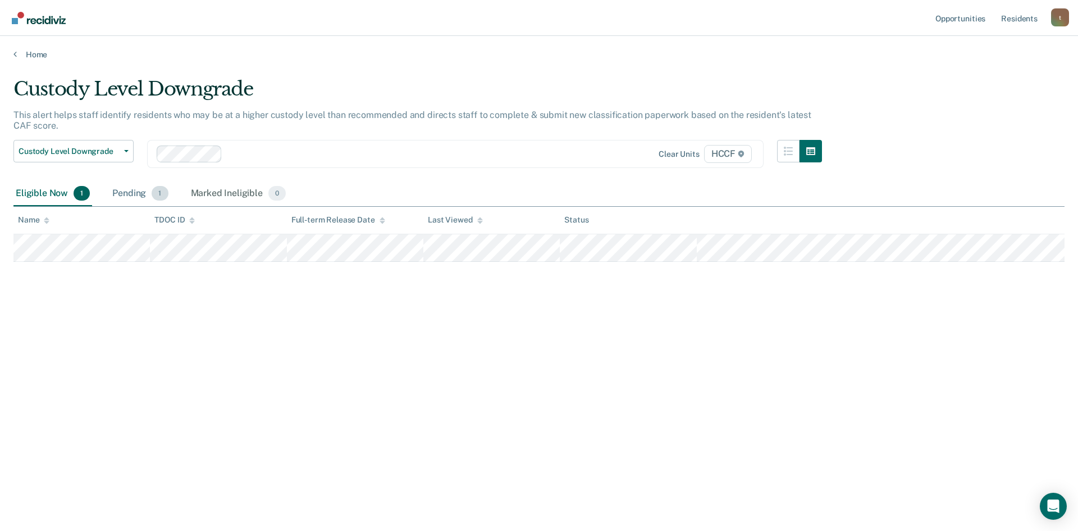
click at [144, 188] on div "Pending 1" at bounding box center [140, 193] width 60 height 25
click at [211, 195] on div "Marked Ineligible 0" at bounding box center [239, 193] width 100 height 25
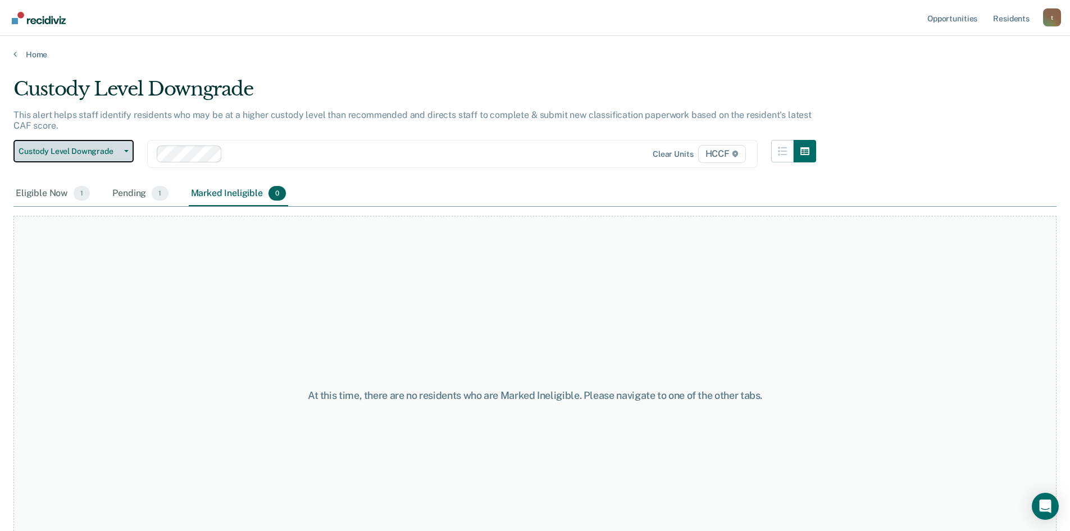
click at [95, 149] on span "Custody Level Downgrade" at bounding box center [69, 152] width 101 height 10
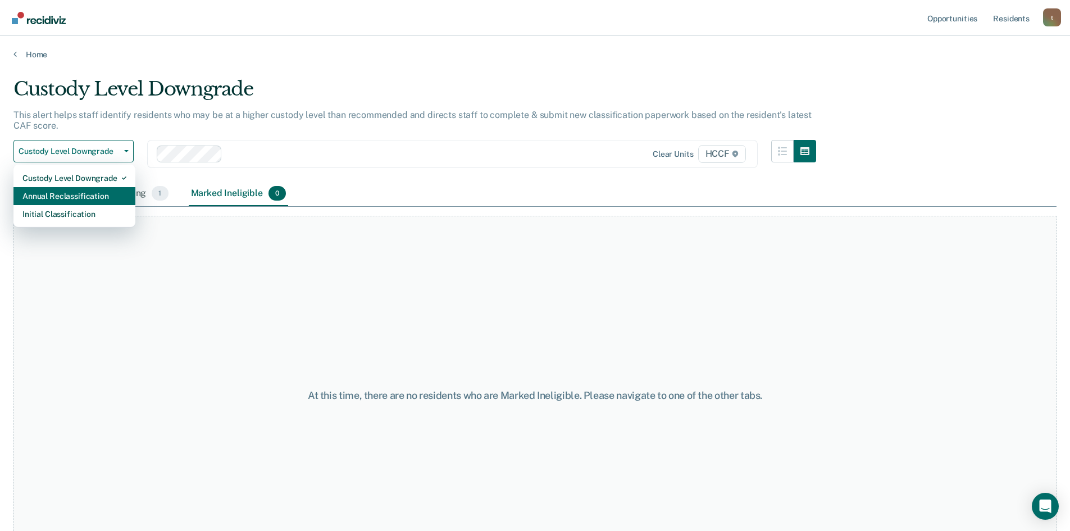
click at [88, 194] on div "Annual Reclassification" at bounding box center [74, 196] width 104 height 18
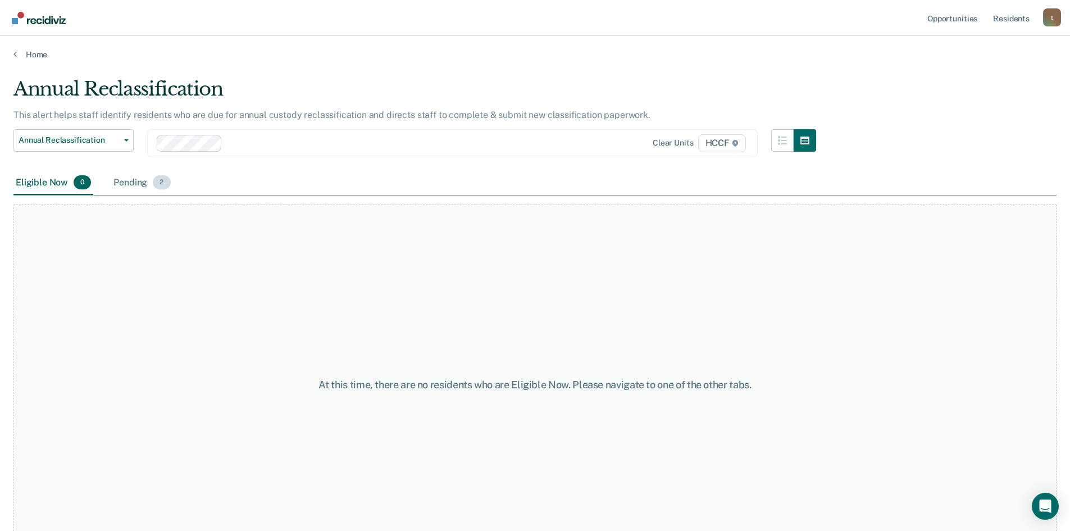
click at [154, 183] on span "2" at bounding box center [161, 182] width 17 height 15
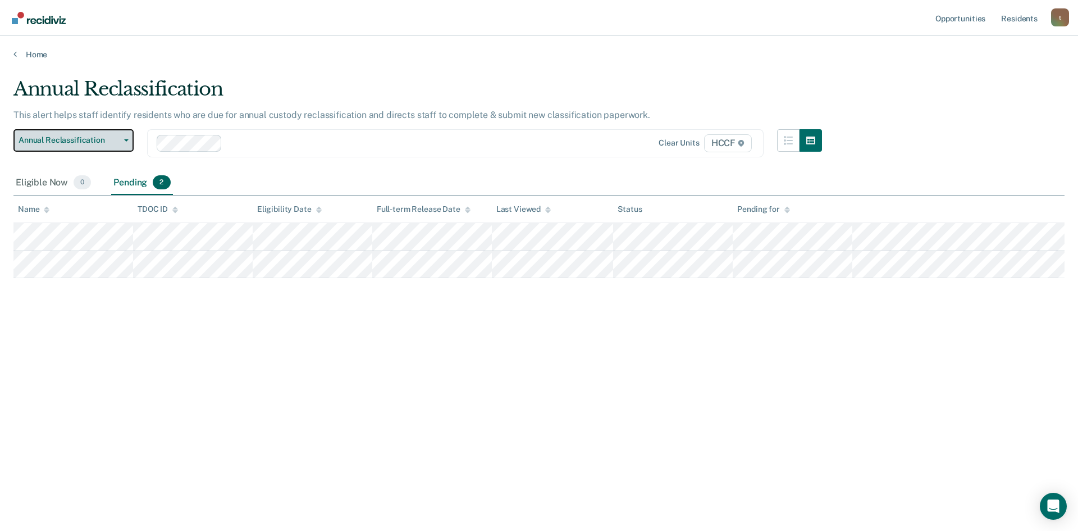
click at [93, 140] on span "Annual Reclassification" at bounding box center [69, 140] width 101 height 10
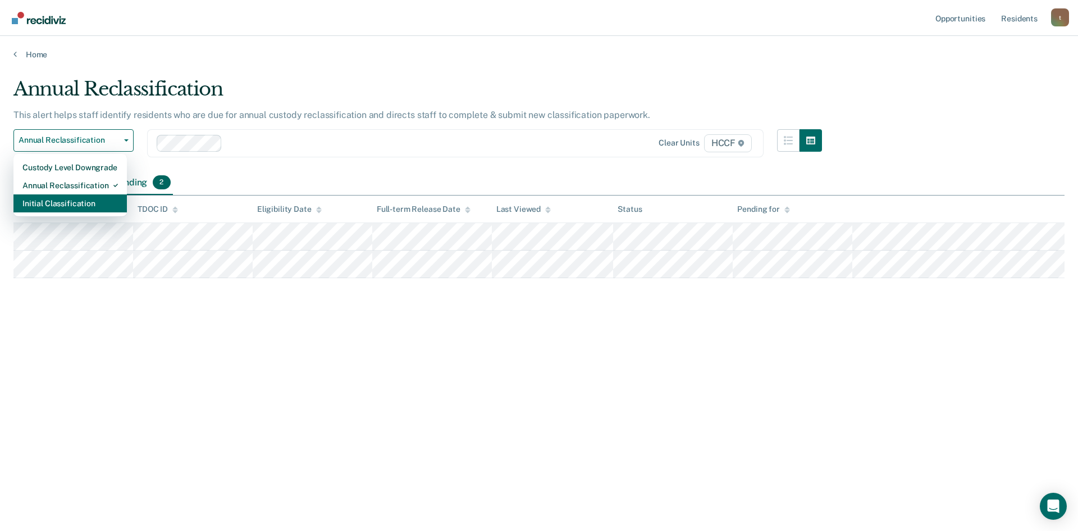
click at [92, 202] on div "Initial Classification" at bounding box center [69, 203] width 95 height 18
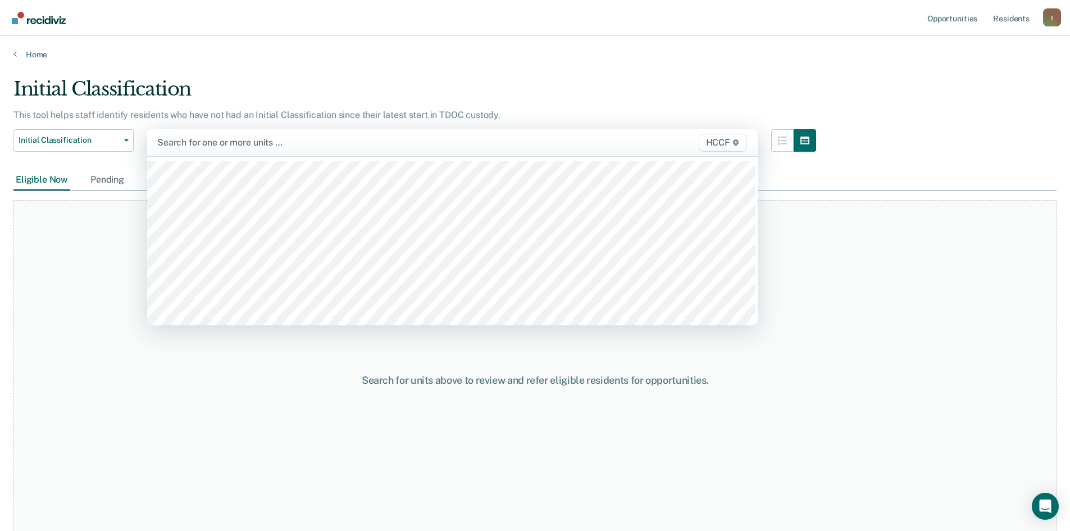
click at [209, 144] on div at bounding box center [363, 142] width 412 height 13
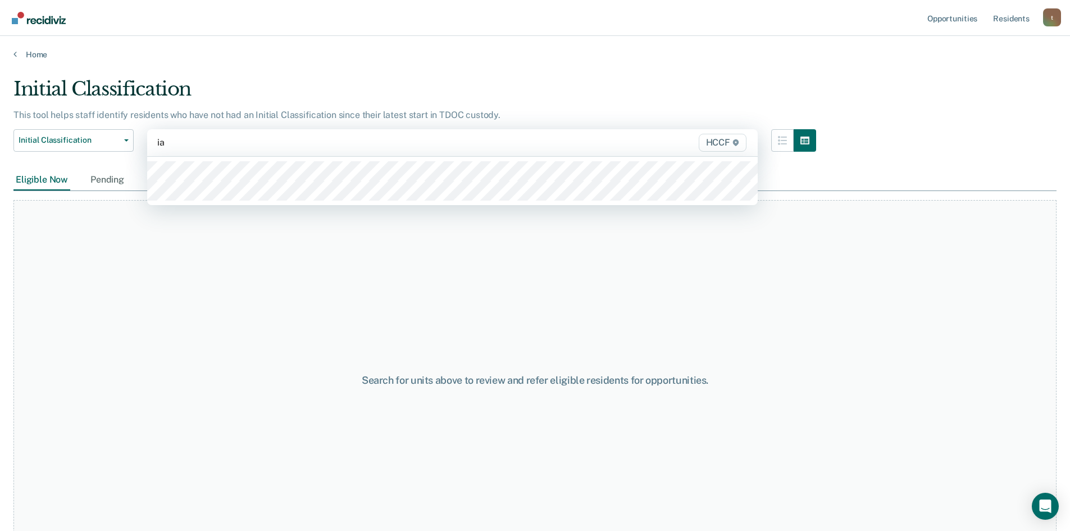
type input "ia2"
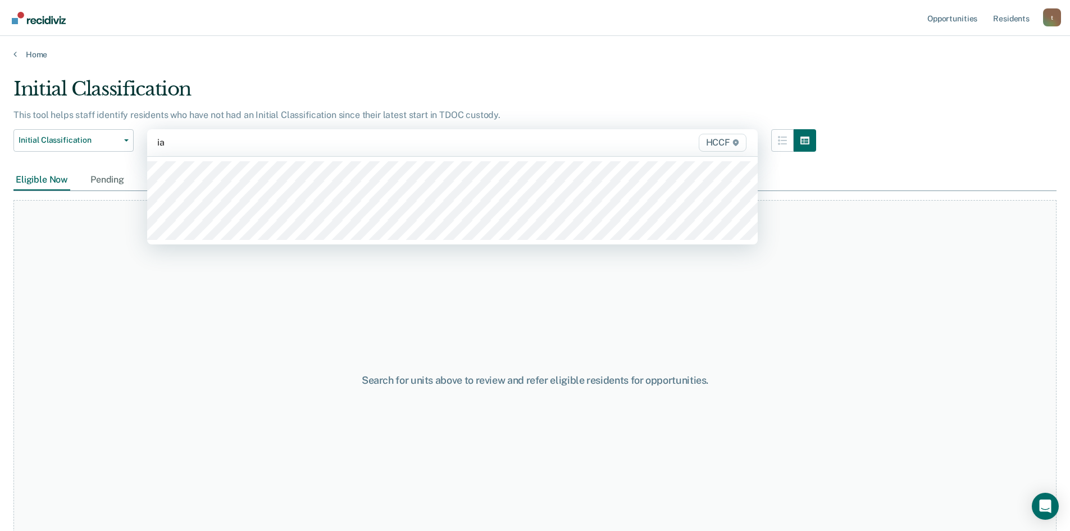
type input "ia2"
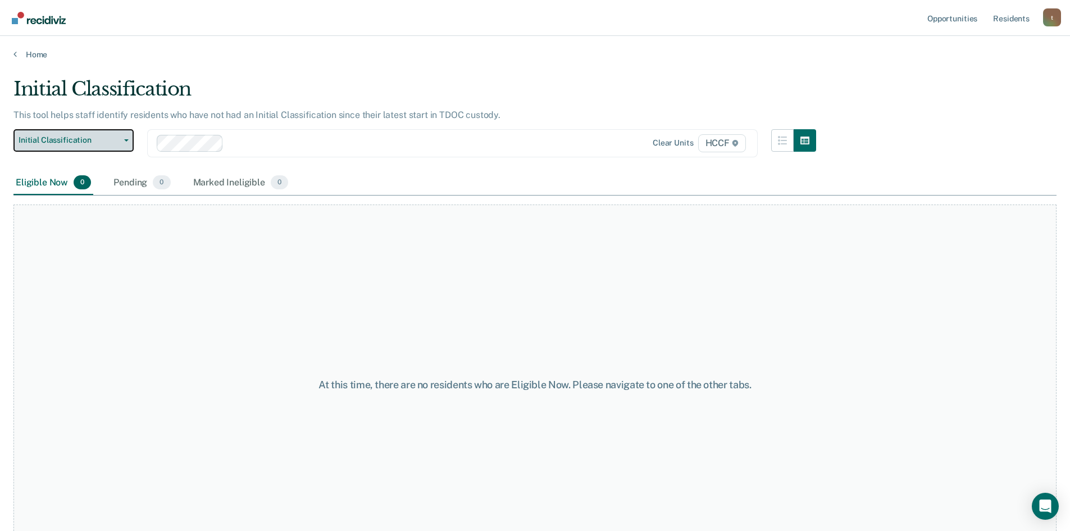
click at [98, 139] on span "Initial Classification" at bounding box center [69, 140] width 101 height 10
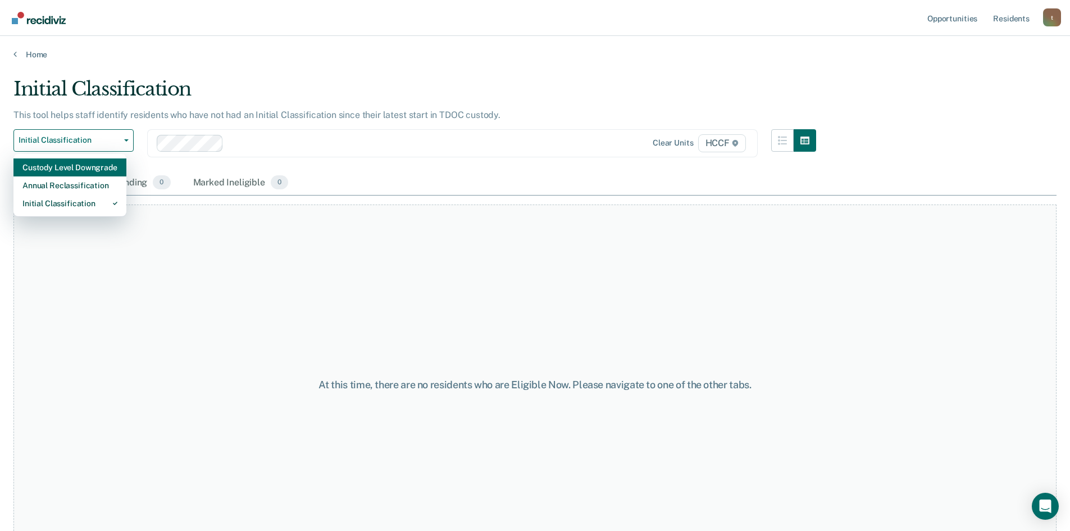
click at [104, 161] on div "Custody Level Downgrade" at bounding box center [69, 167] width 95 height 18
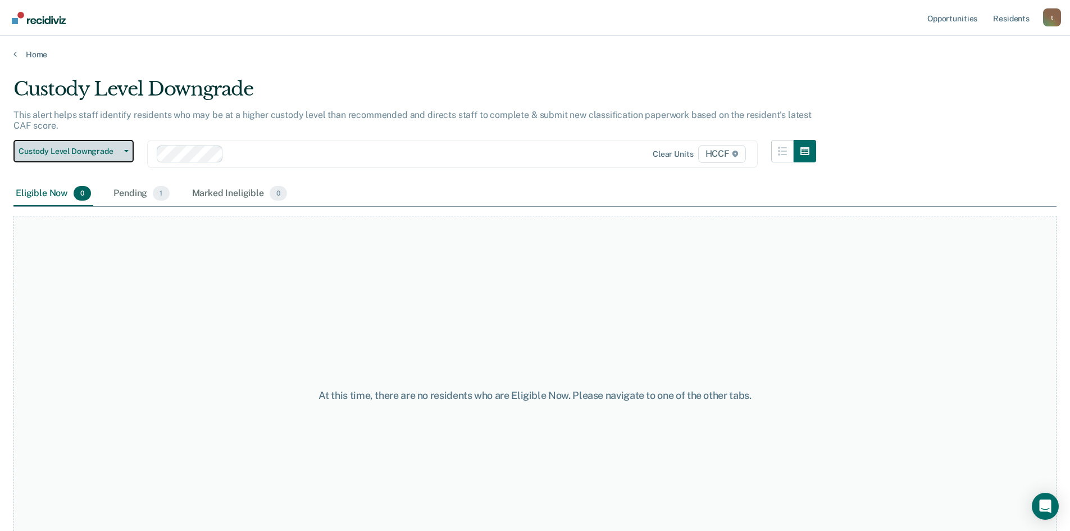
click at [98, 143] on button "Custody Level Downgrade" at bounding box center [73, 151] width 120 height 22
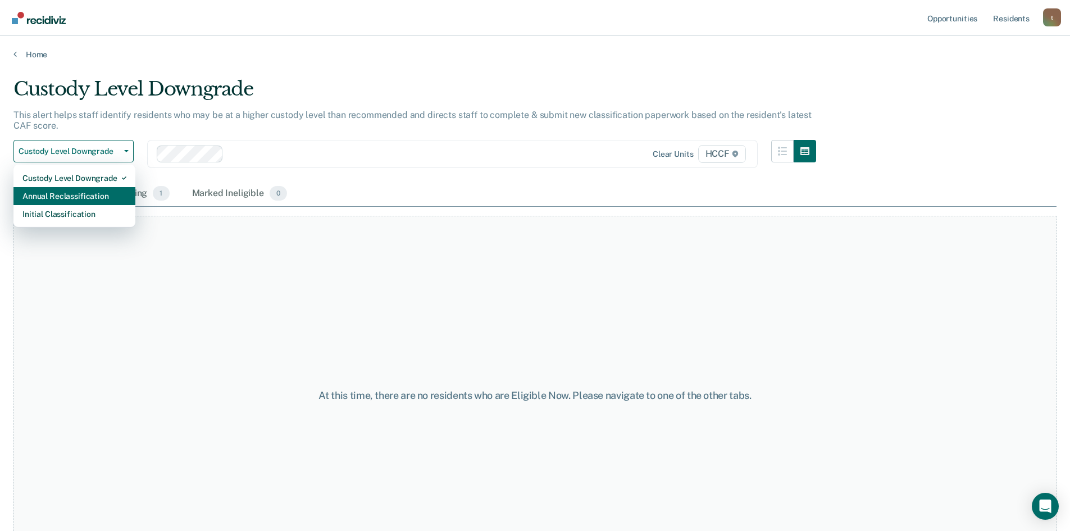
click at [106, 197] on div "Annual Reclassification" at bounding box center [74, 196] width 104 height 18
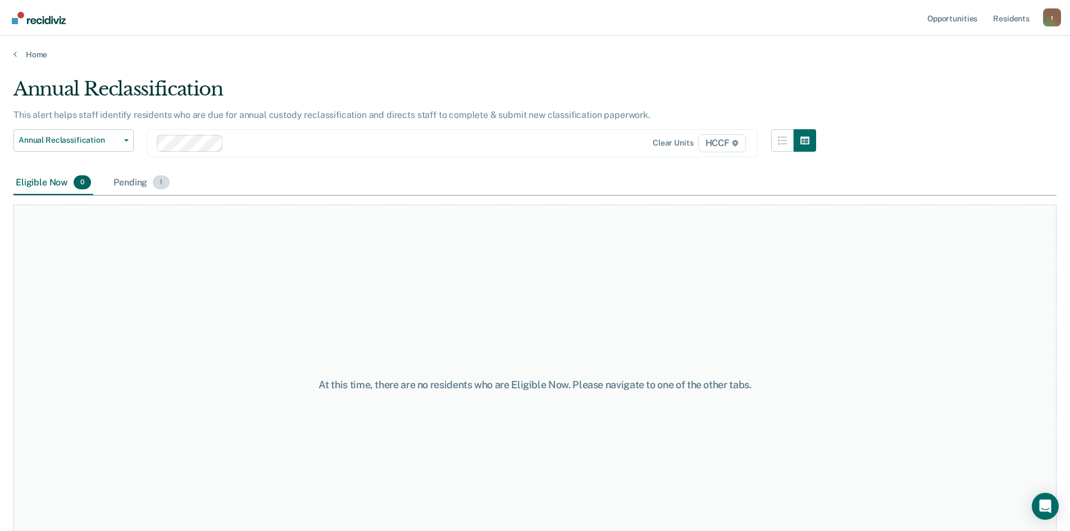
click at [135, 185] on div "Pending 1" at bounding box center [141, 183] width 60 height 25
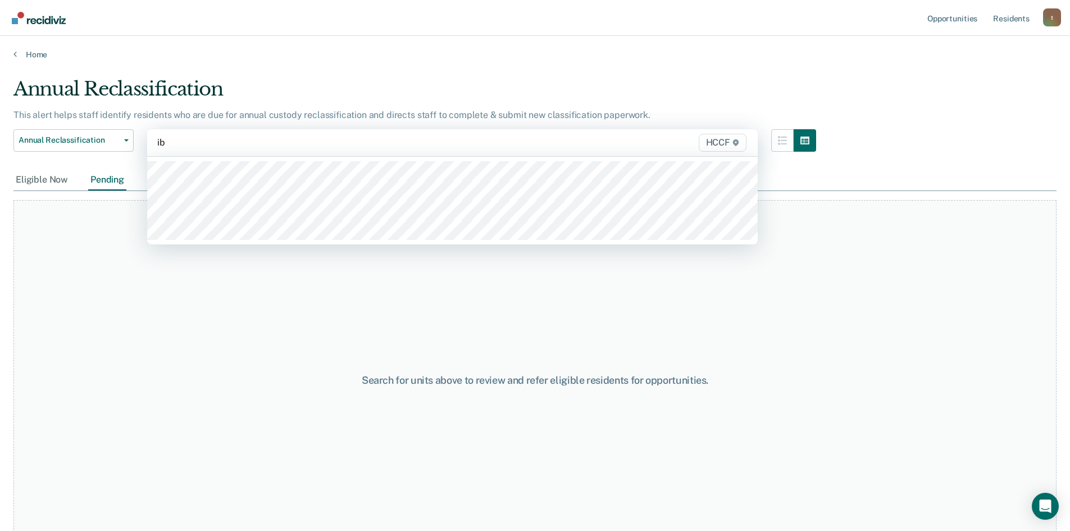
type input "ib1"
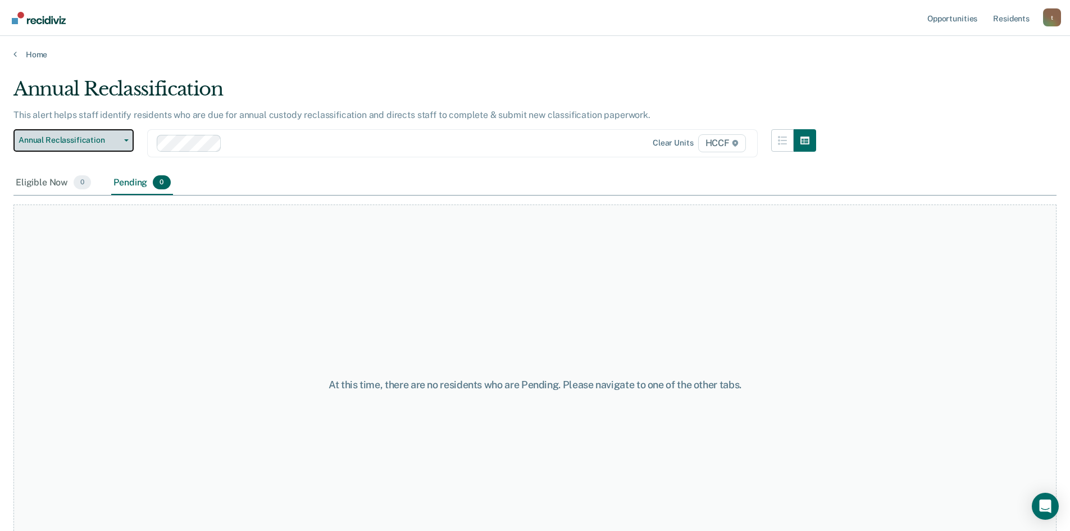
click at [95, 146] on button "Annual Reclassification" at bounding box center [73, 140] width 120 height 22
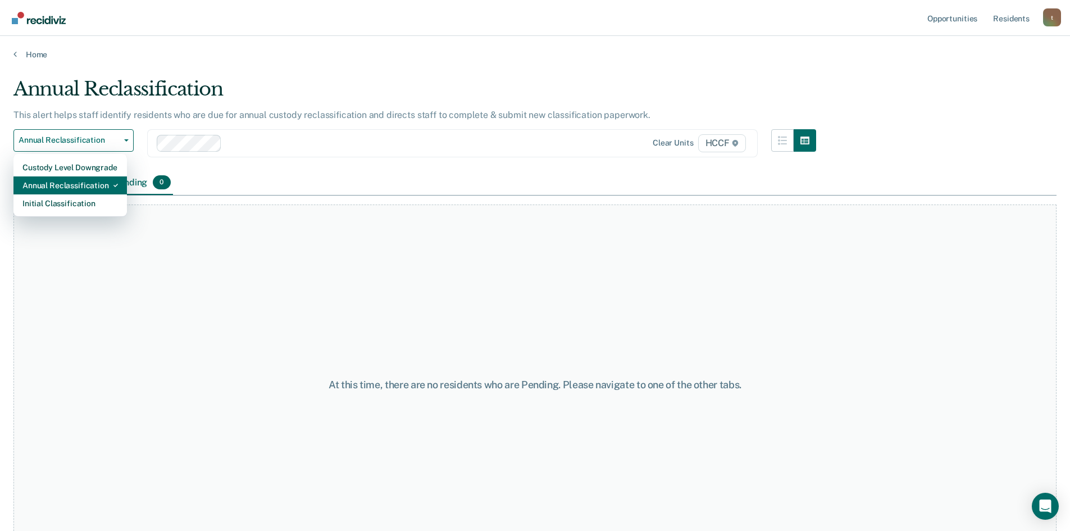
click at [92, 187] on div "Annual Reclassification" at bounding box center [69, 185] width 95 height 18
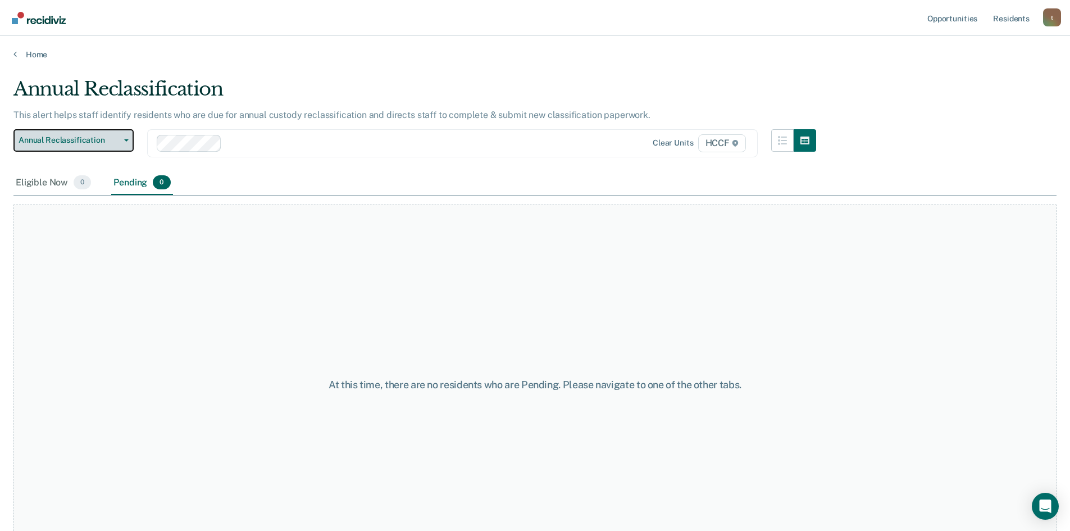
drag, startPoint x: 90, startPoint y: 138, endPoint x: 90, endPoint y: 151, distance: 12.9
click at [90, 138] on span "Annual Reclassification" at bounding box center [69, 140] width 101 height 10
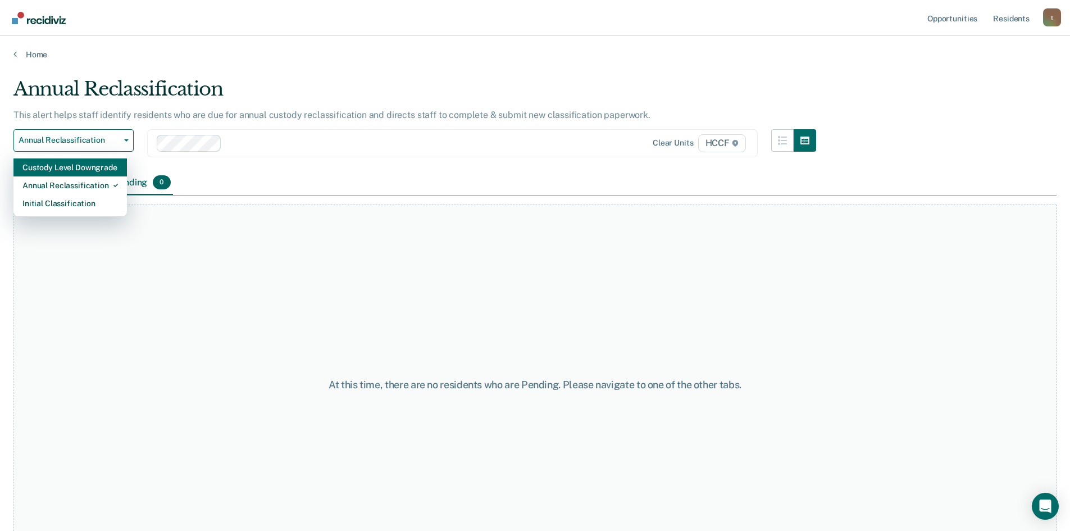
click at [90, 168] on div "Custody Level Downgrade" at bounding box center [69, 167] width 95 height 18
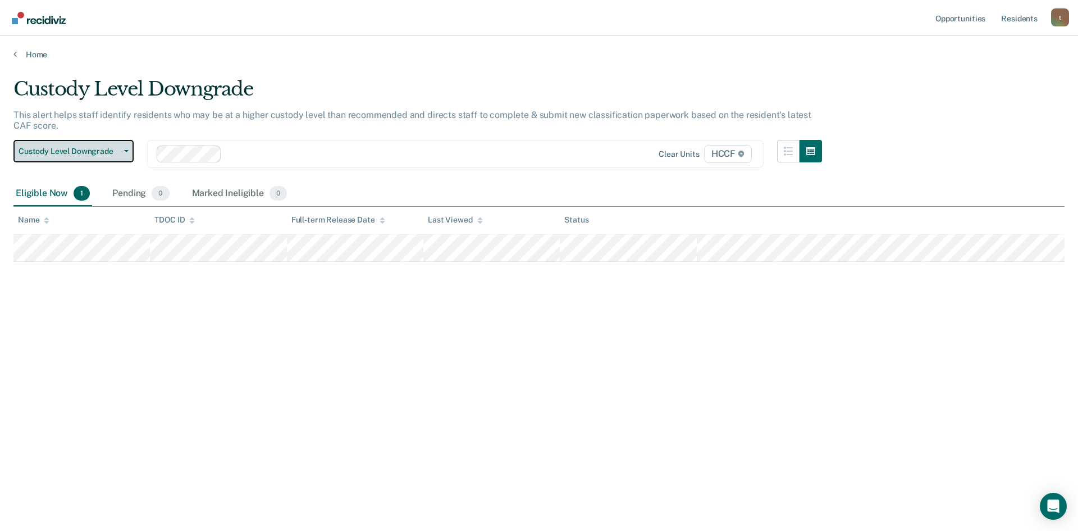
click at [92, 152] on span "Custody Level Downgrade" at bounding box center [69, 152] width 101 height 10
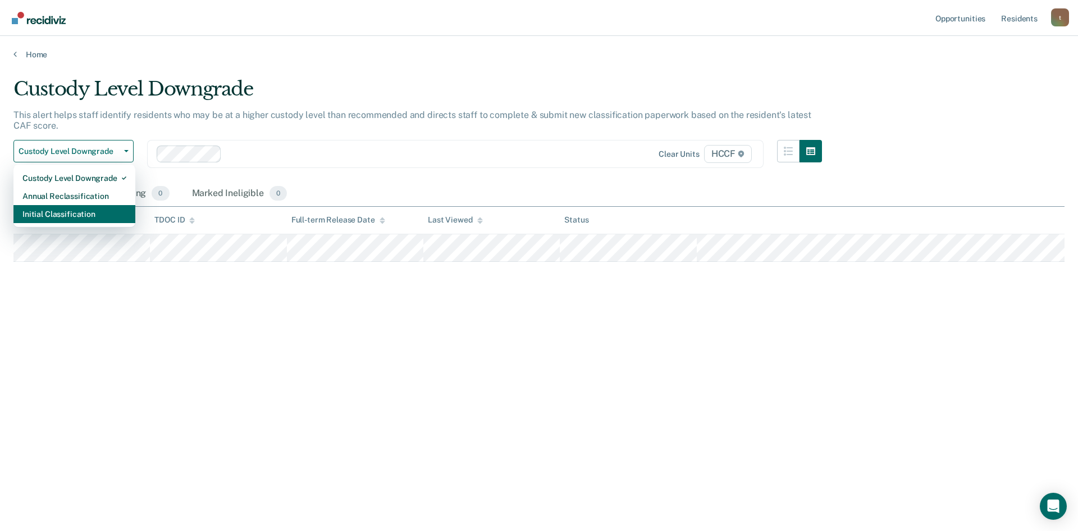
click at [88, 217] on div "Initial Classification" at bounding box center [74, 214] width 104 height 18
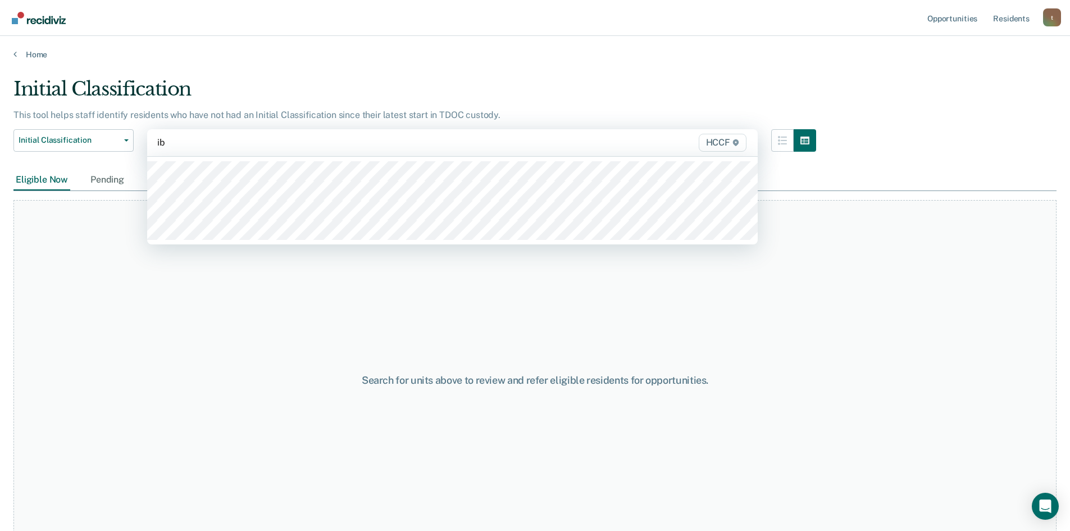
type input "ib2"
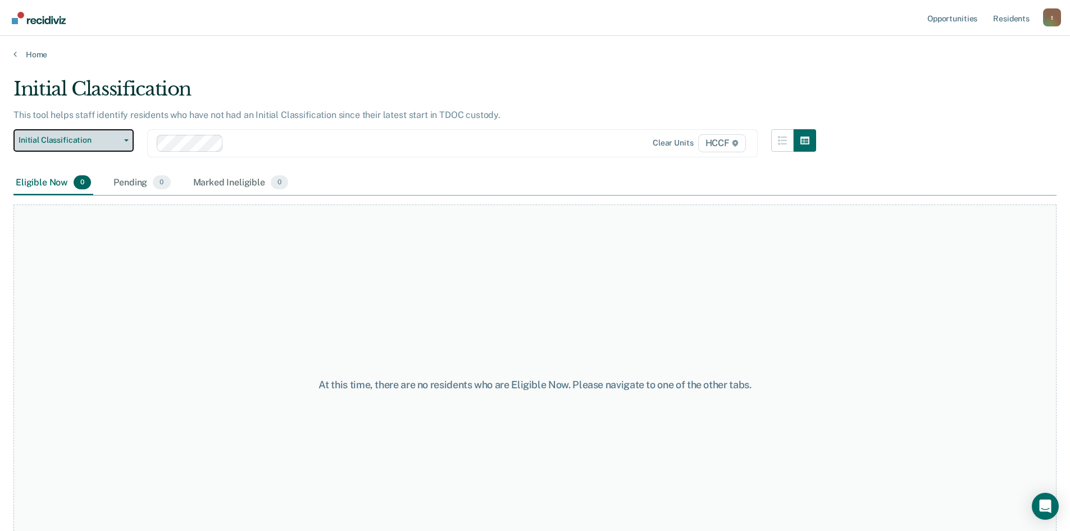
click at [104, 143] on span "Initial Classification" at bounding box center [69, 140] width 101 height 10
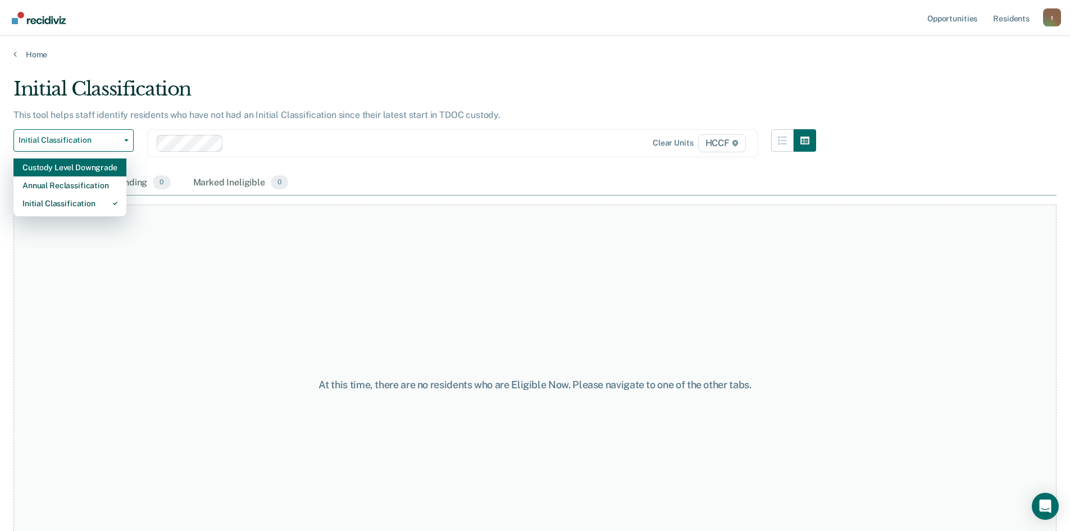
click at [100, 164] on div "Custody Level Downgrade" at bounding box center [69, 167] width 95 height 18
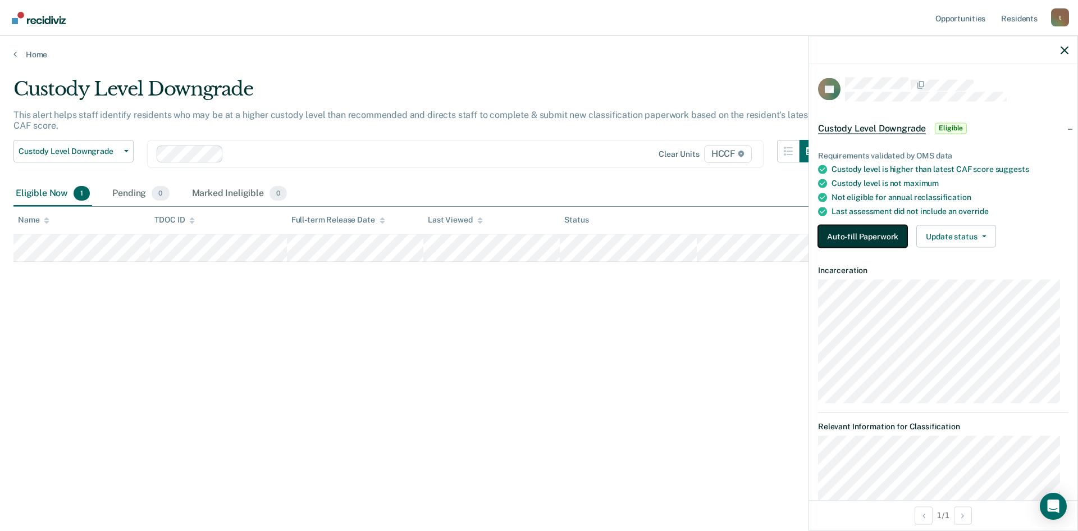
click at [880, 234] on button "Auto-fill Paperwork" at bounding box center [862, 236] width 89 height 22
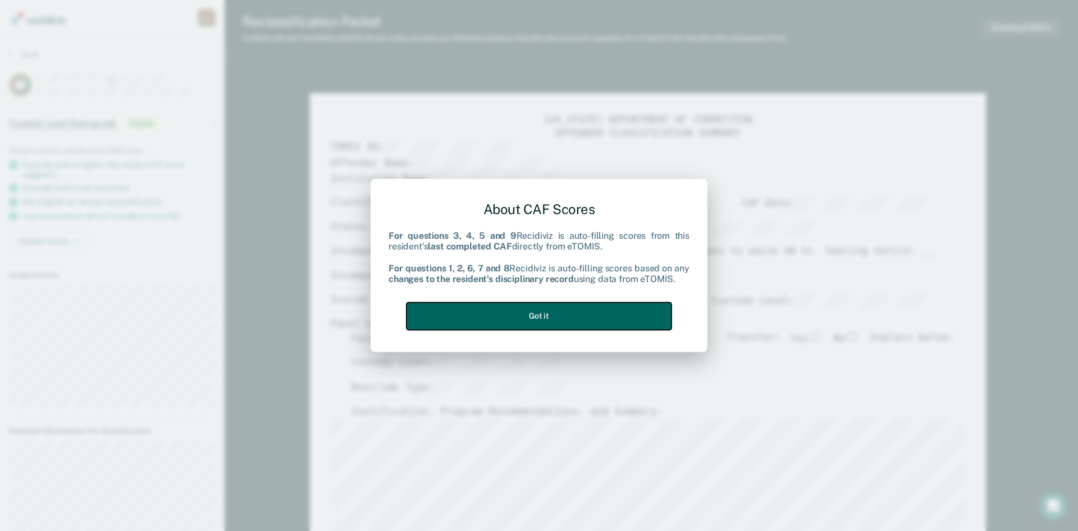
click at [594, 309] on button "Got it" at bounding box center [539, 316] width 265 height 28
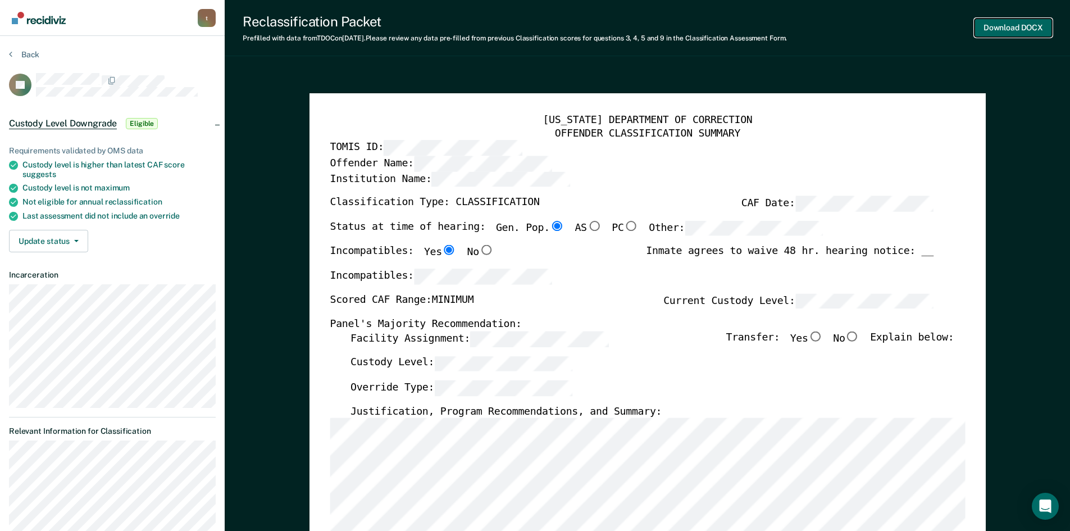
click at [1029, 30] on button "Download DOCX" at bounding box center [1013, 28] width 78 height 19
type textarea "x"
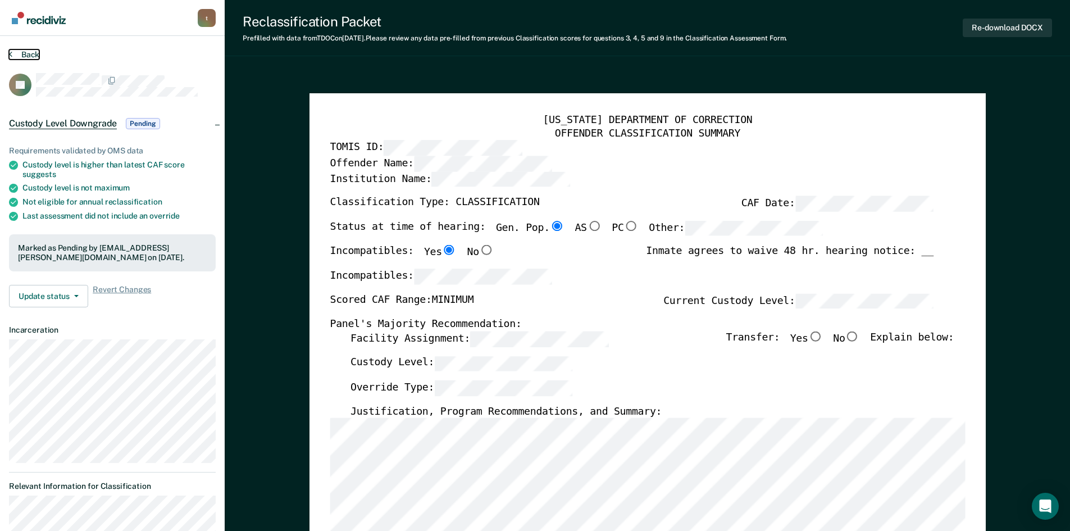
click at [16, 54] on button "Back" at bounding box center [24, 54] width 30 height 10
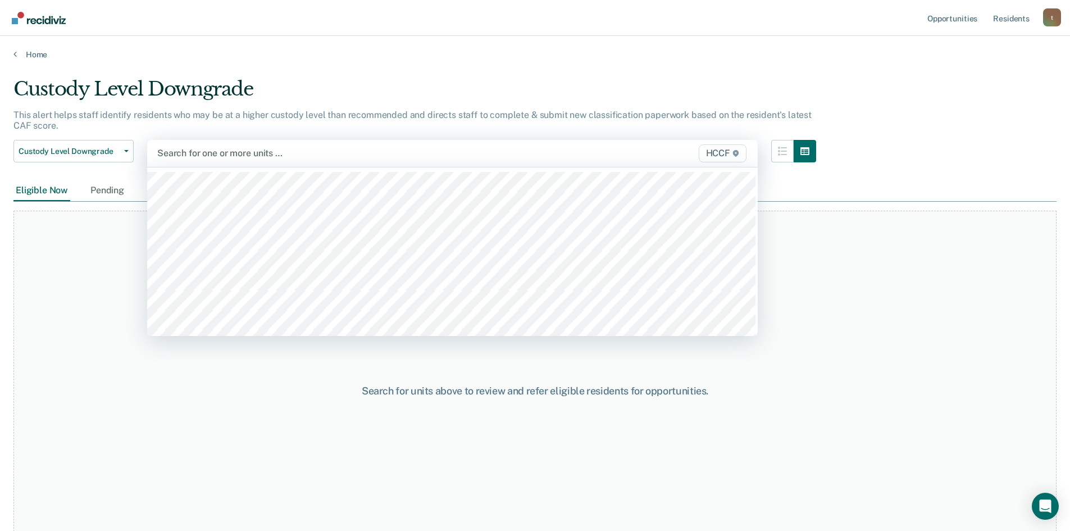
click at [192, 152] on div at bounding box center [363, 153] width 412 height 13
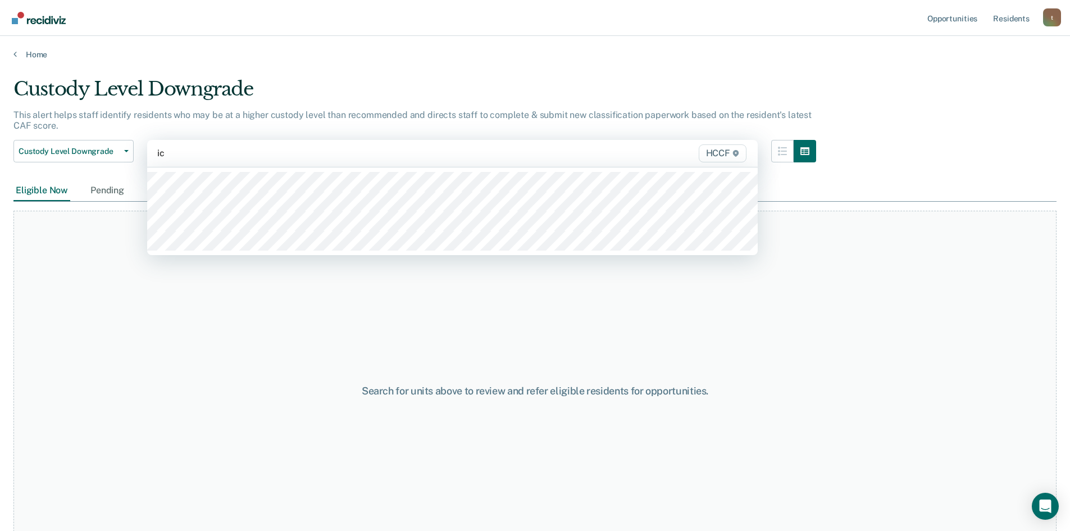
type input "ic1"
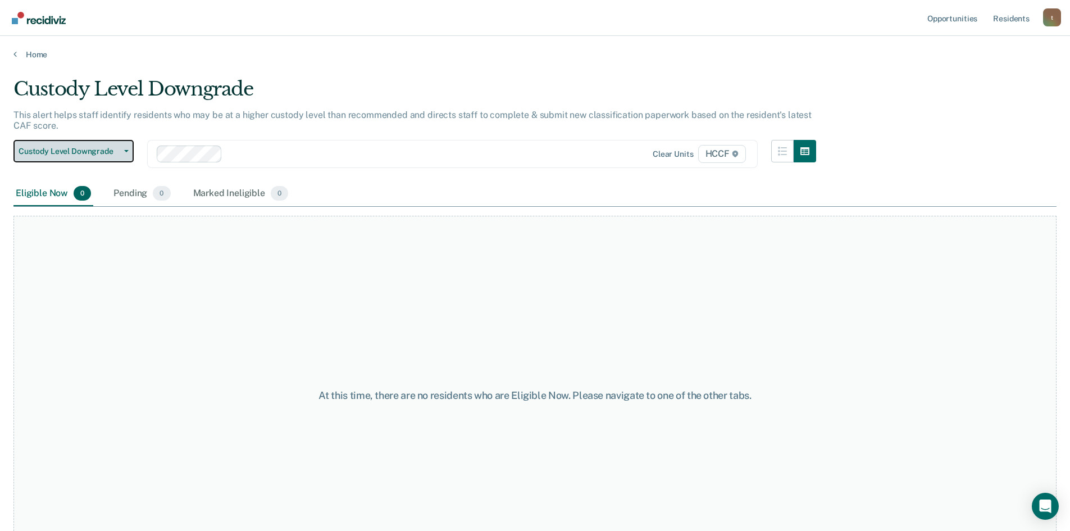
click at [88, 151] on span "Custody Level Downgrade" at bounding box center [69, 152] width 101 height 10
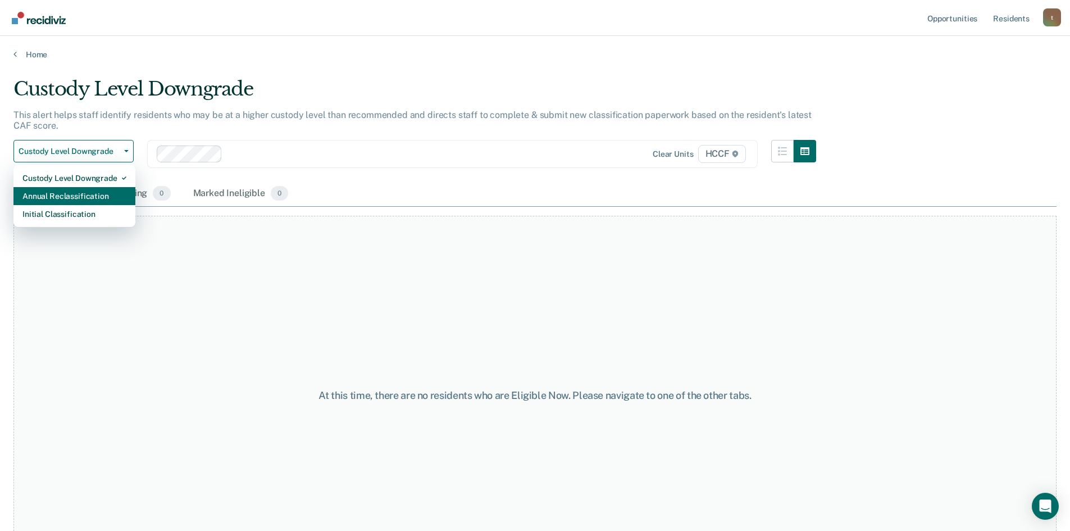
click at [108, 195] on div "Annual Reclassification" at bounding box center [74, 196] width 104 height 18
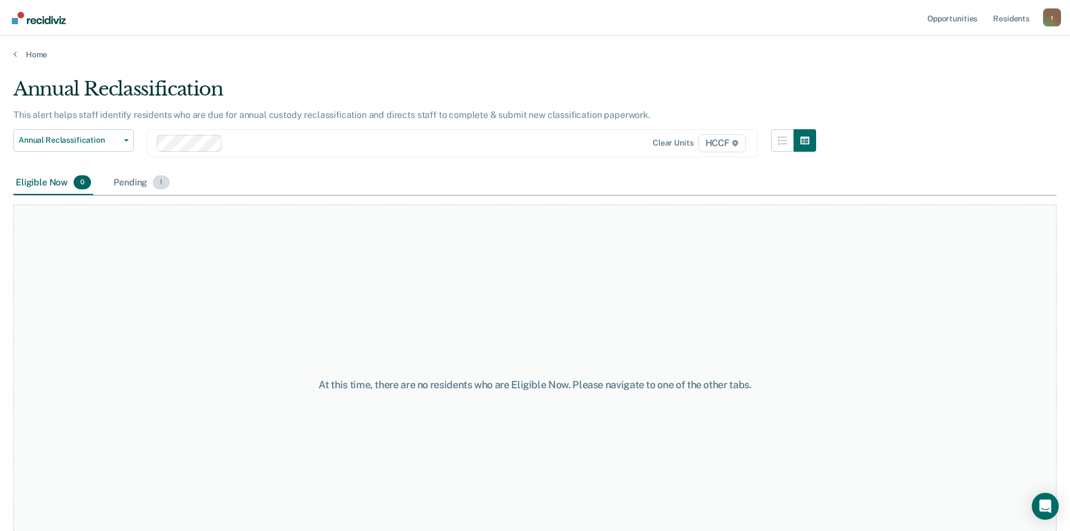
click at [140, 181] on div "Pending 1" at bounding box center [141, 183] width 60 height 25
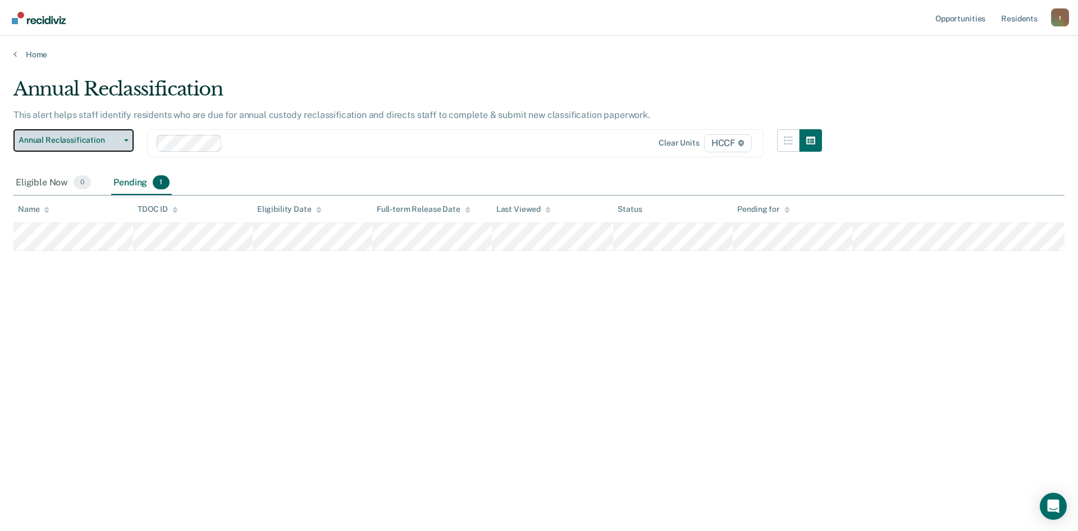
click at [97, 147] on button "Annual Reclassification" at bounding box center [73, 140] width 120 height 22
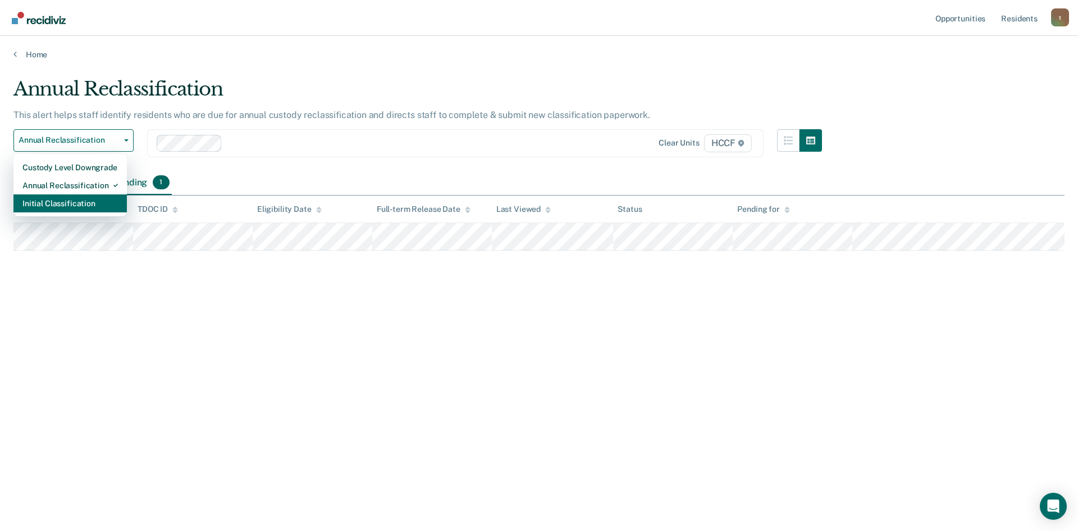
click at [104, 201] on div "Initial Classification" at bounding box center [69, 203] width 95 height 18
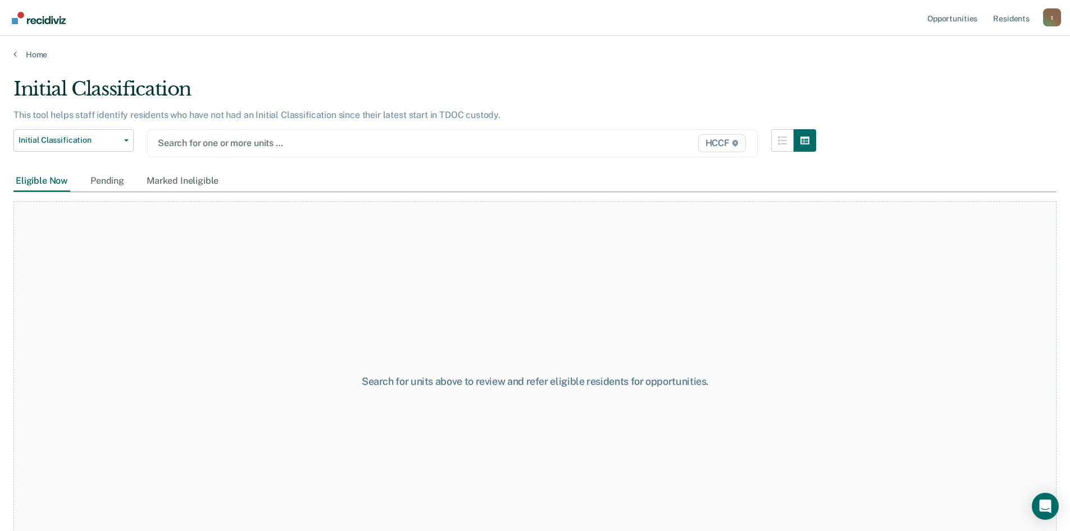
click at [209, 141] on div at bounding box center [364, 142] width 412 height 13
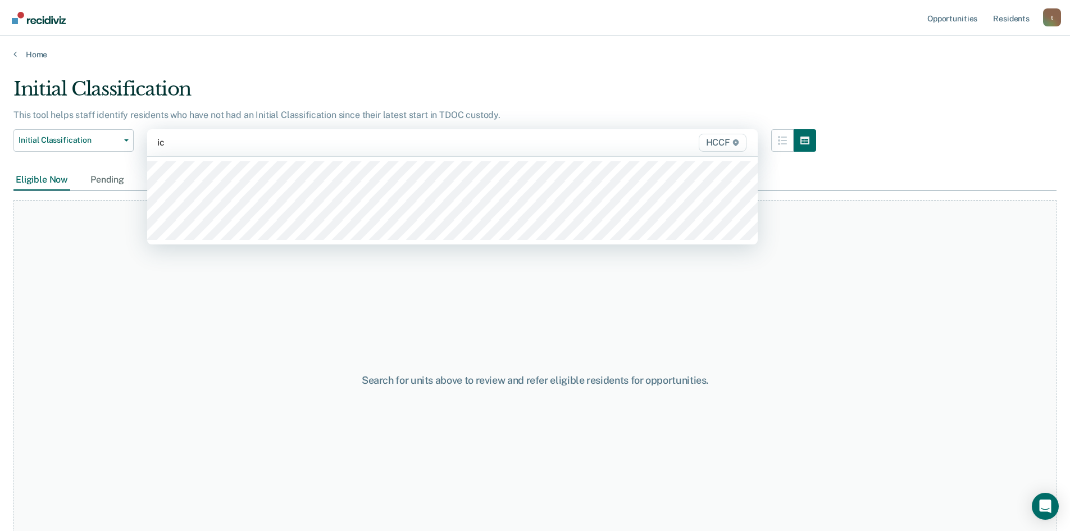
type input "ic2"
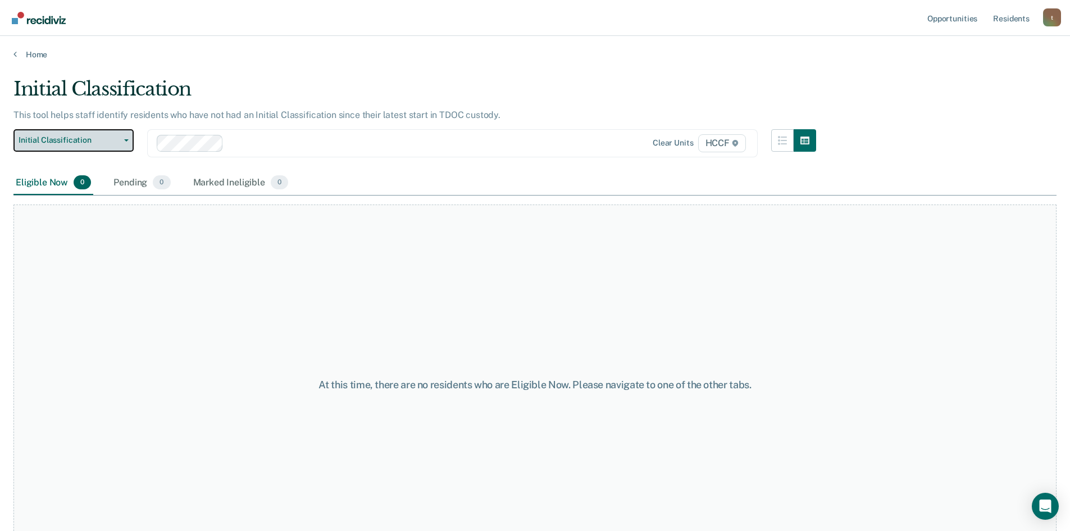
click at [77, 144] on span "Initial Classification" at bounding box center [69, 140] width 101 height 10
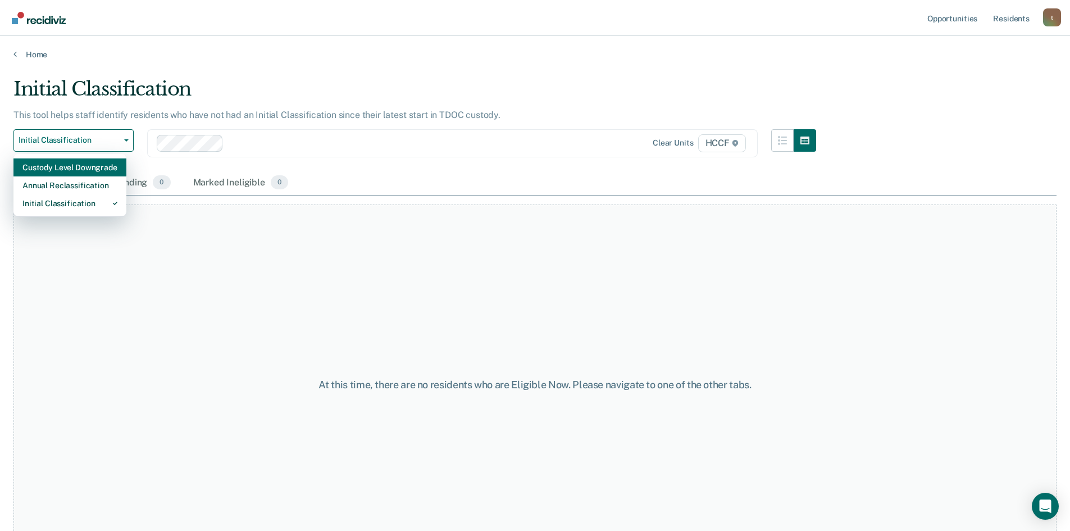
click at [87, 164] on div "Custody Level Downgrade" at bounding box center [69, 167] width 95 height 18
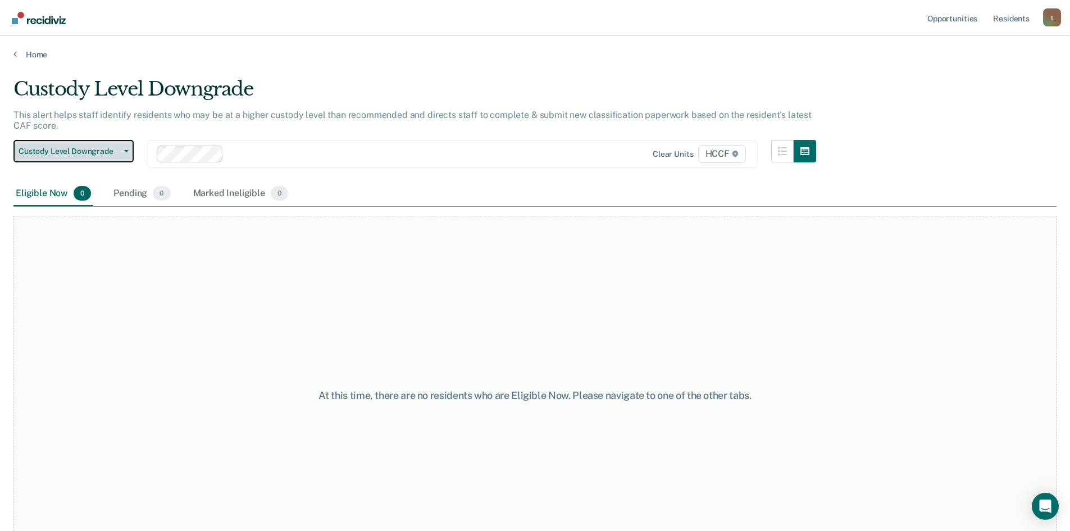
click at [86, 152] on span "Custody Level Downgrade" at bounding box center [69, 152] width 101 height 10
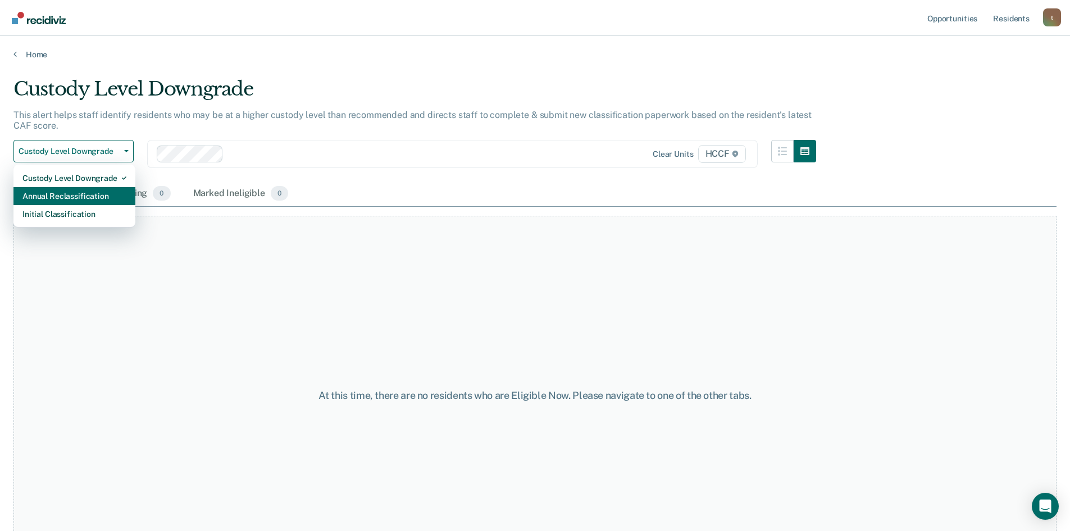
click at [96, 196] on div "Annual Reclassification" at bounding box center [74, 196] width 104 height 18
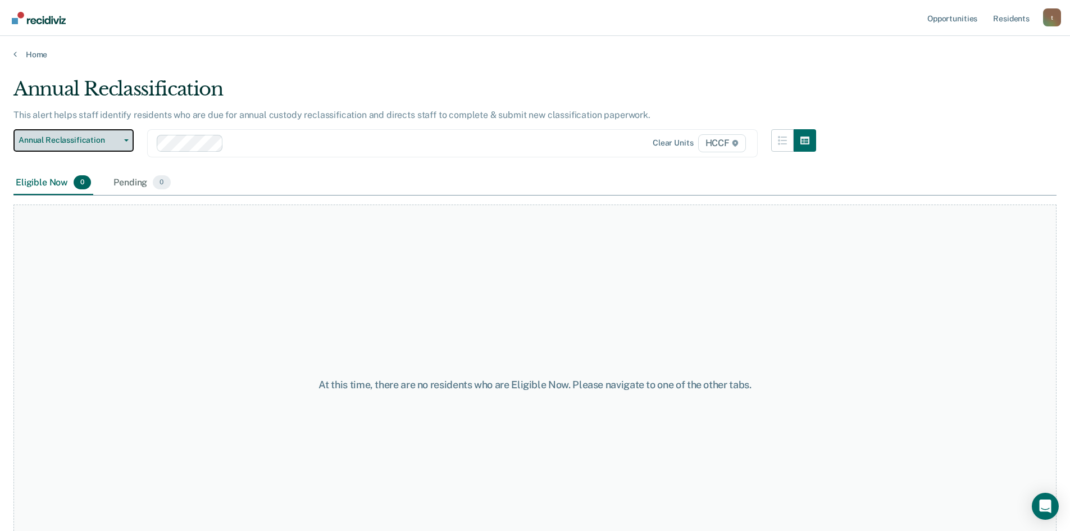
drag, startPoint x: 94, startPoint y: 140, endPoint x: 106, endPoint y: 165, distance: 27.7
click at [94, 139] on span "Annual Reclassification" at bounding box center [69, 140] width 101 height 10
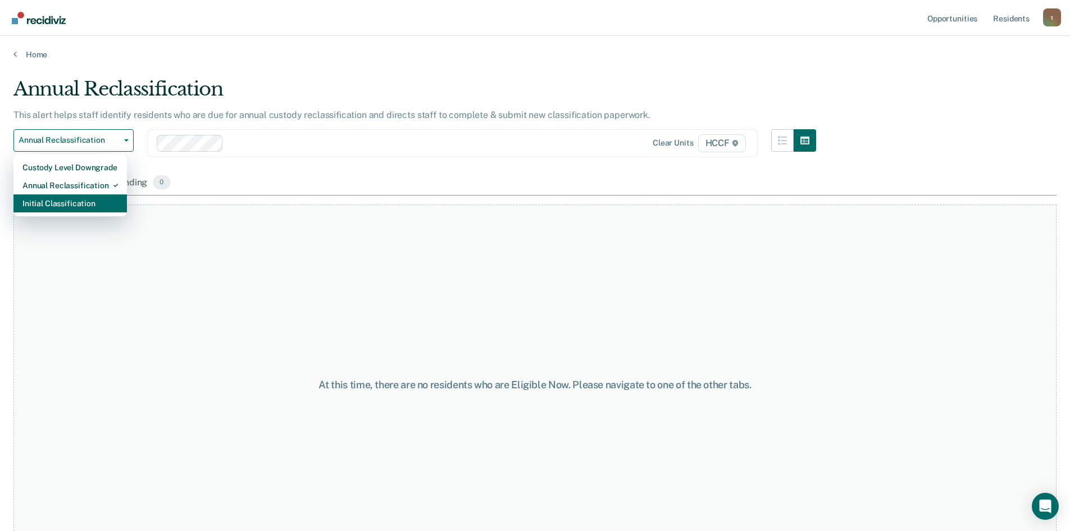
click at [97, 206] on div "Initial Classification" at bounding box center [69, 203] width 95 height 18
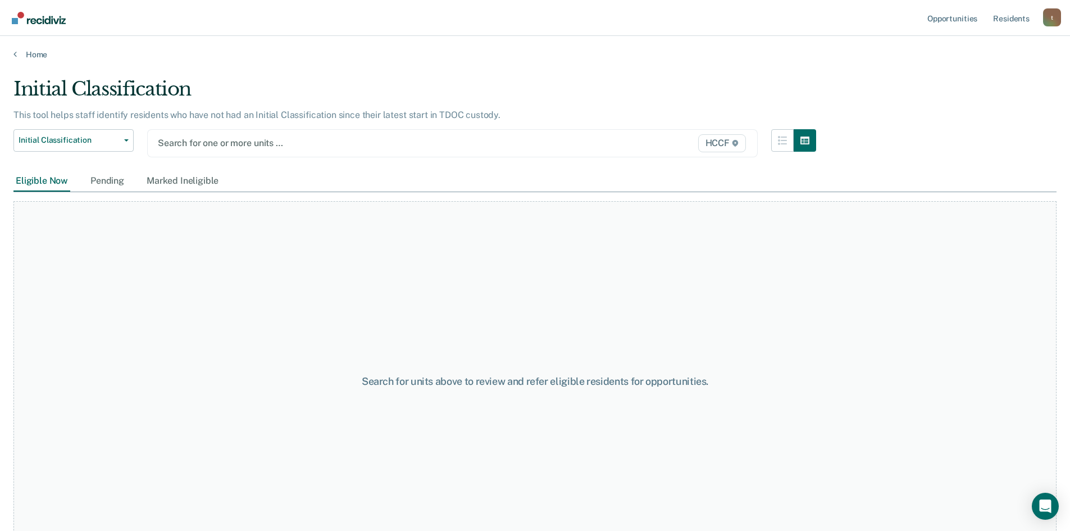
click at [212, 142] on div at bounding box center [364, 142] width 412 height 13
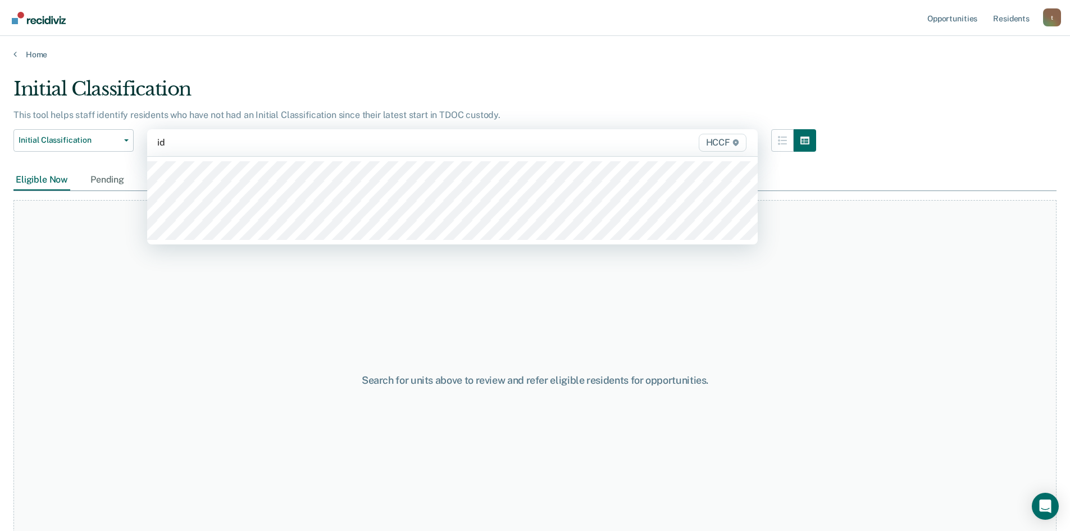
type input "id1"
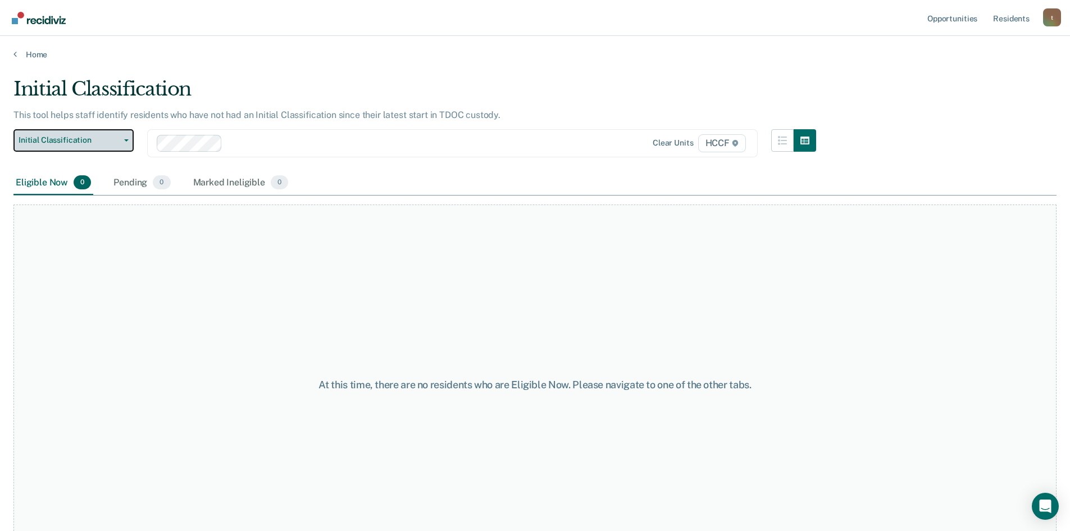
click at [85, 143] on span "Initial Classification" at bounding box center [69, 140] width 101 height 10
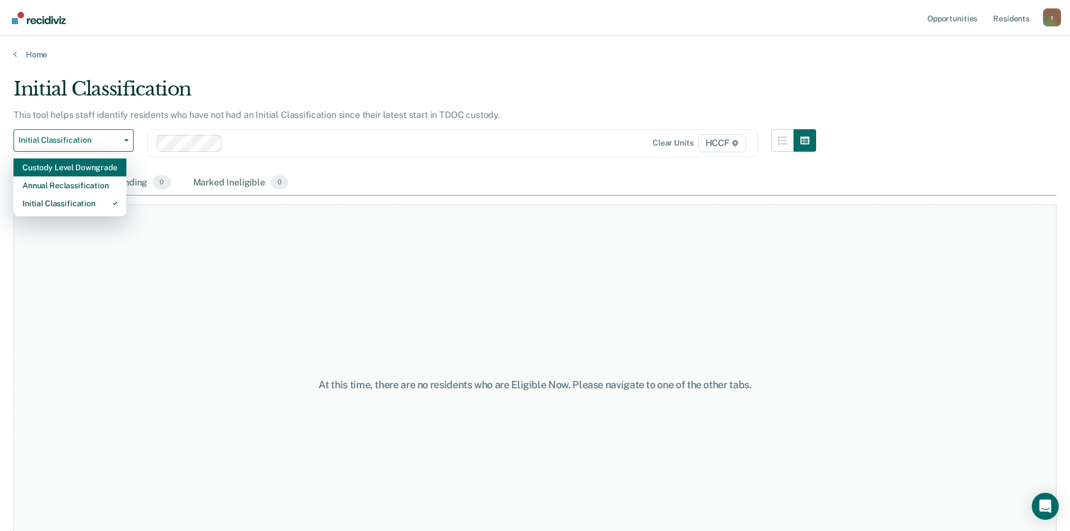
click at [92, 168] on div "Custody Level Downgrade" at bounding box center [69, 167] width 95 height 18
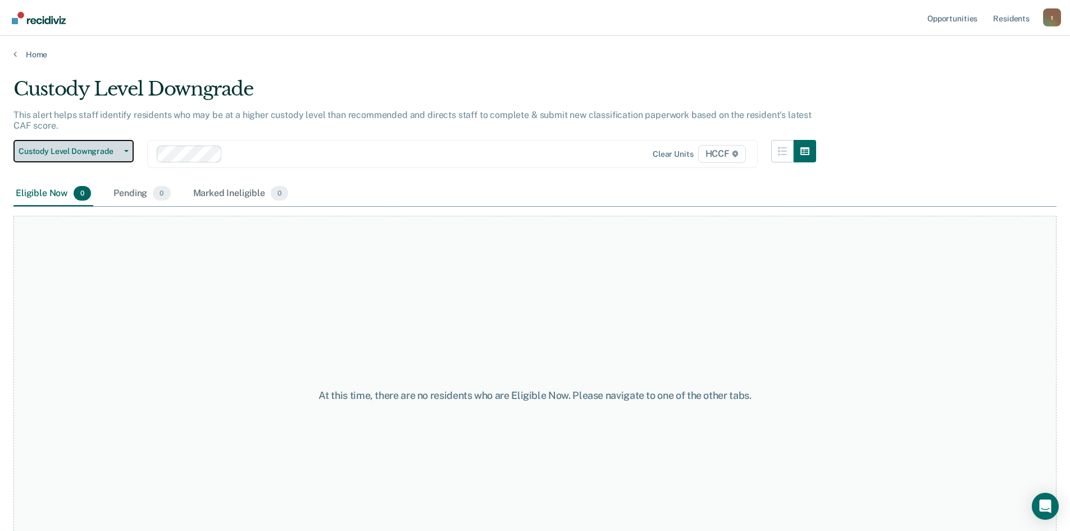
drag, startPoint x: 90, startPoint y: 150, endPoint x: 98, endPoint y: 174, distance: 25.2
click at [89, 150] on span "Custody Level Downgrade" at bounding box center [69, 152] width 101 height 10
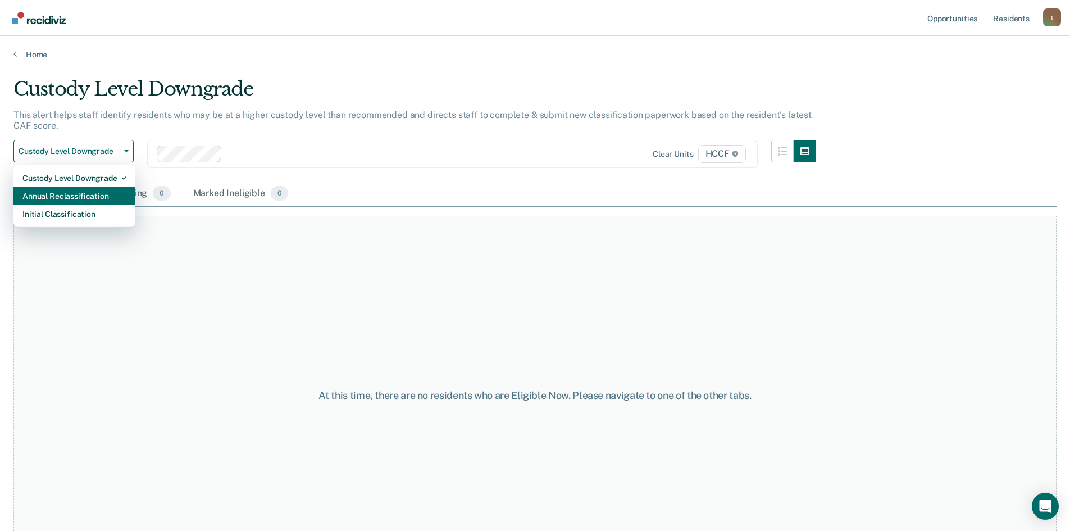
click at [95, 198] on div "Annual Reclassification" at bounding box center [74, 196] width 104 height 18
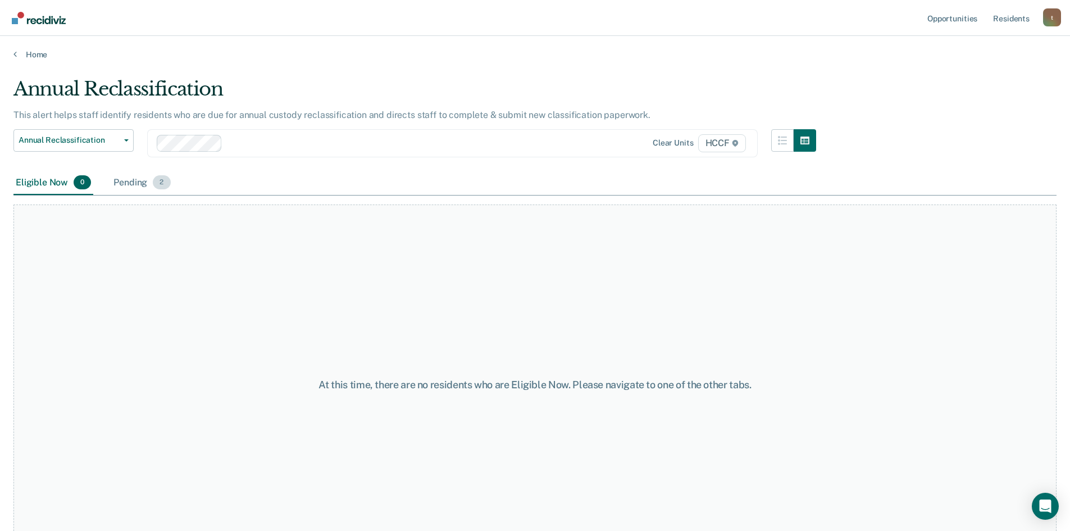
click at [133, 176] on div "Pending 2" at bounding box center [141, 183] width 61 height 25
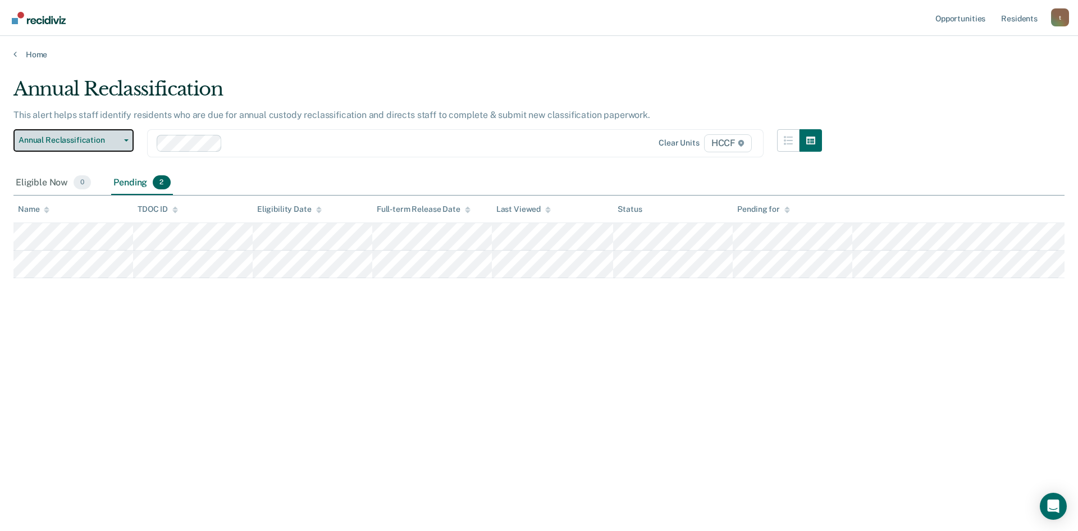
click at [99, 142] on span "Annual Reclassification" at bounding box center [69, 140] width 101 height 10
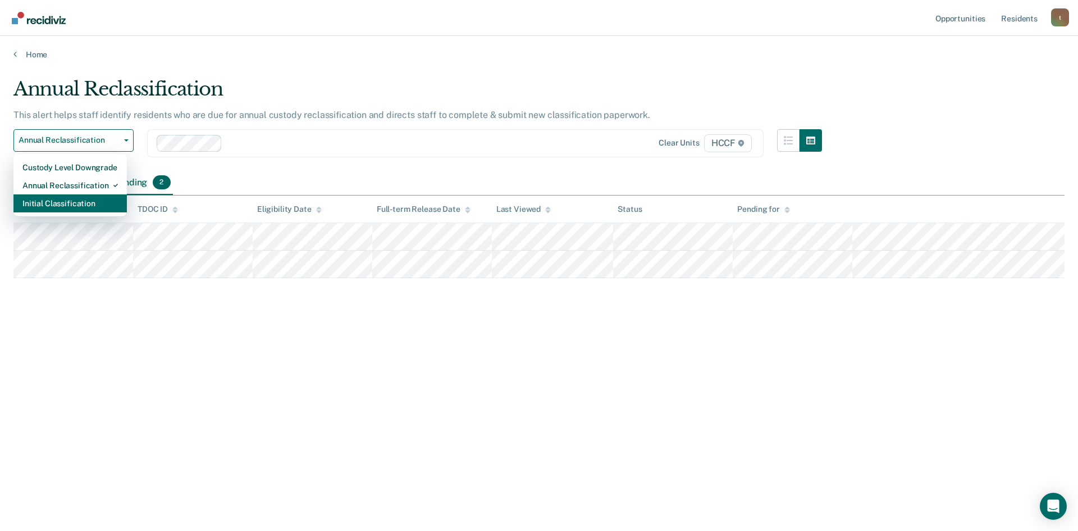
click at [86, 204] on div "Initial Classification" at bounding box center [69, 203] width 95 height 18
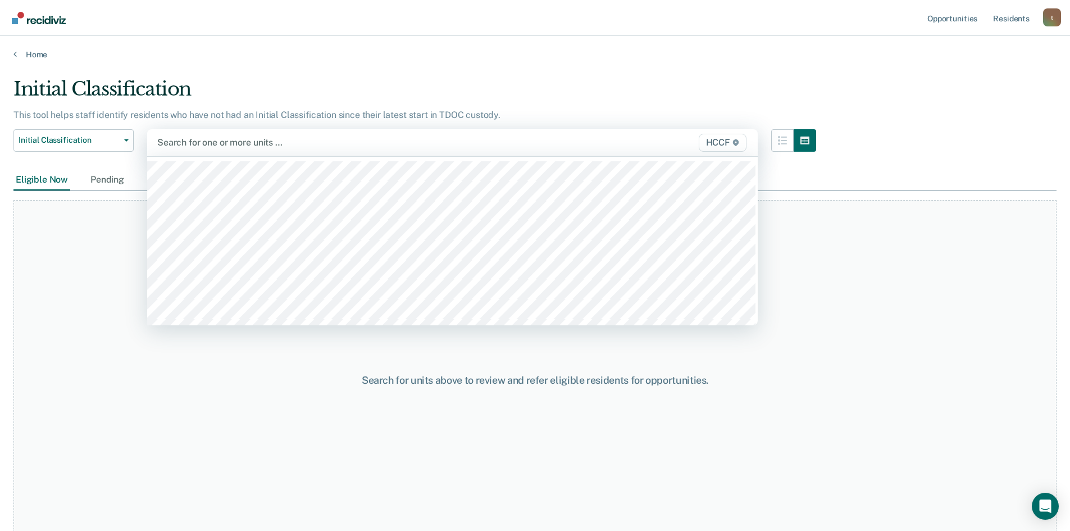
click at [207, 142] on div at bounding box center [363, 142] width 412 height 13
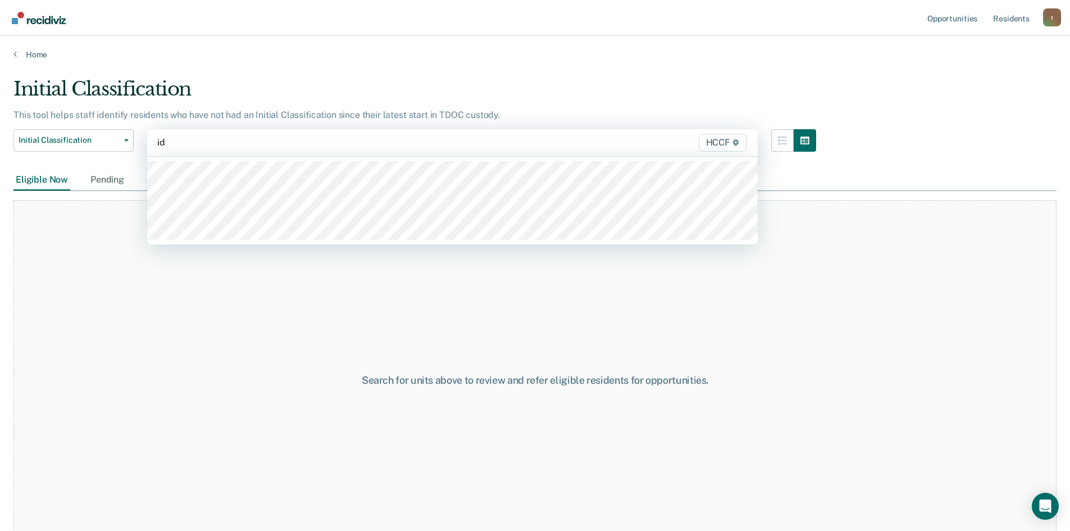
type input "id2"
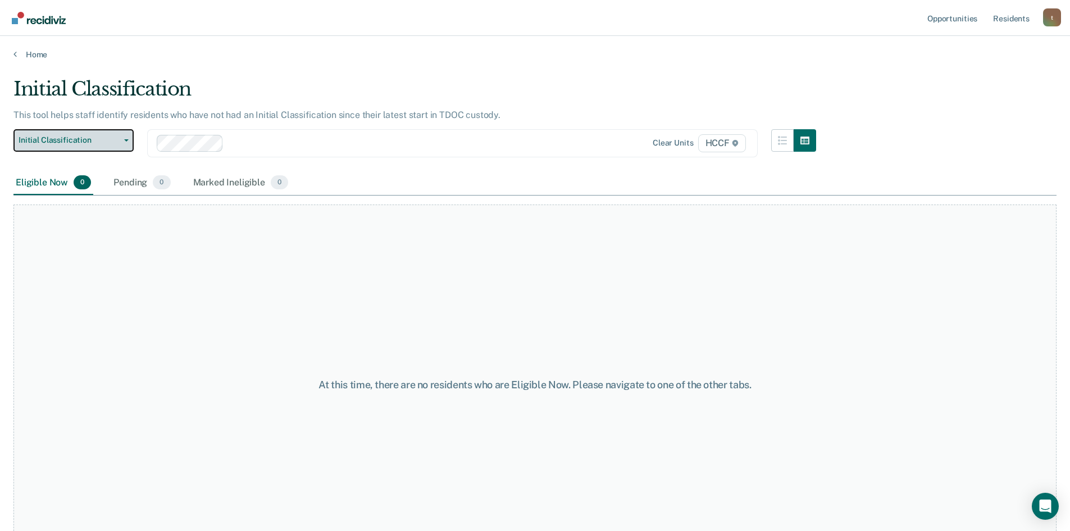
click at [78, 151] on button "Initial Classification" at bounding box center [73, 140] width 120 height 22
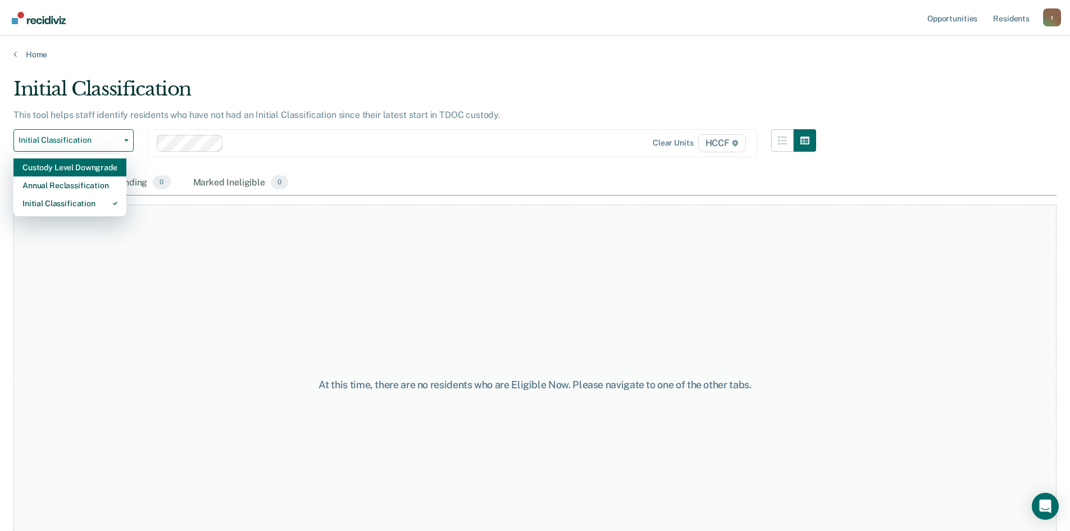
click at [84, 171] on div "Custody Level Downgrade" at bounding box center [69, 167] width 95 height 18
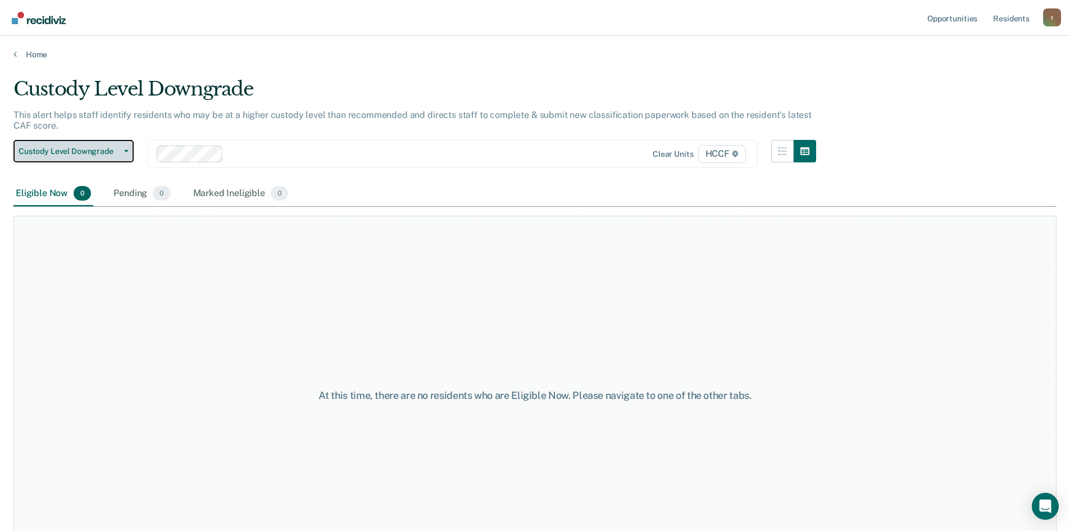
click at [97, 153] on span "Custody Level Downgrade" at bounding box center [69, 152] width 101 height 10
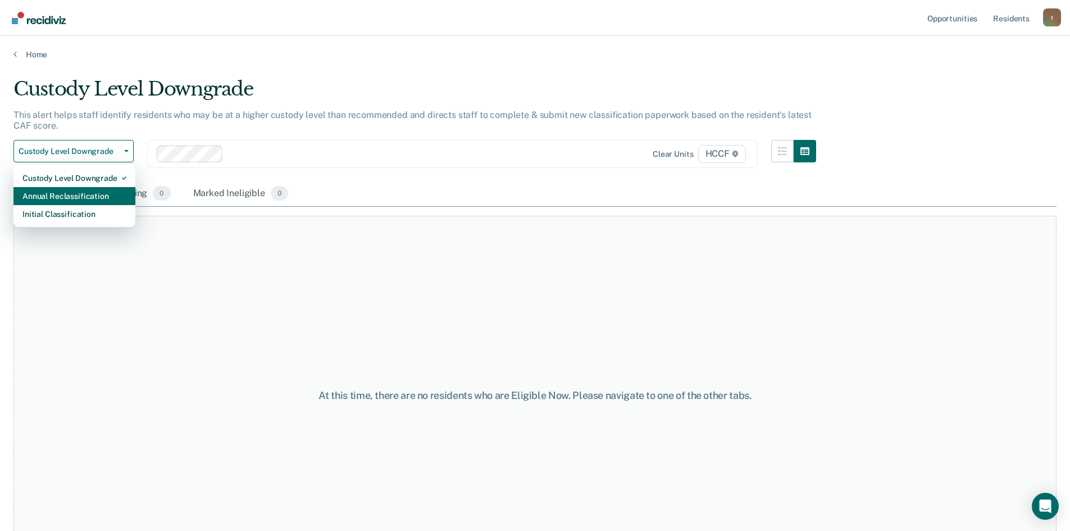
click at [96, 194] on div "Annual Reclassification" at bounding box center [74, 196] width 104 height 18
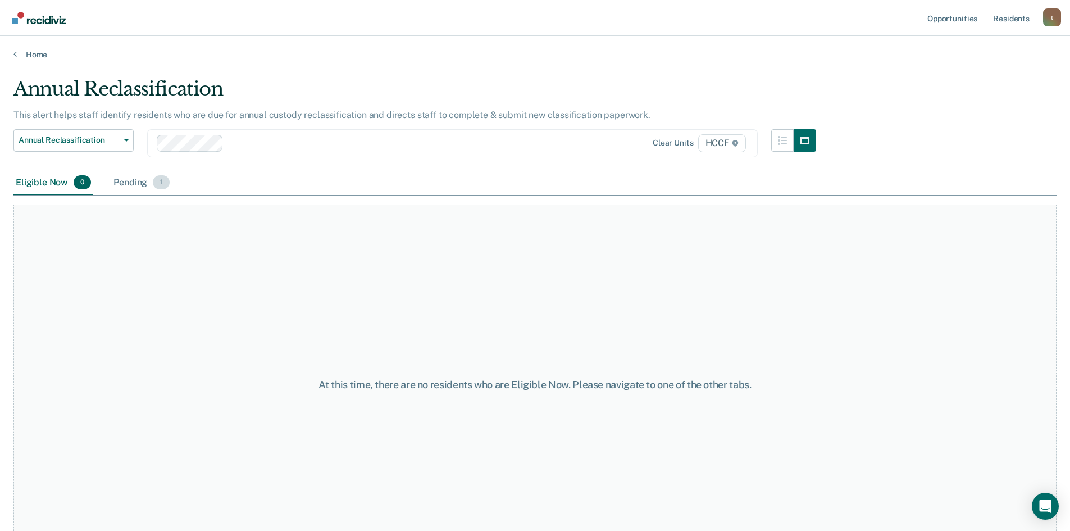
click at [125, 187] on div "Pending 1" at bounding box center [141, 183] width 60 height 25
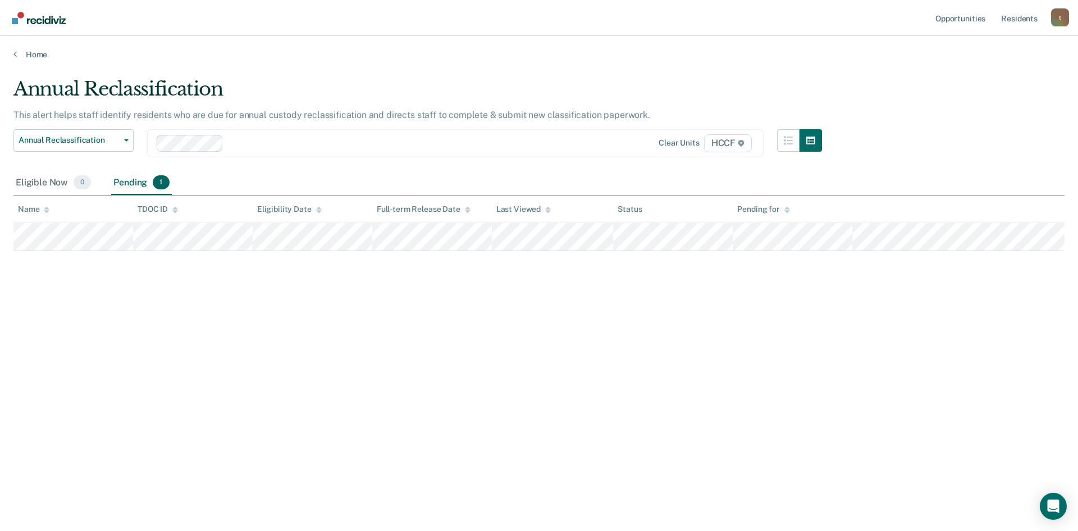
click at [81, 152] on div "Annual Reclassification Custody Level Downgrade Annual Reclassification Initial…" at bounding box center [73, 150] width 120 height 42
click at [94, 141] on span "Annual Reclassification" at bounding box center [69, 140] width 101 height 10
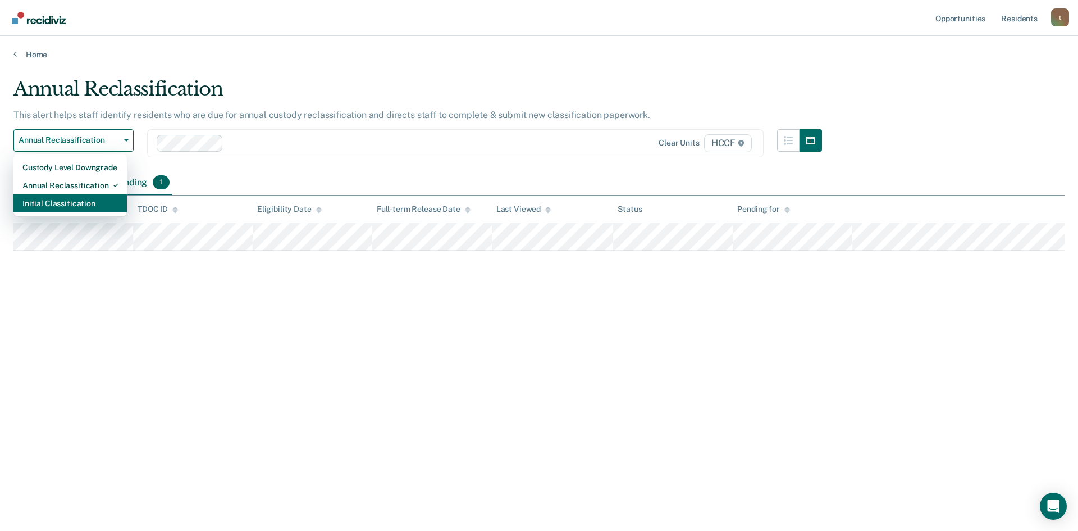
click at [110, 200] on div "Initial Classification" at bounding box center [69, 203] width 95 height 18
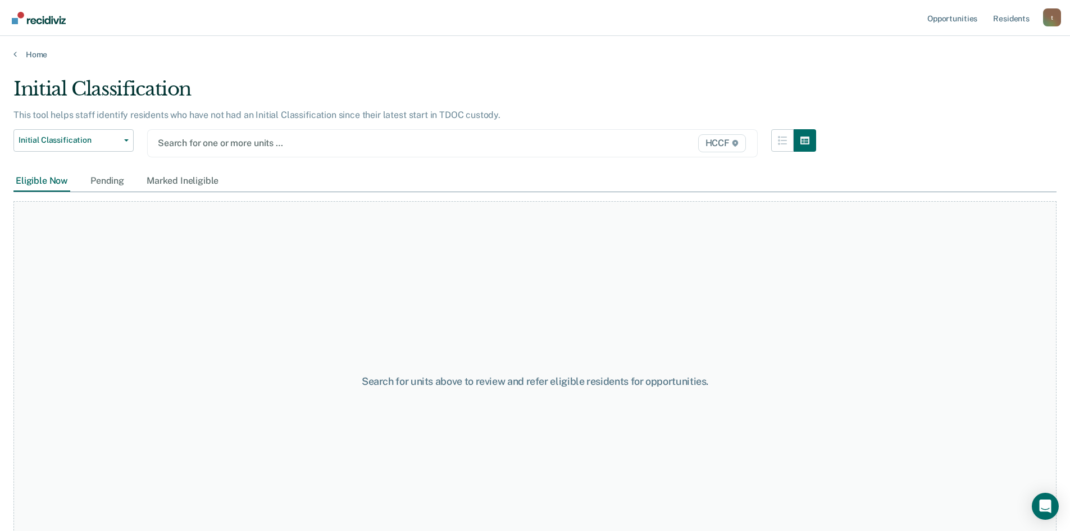
click at [212, 140] on div at bounding box center [364, 142] width 412 height 13
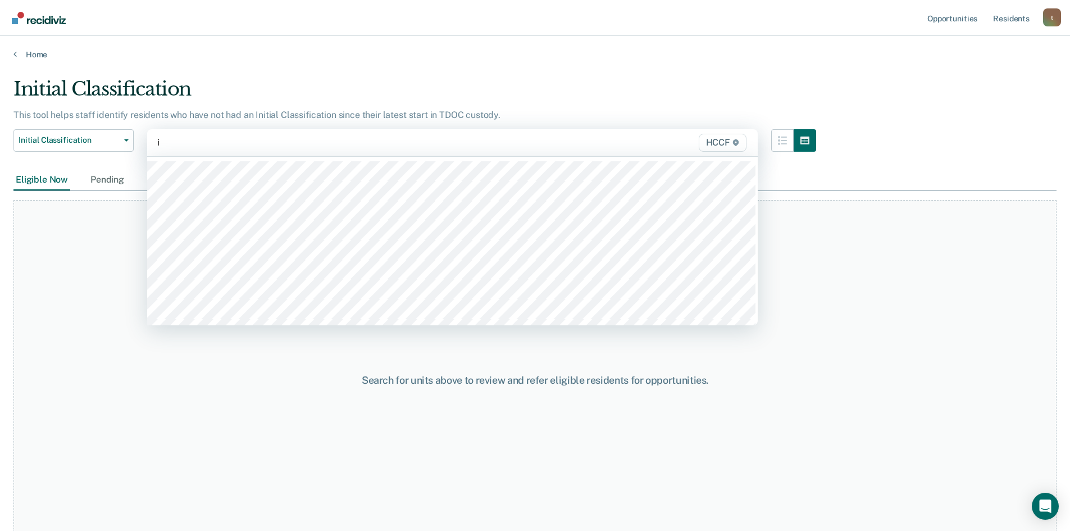
type input "i"
click at [700, 58] on div "Opportunities Resident s [EMAIL_ADDRESS][PERSON_NAME][DOMAIN_NAME] t Profile Ho…" at bounding box center [535, 265] width 1070 height 531
